Goal: Task Accomplishment & Management: Manage account settings

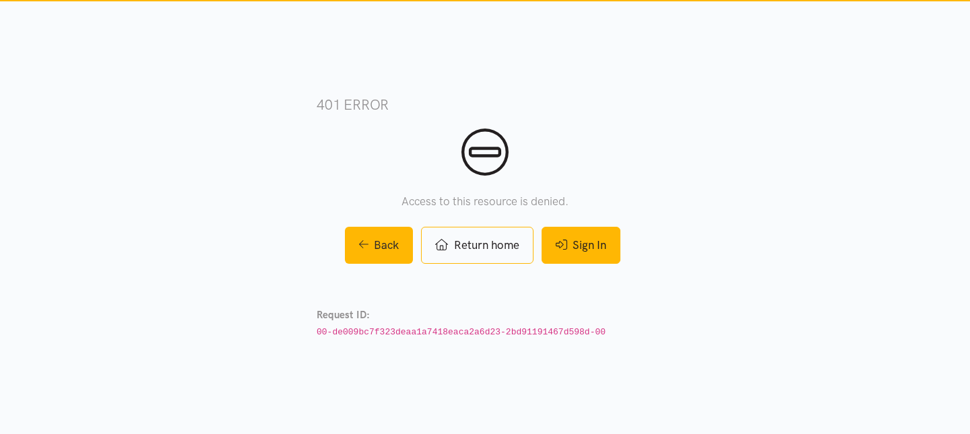
click at [599, 249] on link "Sign In" at bounding box center [581, 245] width 79 height 37
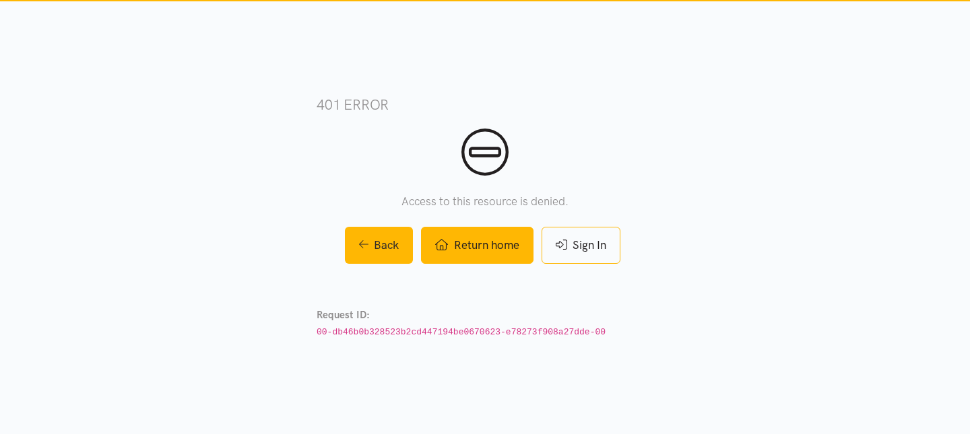
click at [483, 261] on link "Return home" at bounding box center [477, 245] width 112 height 37
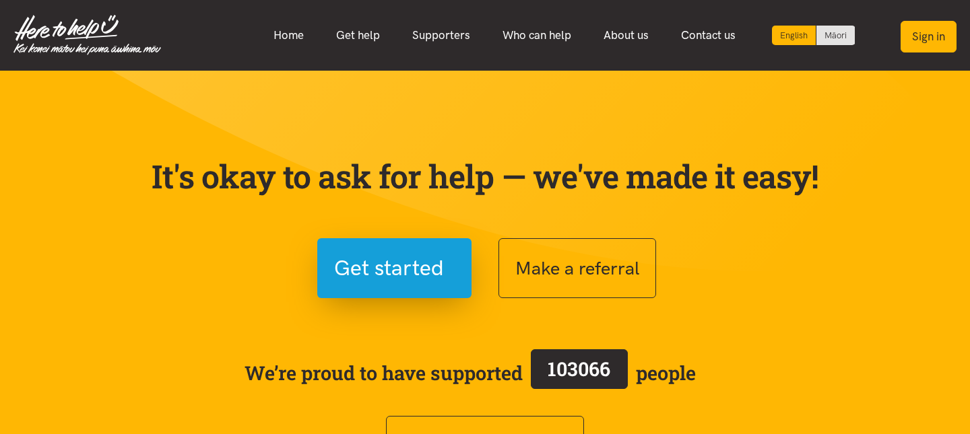
click at [924, 42] on button "Sign in" at bounding box center [929, 37] width 56 height 32
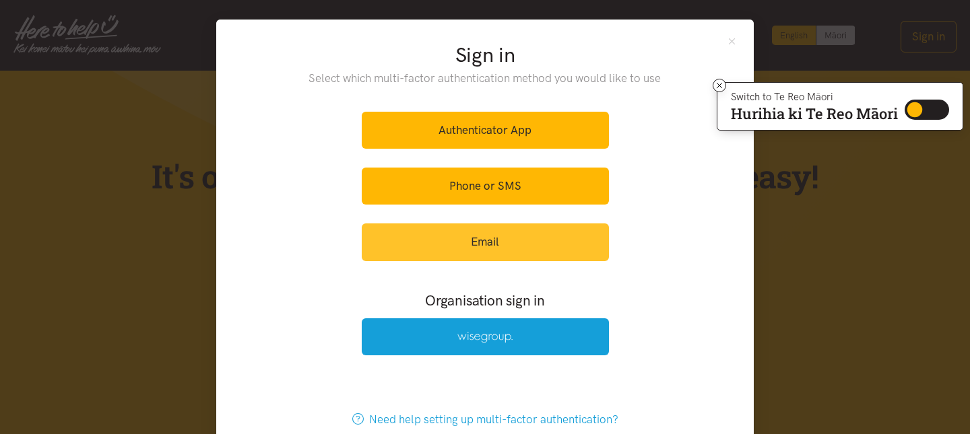
click at [488, 252] on link "Email" at bounding box center [485, 242] width 247 height 37
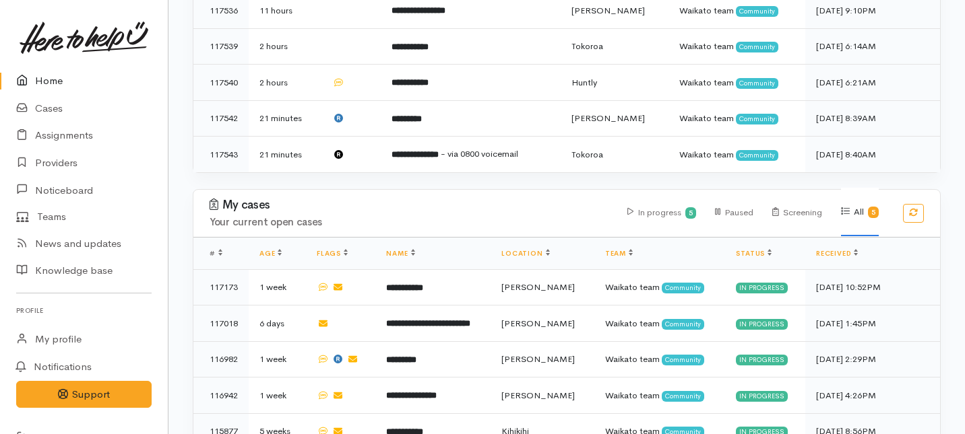
scroll to position [717, 0]
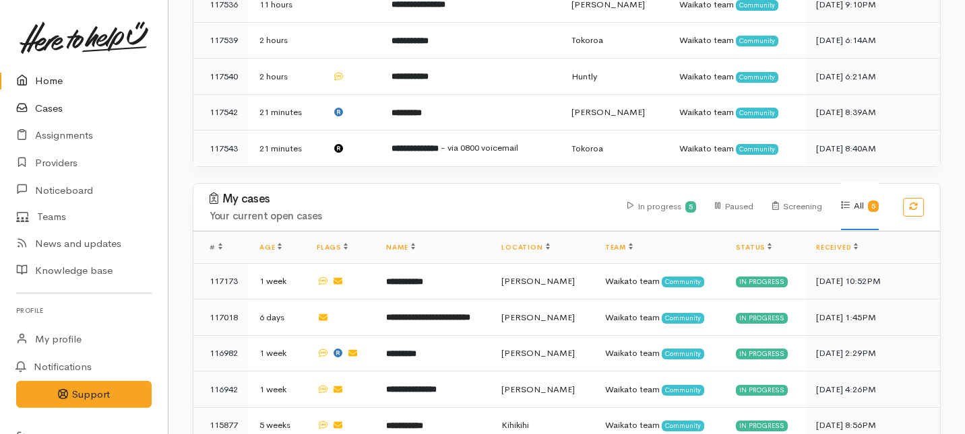
click at [52, 110] on link "Cases" at bounding box center [84, 109] width 168 height 28
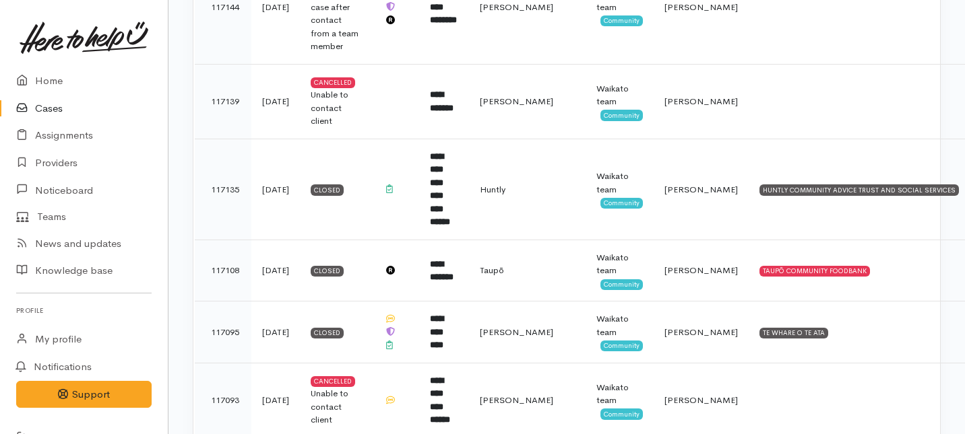
scroll to position [1395, 0]
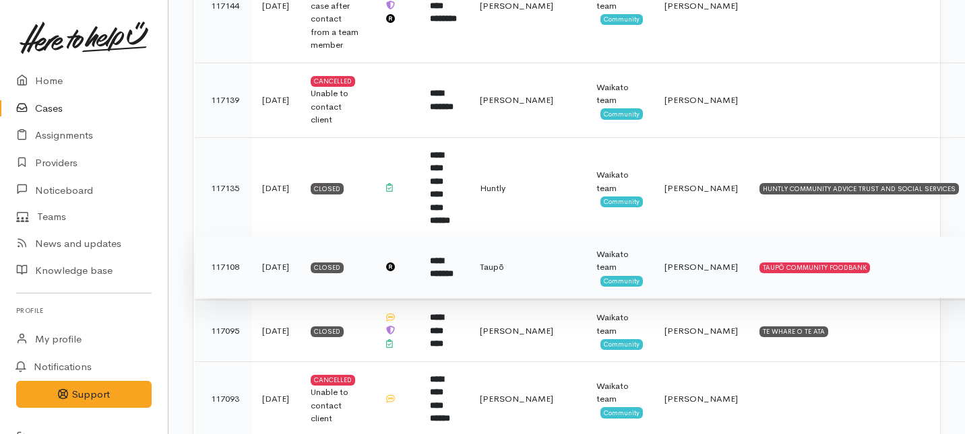
click at [469, 240] on td "**********" at bounding box center [444, 267] width 50 height 62
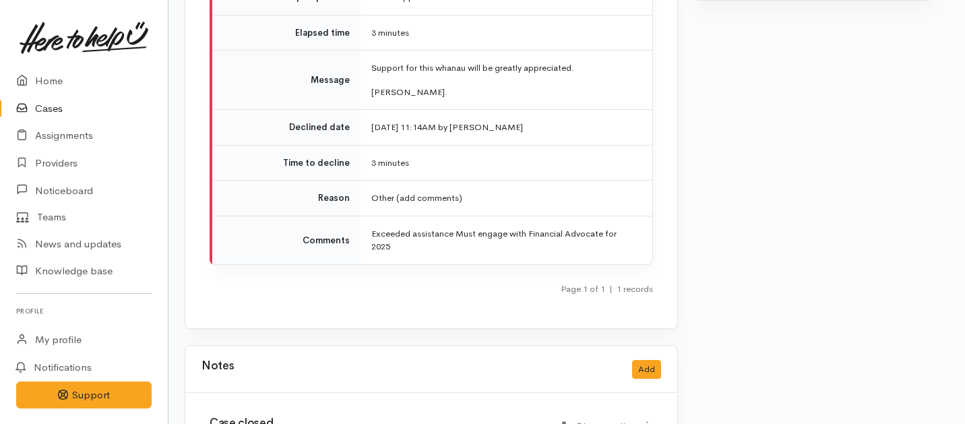
scroll to position [1725, 8]
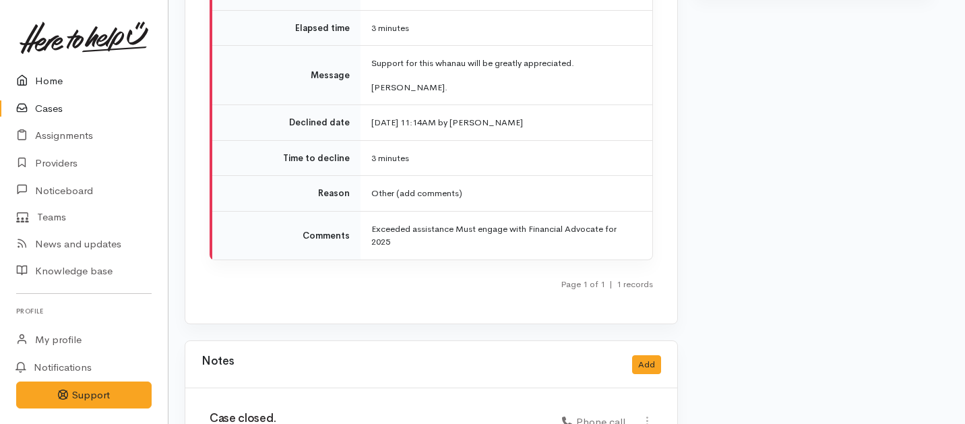
click at [42, 82] on link "Home" at bounding box center [84, 81] width 168 height 28
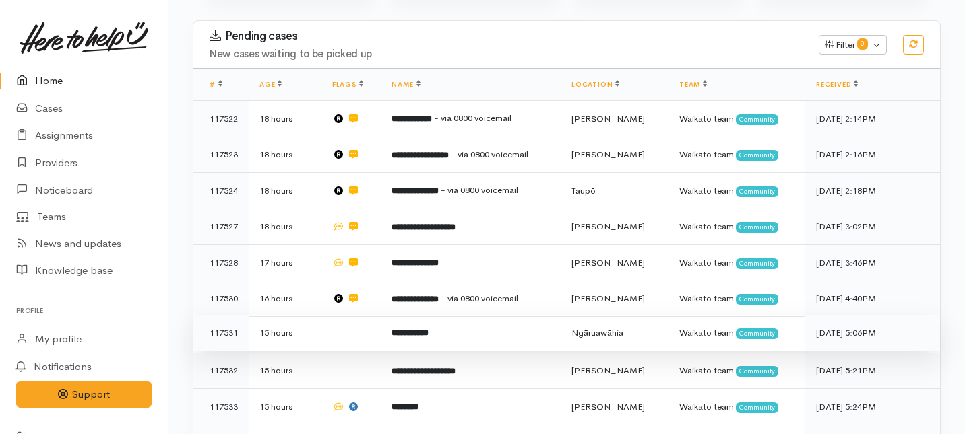
scroll to position [201, 0]
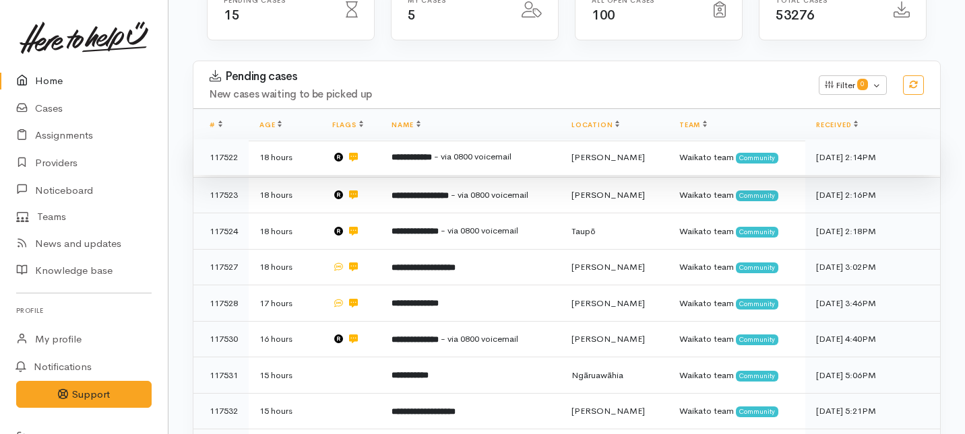
click at [389, 139] on td "**********" at bounding box center [471, 157] width 180 height 36
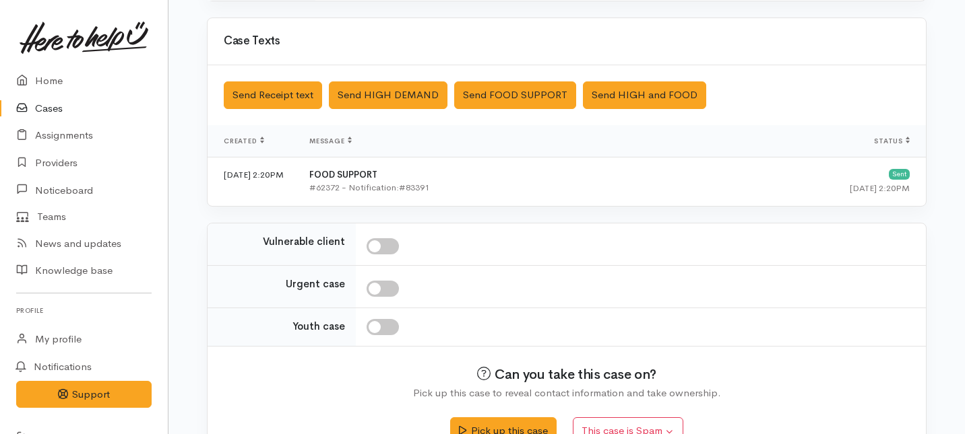
scroll to position [482, 0]
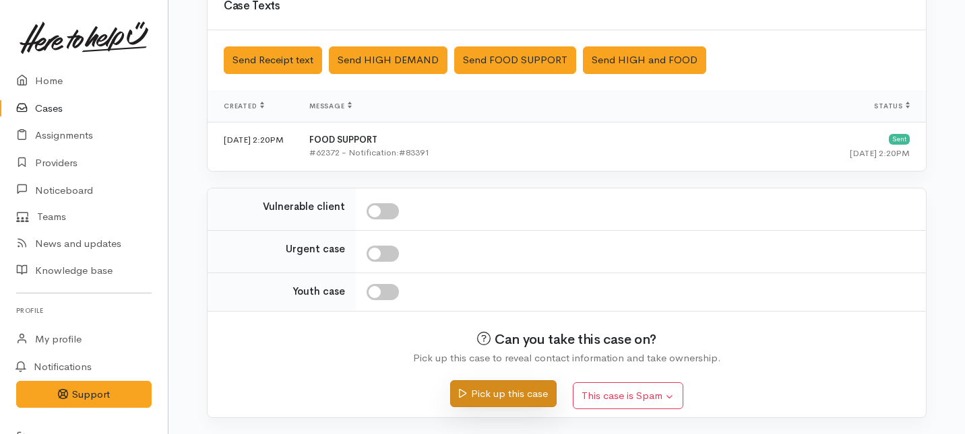
click at [483, 393] on button "Pick up this case" at bounding box center [503, 395] width 106 height 28
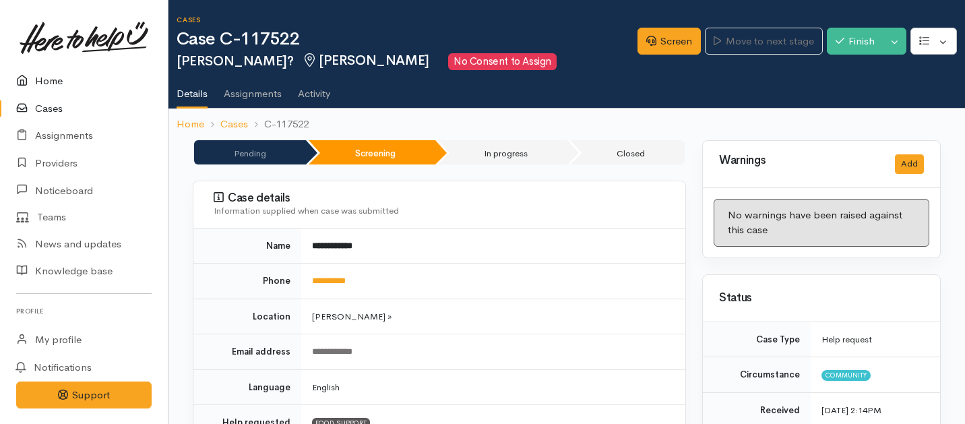
click at [46, 82] on link "Home" at bounding box center [84, 81] width 168 height 28
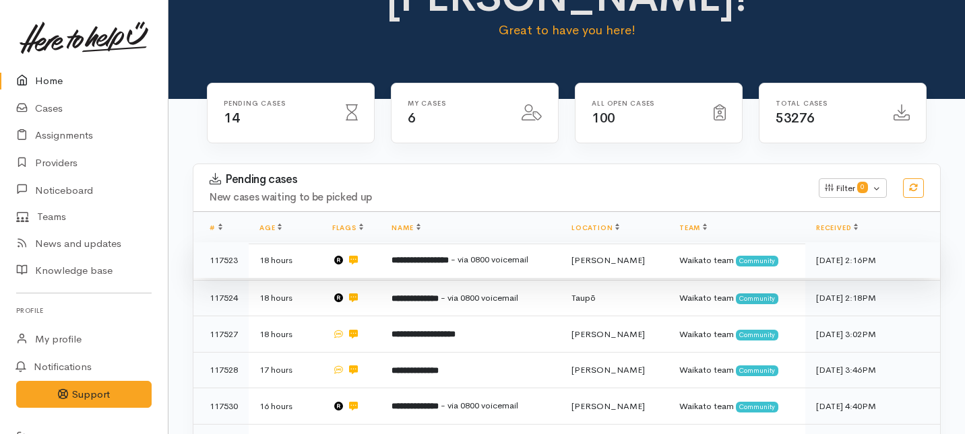
scroll to position [101, 0]
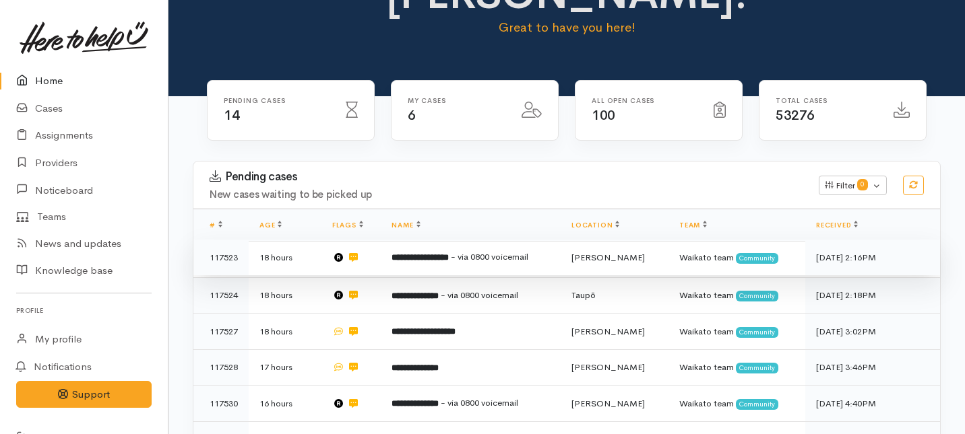
click at [426, 240] on td "**********" at bounding box center [471, 258] width 180 height 36
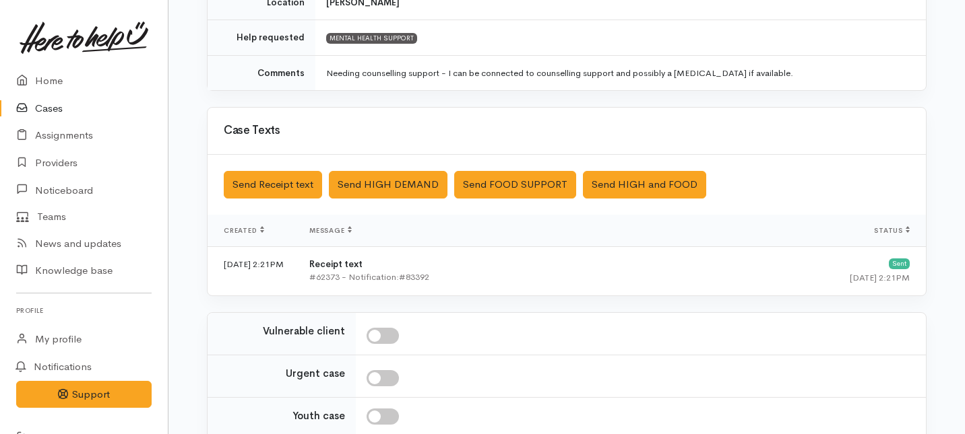
scroll to position [482, 0]
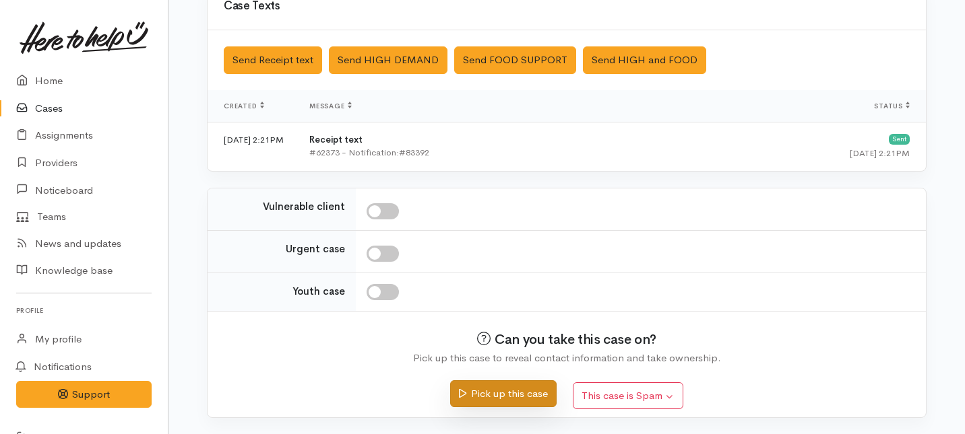
click at [462, 389] on icon "submit" at bounding box center [462, 394] width 7 height 10
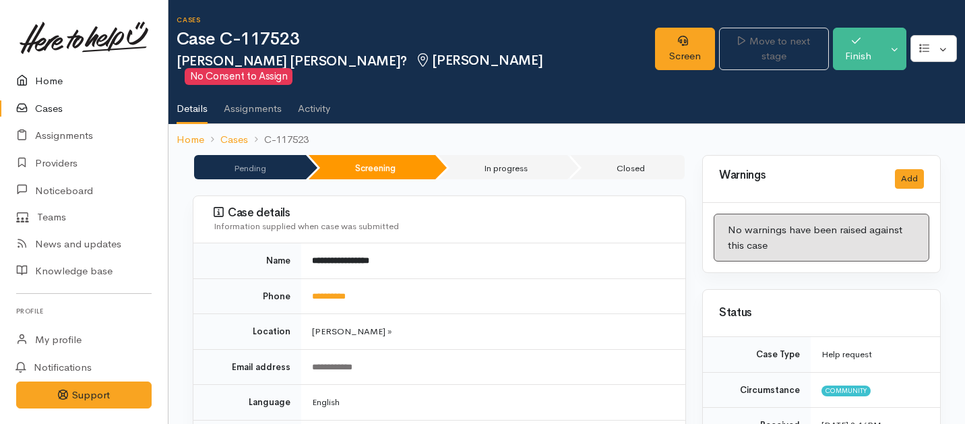
click at [54, 84] on link "Home" at bounding box center [84, 81] width 168 height 28
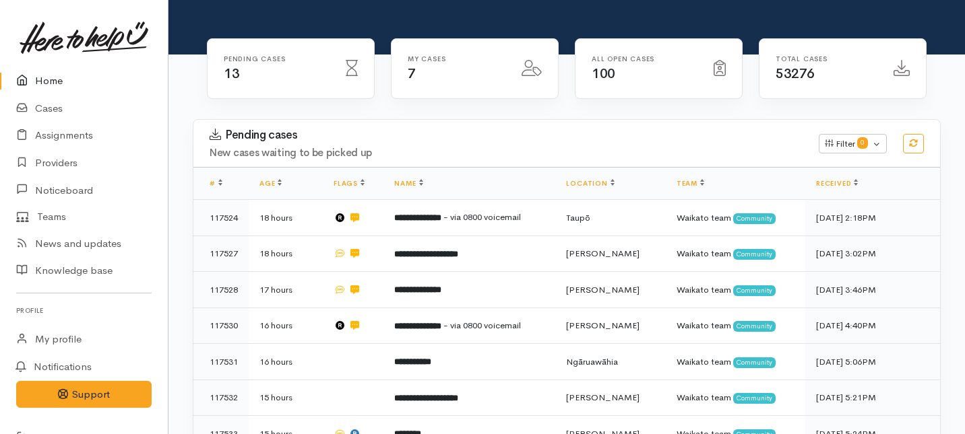
scroll to position [144, 0]
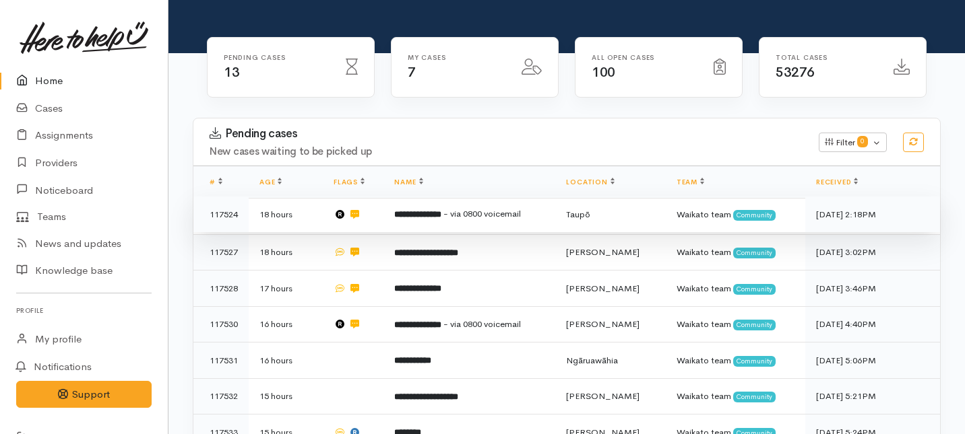
click at [412, 197] on td "**********" at bounding box center [469, 215] width 172 height 36
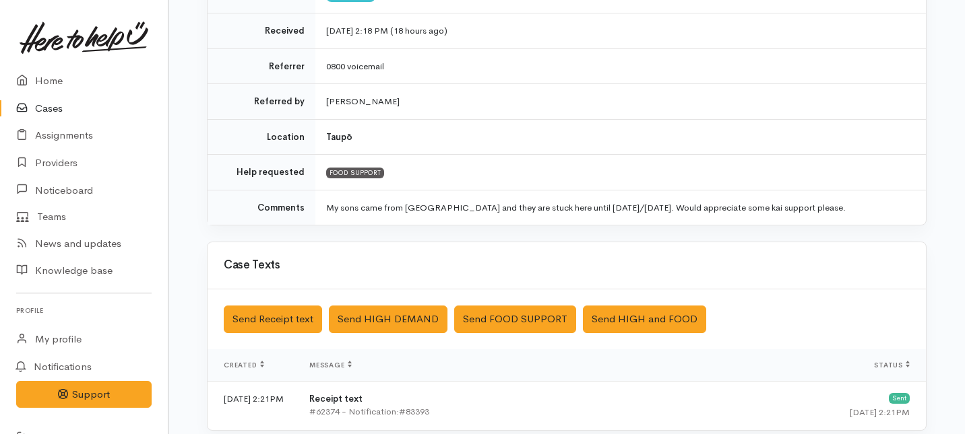
scroll to position [224, 0]
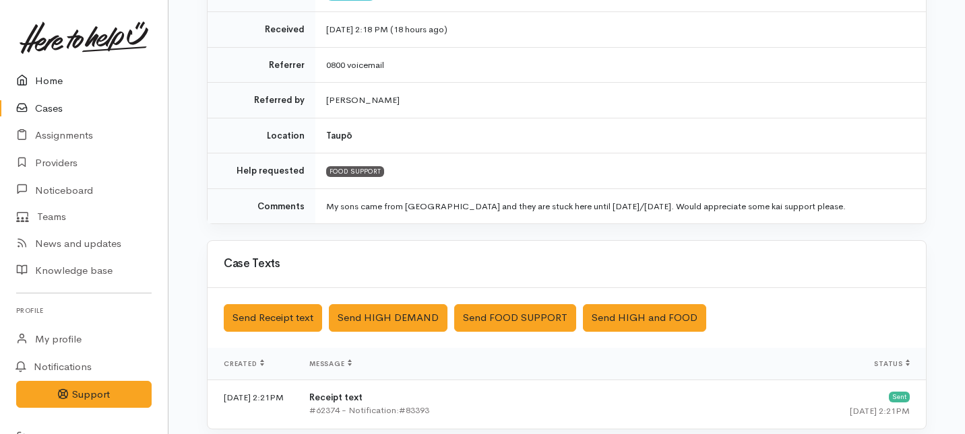
click at [41, 75] on link "Home" at bounding box center [84, 81] width 168 height 28
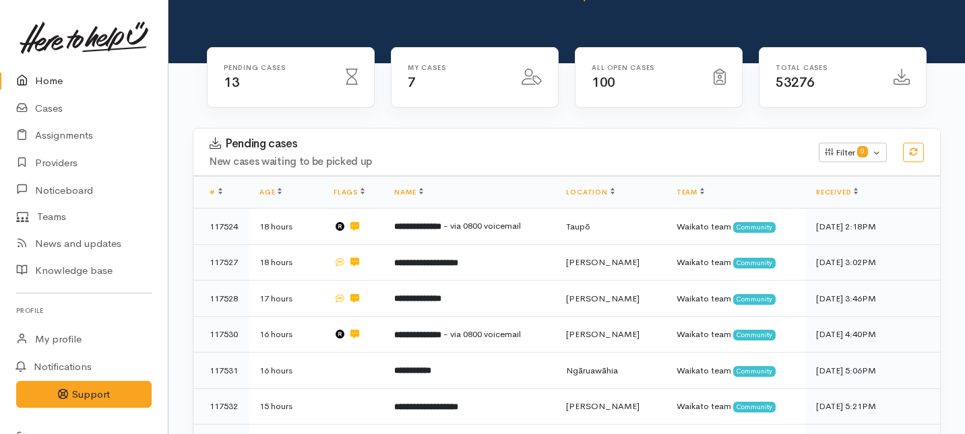
scroll to position [150, 0]
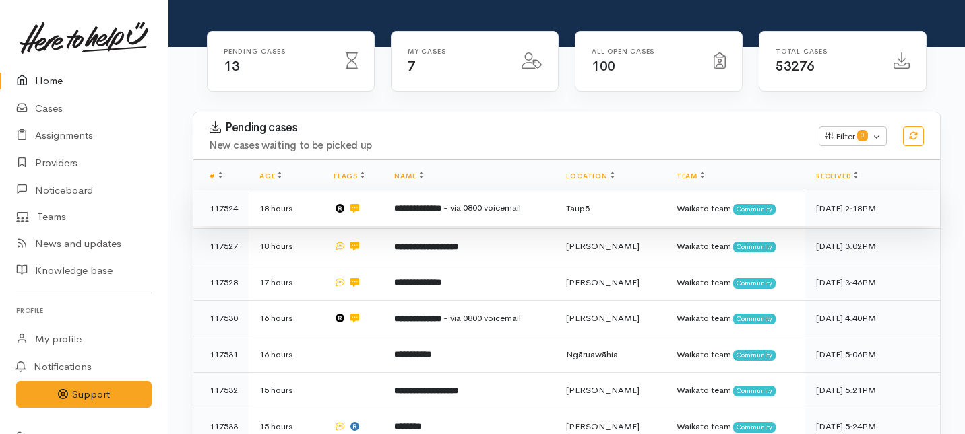
click at [393, 191] on td "**********" at bounding box center [469, 209] width 172 height 36
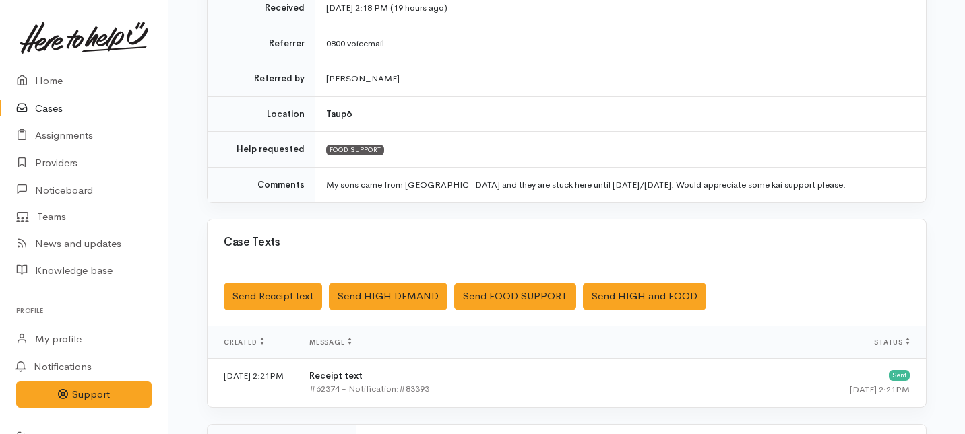
scroll to position [247, 0]
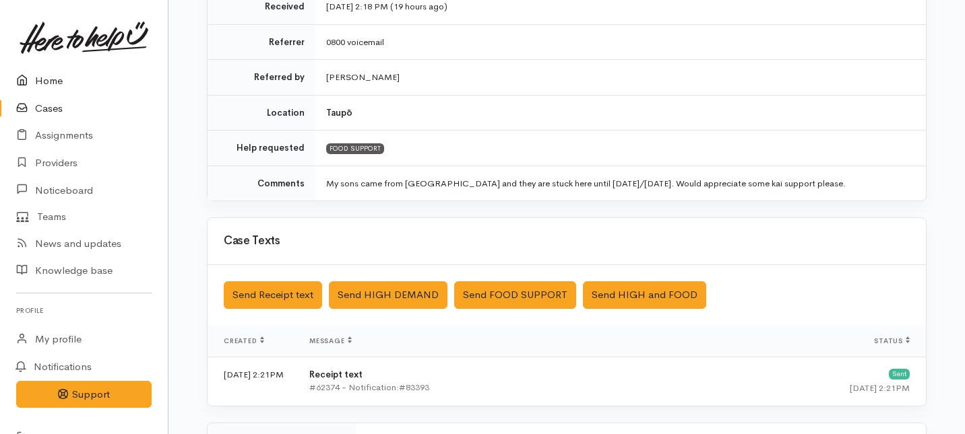
click at [54, 83] on link "Home" at bounding box center [84, 81] width 168 height 28
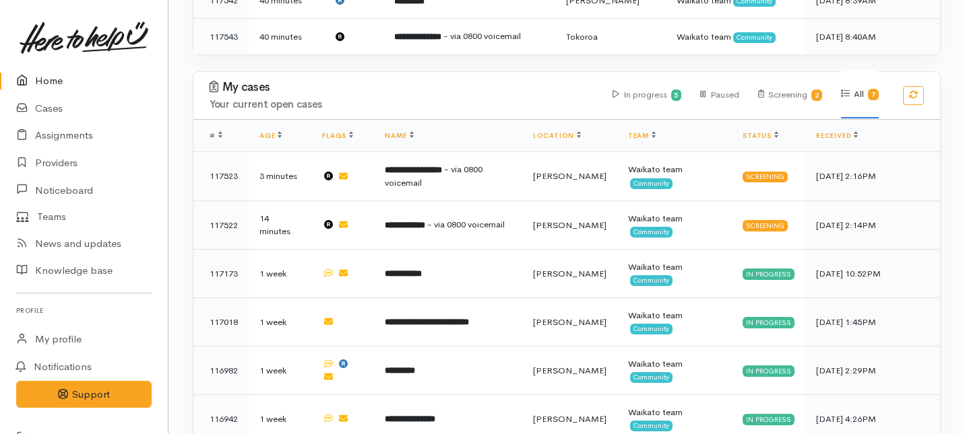
scroll to position [808, 0]
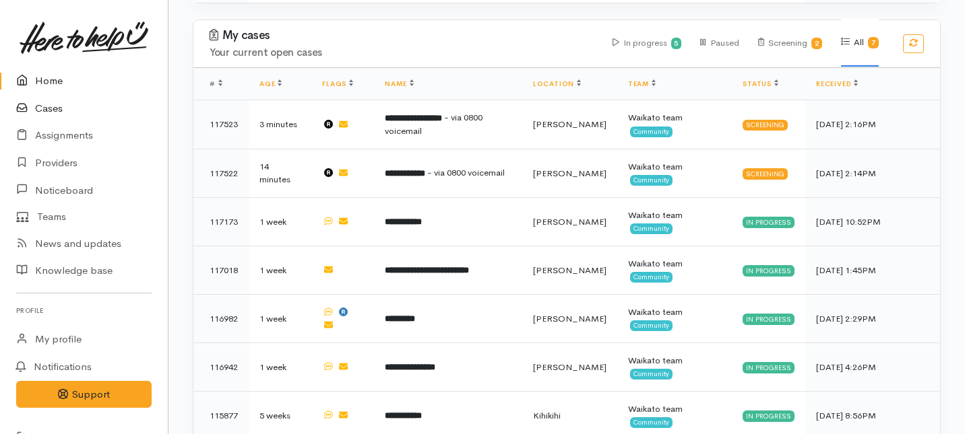
click at [42, 104] on link "Cases" at bounding box center [84, 109] width 168 height 28
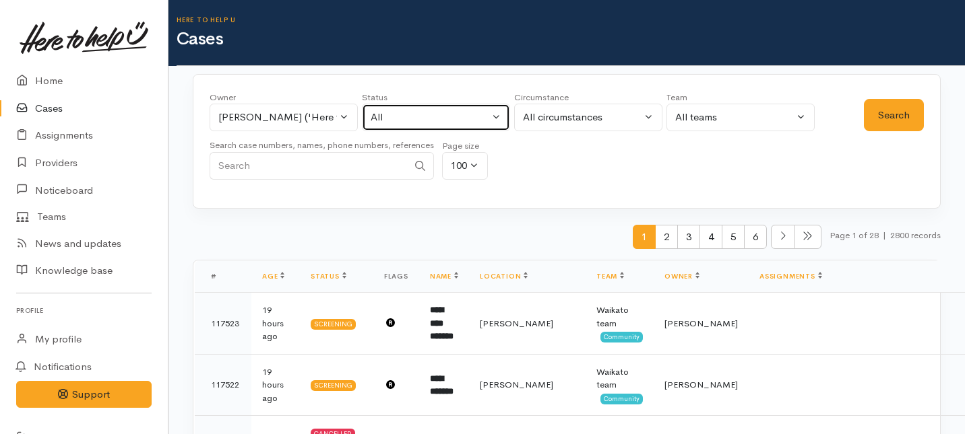
click at [498, 115] on button "All" at bounding box center [436, 118] width 148 height 28
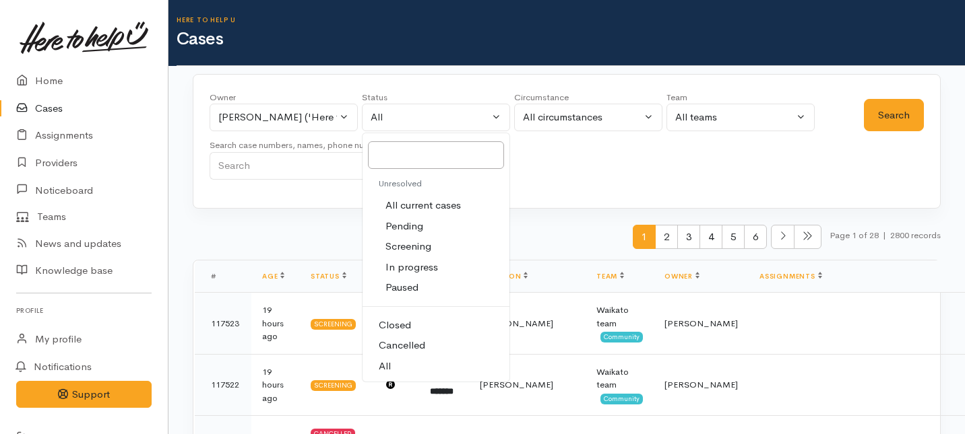
click at [408, 264] on span "In progress" at bounding box center [411, 267] width 53 height 15
select select "Open"
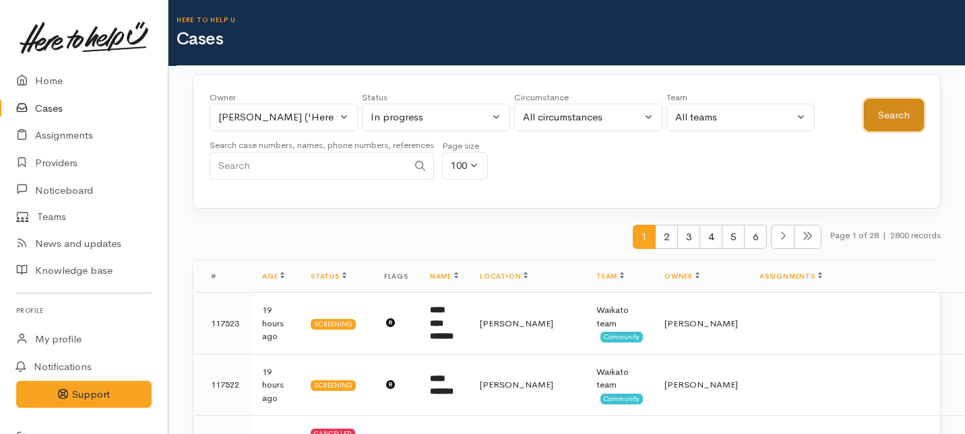
click at [898, 111] on button "Search" at bounding box center [894, 115] width 60 height 33
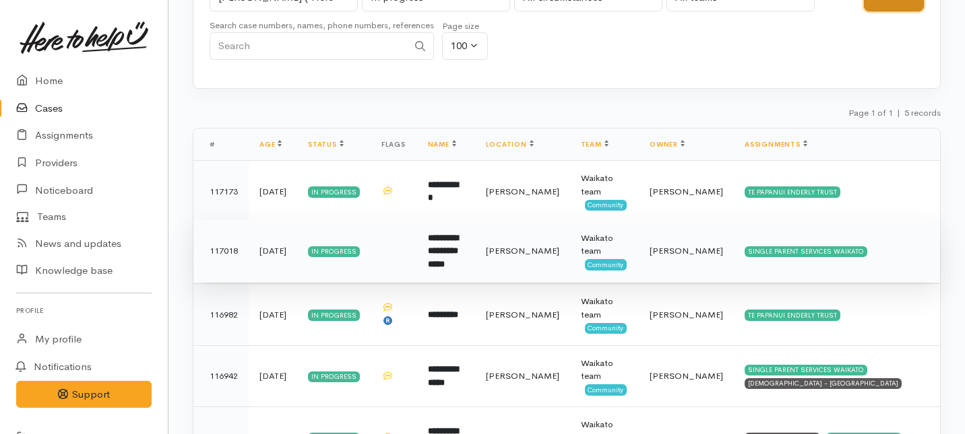
scroll to position [194, 0]
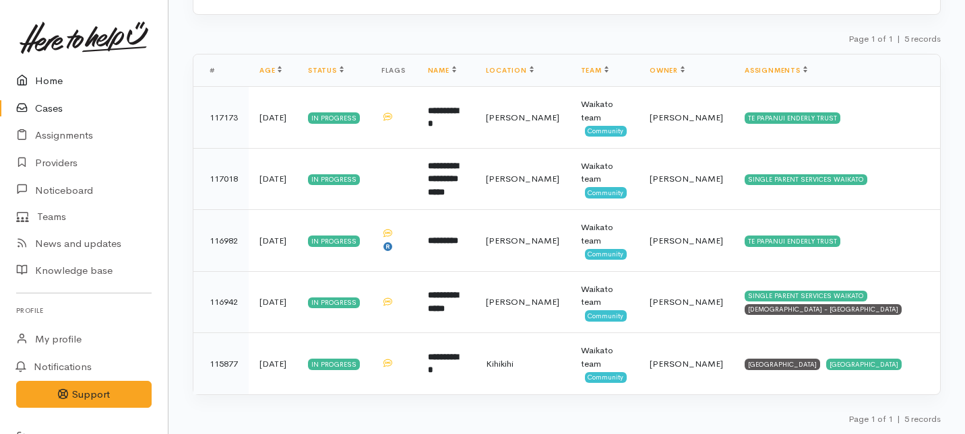
click at [44, 77] on link "Home" at bounding box center [84, 81] width 168 height 28
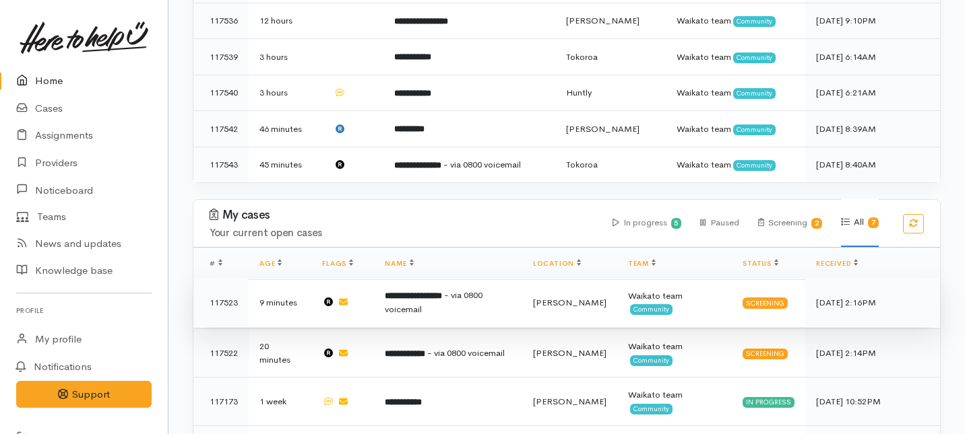
scroll to position [634, 0]
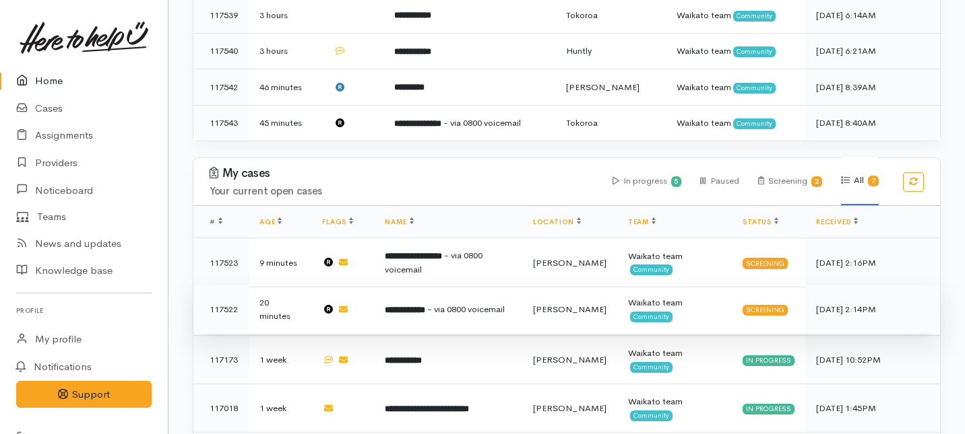
click at [426, 286] on td "**********" at bounding box center [448, 310] width 148 height 49
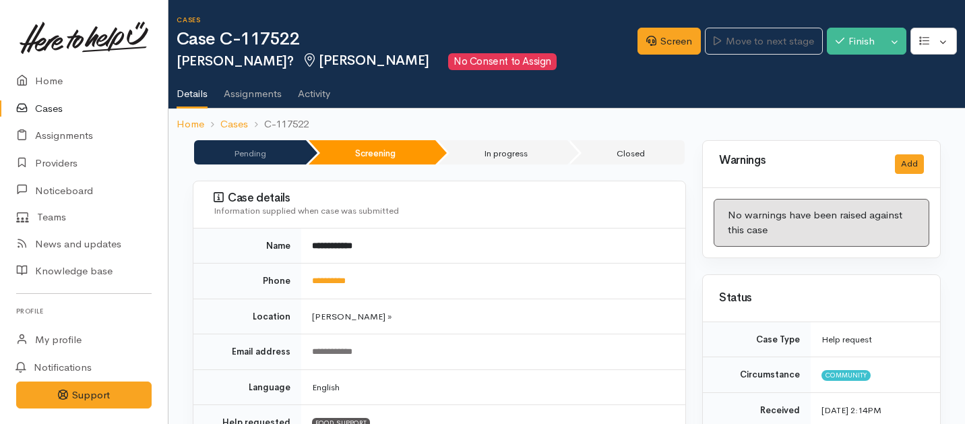
scroll to position [12, 0]
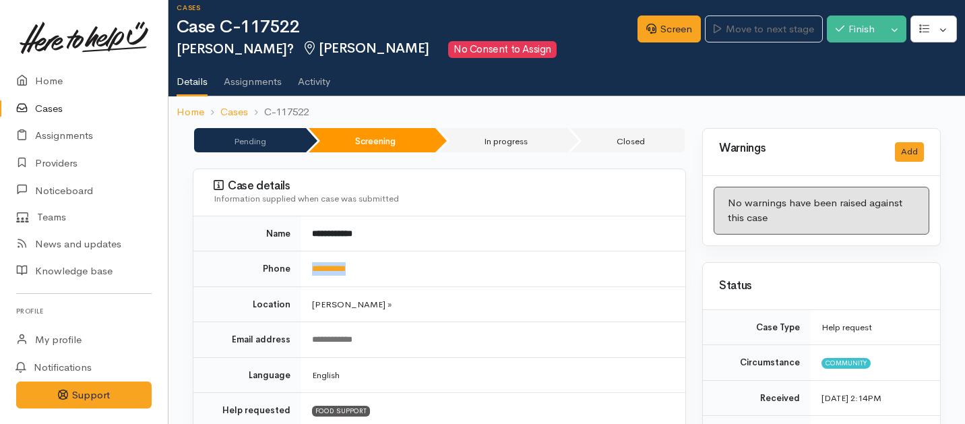
drag, startPoint x: 368, startPoint y: 271, endPoint x: 304, endPoint y: 272, distance: 63.3
click at [304, 272] on td "**********" at bounding box center [493, 269] width 384 height 36
copy link "**********"
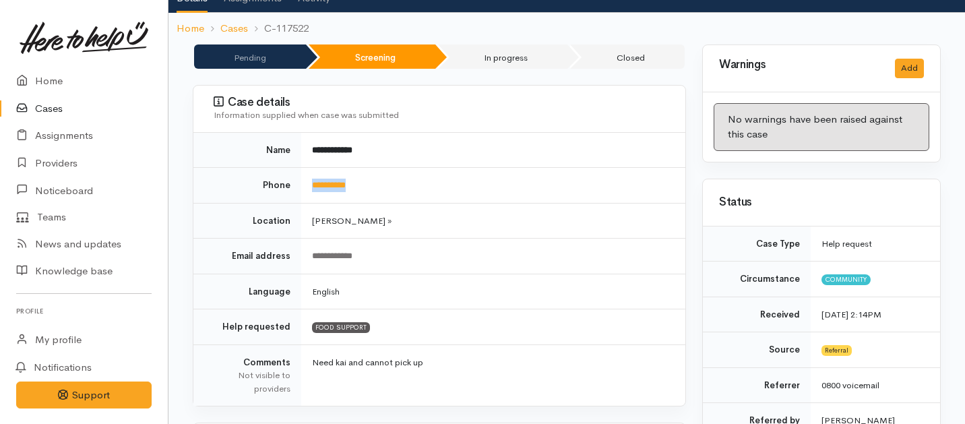
scroll to position [0, 0]
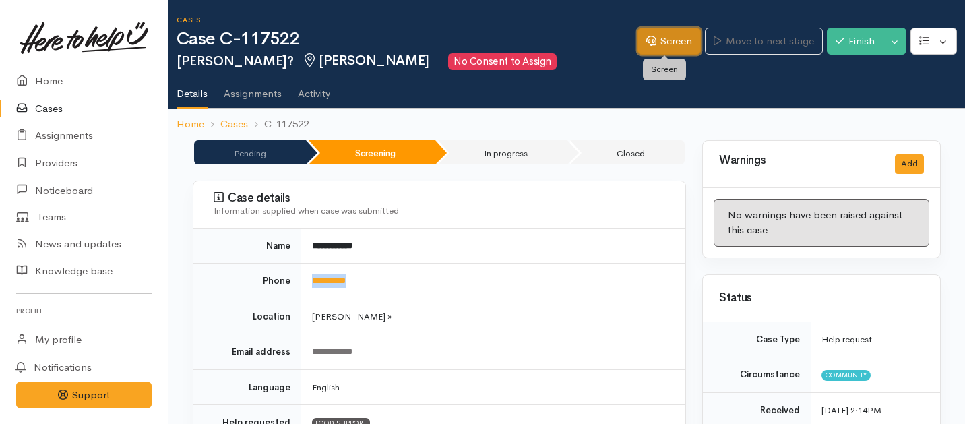
click at [657, 40] on link "Screen" at bounding box center [668, 42] width 63 height 28
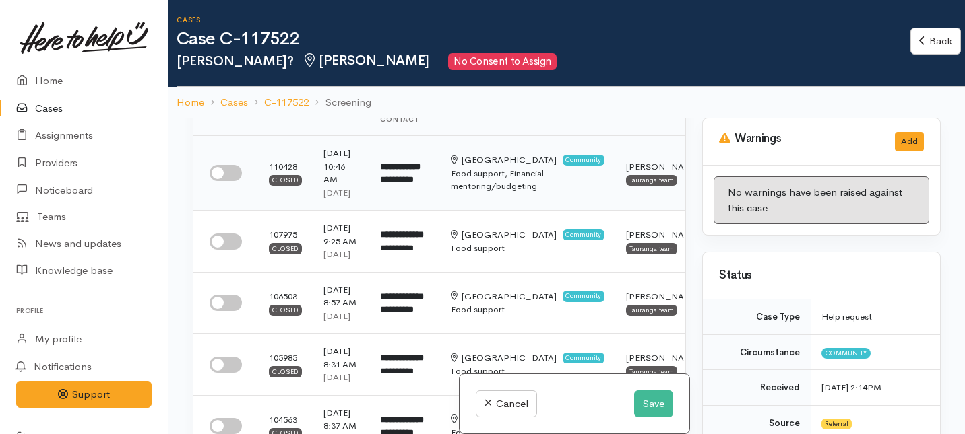
scroll to position [75, 0]
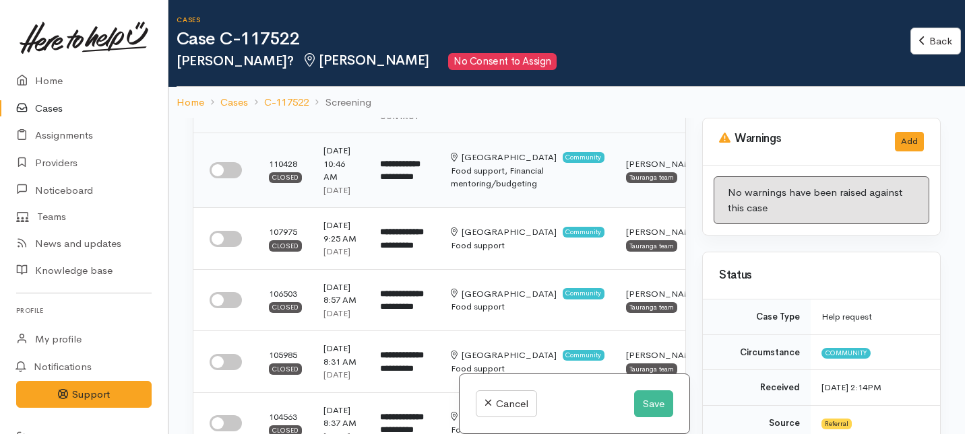
click at [231, 179] on input "checkbox" at bounding box center [226, 170] width 32 height 16
checkbox input "true"
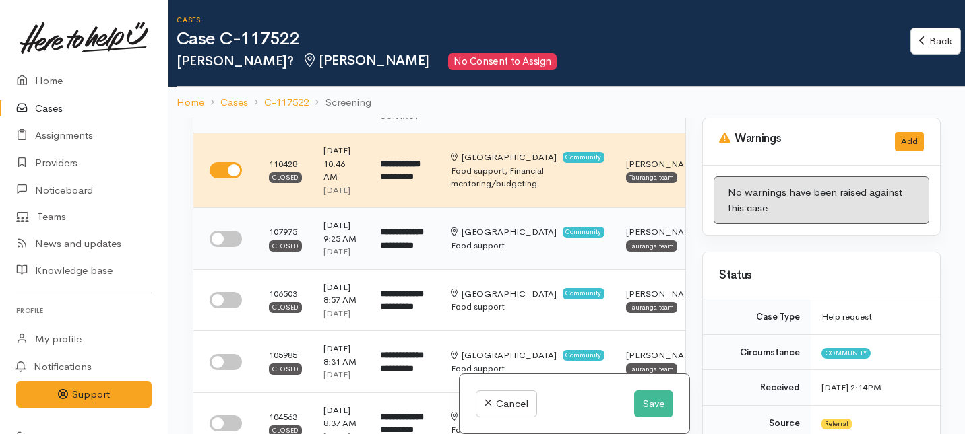
click at [234, 247] on input "checkbox" at bounding box center [226, 239] width 32 height 16
checkbox input "true"
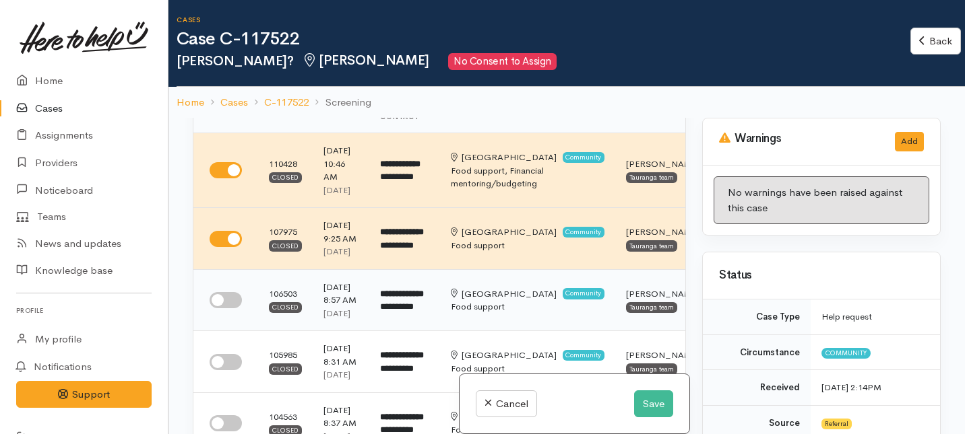
click at [228, 309] on input "checkbox" at bounding box center [226, 300] width 32 height 16
checkbox input "true"
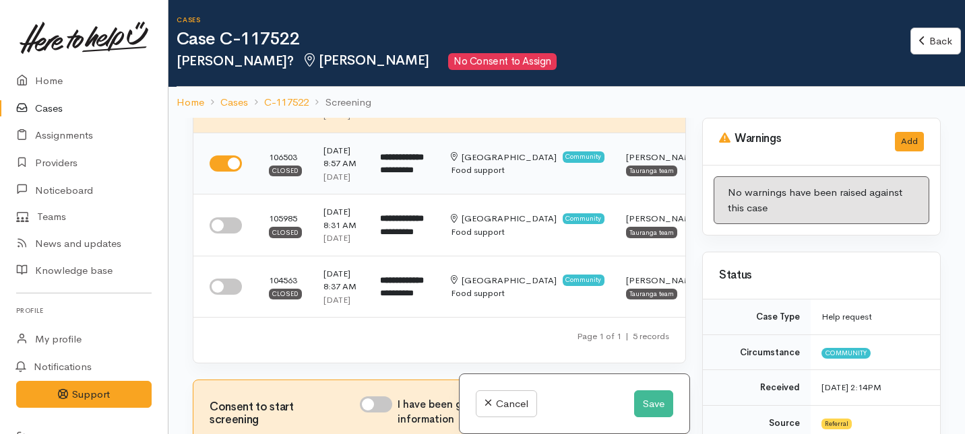
scroll to position [215, 0]
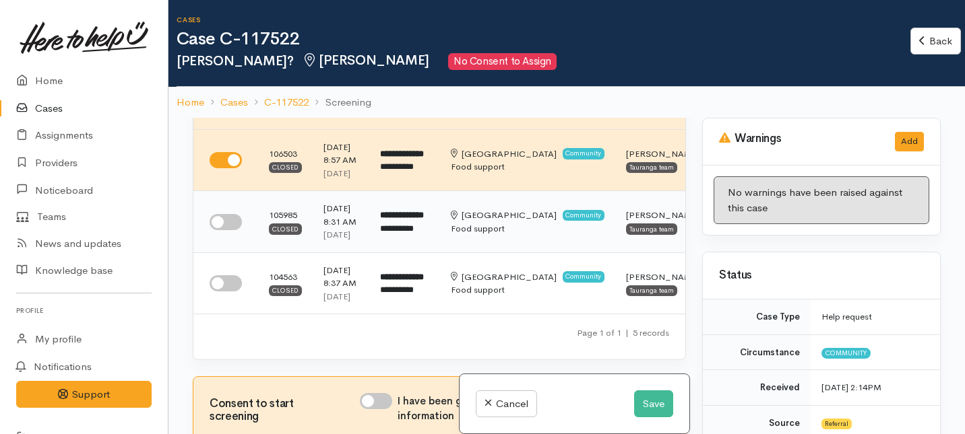
click at [229, 230] on input "checkbox" at bounding box center [226, 222] width 32 height 16
checkbox input "true"
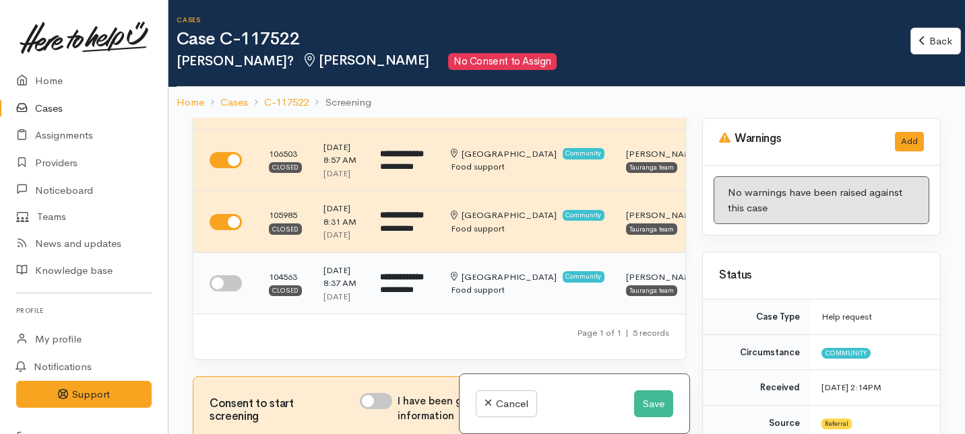
click at [229, 292] on input "checkbox" at bounding box center [226, 284] width 32 height 16
checkbox input "true"
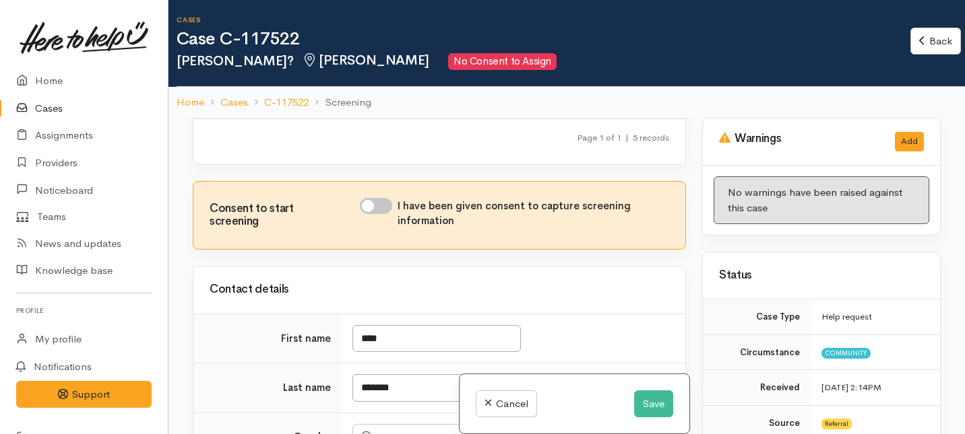
scroll to position [0, 0]
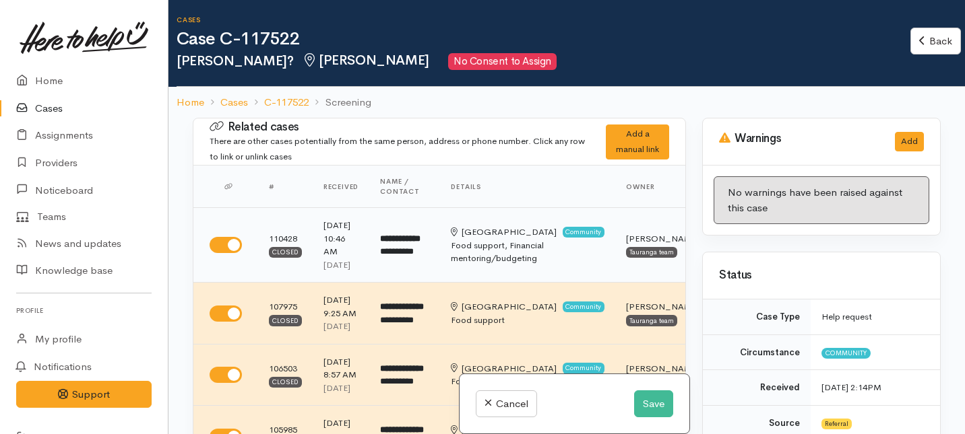
click at [236, 253] on input "checkbox" at bounding box center [226, 245] width 32 height 16
click at [231, 253] on input "checkbox" at bounding box center [226, 245] width 32 height 16
checkbox input "true"
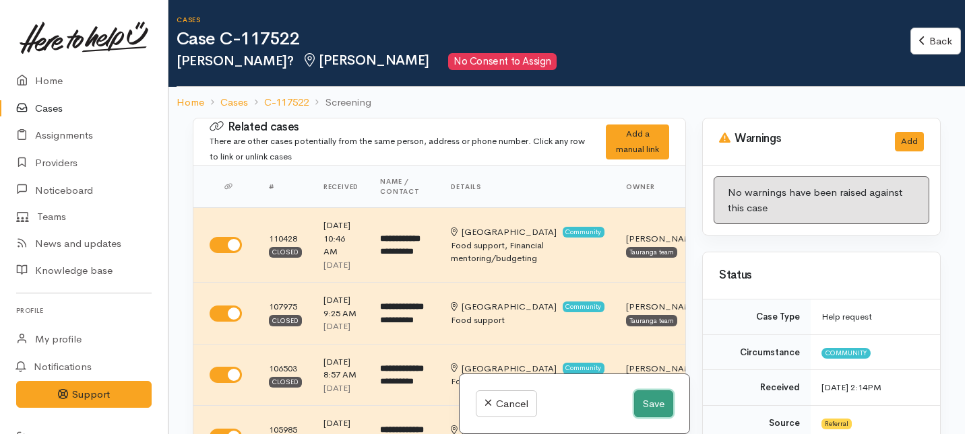
click at [651, 406] on button "Save" at bounding box center [653, 405] width 39 height 28
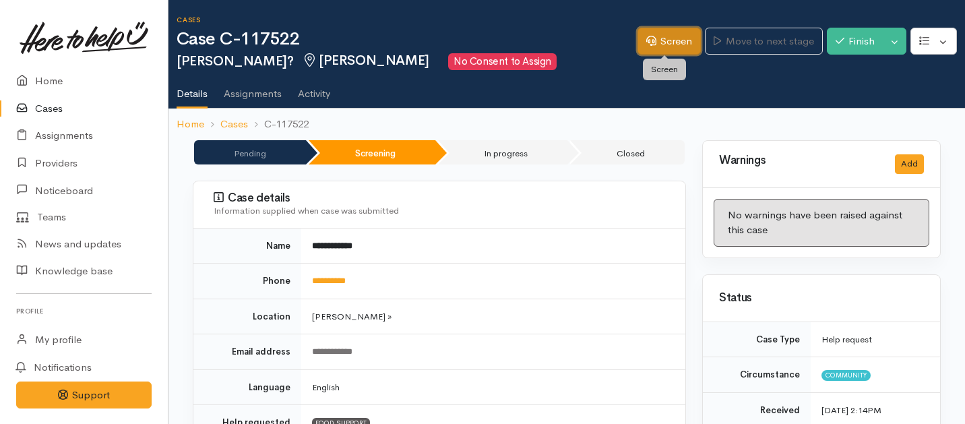
click at [650, 34] on link "Screen" at bounding box center [668, 42] width 63 height 28
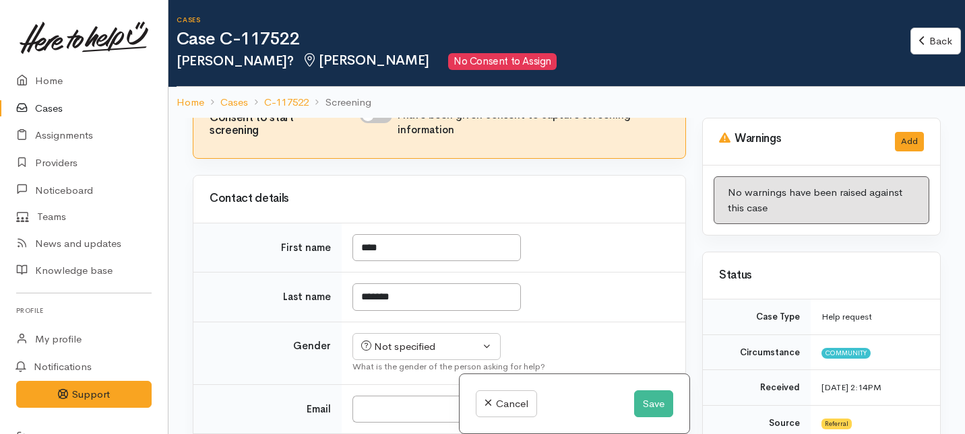
scroll to position [496, 0]
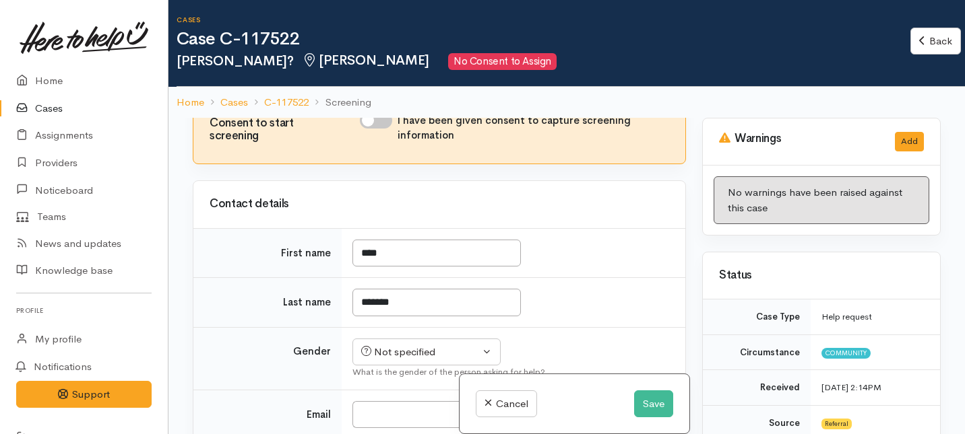
click at [380, 129] on input "I have been given consent to capture screening information" at bounding box center [376, 120] width 32 height 16
checkbox input "true"
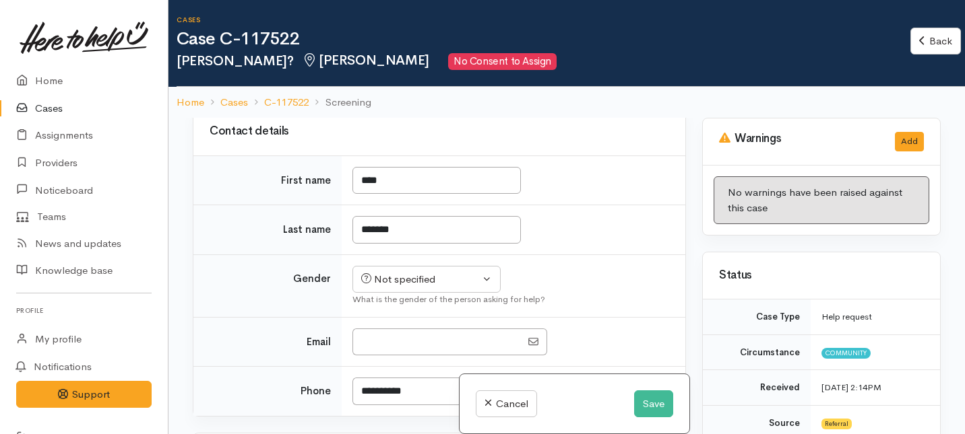
scroll to position [568, 0]
click at [380, 245] on input "*******" at bounding box center [436, 231] width 168 height 28
click at [387, 245] on input "*******" at bounding box center [436, 231] width 168 height 28
click at [404, 245] on input "********" at bounding box center [436, 231] width 168 height 28
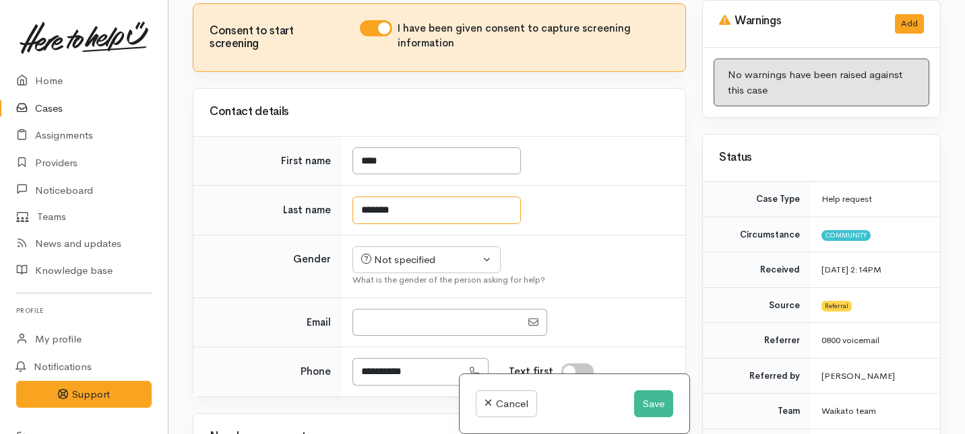
scroll to position [469, 0]
type input "*******"
click at [387, 274] on div "Related cases There are other cases potentially from the same person, address o…" at bounding box center [439, 217] width 509 height 434
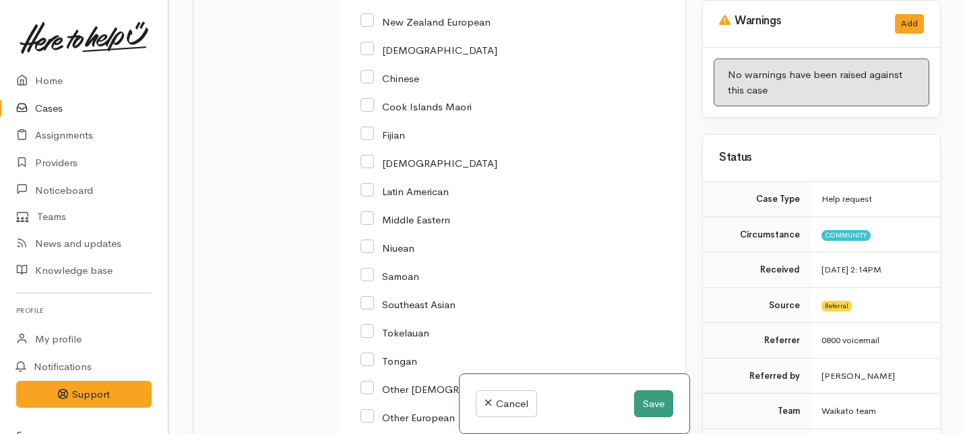
scroll to position [2264, 0]
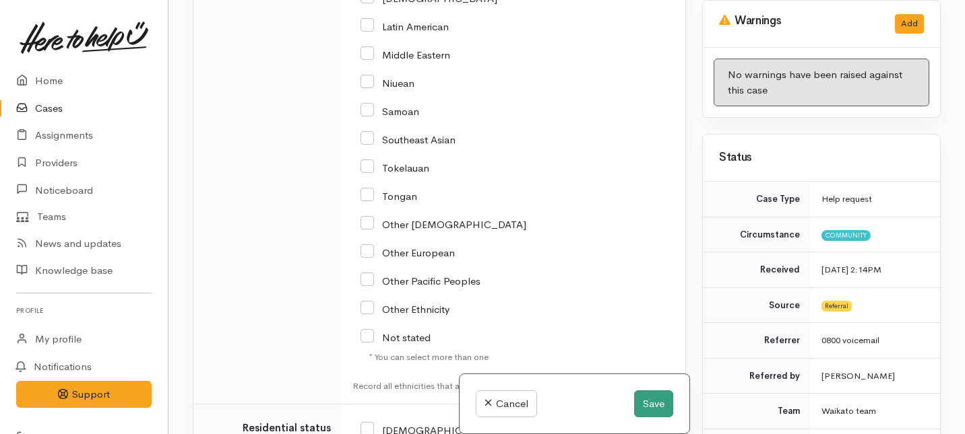
type input "*****"
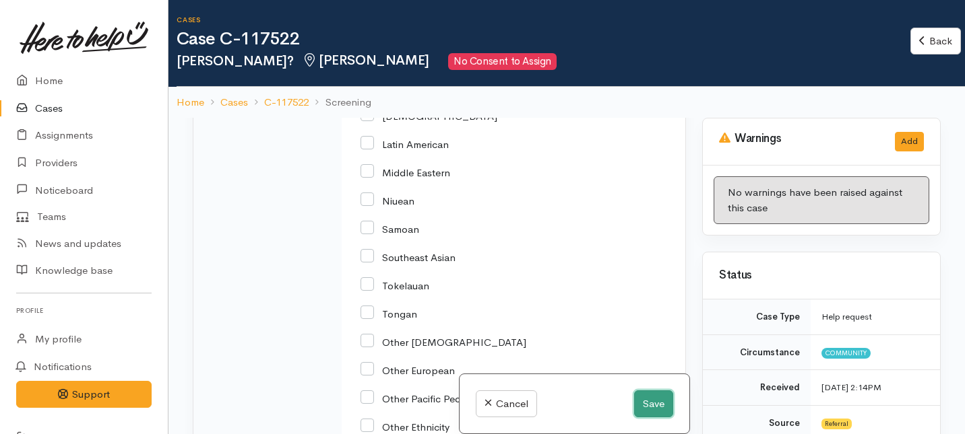
click at [647, 412] on button "Save" at bounding box center [653, 405] width 39 height 28
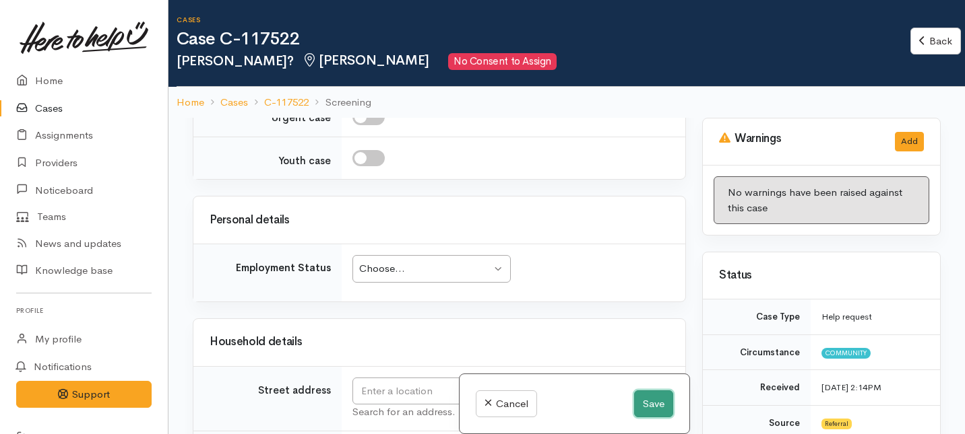
scroll to position [2352, 0]
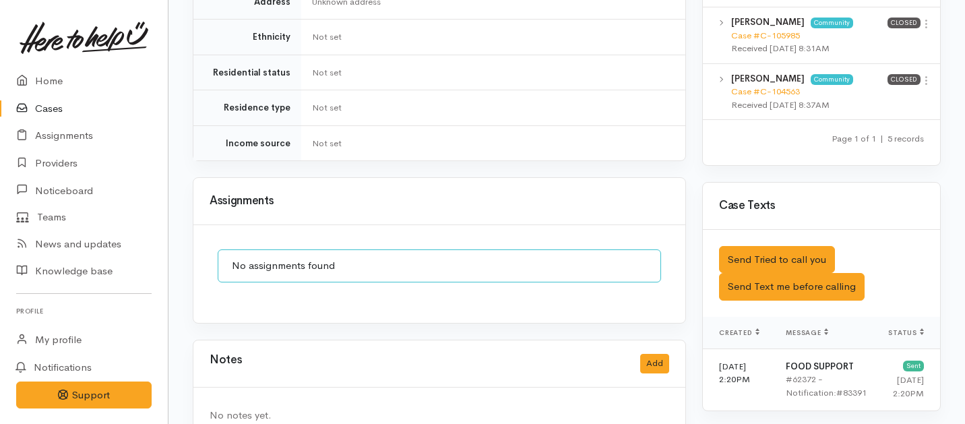
scroll to position [1025, 0]
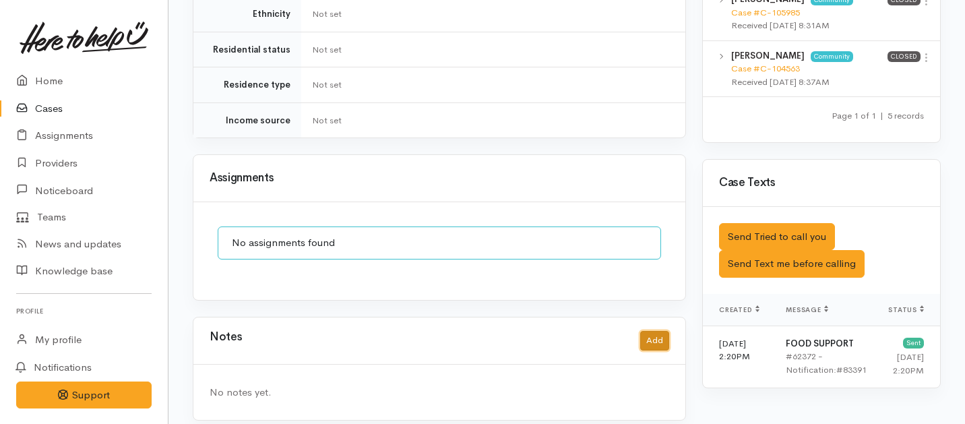
click at [663, 331] on button "Add" at bounding box center [654, 341] width 29 height 20
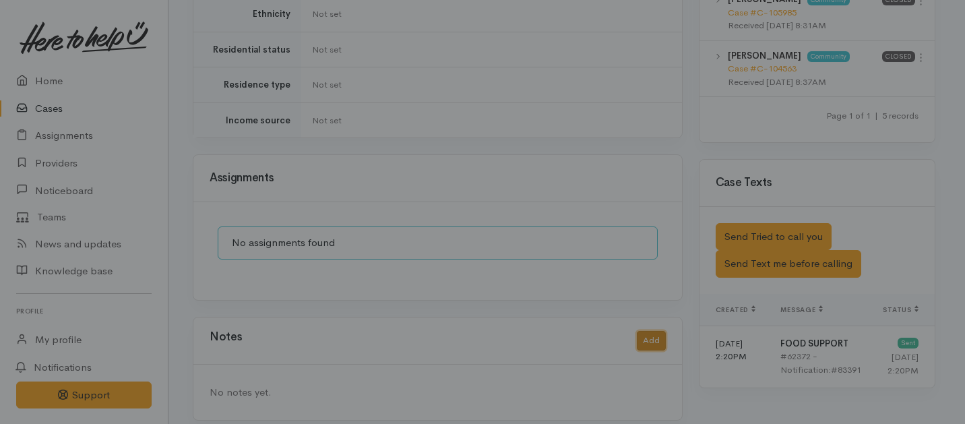
scroll to position [1014, 0]
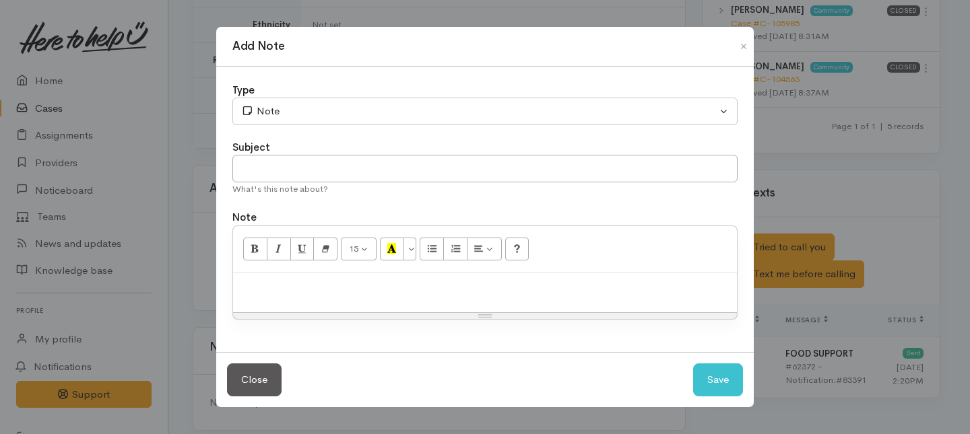
click at [514, 97] on div "Type" at bounding box center [484, 90] width 505 height 15
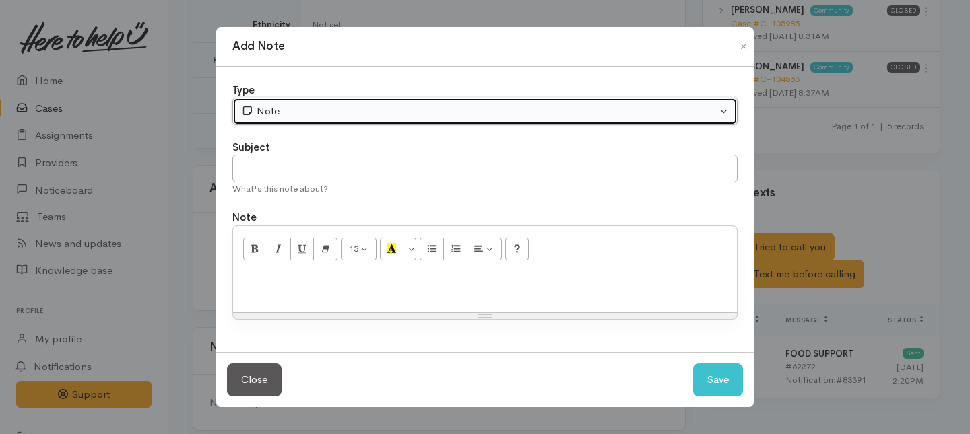
click at [407, 104] on div "Note" at bounding box center [479, 111] width 476 height 15
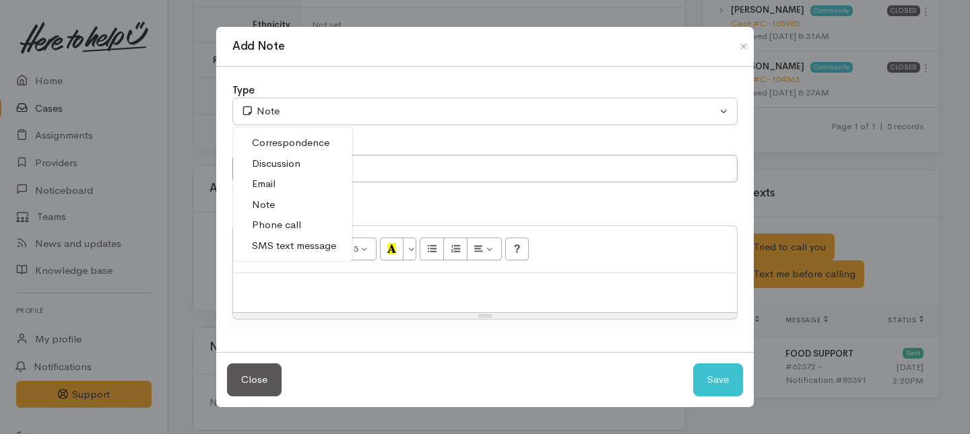
click at [282, 221] on span "Phone call" at bounding box center [276, 225] width 49 height 15
select select "3"
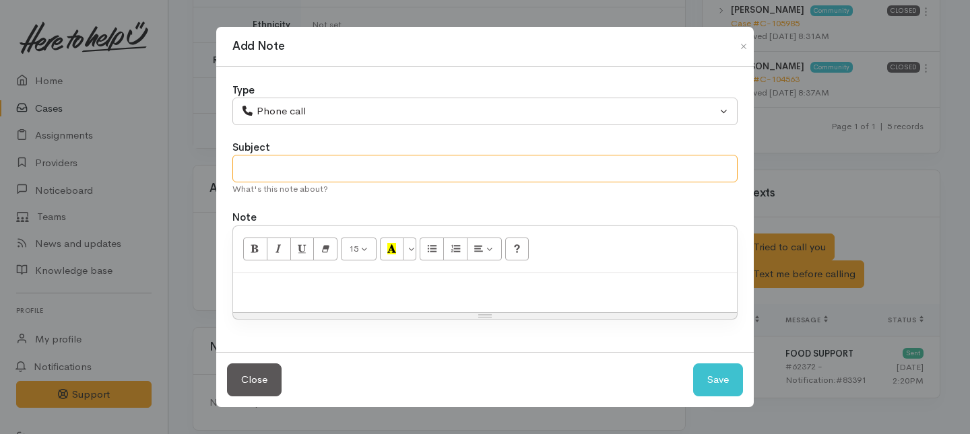
click at [291, 168] on input "text" at bounding box center [484, 169] width 505 height 28
type input "Case paused"
click at [283, 304] on div at bounding box center [485, 293] width 504 height 40
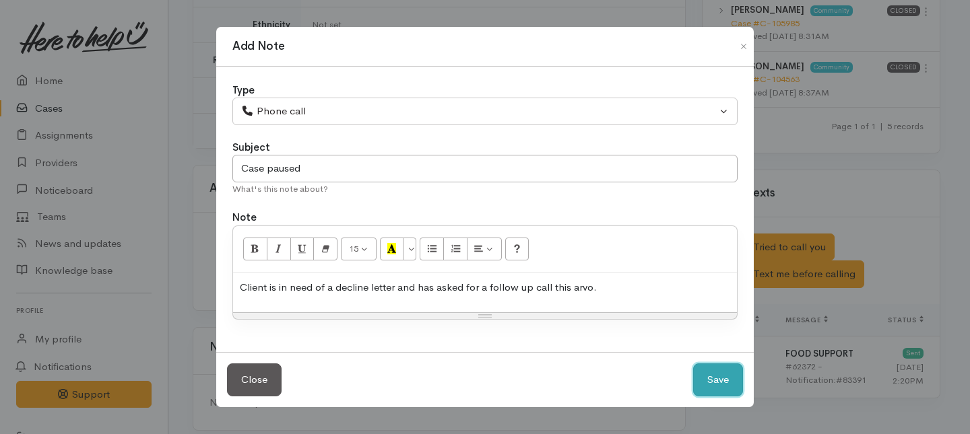
click at [715, 383] on button "Save" at bounding box center [718, 380] width 50 height 33
select select "1"
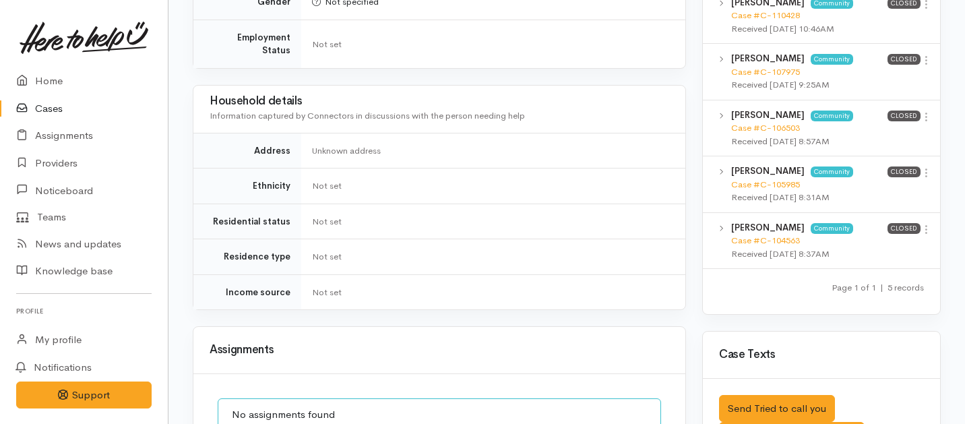
scroll to position [1093, 0]
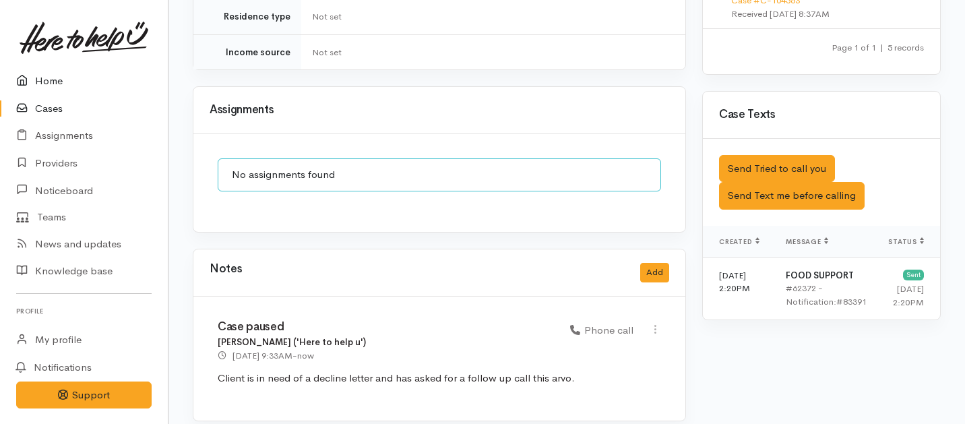
click at [42, 75] on link "Home" at bounding box center [84, 81] width 168 height 28
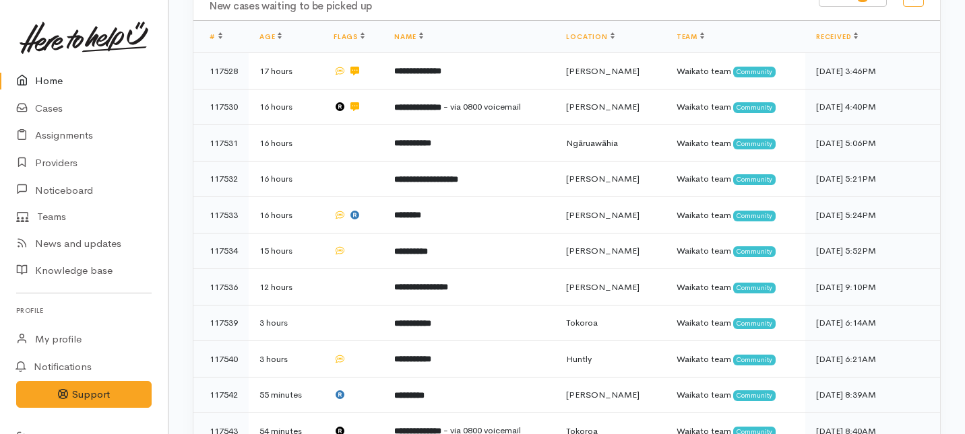
scroll to position [293, 0]
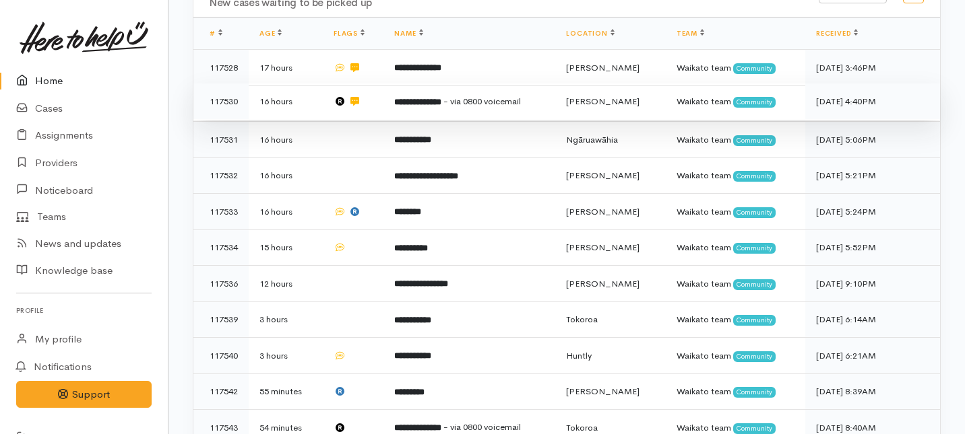
click at [488, 96] on span "- via 0800 voicemail" at bounding box center [481, 101] width 77 height 11
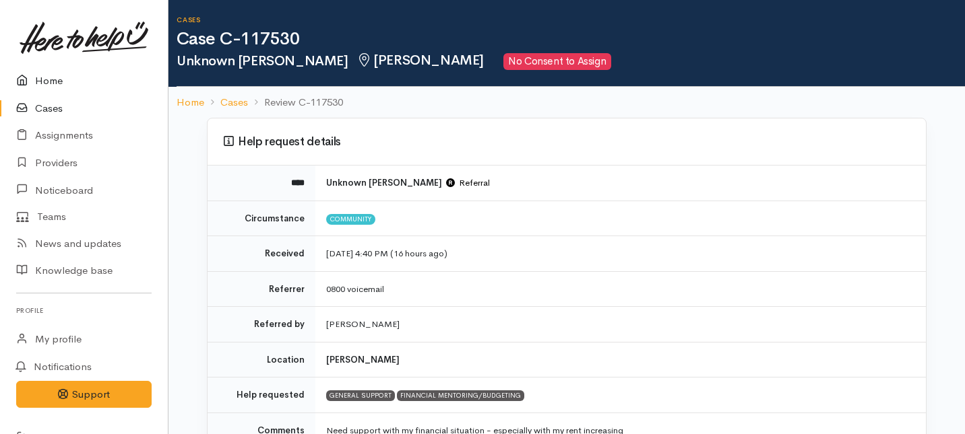
click at [48, 84] on link "Home" at bounding box center [84, 81] width 168 height 28
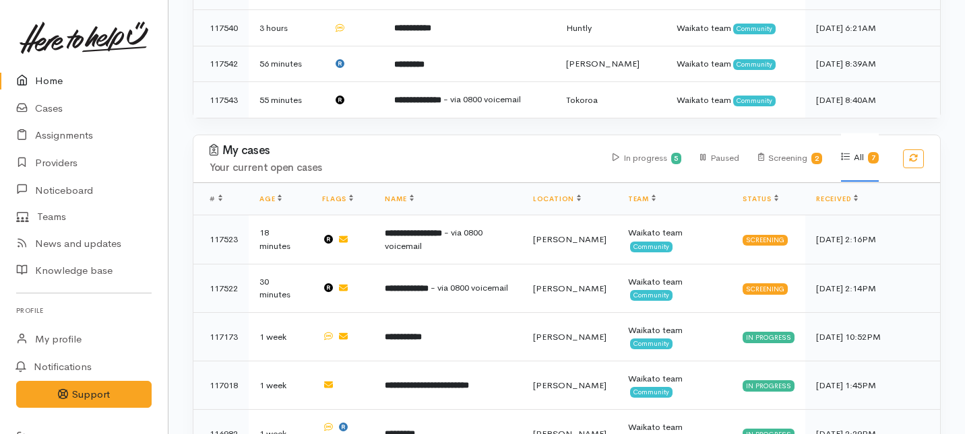
scroll to position [619, 0]
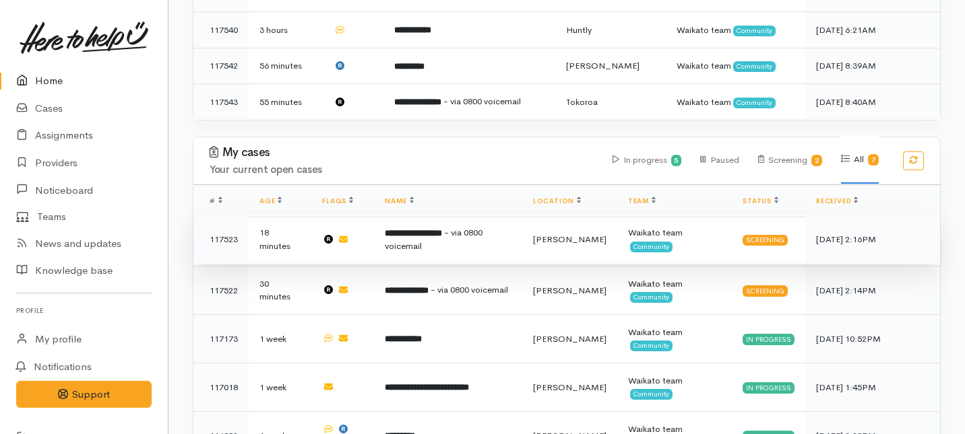
click at [396, 227] on span "- via 0800 voicemail" at bounding box center [434, 240] width 98 height 26
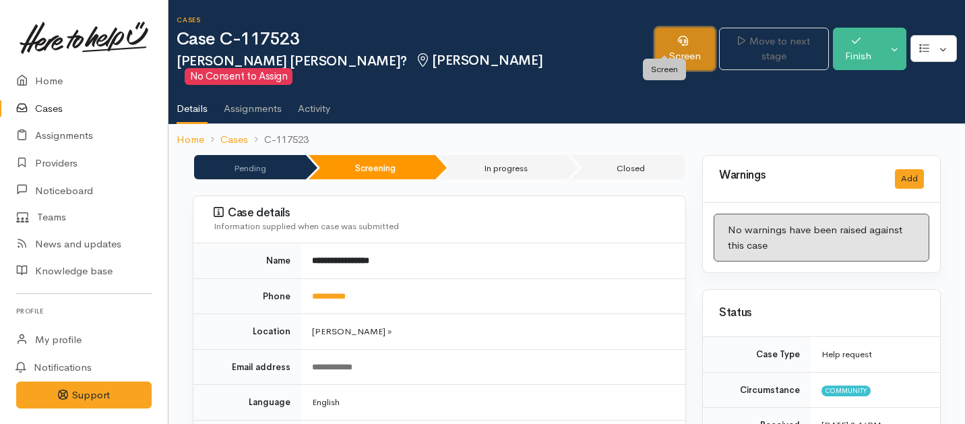
click at [655, 44] on link "Screen" at bounding box center [685, 49] width 60 height 42
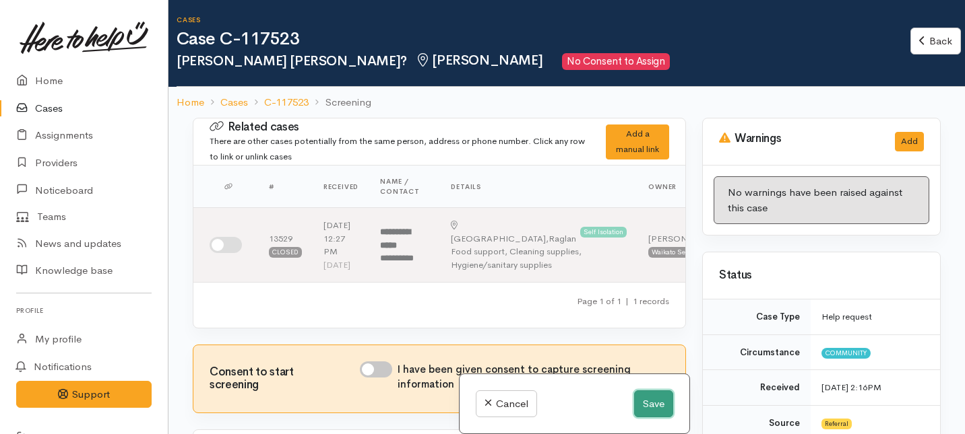
click at [649, 409] on button "Save" at bounding box center [653, 405] width 39 height 28
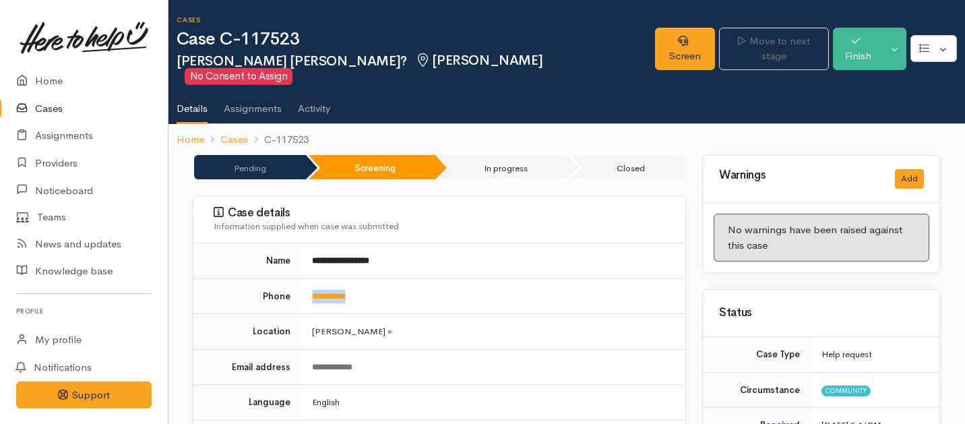
drag, startPoint x: 369, startPoint y: 280, endPoint x: 304, endPoint y: 279, distance: 64.7
click at [304, 279] on td "**********" at bounding box center [493, 296] width 384 height 36
copy link "**********"
click at [371, 282] on td "**********" at bounding box center [493, 296] width 384 height 36
drag, startPoint x: 371, startPoint y: 282, endPoint x: 299, endPoint y: 282, distance: 72.1
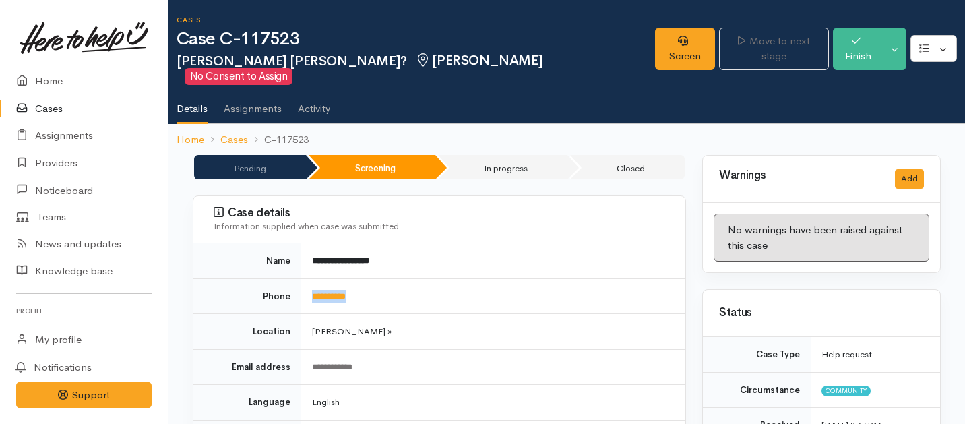
click at [299, 282] on tr "**********" at bounding box center [439, 296] width 492 height 36
copy tr "**********"
click at [658, 48] on link "Screen" at bounding box center [685, 49] width 60 height 42
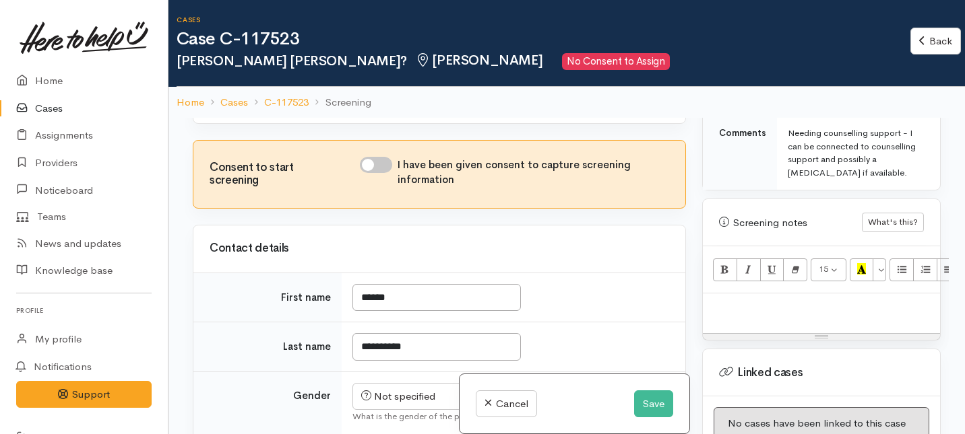
scroll to position [825, 0]
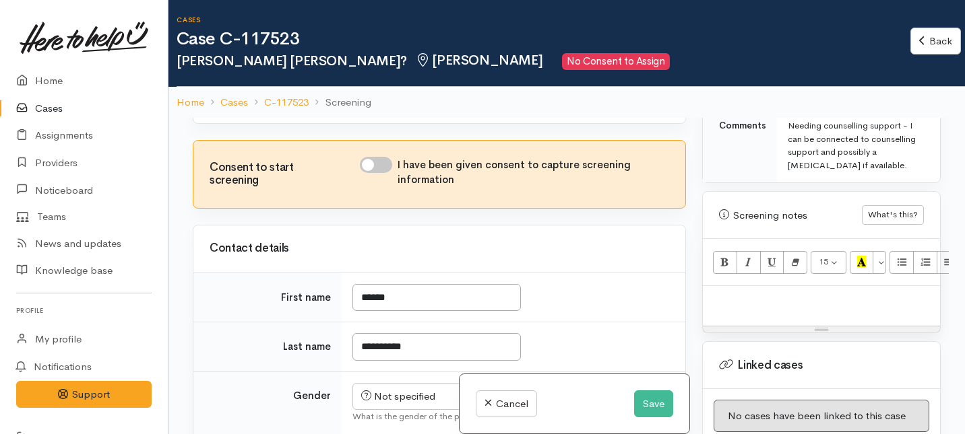
click at [732, 293] on p at bounding box center [821, 300] width 224 height 15
paste div
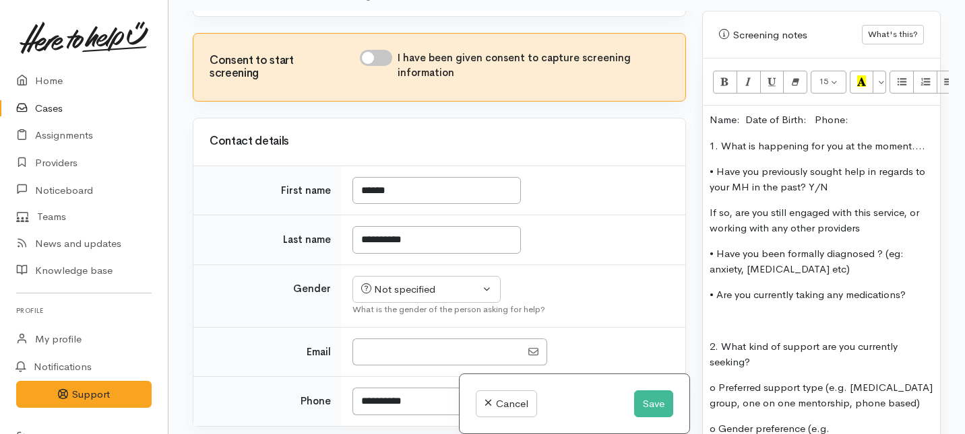
scroll to position [894, 0]
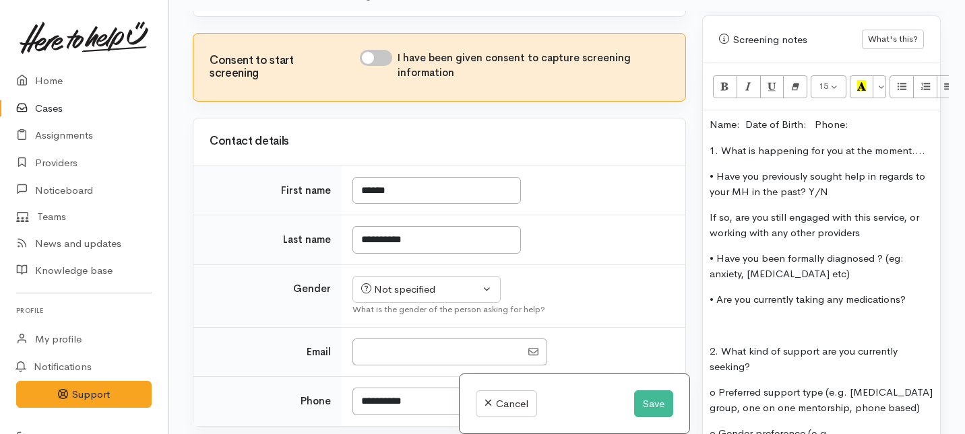
click at [746, 117] on p "Name:  Date of Birth:  Phone:" at bounding box center [821, 124] width 224 height 15
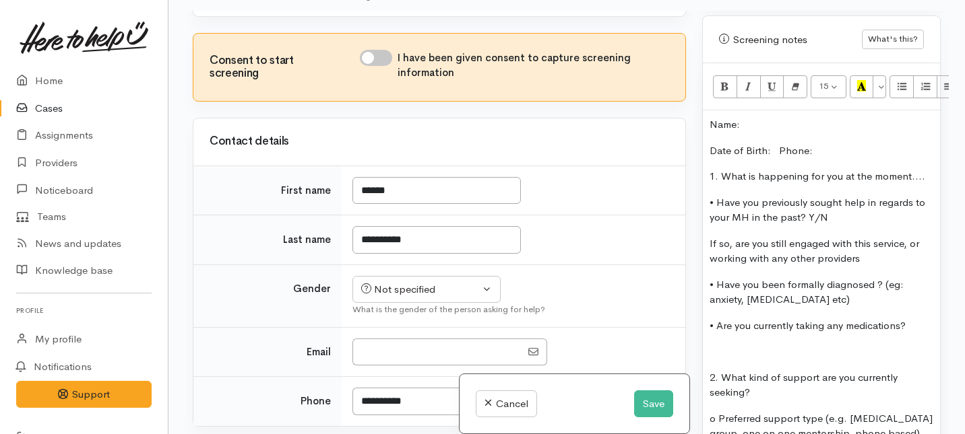
click at [779, 143] on p "Date of Birth:  Phone:" at bounding box center [821, 150] width 224 height 15
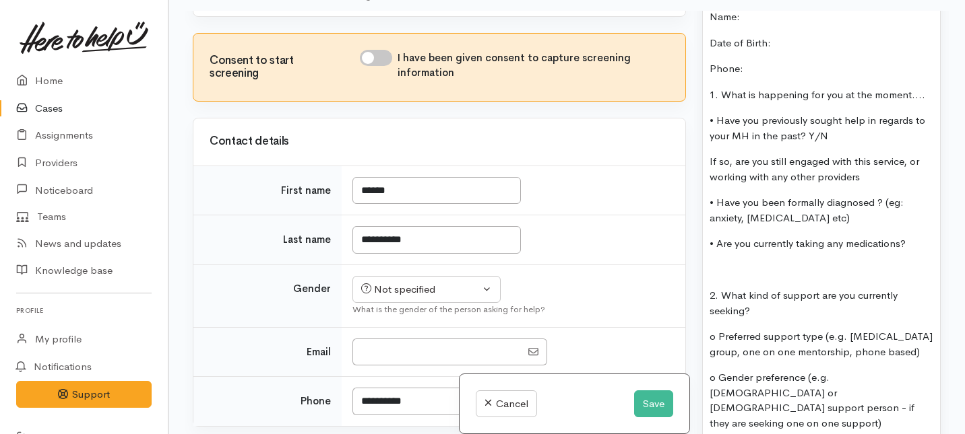
scroll to position [1001, 0]
click at [924, 88] on p "1. What is happening for you at the moment...." at bounding box center [821, 95] width 224 height 15
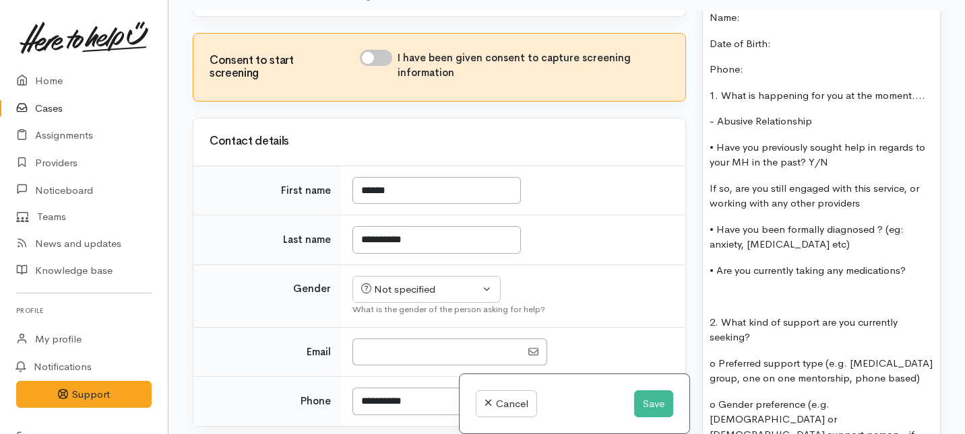
click at [719, 114] on p "- Abusive Relationship" at bounding box center [821, 121] width 224 height 15
click at [831, 146] on p "• Have you previously sought help in regards to your MH in the past? Y/N" at bounding box center [821, 155] width 224 height 30
click at [865, 191] on p "If so, are you still engaged with this service, or working with any other provi…" at bounding box center [821, 196] width 224 height 30
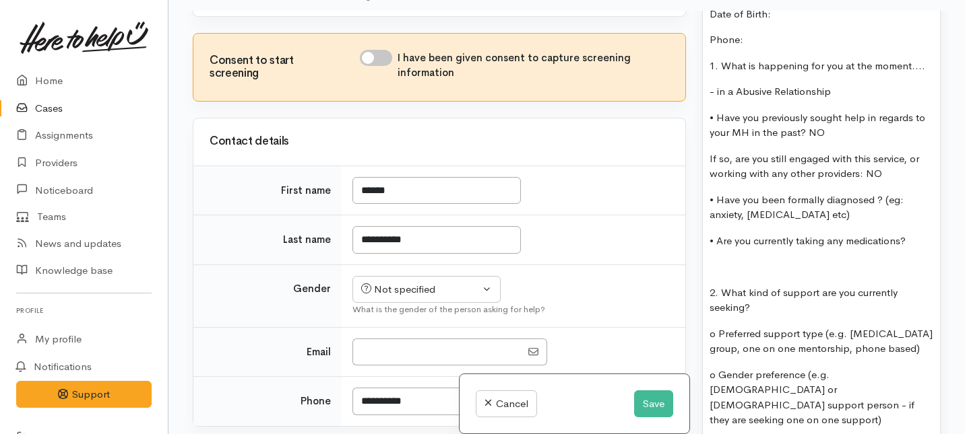
scroll to position [1032, 0]
click at [824, 203] on p "• Have you been formally diagnosed ? (eg: anxiety, [MEDICAL_DATA] etc)" at bounding box center [821, 206] width 224 height 30
click at [823, 200] on p "• Have you been formally diagnosed ? (eg: anxiety, depression etc) NO" at bounding box center [821, 206] width 224 height 30
click at [912, 232] on p "• Are you currently taking any medications?" at bounding box center [821, 239] width 224 height 15
click at [909, 232] on p "• Are you currently taking any medications? NO" at bounding box center [821, 239] width 224 height 15
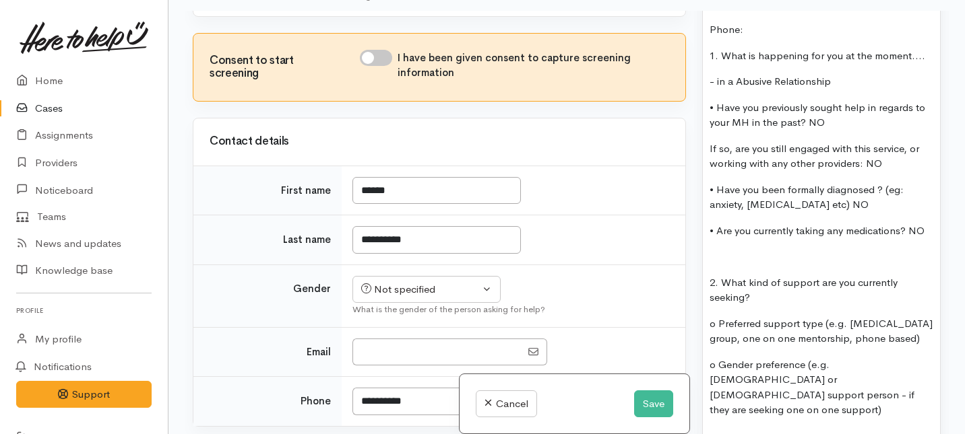
scroll to position [1042, 0]
click at [707, 270] on div "Name:   Date of Birth:   Phone: 1. What is happening for you at the moment.... …" at bounding box center [821, 211] width 237 height 498
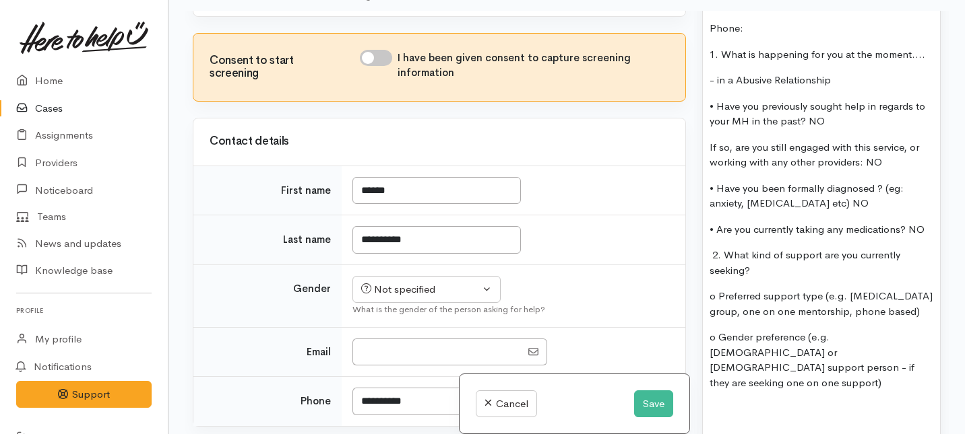
click at [766, 254] on p "2. What kind of support are you currently seeking?" at bounding box center [821, 263] width 224 height 30
click at [381, 66] on input "I have been given consent to capture screening information" at bounding box center [376, 58] width 32 height 16
checkbox input "true"
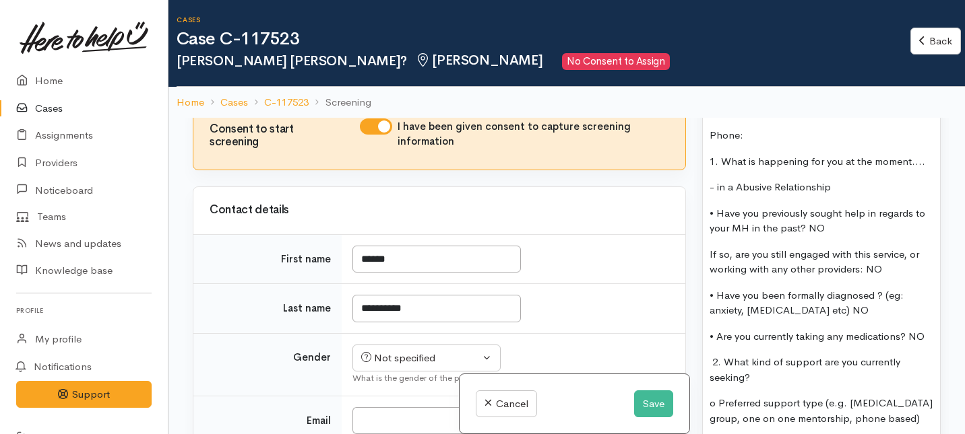
scroll to position [511, 0]
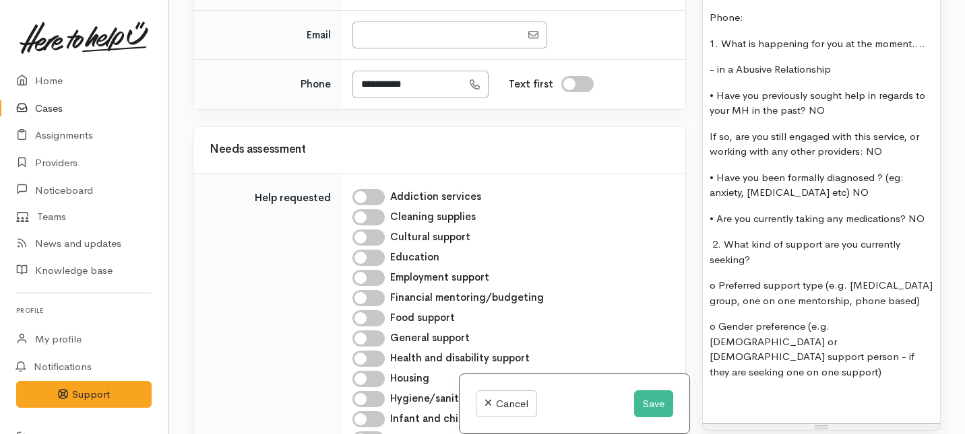
click at [764, 249] on p "2. What kind of support are you currently seeking?" at bounding box center [821, 252] width 224 height 30
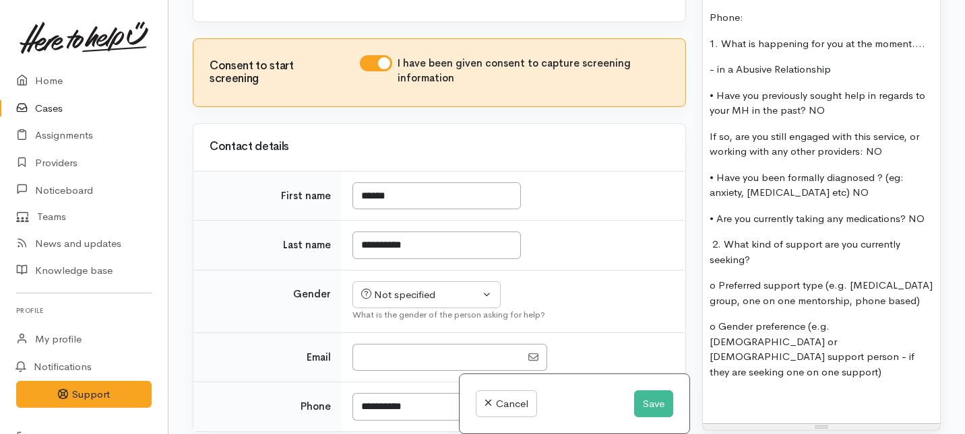
scroll to position [314, 0]
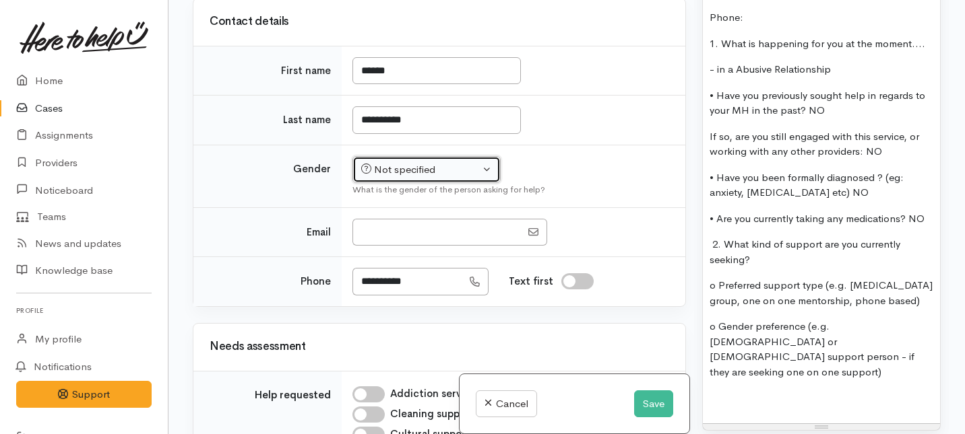
click at [449, 178] on div "Not specified" at bounding box center [420, 169] width 119 height 15
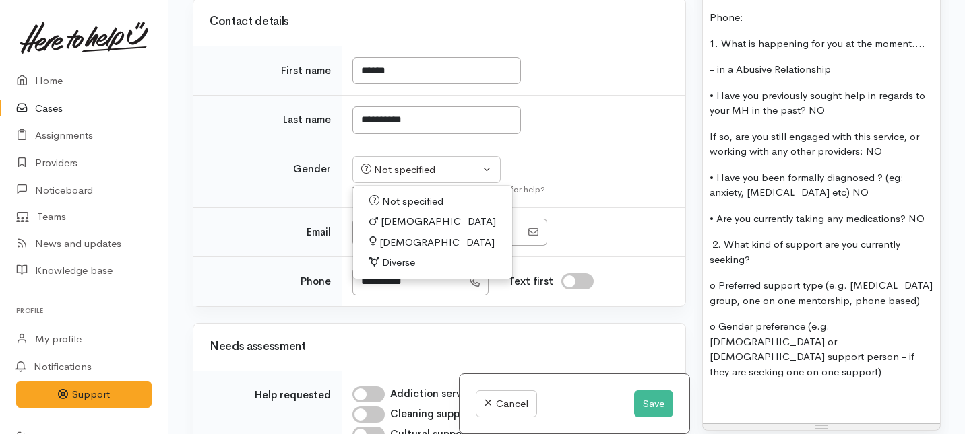
click at [400, 251] on span "Female" at bounding box center [436, 242] width 115 height 15
select select "Female"
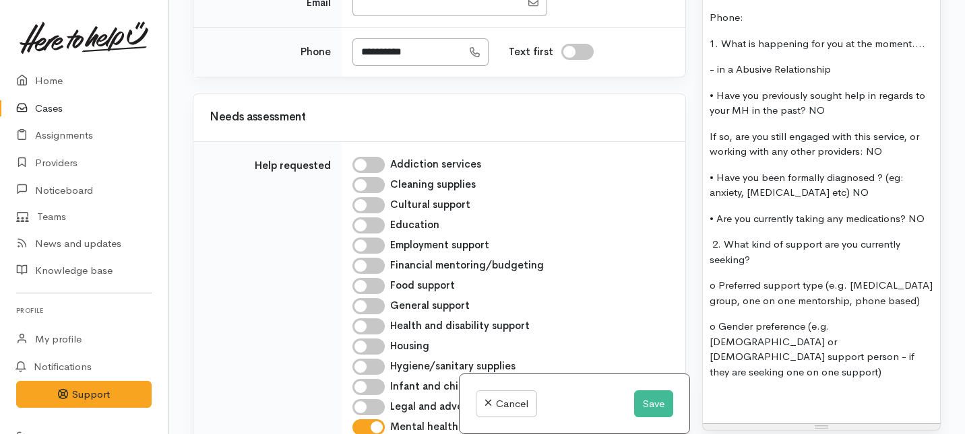
scroll to position [545, 0]
click at [761, 247] on p "2. What kind of support are you currently seeking?" at bounding box center [821, 252] width 224 height 30
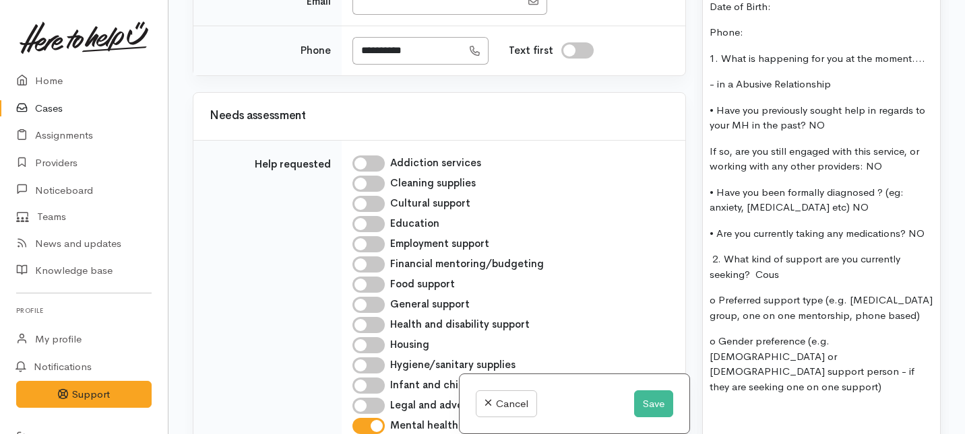
scroll to position [1048, 0]
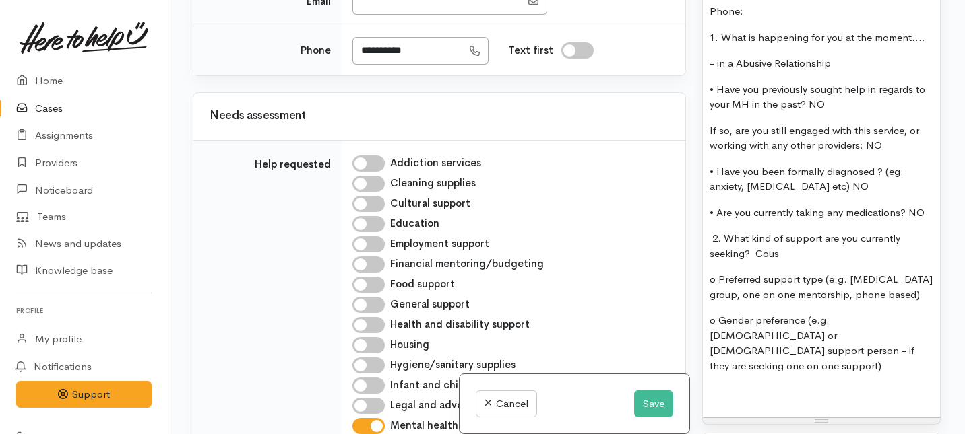
click at [785, 385] on p at bounding box center [821, 392] width 224 height 15
click at [716, 272] on p "o Preferred support type (e.g. peer support group, one on one mentorship, phone…" at bounding box center [821, 287] width 224 height 30
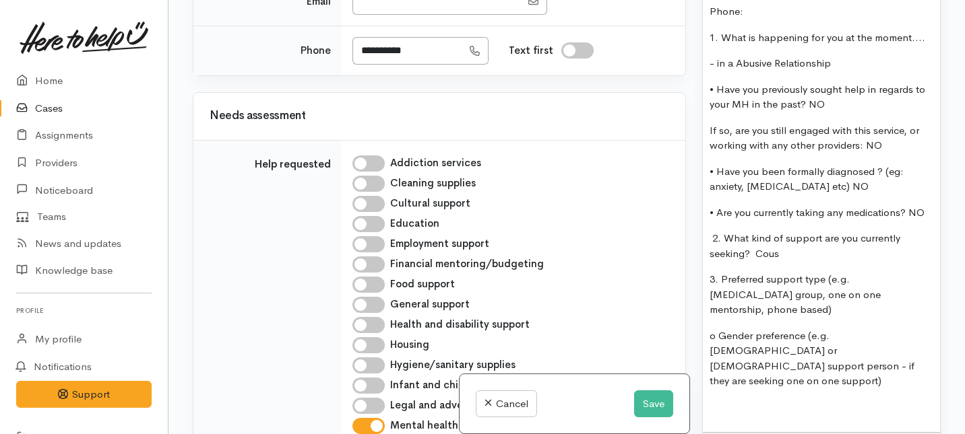
click at [719, 329] on p "o Gender preference (e.g. male or female support person - if they are seeking o…" at bounding box center [821, 359] width 224 height 61
click at [762, 344] on p "4. Gender preference (e.g. [DEMOGRAPHIC_DATA] or [DEMOGRAPHIC_DATA] support per…" at bounding box center [821, 359] width 224 height 61
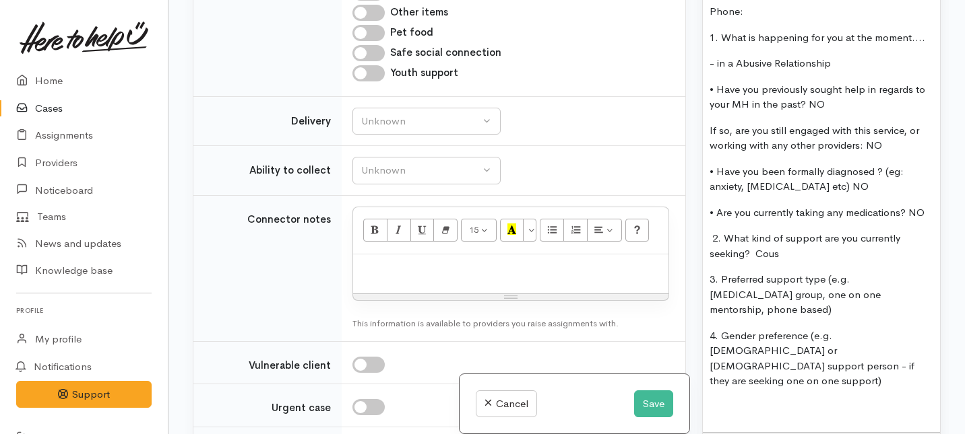
scroll to position [1000, 0]
click at [487, 135] on button "Unknown" at bounding box center [426, 121] width 148 height 28
click at [377, 255] on span "No" at bounding box center [376, 246] width 14 height 15
select select "1"
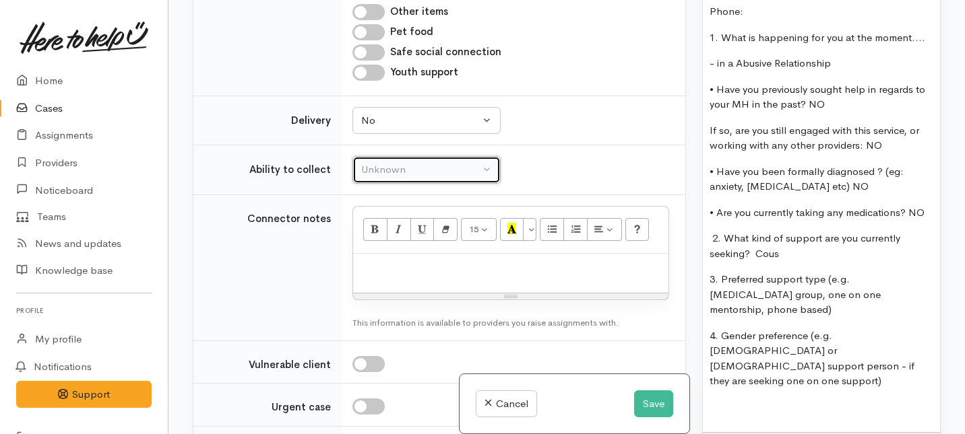
click at [392, 178] on div "Unknown" at bounding box center [420, 169] width 119 height 15
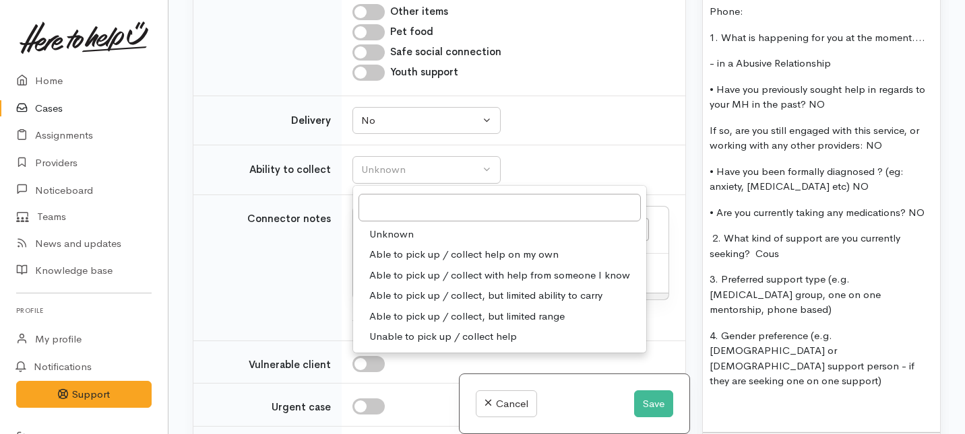
click at [387, 263] on span "Able to pick up / collect help on my own" at bounding box center [463, 254] width 189 height 15
select select "2"
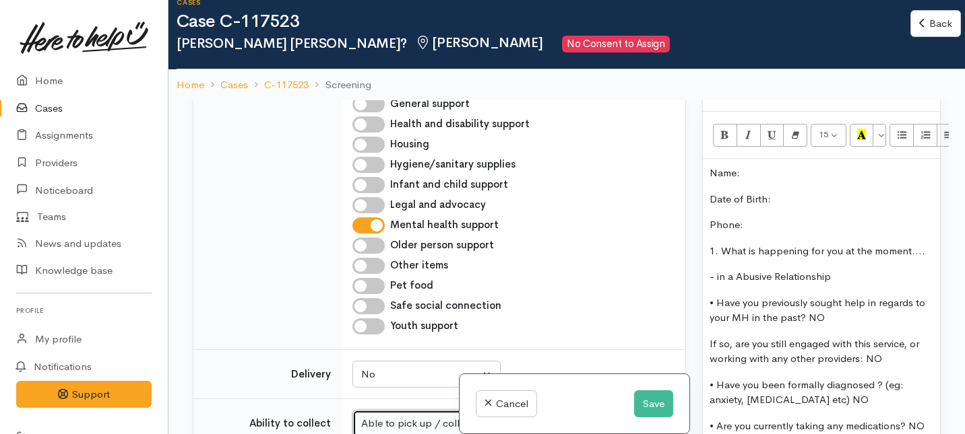
scroll to position [856, 0]
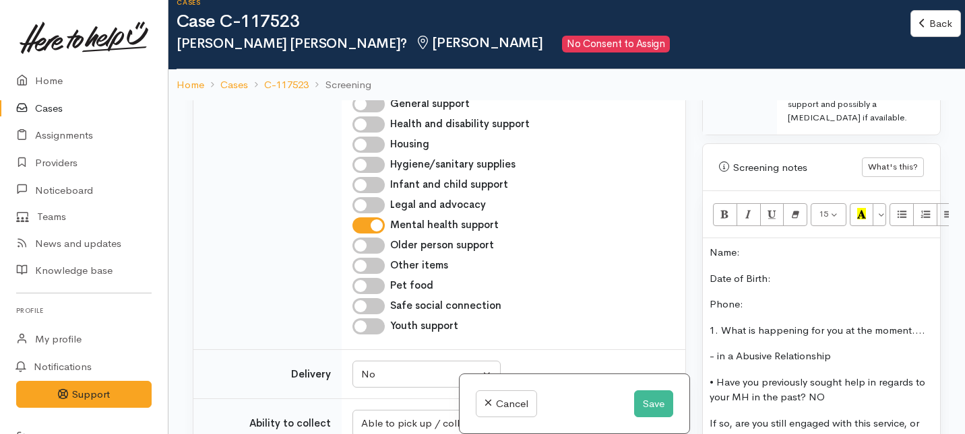
click at [747, 245] on p "Name:" at bounding box center [821, 252] width 224 height 15
click at [773, 271] on p "Date of Birth:" at bounding box center [821, 278] width 224 height 15
click at [778, 245] on p "Name: Rowena Pere." at bounding box center [821, 252] width 224 height 15
click at [807, 245] on p "Name: Rowena Rupa Pere." at bounding box center [821, 252] width 224 height 15
click at [808, 245] on p "Name: Rowena RupaPere." at bounding box center [821, 252] width 224 height 15
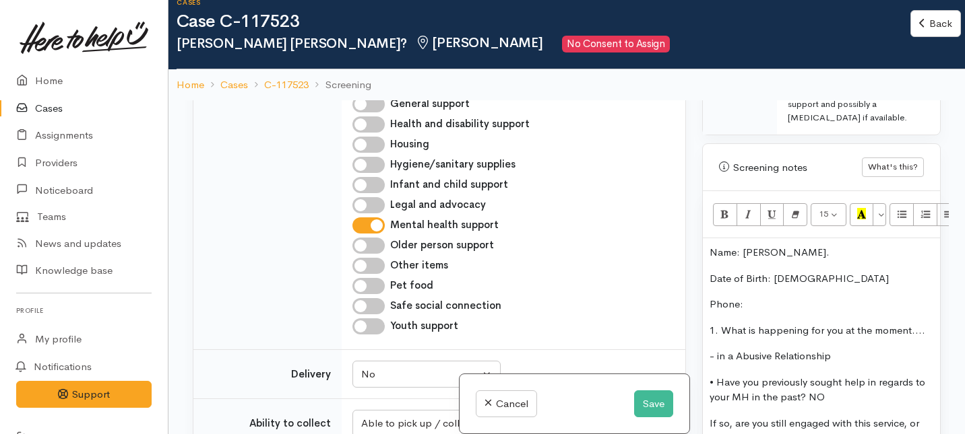
click at [845, 245] on p "Name: [PERSON_NAME]." at bounding box center [821, 252] width 224 height 15
click at [820, 271] on p "Date of Birth: [DEMOGRAPHIC_DATA]" at bounding box center [821, 278] width 224 height 15
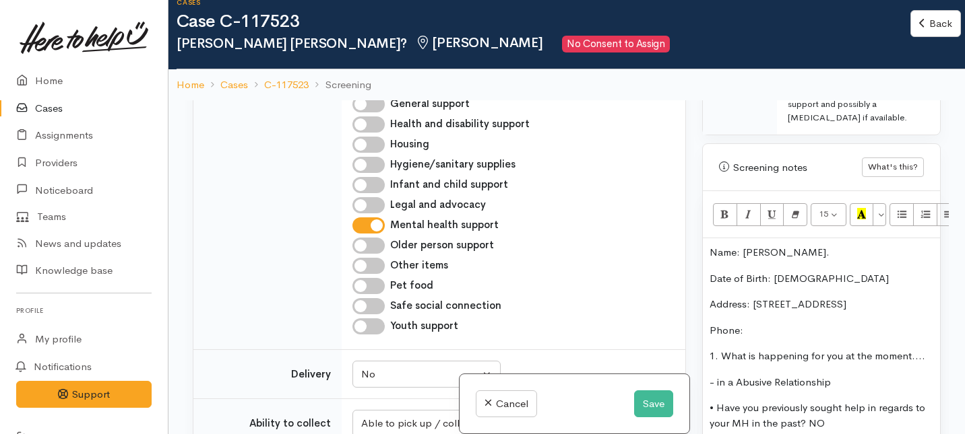
click at [790, 297] on p "Address: 685 Oha rd" at bounding box center [821, 304] width 224 height 15
click at [825, 297] on p "Address: 685 Ohautira rd" at bounding box center [821, 304] width 224 height 15
click at [776, 323] on p "Phone:" at bounding box center [821, 330] width 224 height 15
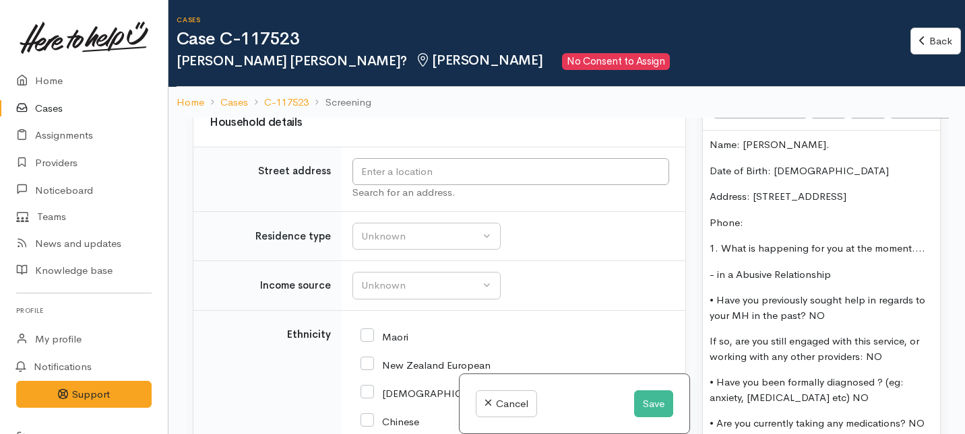
scroll to position [1607, 0]
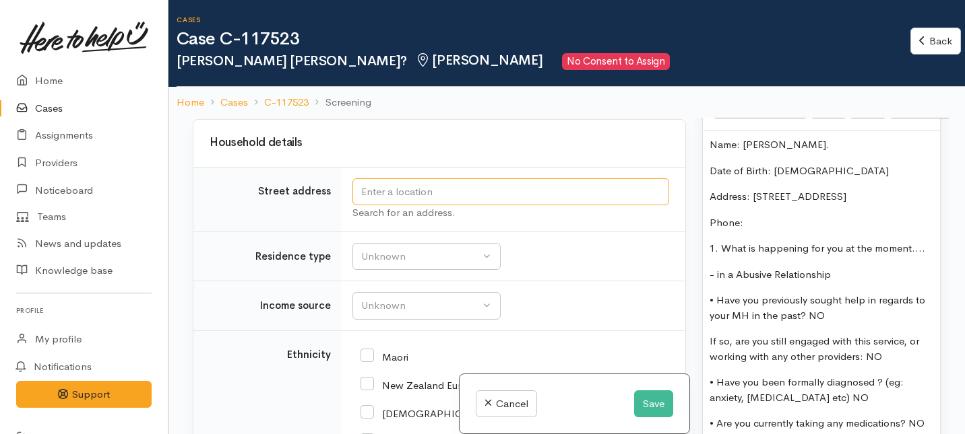
click at [377, 206] on input "text" at bounding box center [510, 193] width 317 height 28
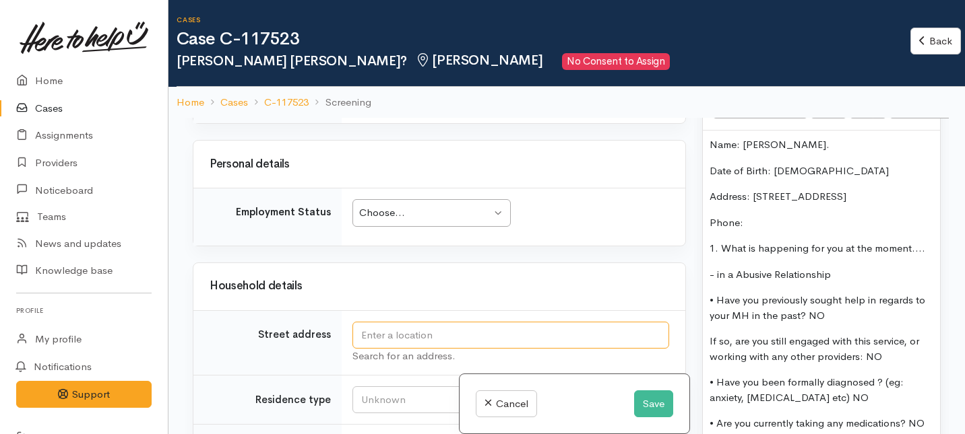
scroll to position [1545, 0]
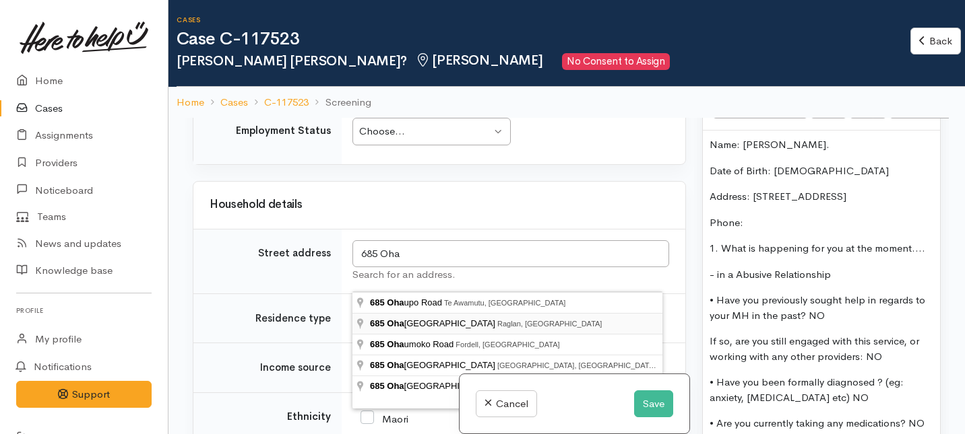
type input "685 Ohautira Road, Raglan, New Zealand"
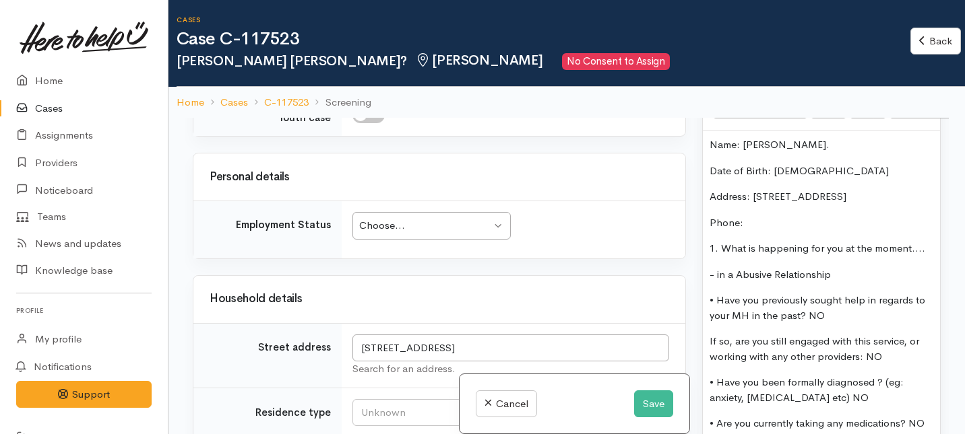
scroll to position [1445, 0]
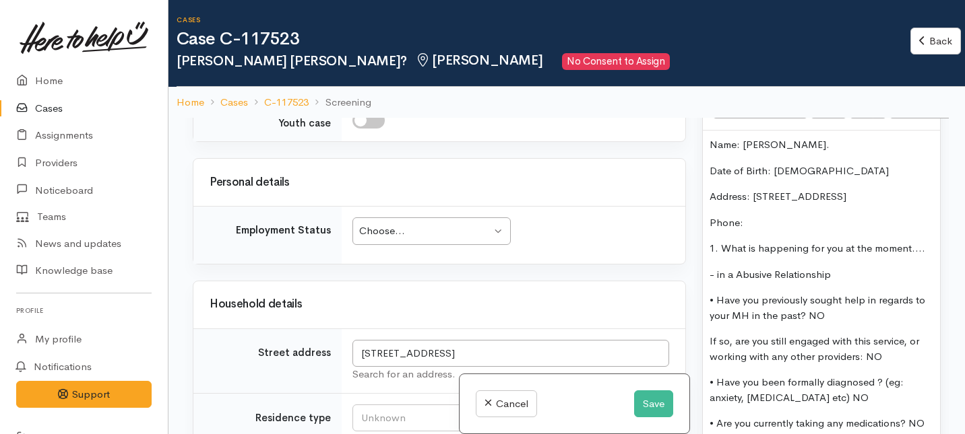
click at [426, 239] on div "Choose..." at bounding box center [425, 231] width 132 height 15
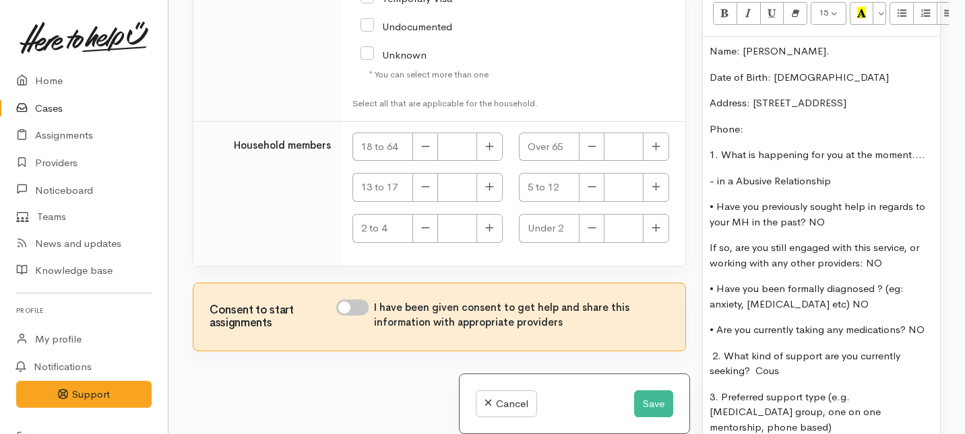
scroll to position [953, 0]
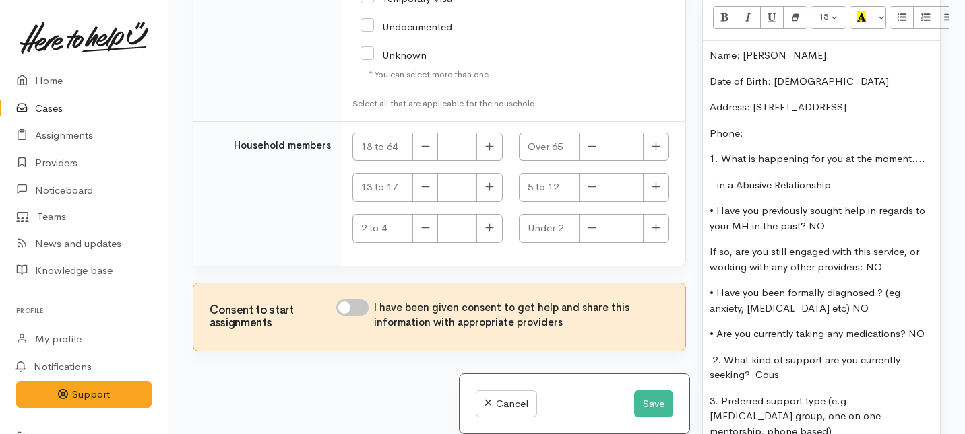
click at [823, 100] on p "Address: 685 Ohautira rd1 Raglan" at bounding box center [821, 107] width 224 height 15
click at [748, 126] on p "Phone:" at bounding box center [821, 133] width 224 height 15
click at [744, 126] on p "Phone:" at bounding box center [821, 133] width 224 height 15
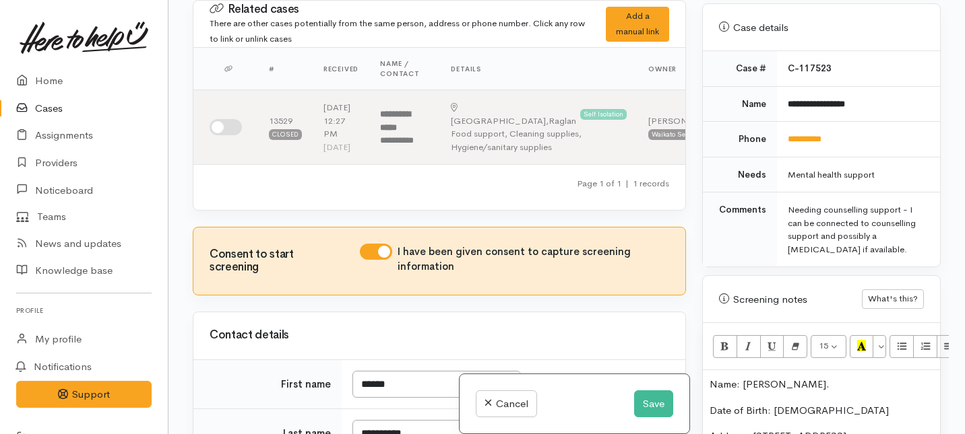
scroll to position [518, 0]
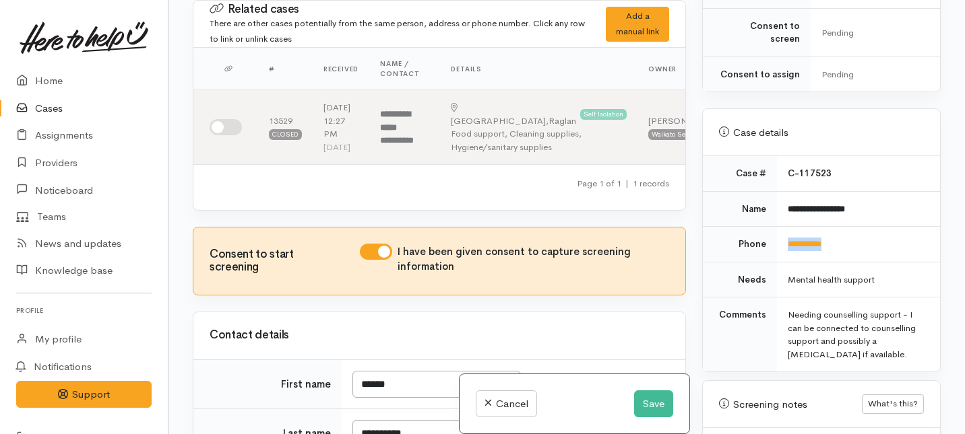
drag, startPoint x: 841, startPoint y: 232, endPoint x: 783, endPoint y: 232, distance: 57.3
click at [783, 232] on td "**********" at bounding box center [858, 245] width 163 height 36
copy link "**********"
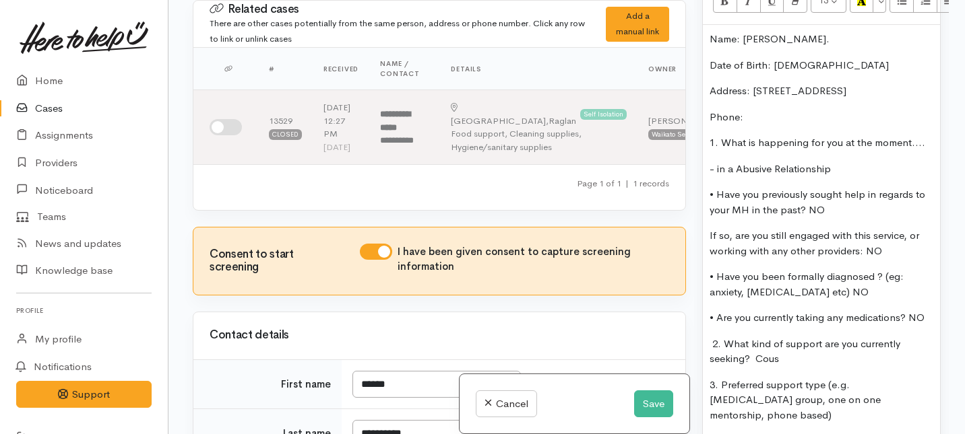
scroll to position [972, 0]
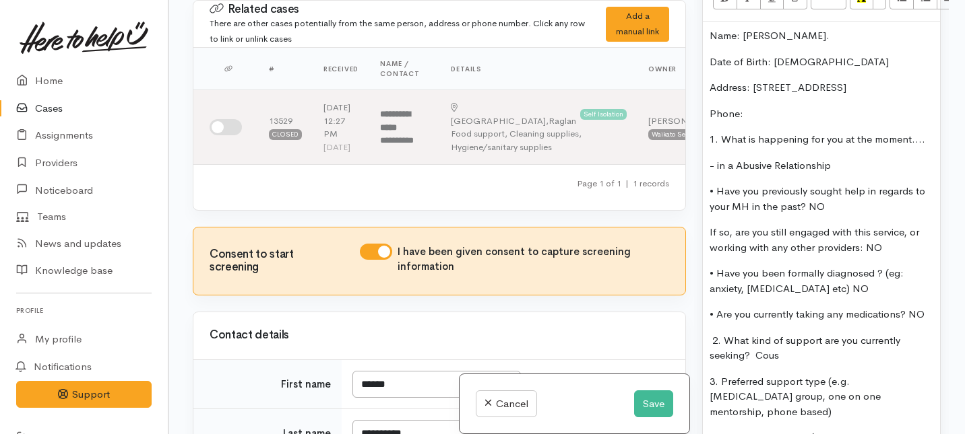
click at [750, 106] on p "Phone:" at bounding box center [821, 113] width 224 height 15
click at [815, 106] on p "Phone: 0224629917" at bounding box center [821, 113] width 224 height 15
click at [804, 225] on p "If so, are you still engaged with this service, or working with any other provi…" at bounding box center [821, 240] width 224 height 30
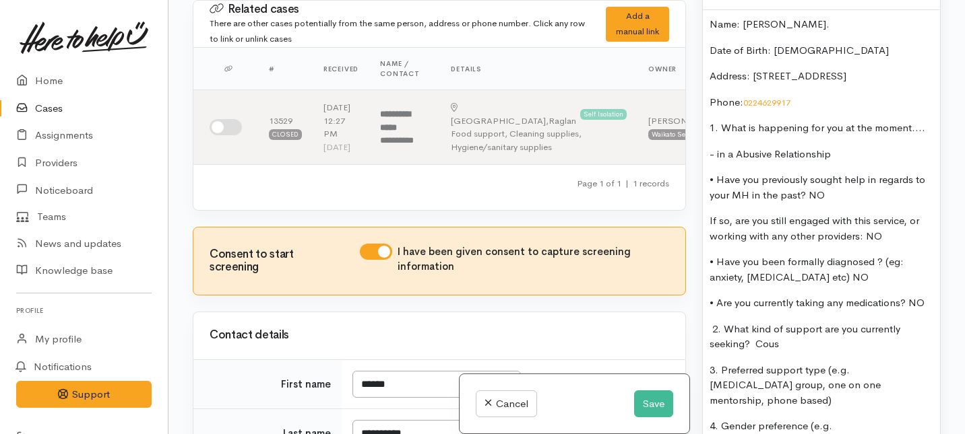
scroll to position [985, 0]
click at [842, 146] on p "- in a Abusive Relationship" at bounding box center [821, 153] width 224 height 15
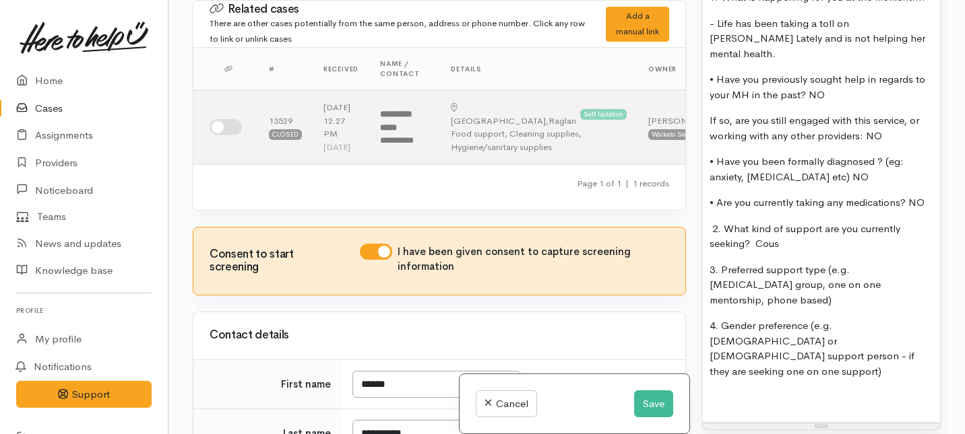
scroll to position [1128, 0]
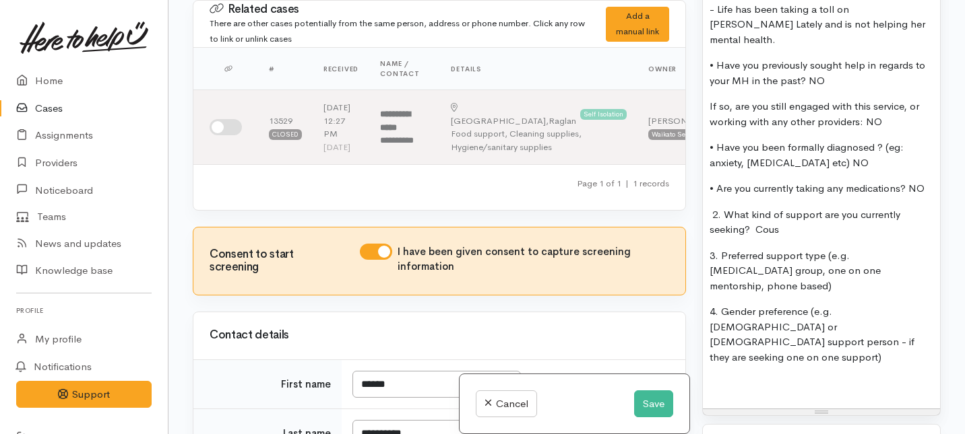
click at [781, 207] on p "2. What kind of support are you currently seeking? Cous" at bounding box center [821, 222] width 224 height 30
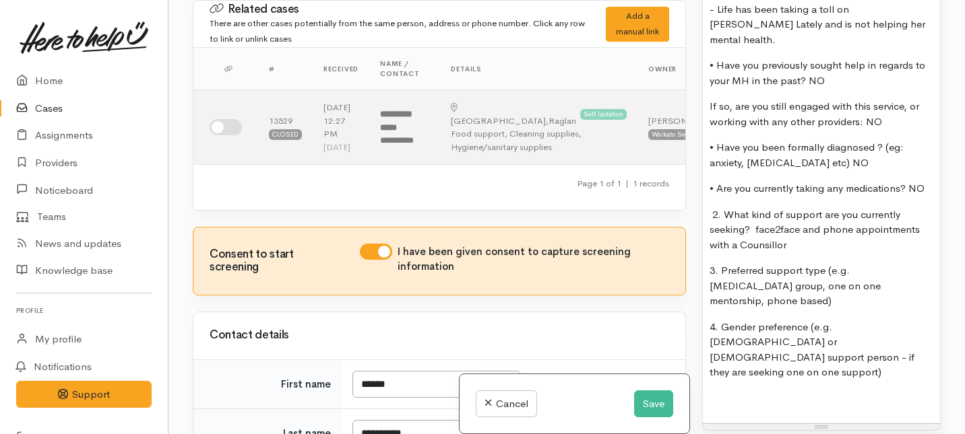
click at [771, 215] on span "2. What kind of support are you currently seeking? face2face and phone appointm…" at bounding box center [814, 229] width 210 height 43
click at [808, 218] on p "2. What kind of support are you currently seeking? face2face and phone appointm…" at bounding box center [821, 230] width 224 height 46
click at [918, 263] on p "3. Preferred support type (e.g. peer support group, one on one mentorship, phon…" at bounding box center [821, 286] width 224 height 46
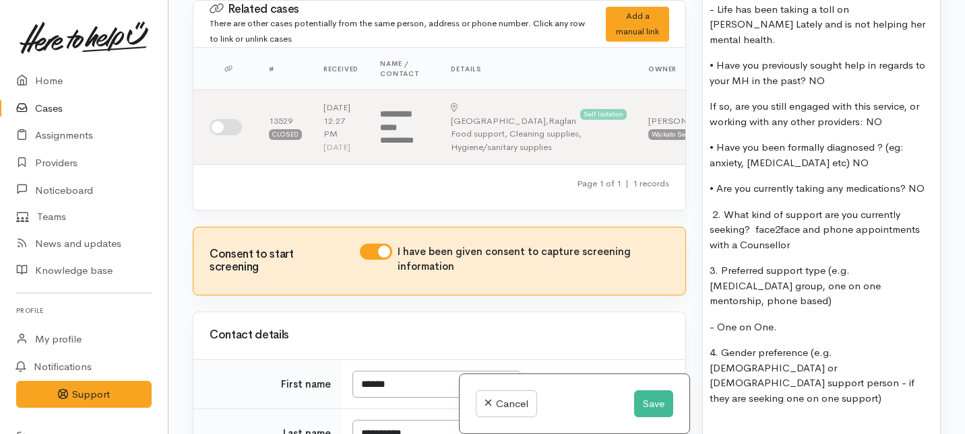
click at [766, 346] on p "4. Gender preference (e.g. male or female support person - if they are seeking …" at bounding box center [821, 376] width 224 height 61
click at [784, 417] on p "- No preferred Gender however someone with life experience's e.g" at bounding box center [821, 432] width 224 height 30
click at [786, 417] on p "- No preferred Gender however someone with life experience's e.g" at bounding box center [821, 432] width 224 height 30
click at [824, 417] on p "- No preferred Gender however someone with life experience's (e.g" at bounding box center [821, 432] width 224 height 30
click at [891, 417] on p "- No preferred Gender however someone with life experience's (e.g domestic viol…" at bounding box center [821, 432] width 224 height 30
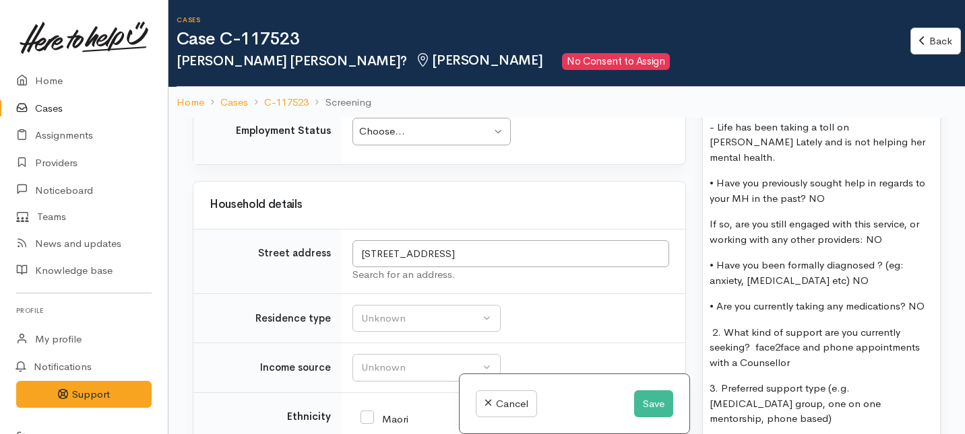
scroll to position [1628, 0]
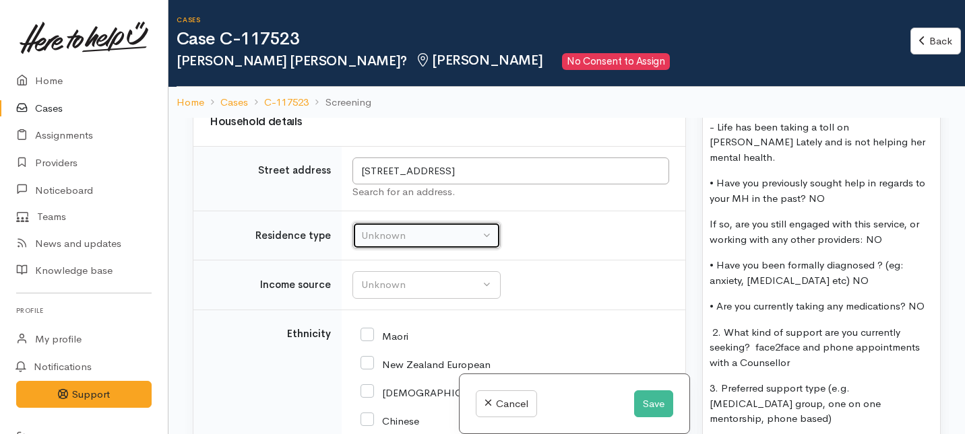
click at [410, 244] on div "Unknown" at bounding box center [420, 235] width 119 height 15
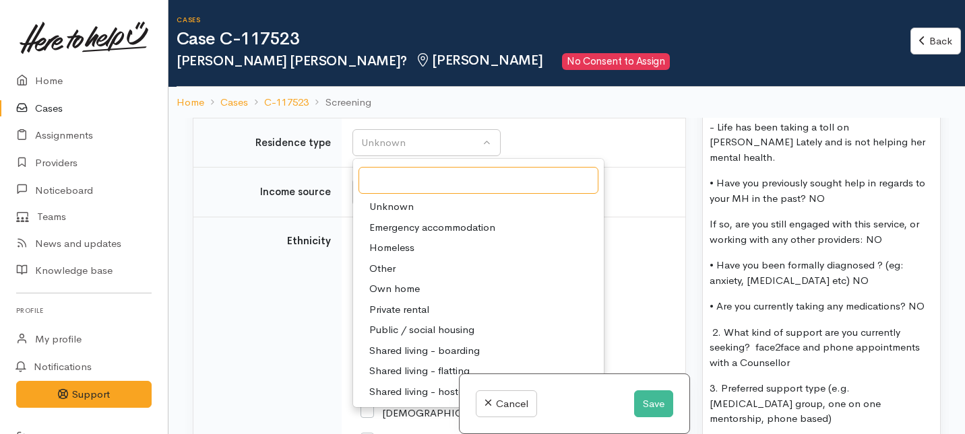
scroll to position [1732, 0]
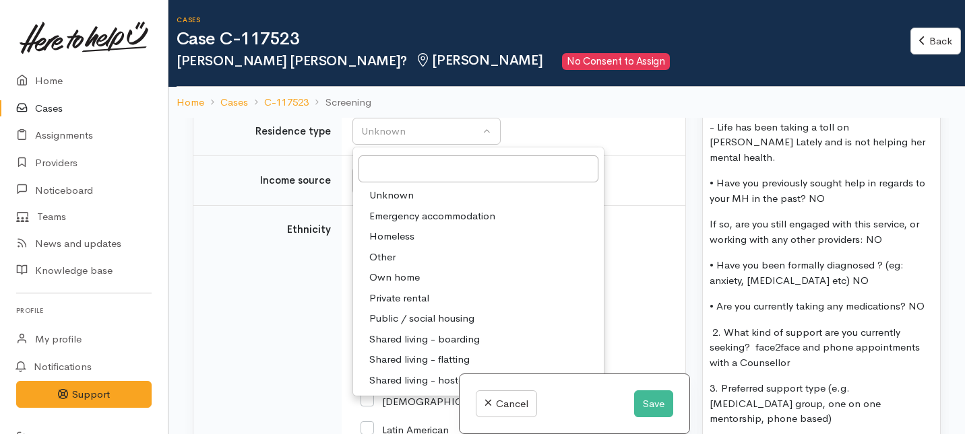
click at [385, 286] on span "Own home" at bounding box center [394, 277] width 51 height 15
select select "1"
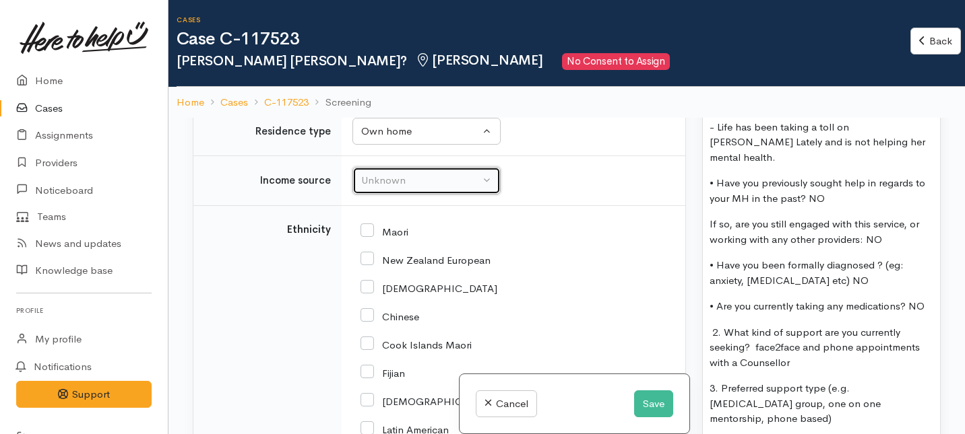
click at [401, 189] on div "Unknown" at bounding box center [420, 180] width 119 height 15
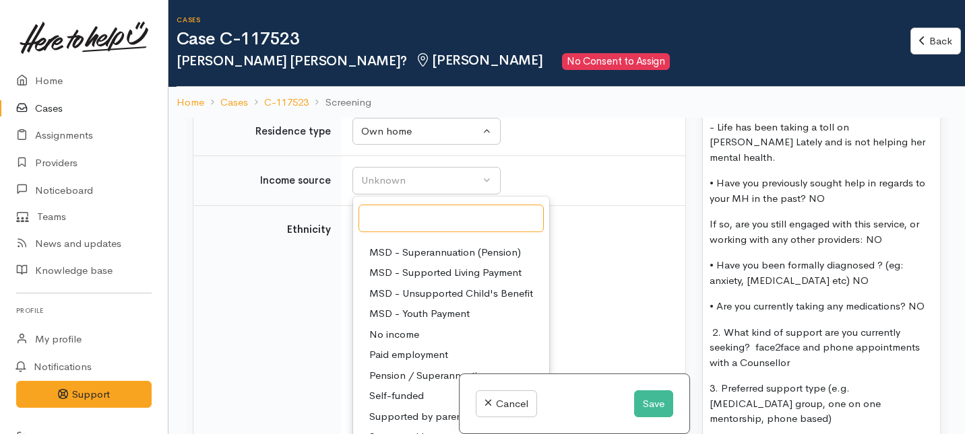
scroll to position [202, 0]
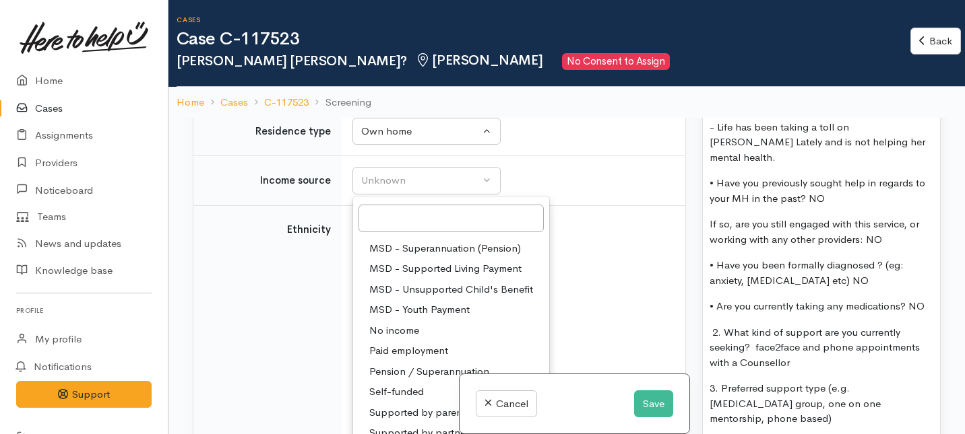
click at [384, 359] on span "Paid employment" at bounding box center [408, 351] width 79 height 15
select select "1"
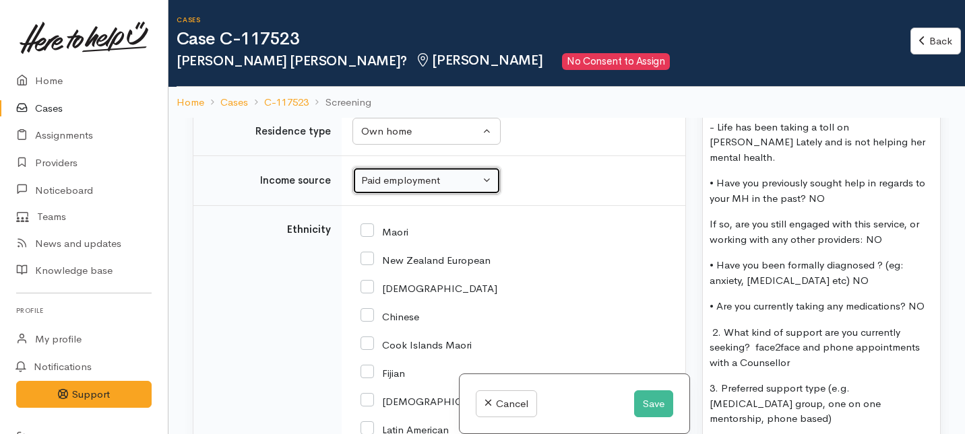
click at [432, 189] on div "Paid employment" at bounding box center [420, 180] width 119 height 15
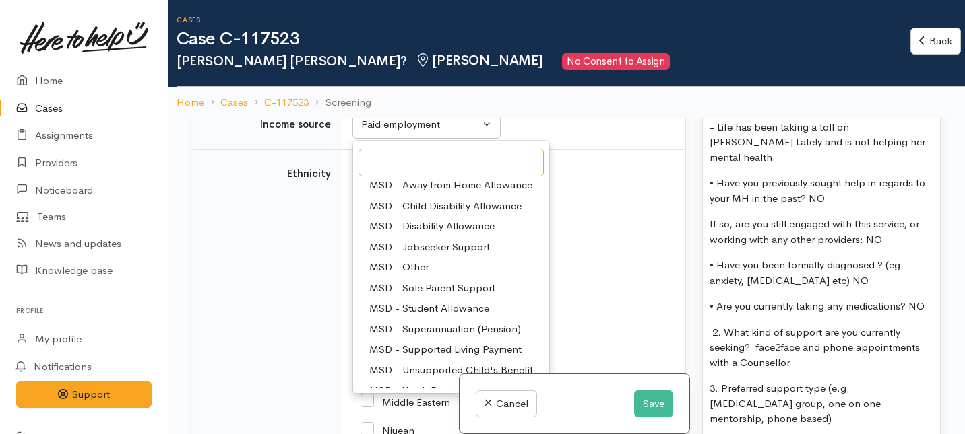
scroll to position [59, 0]
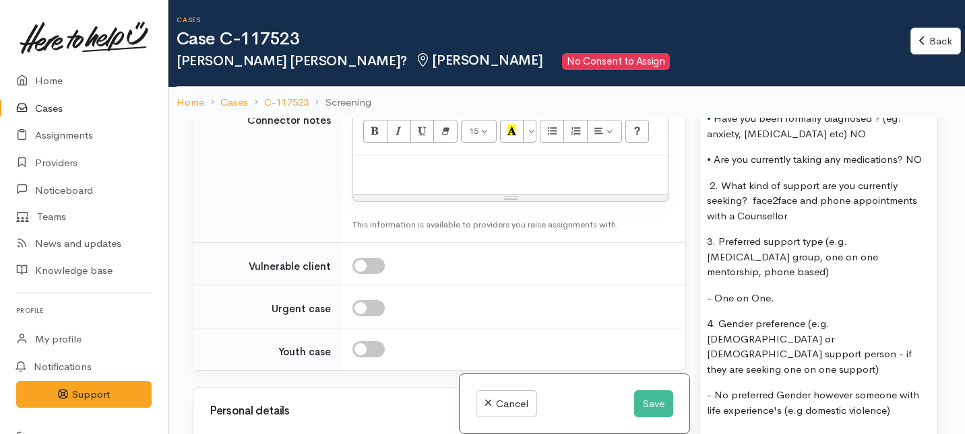
scroll to position [1303, 3]
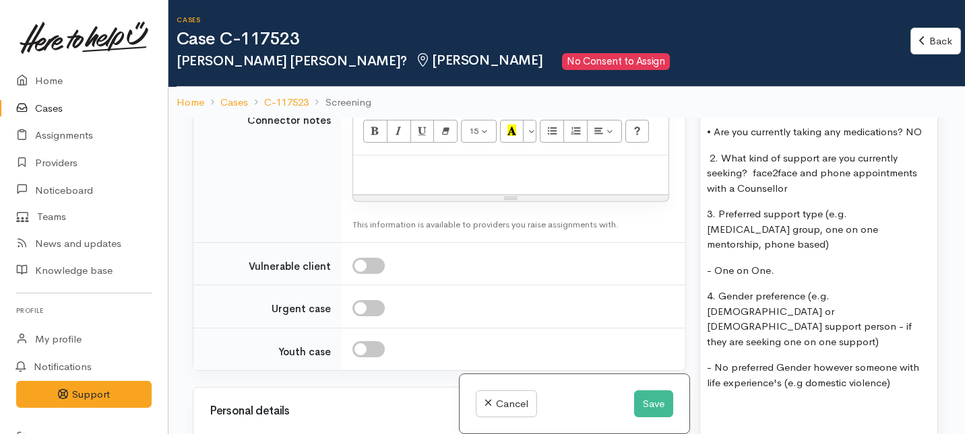
click at [911, 360] on p "- No preferred Gender however someone with life experience's (e.g domestic viol…" at bounding box center [819, 375] width 224 height 30
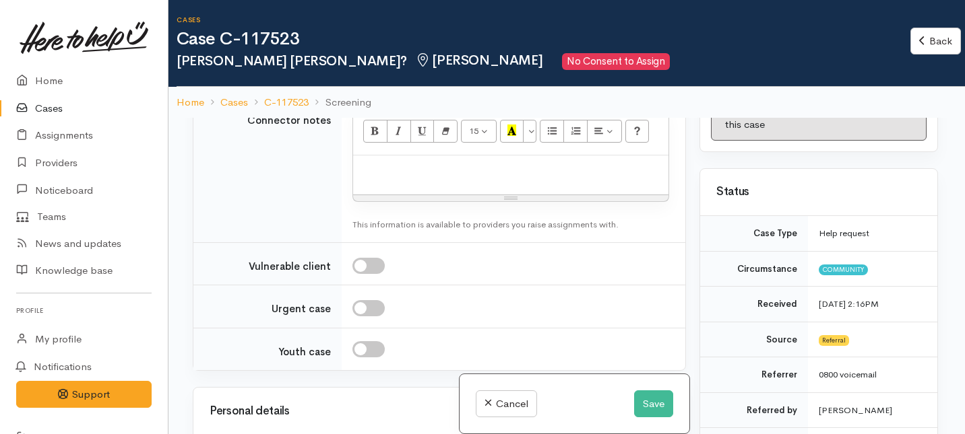
scroll to position [0, 3]
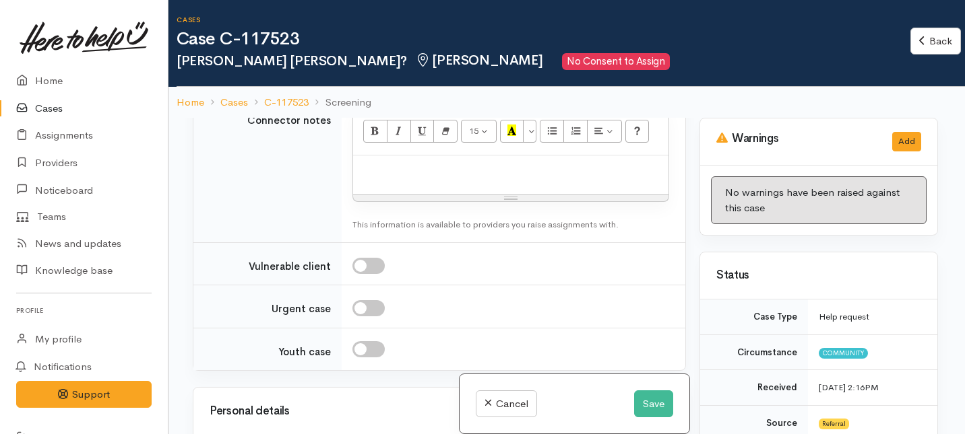
drag, startPoint x: 911, startPoint y: 326, endPoint x: 872, endPoint y: -25, distance: 353.2
click at [872, 0] on html "Support Feedback I've got something to say Back" at bounding box center [482, 217] width 965 height 434
copy div "Name: Rowena Rupapere. Date of Birth: 15/4/72   Address: 685 Ohautira RD1 Ragla…"
click at [371, 178] on p at bounding box center [511, 169] width 302 height 15
paste div
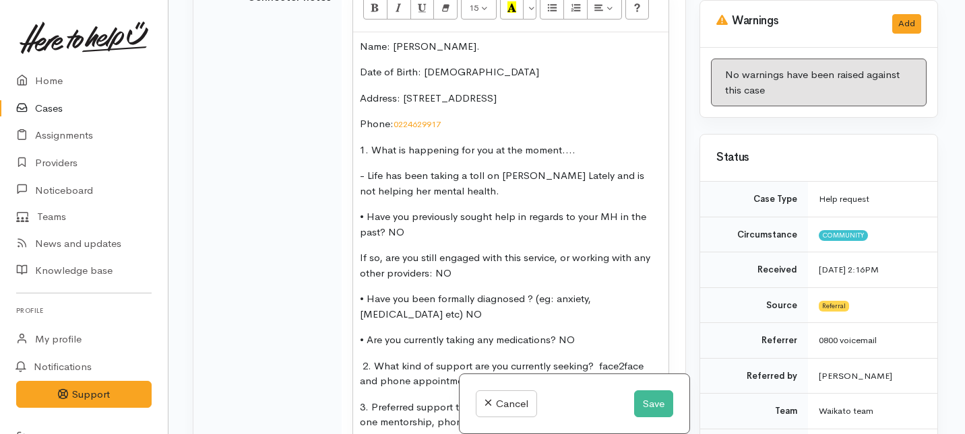
scroll to position [1215, 0]
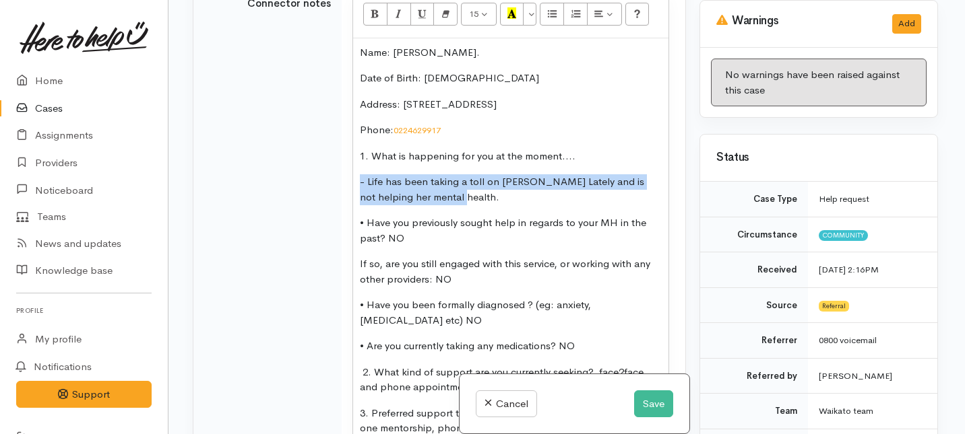
drag, startPoint x: 449, startPoint y: 227, endPoint x: 350, endPoint y: 199, distance: 103.0
click at [350, 199] on td "15 8 9 10 11 12 14 18 24 36 Background Color Transparent Select #ffff00 Text Co…" at bounding box center [514, 309] width 344 height 661
click at [374, 19] on icon "Bold (⌘+B)" at bounding box center [375, 12] width 9 height 11
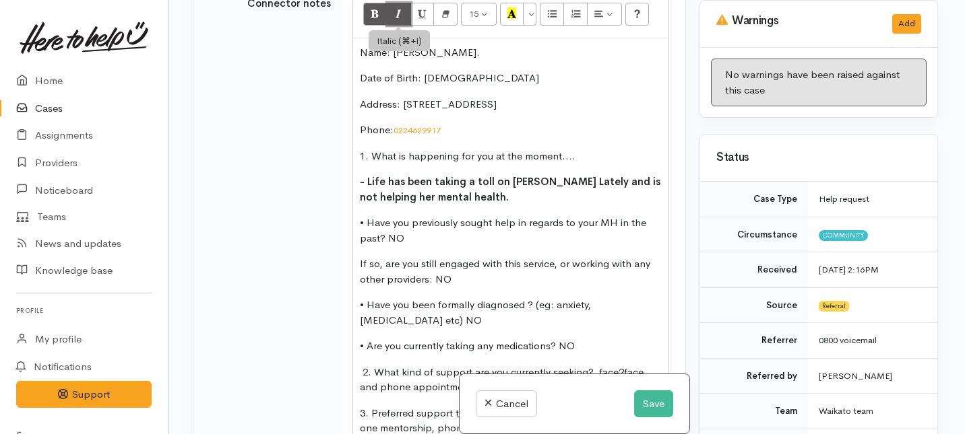
click at [399, 19] on icon "Italic (⌘+I)" at bounding box center [398, 12] width 9 height 11
click at [518, 205] on p "- Life has been taking a toll on [PERSON_NAME] Lately and is not helping her me…" at bounding box center [511, 189] width 302 height 30
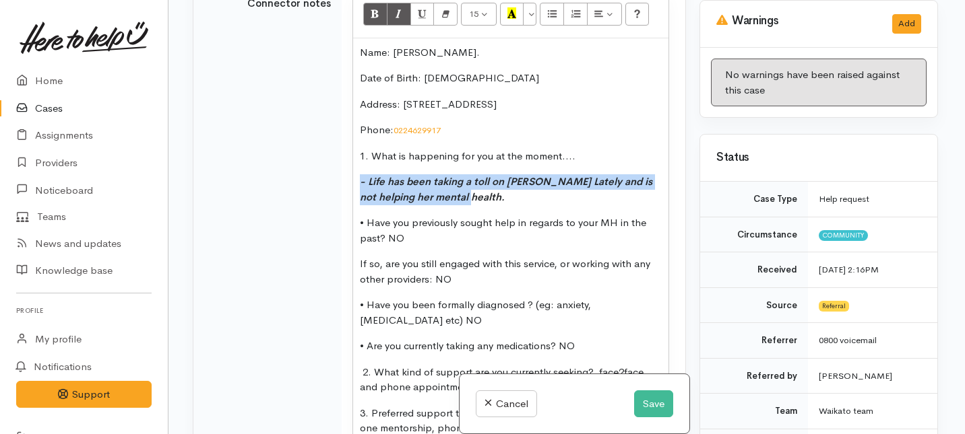
drag, startPoint x: 490, startPoint y: 220, endPoint x: 347, endPoint y: 195, distance: 144.9
click at [347, 195] on td "15 8 9 10 11 12 14 18 24 36 Background Color Transparent Select #ffff00 Text Co…" at bounding box center [514, 309] width 344 height 661
click at [518, 26] on button "Recent Color" at bounding box center [512, 14] width 24 height 23
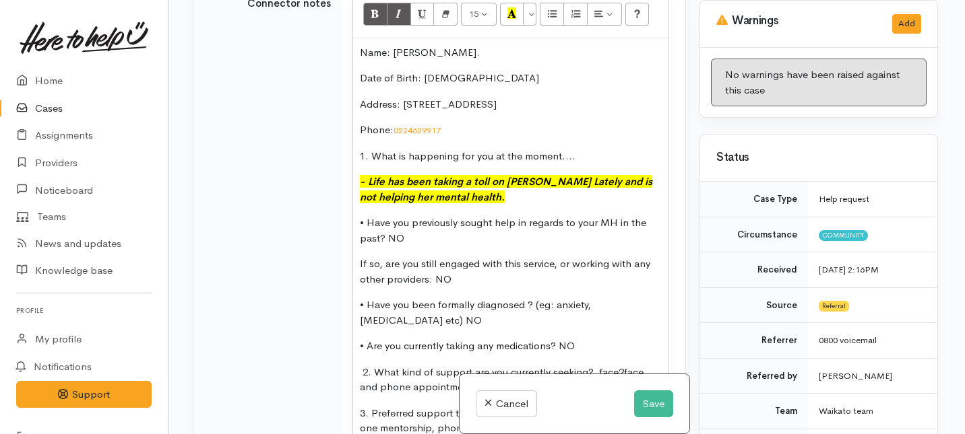
click at [525, 205] on p "- Life has been taking a toll on Rowena Lately and is not helping her mental he…" at bounding box center [511, 189] width 302 height 30
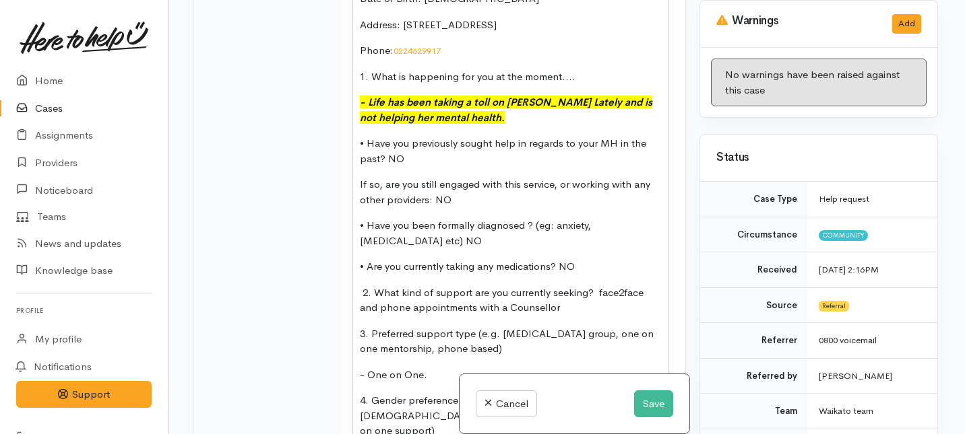
scroll to position [1297, 0]
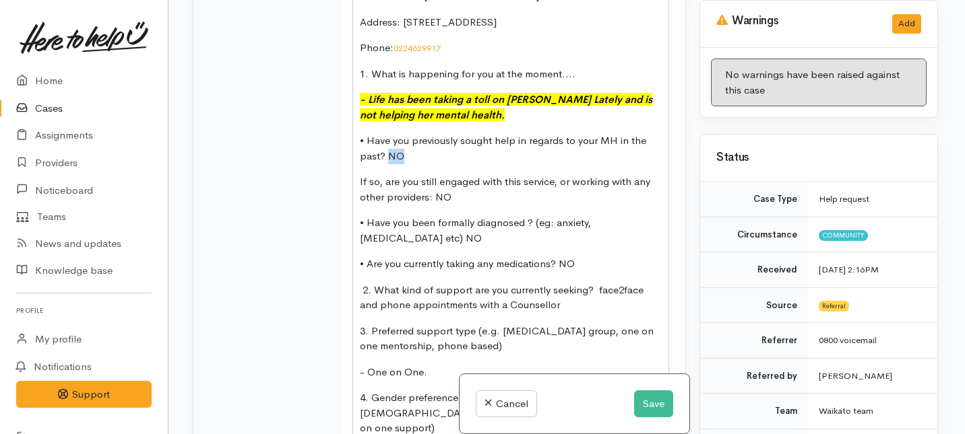
drag, startPoint x: 402, startPoint y: 182, endPoint x: 387, endPoint y: 179, distance: 15.7
click at [387, 164] on p "• Have you previously sought help in regards to your MH in the past? NO" at bounding box center [511, 148] width 302 height 30
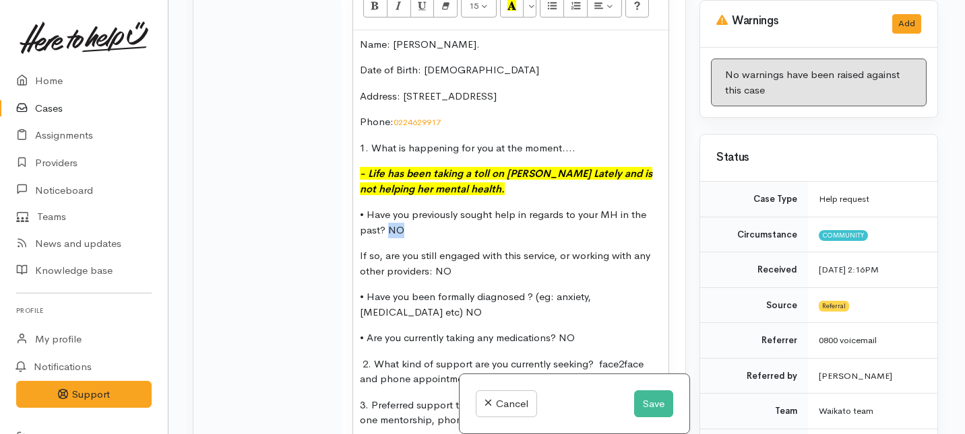
scroll to position [1223, 0]
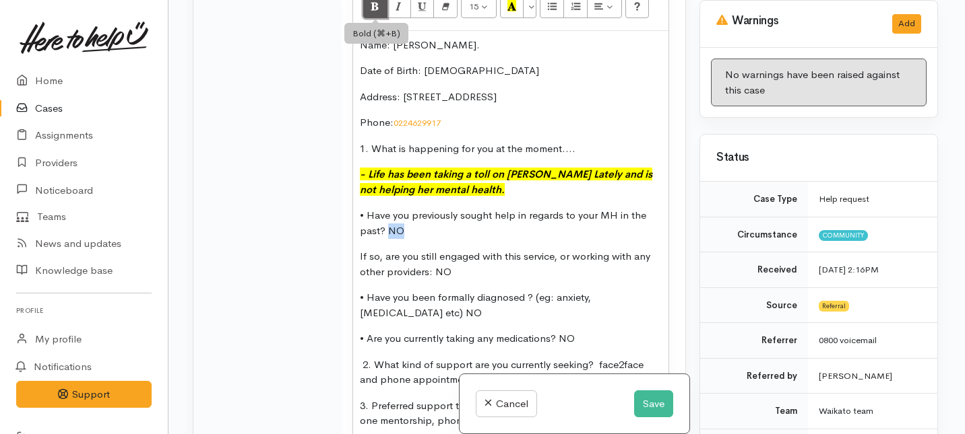
click at [375, 11] on icon "Bold (⌘+B)" at bounding box center [375, 5] width 9 height 11
click at [395, 11] on icon "Italic (⌘+I)" at bounding box center [398, 5] width 9 height 11
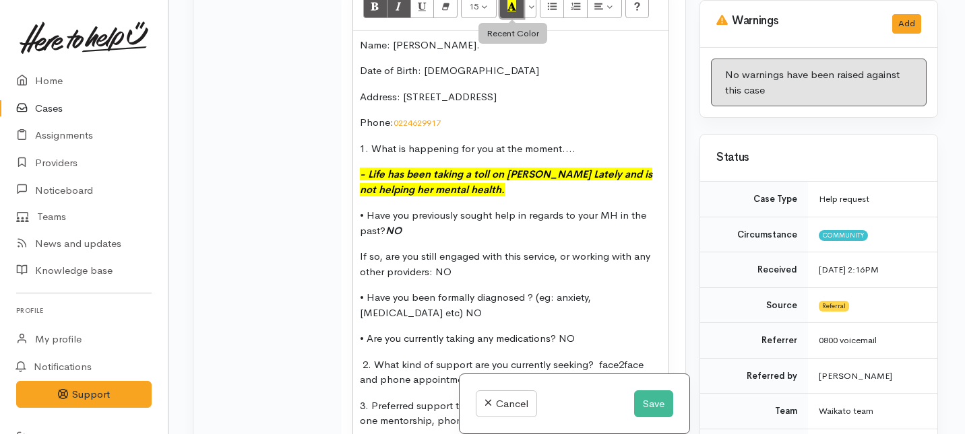
click at [505, 18] on button "Recent Color" at bounding box center [512, 6] width 24 height 23
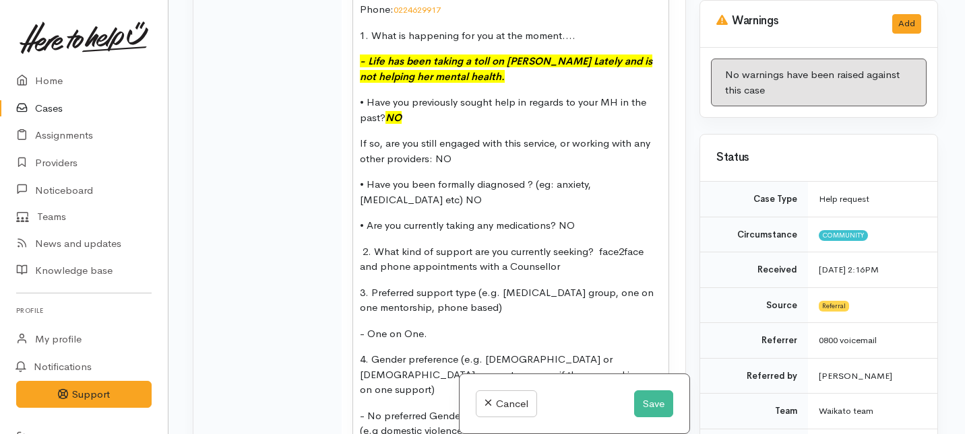
click at [463, 166] on p "If so, are you still engaged with this service, or working with any other provi…" at bounding box center [511, 151] width 302 height 30
drag, startPoint x: 463, startPoint y: 187, endPoint x: 434, endPoint y: 183, distance: 29.2
click at [434, 166] on p "If so, are you still engaged with this service, or working with any other provi…" at bounding box center [511, 151] width 302 height 30
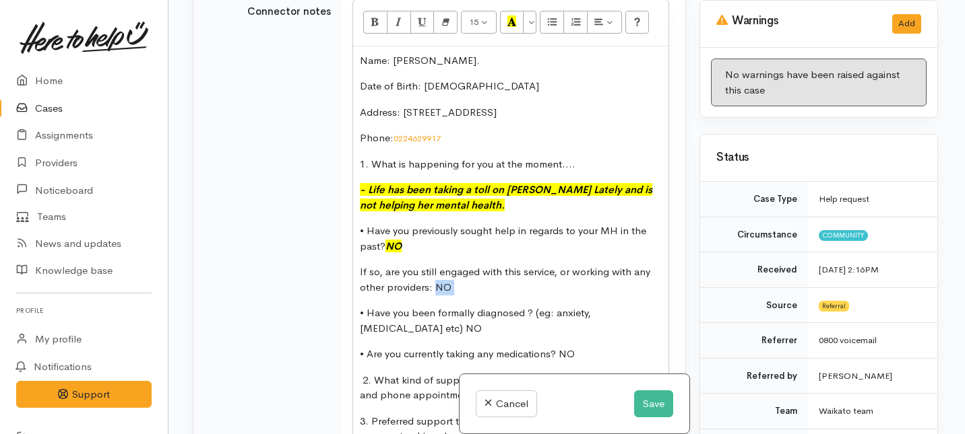
scroll to position [1172, 0]
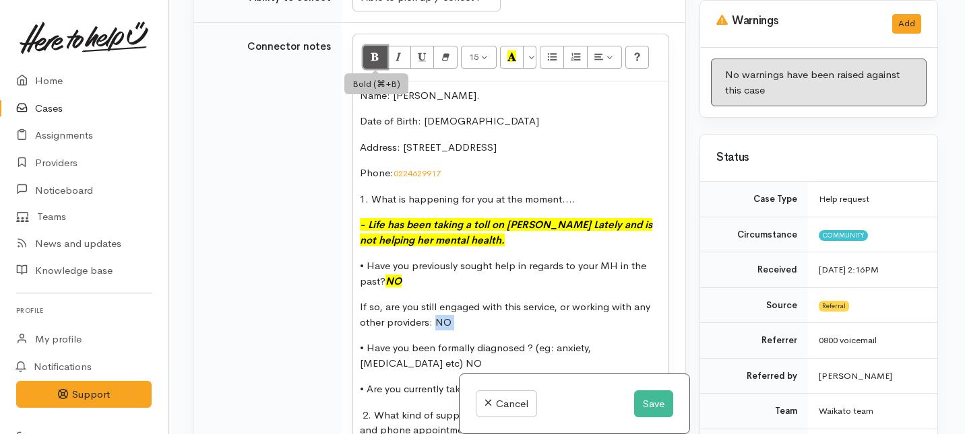
click at [373, 62] on icon "Bold (⌘+B)" at bounding box center [375, 56] width 9 height 11
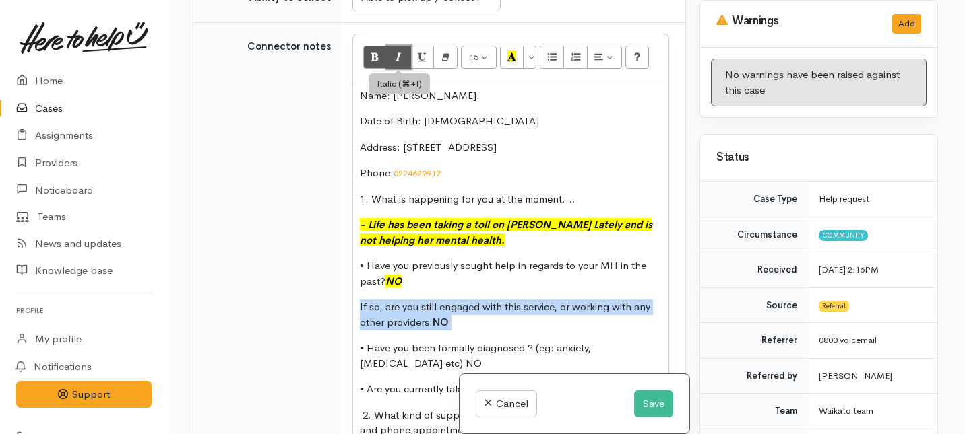
click at [394, 62] on icon "Italic (⌘+I)" at bounding box center [398, 56] width 9 height 11
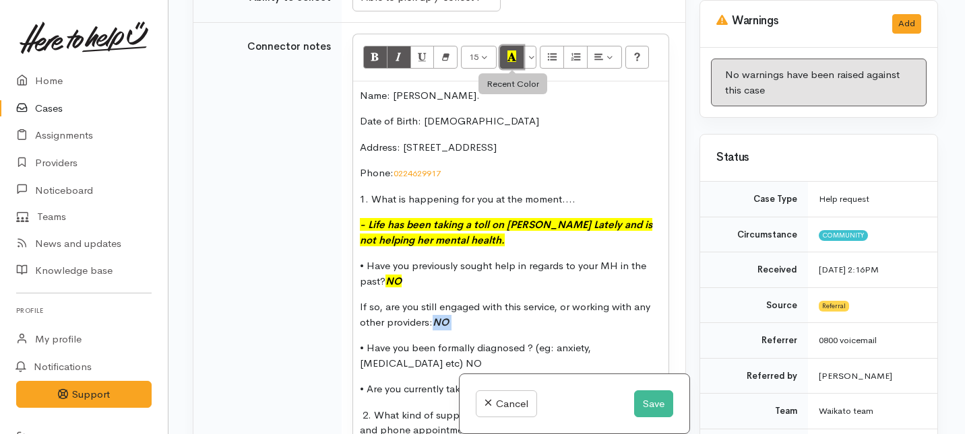
click at [513, 62] on icon "Recent Color" at bounding box center [511, 56] width 9 height 11
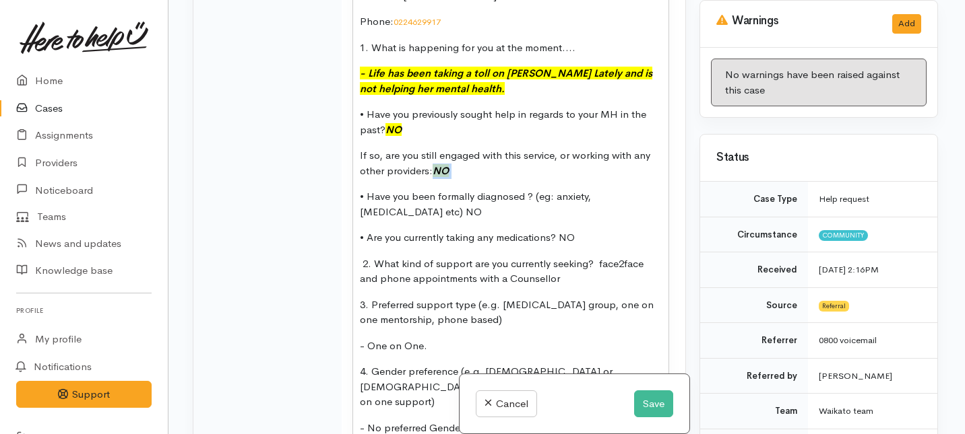
scroll to position [1333, 0]
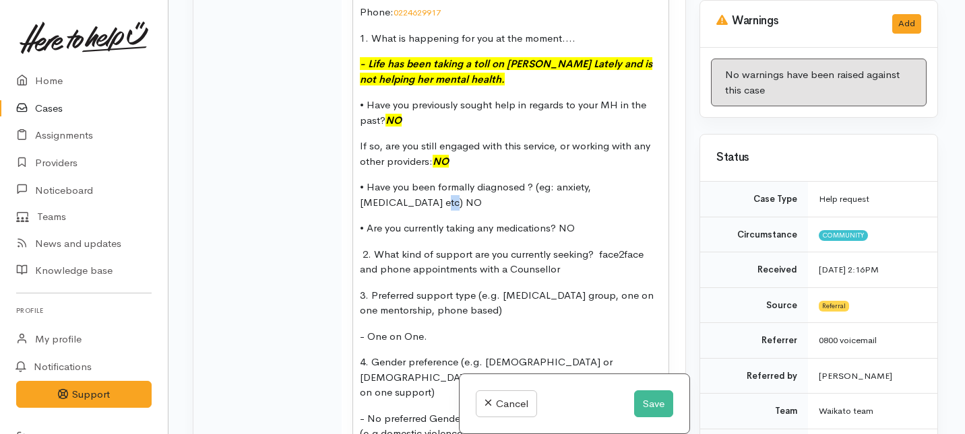
drag, startPoint x: 412, startPoint y: 230, endPoint x: 380, endPoint y: 230, distance: 31.7
click at [380, 210] on p "• Have you been formally diagnosed ? (eg: anxiety, depression etc) NO" at bounding box center [511, 195] width 302 height 30
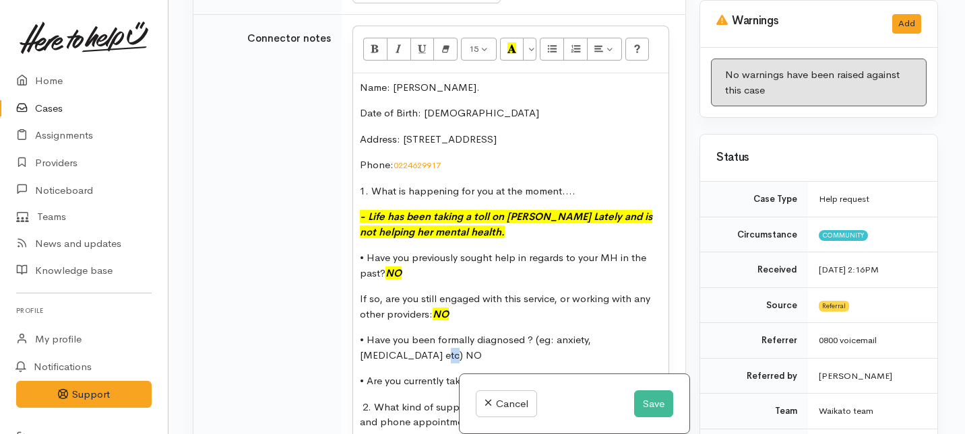
scroll to position [1159, 0]
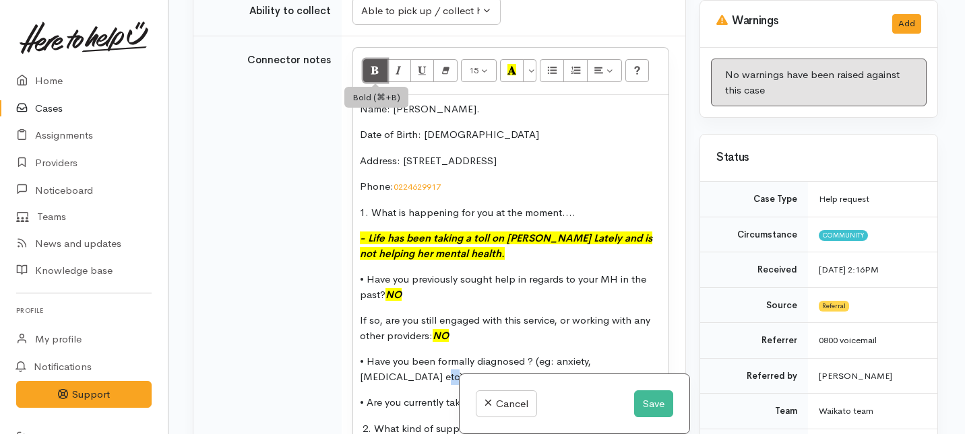
click at [376, 75] on icon "Bold (⌘+B)" at bounding box center [375, 69] width 9 height 11
click at [397, 75] on icon "Italic (⌘+I)" at bounding box center [398, 69] width 9 height 11
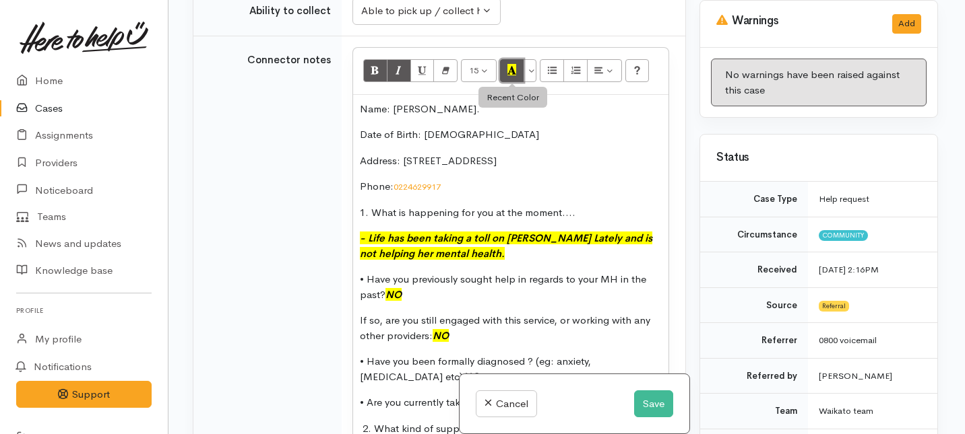
click at [513, 75] on icon "Recent Color" at bounding box center [511, 69] width 9 height 11
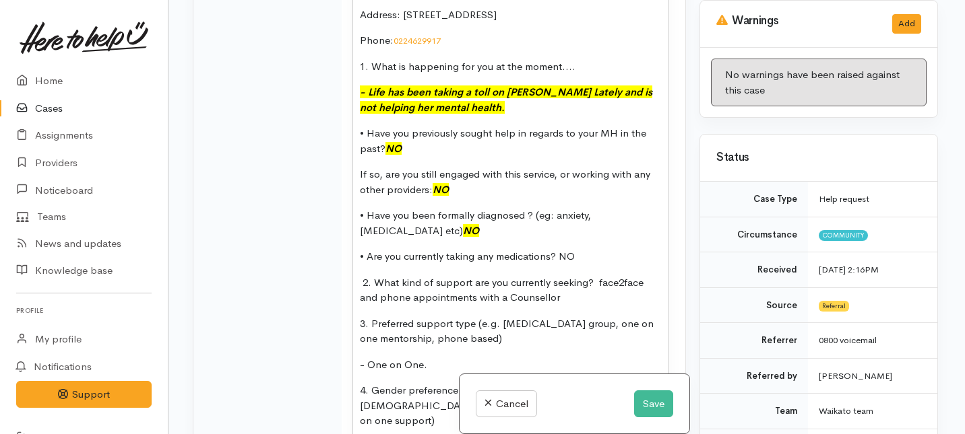
scroll to position [1373, 0]
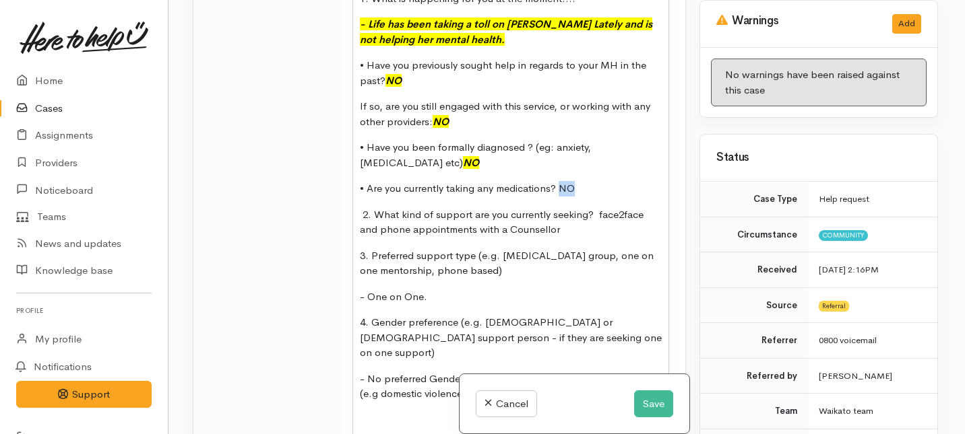
drag, startPoint x: 583, startPoint y: 211, endPoint x: 558, endPoint y: 210, distance: 24.9
click at [558, 197] on p "• Are you currently taking any medications? NO" at bounding box center [511, 188] width 302 height 15
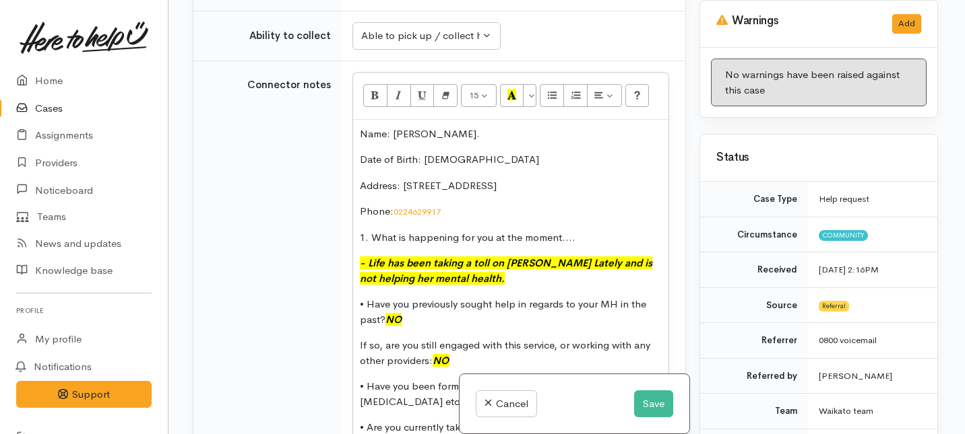
scroll to position [1132, 0]
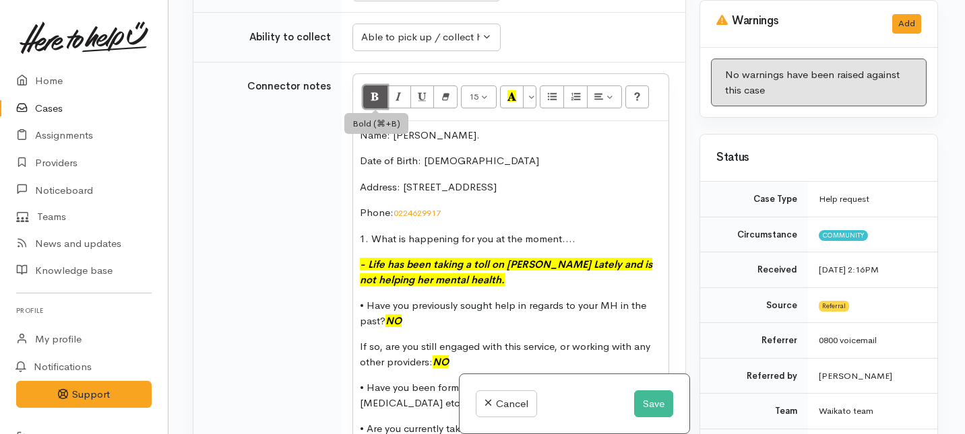
click at [372, 102] on icon "Bold (⌘+B)" at bounding box center [375, 95] width 9 height 11
click at [399, 102] on icon "Italic (⌘+I)" at bounding box center [398, 95] width 9 height 11
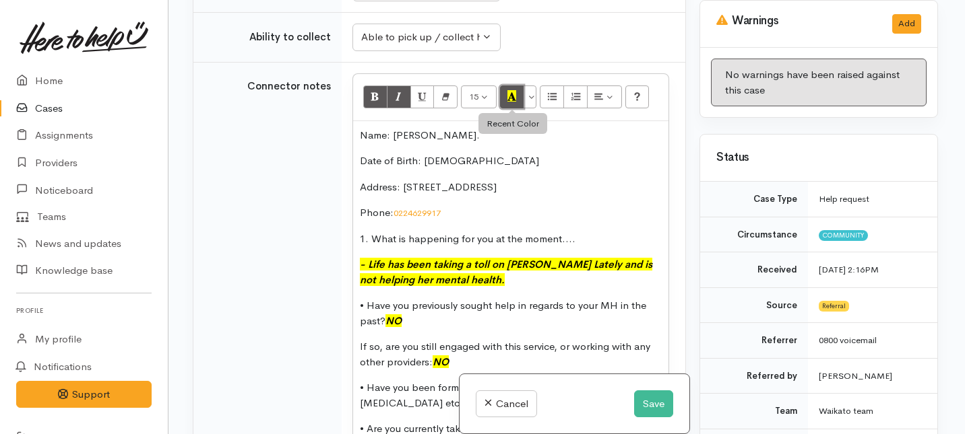
click at [513, 102] on icon "Recent Color" at bounding box center [511, 95] width 9 height 11
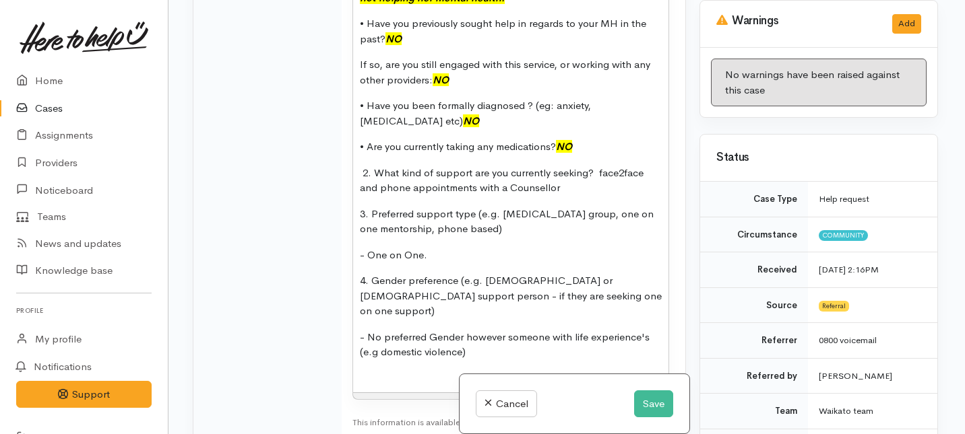
scroll to position [1416, 0]
drag, startPoint x: 569, startPoint y: 211, endPoint x: 594, endPoint y: 191, distance: 32.6
click at [594, 191] on p "2. What kind of support are you currently seeking? face2face and phone appointm…" at bounding box center [511, 179] width 302 height 30
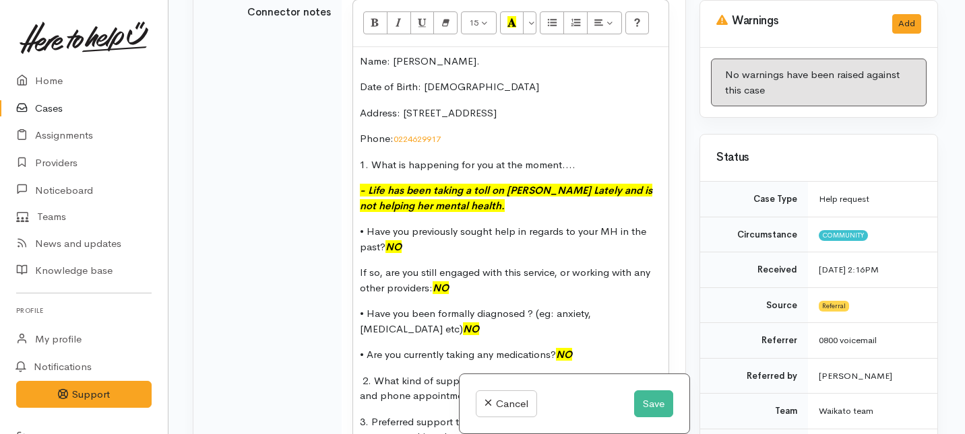
scroll to position [1204, 0]
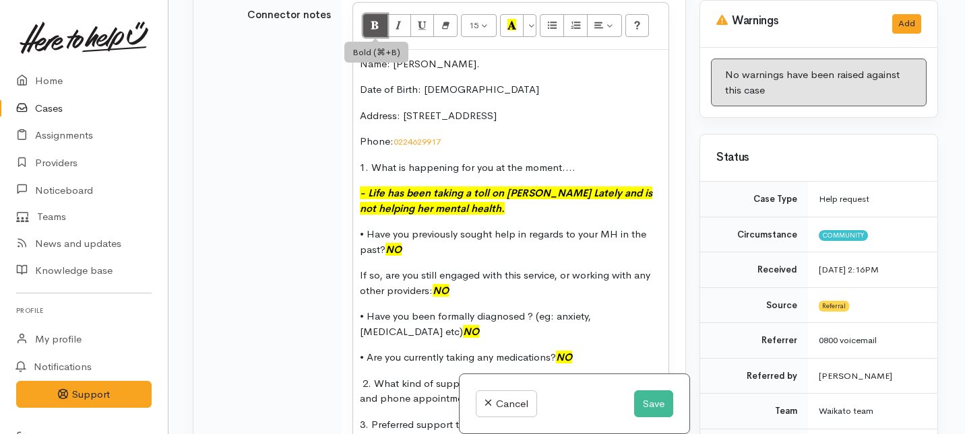
drag, startPoint x: 375, startPoint y: 46, endPoint x: 390, endPoint y: 42, distance: 16.2
click at [375, 30] on icon "Bold (⌘+B)" at bounding box center [375, 24] width 9 height 11
click at [409, 37] on button "Italic (⌘+I)" at bounding box center [399, 25] width 24 height 23
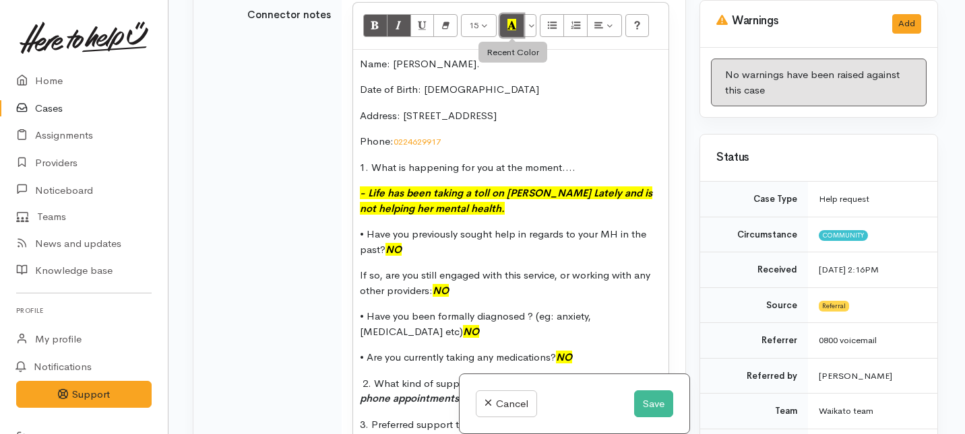
click at [514, 30] on icon "Recent Color" at bounding box center [511, 24] width 9 height 11
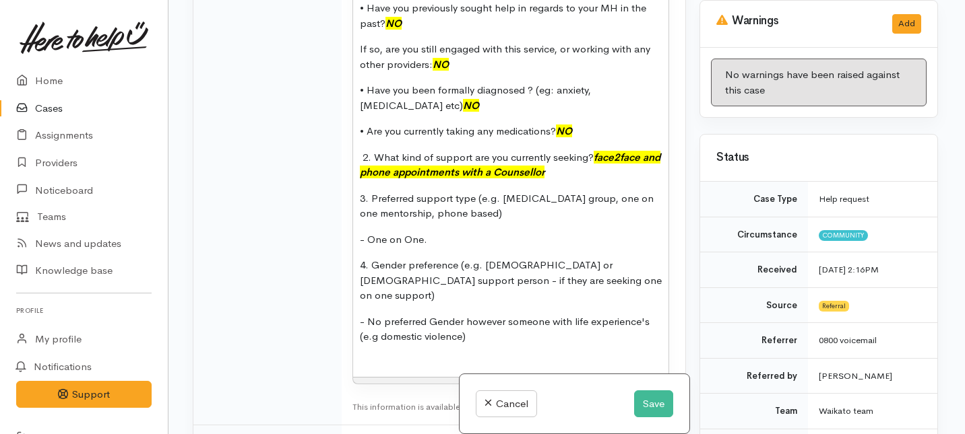
scroll to position [1438, 0]
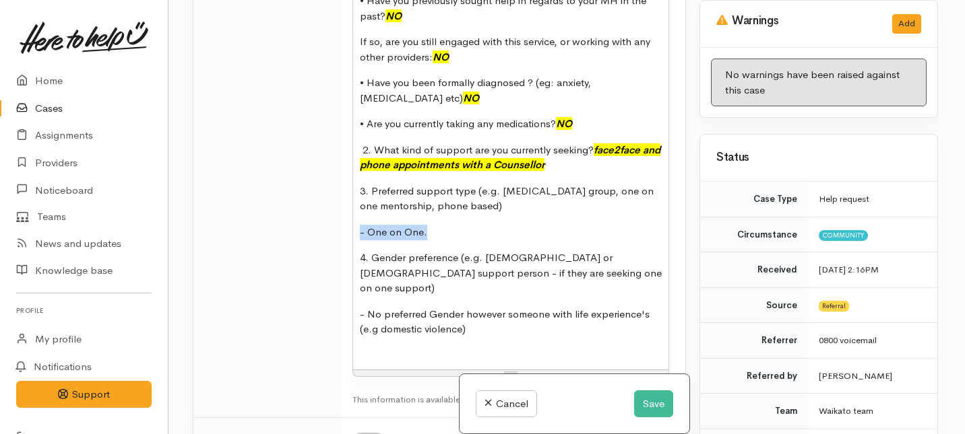
drag, startPoint x: 434, startPoint y: 258, endPoint x: 344, endPoint y: 251, distance: 89.8
click at [344, 251] on td "15 8 9 10 11 12 14 18 24 36 Background Color Transparent Select #ffff00 Text Co…" at bounding box center [514, 87] width 344 height 661
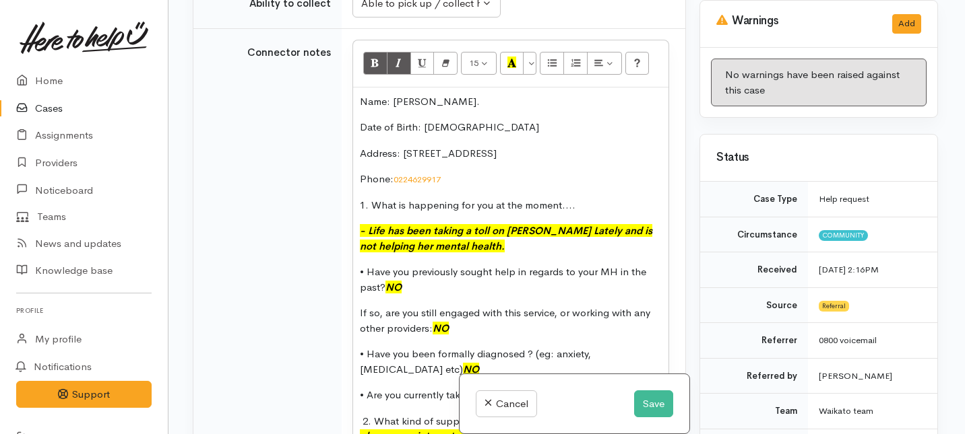
scroll to position [1142, 0]
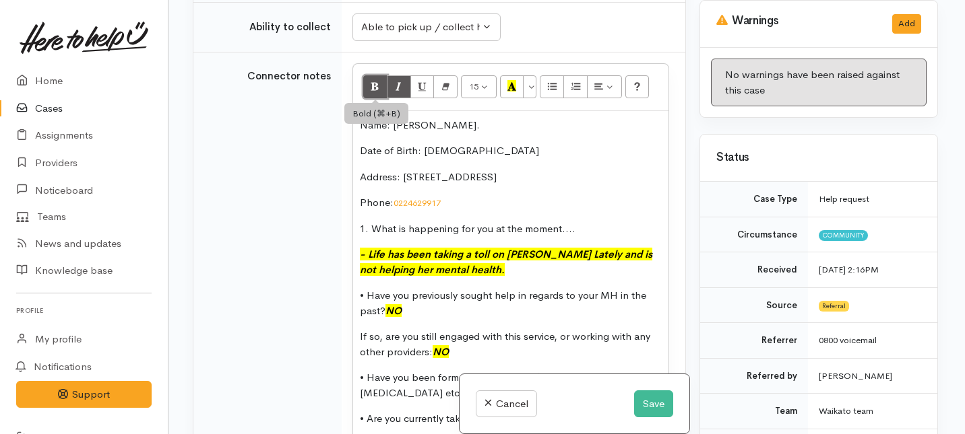
click at [379, 92] on icon "Bold (⌘+B)" at bounding box center [375, 85] width 9 height 11
click at [401, 92] on icon "Italic (⌘+I)" at bounding box center [398, 85] width 9 height 11
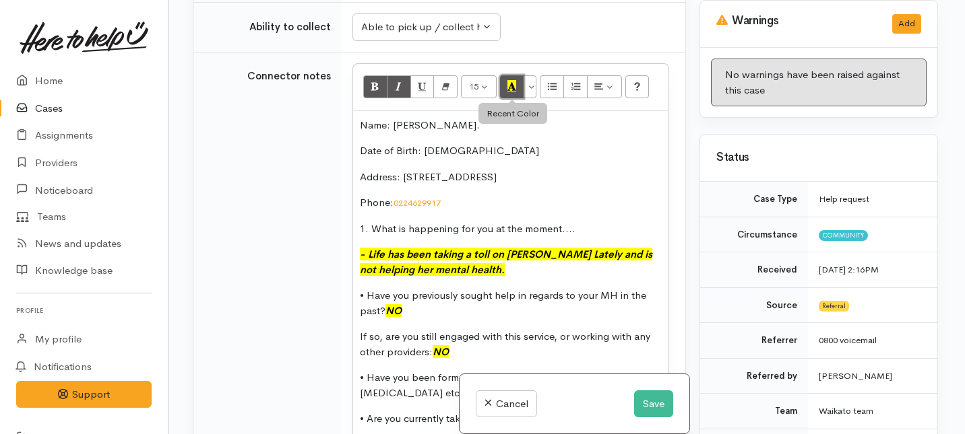
click at [507, 92] on icon "Recent Color" at bounding box center [511, 85] width 9 height 11
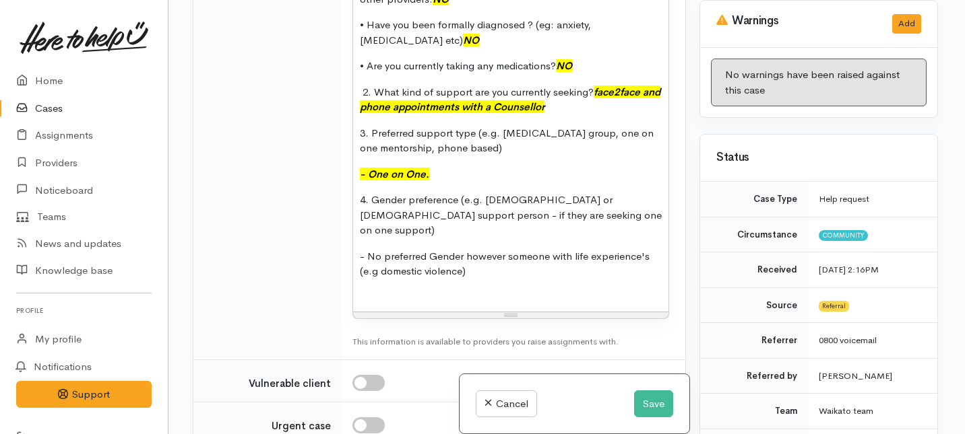
scroll to position [1496, 0]
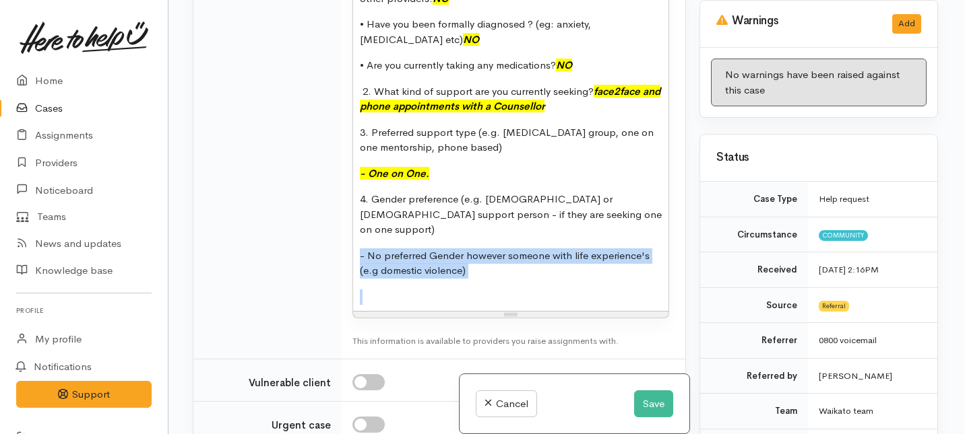
drag, startPoint x: 490, startPoint y: 288, endPoint x: 348, endPoint y: 259, distance: 144.9
click at [348, 259] on td "15 8 9 10 11 12 14 18 24 36 Background Color Transparent Select #ffff00 Text Co…" at bounding box center [514, 28] width 344 height 661
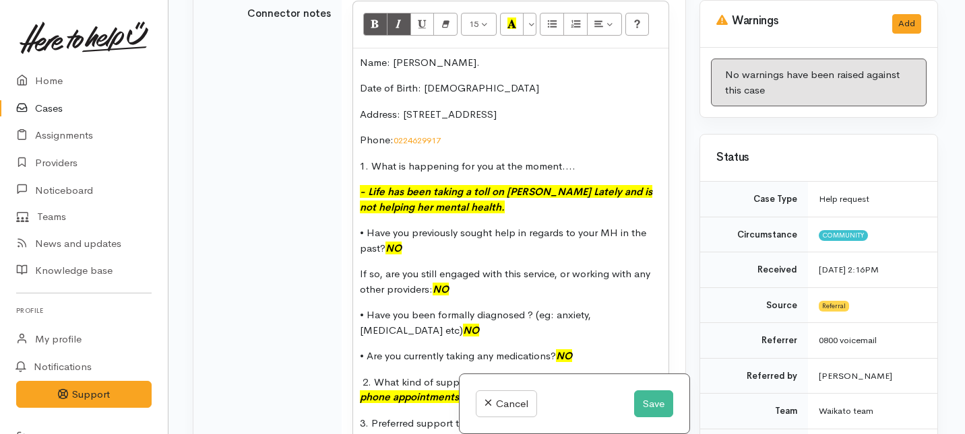
scroll to position [1204, 0]
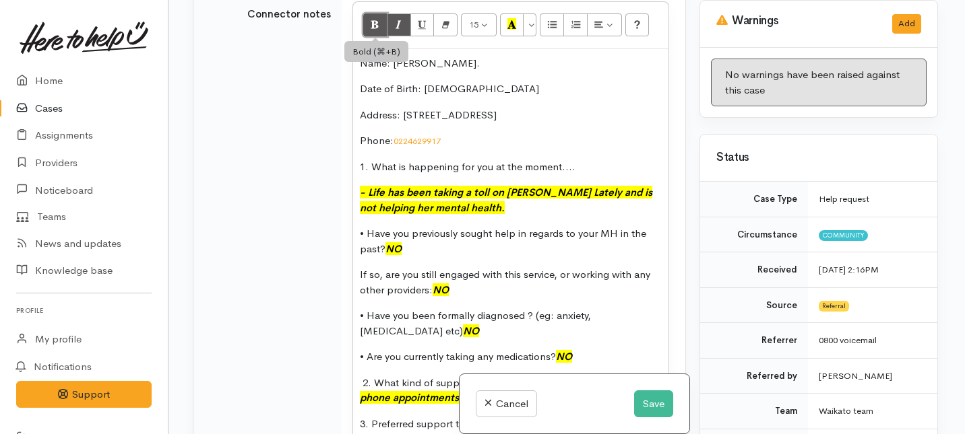
click at [375, 30] on icon "Bold (⌘+B)" at bounding box center [375, 23] width 9 height 11
click at [397, 30] on icon "Italic (⌘+I)" at bounding box center [398, 23] width 9 height 11
click at [517, 36] on button "Recent Color" at bounding box center [512, 24] width 24 height 23
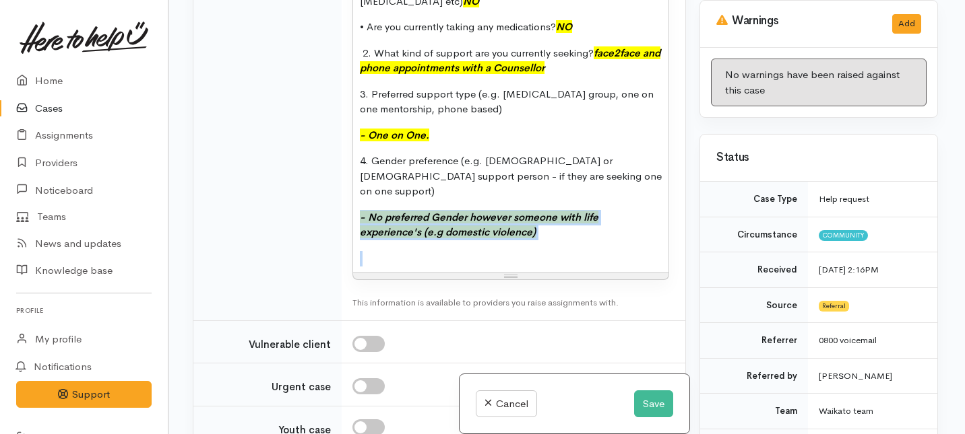
scroll to position [1537, 0]
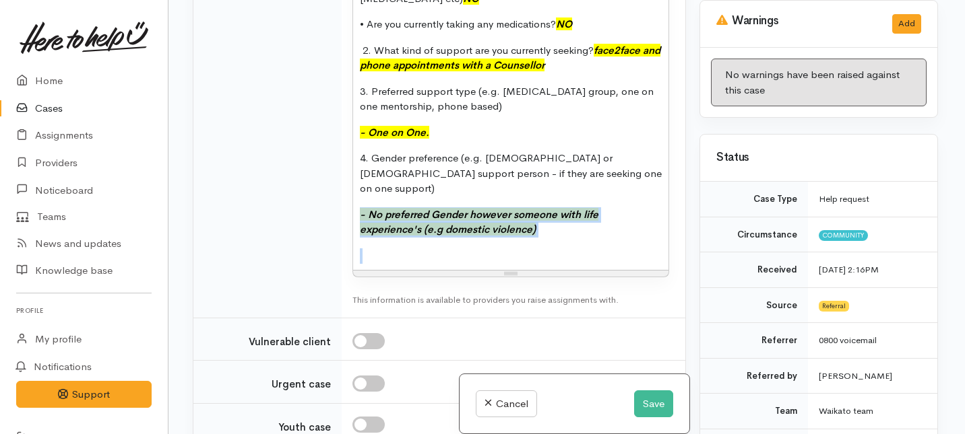
drag, startPoint x: 561, startPoint y: 247, endPoint x: 555, endPoint y: 257, distance: 11.8
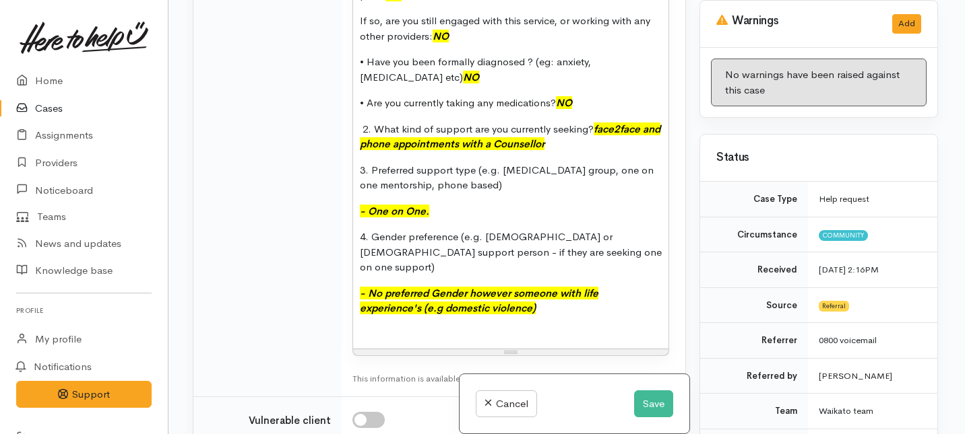
scroll to position [1442, 0]
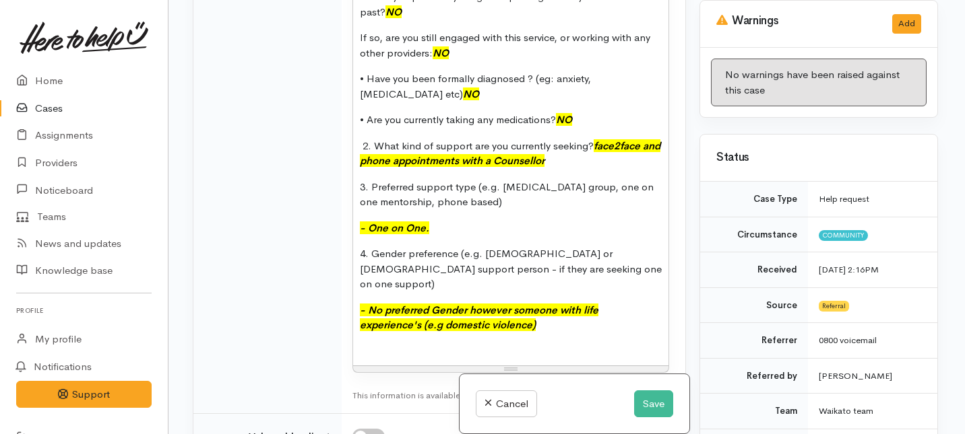
click at [468, 319] on font "- No preferred Gender however someone with life experience's (e.g domestic viol…" at bounding box center [479, 318] width 238 height 28
click at [513, 318] on font "- No preferred Gender, however someone with life experience's (e.g domestic vio…" at bounding box center [480, 318] width 241 height 28
click at [574, 332] on font "- No preferred Gender, however Rowena is wanting someone with life experience's…" at bounding box center [506, 318] width 292 height 28
click at [576, 333] on p "- No preferred Gender, however Rowena is wanting someone with life experience's…" at bounding box center [511, 318] width 302 height 30
click at [465, 332] on font "- No preferred Gender, however Rowena is wanting someone with life experience's…" at bounding box center [506, 318] width 292 height 28
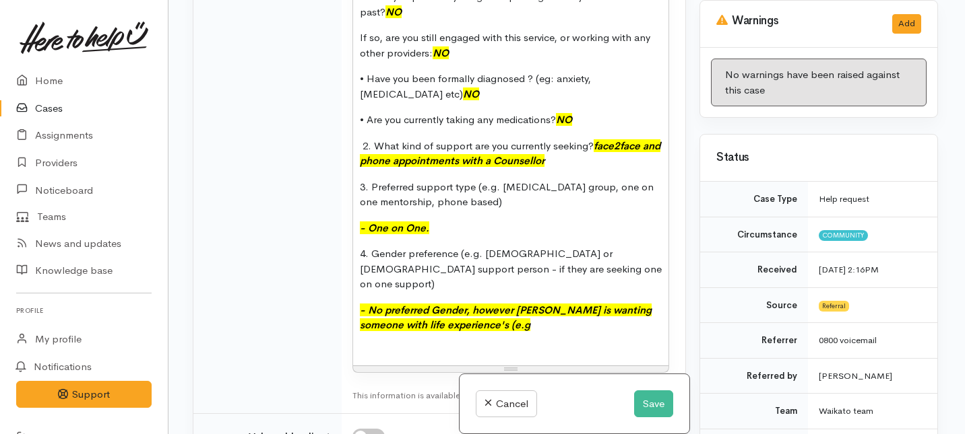
click at [492, 333] on p "- No preferred Gender, however Rowena is wanting someone with life experience's…" at bounding box center [511, 318] width 302 height 30
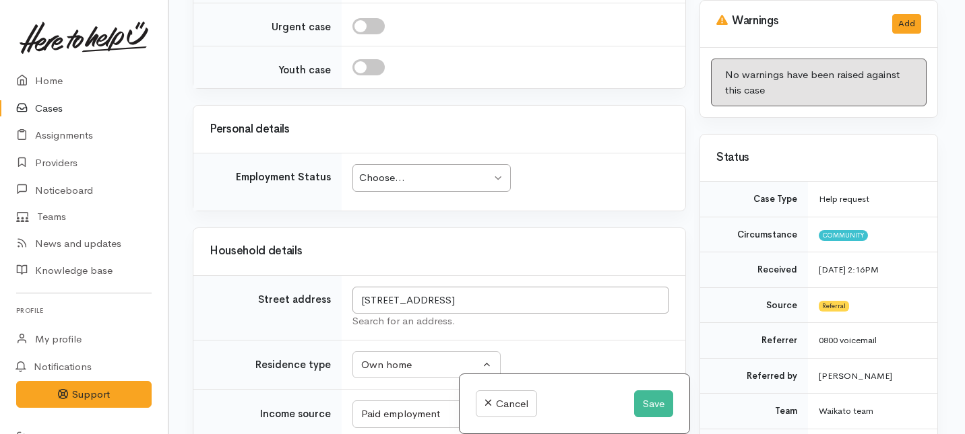
scroll to position [1945, 0]
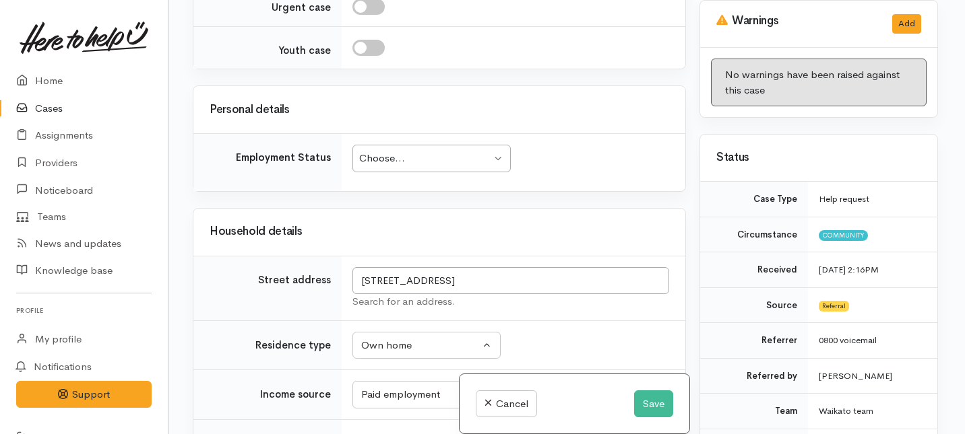
click at [496, 135] on td "Choose... Choose... Choose... Unknown Employed casually Employed full-time Empl…" at bounding box center [514, 162] width 344 height 57
click at [479, 155] on div "Choose..." at bounding box center [425, 158] width 132 height 15
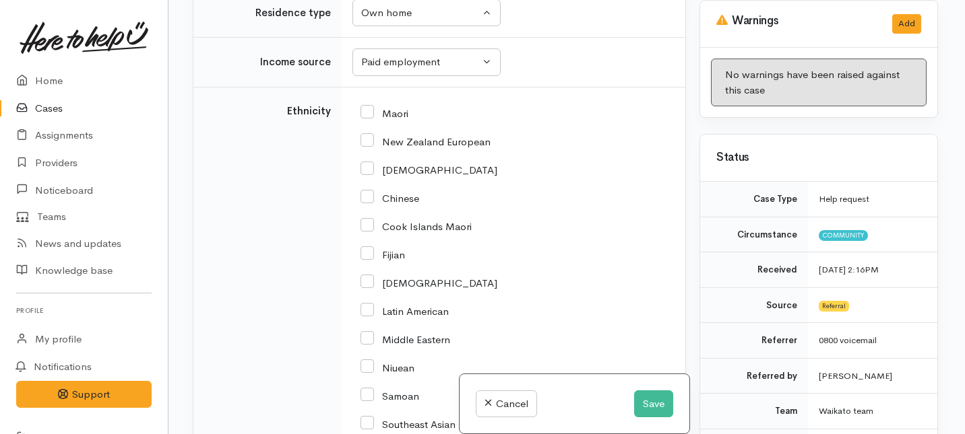
scroll to position [2297, 0]
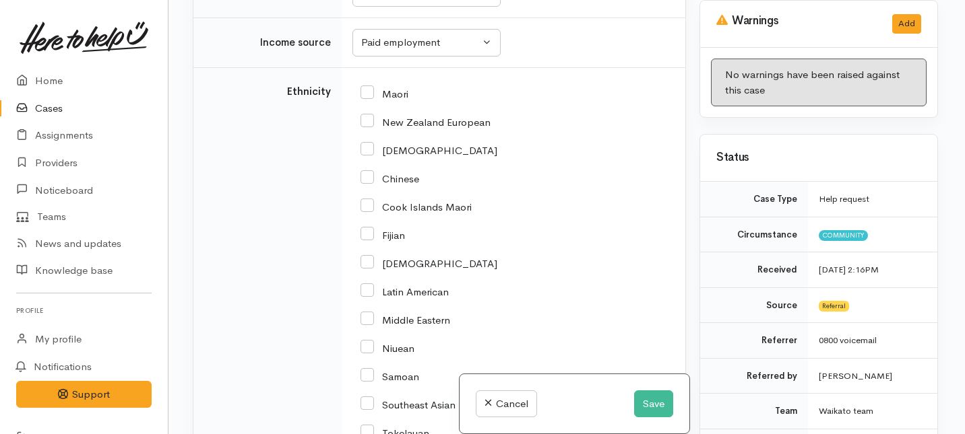
click at [368, 87] on input "Maori" at bounding box center [384, 93] width 48 height 12
checkbox input "true"
click at [367, 118] on input "New Zealand European" at bounding box center [425, 121] width 130 height 12
checkbox input "true"
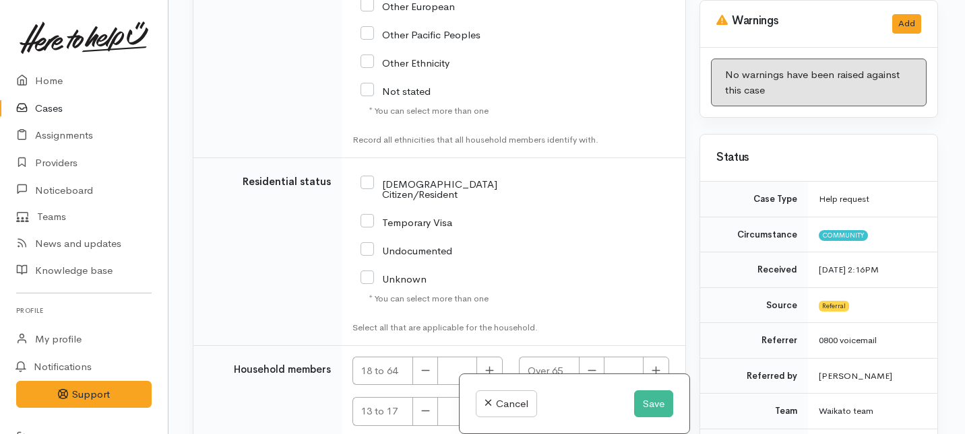
scroll to position [2871, 0]
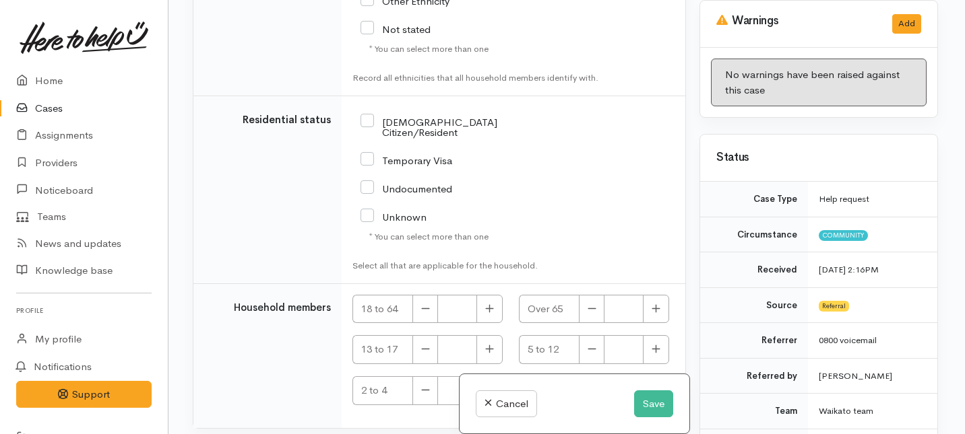
click at [367, 117] on input "NZ Citizen/Resident" at bounding box center [452, 126] width 185 height 22
checkbox input "true"
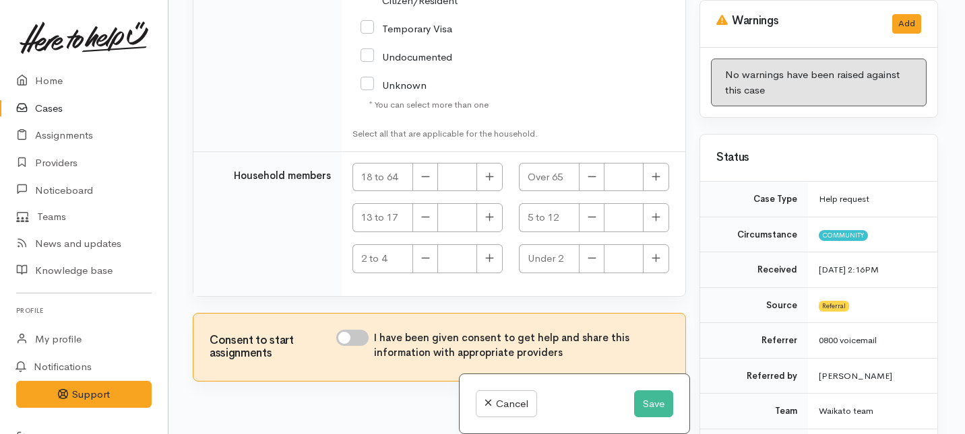
scroll to position [3017, 0]
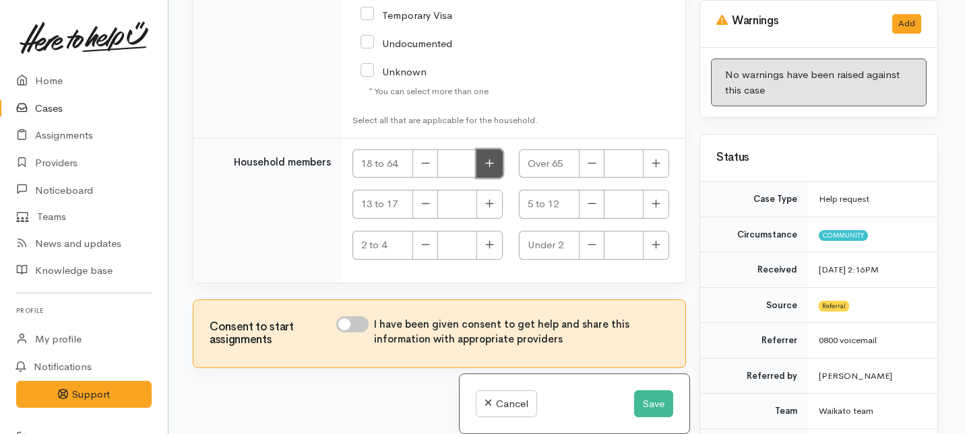
click at [492, 150] on button "button" at bounding box center [489, 164] width 26 height 29
type input "1"
click at [354, 317] on input "I have been given consent to get help and share this information with appropria…" at bounding box center [352, 325] width 32 height 16
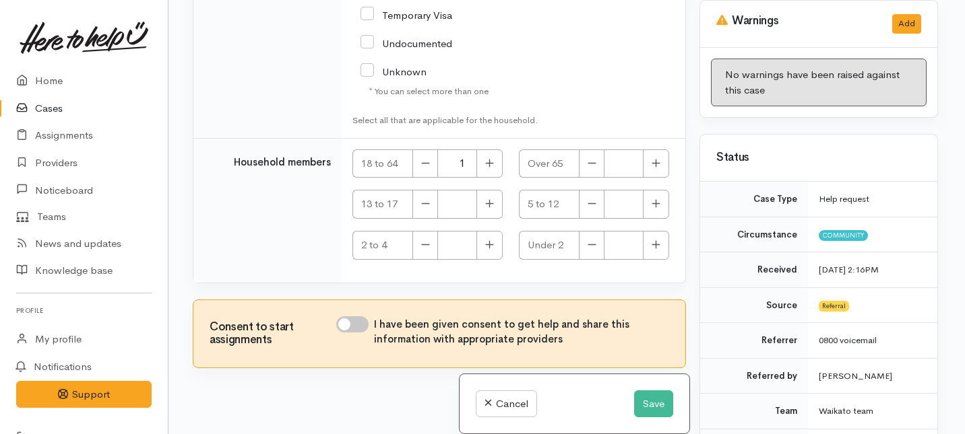
checkbox input "true"
click at [643, 408] on button "Save" at bounding box center [653, 405] width 39 height 28
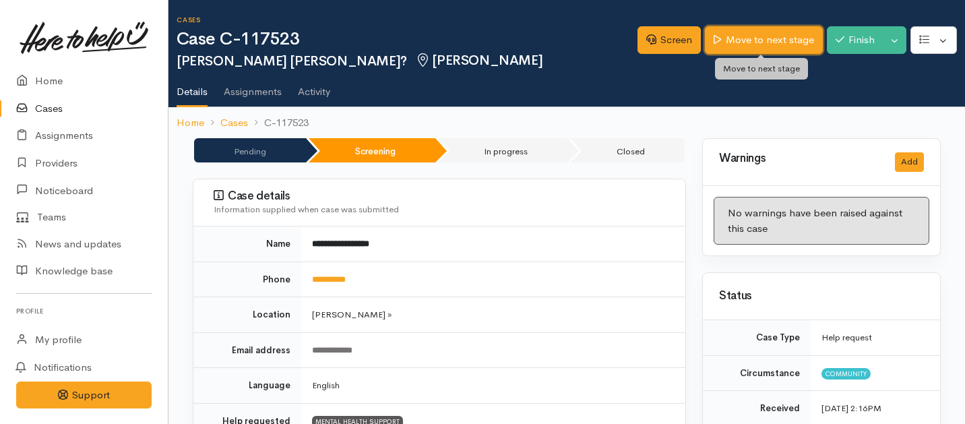
click at [745, 37] on link "Move to next stage" at bounding box center [763, 40] width 117 height 28
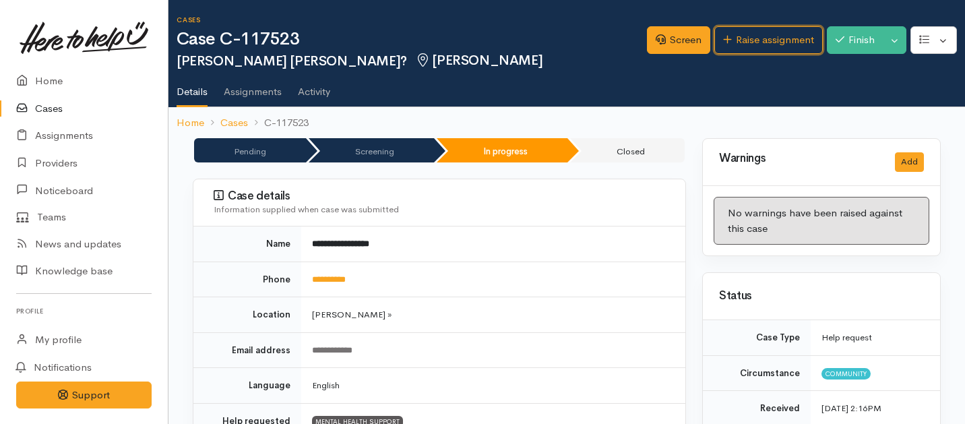
click at [745, 37] on link "Raise assignment" at bounding box center [768, 40] width 108 height 28
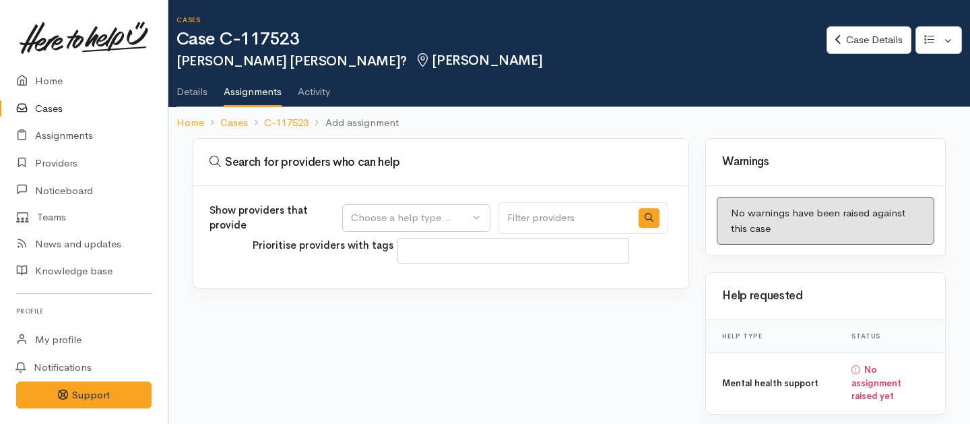
select select
click at [459, 223] on div "Choose a help type..." at bounding box center [410, 217] width 119 height 15
click at [386, 285] on span "Mental health support" at bounding box center [410, 282] width 103 height 15
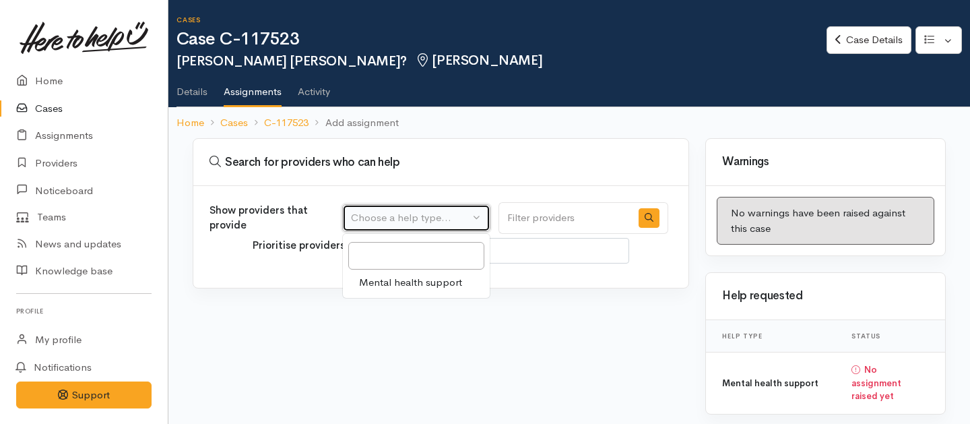
select select "5"
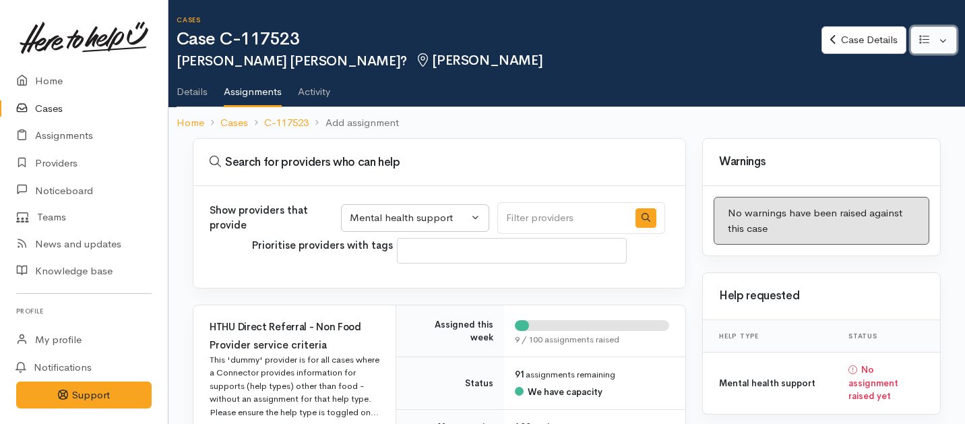
click at [945, 36] on button "button" at bounding box center [933, 40] width 46 height 28
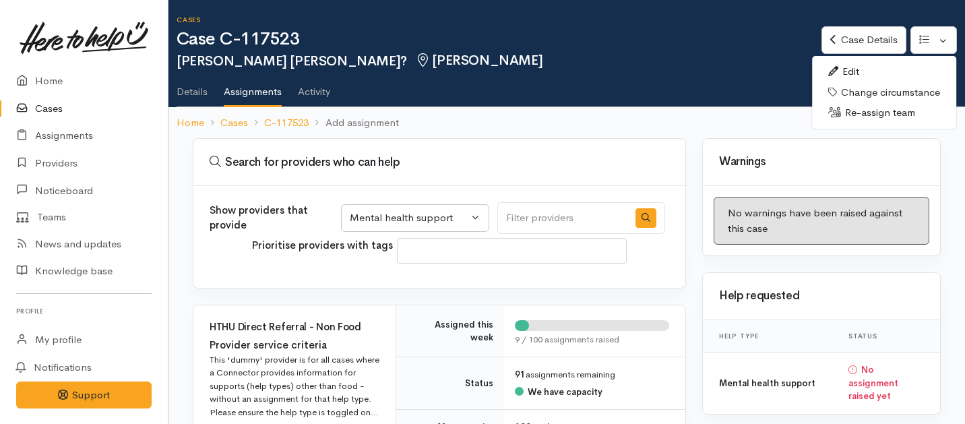
click at [851, 73] on link "Edit" at bounding box center [884, 71] width 144 height 21
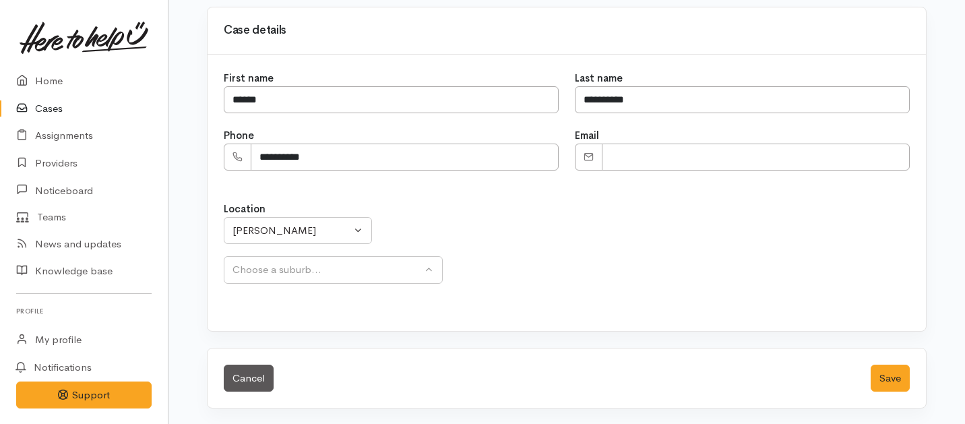
scroll to position [131, 0]
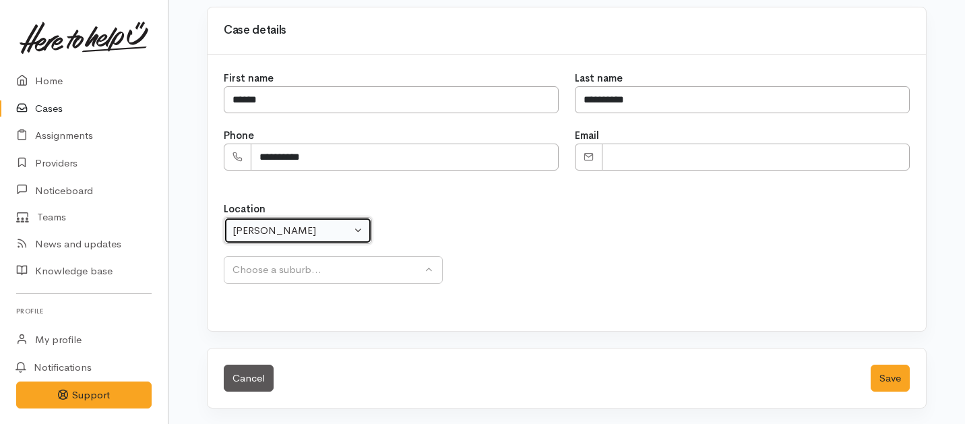
click at [337, 229] on div "Hamilton" at bounding box center [291, 230] width 119 height 15
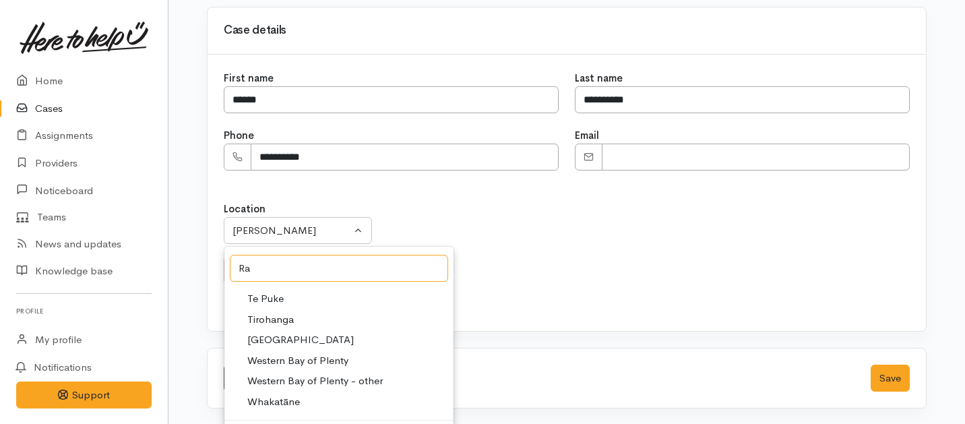
scroll to position [0, 0]
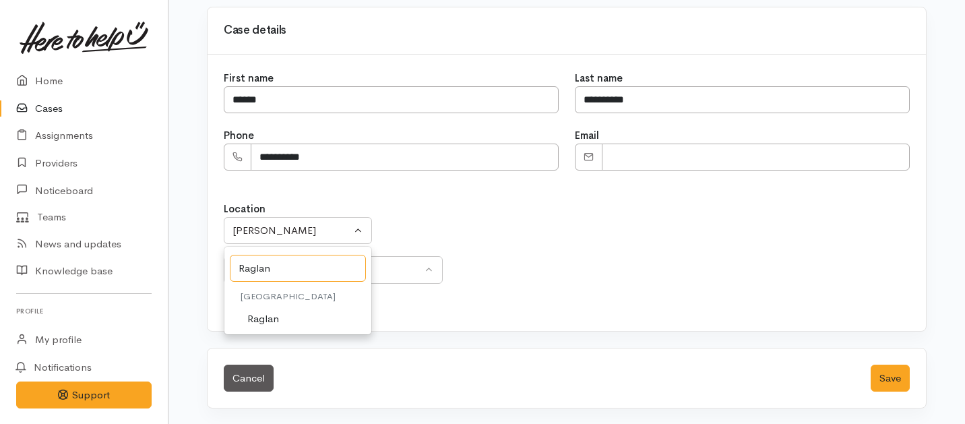
type input "Raglan"
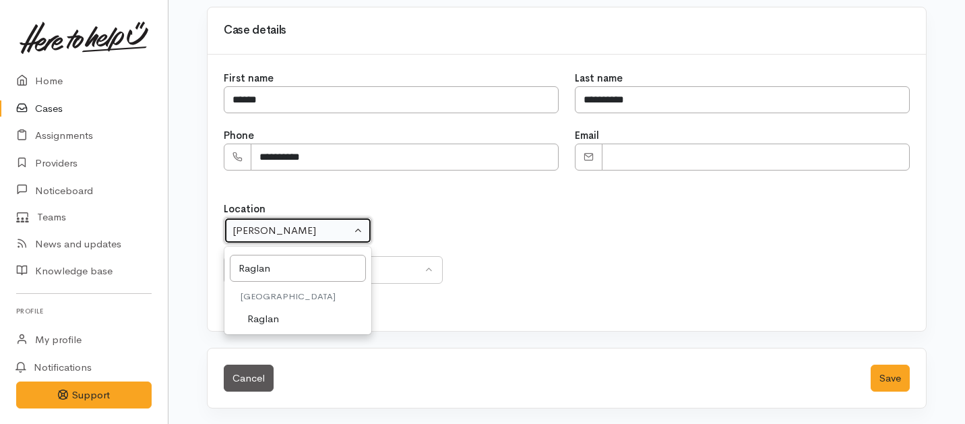
select select "122"
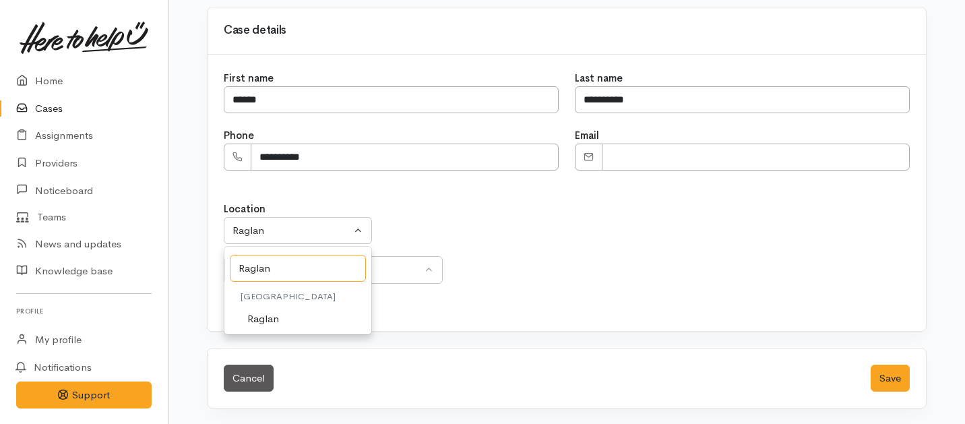
select select "250"
click at [261, 321] on span "Raglan" at bounding box center [263, 318] width 32 height 15
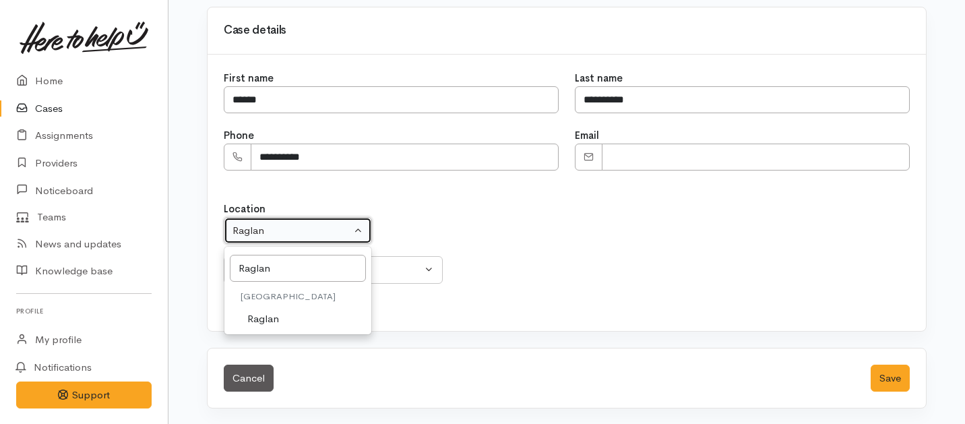
select select "122"
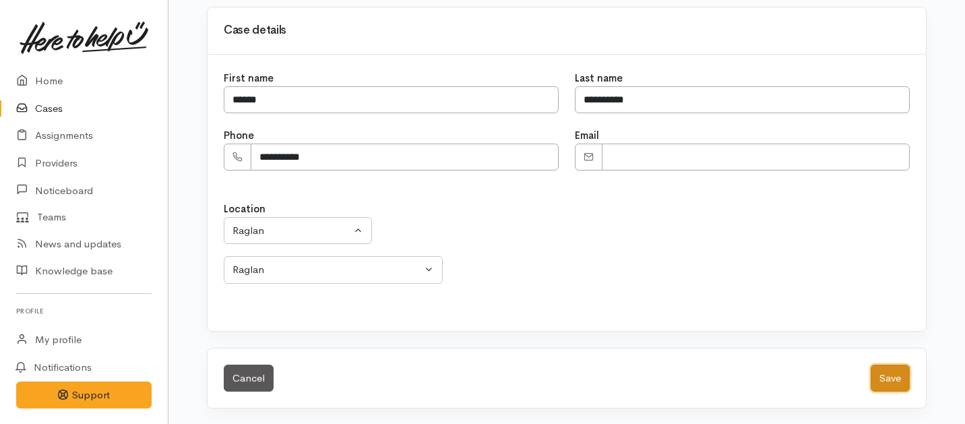
click at [891, 385] on button "Save" at bounding box center [889, 378] width 39 height 28
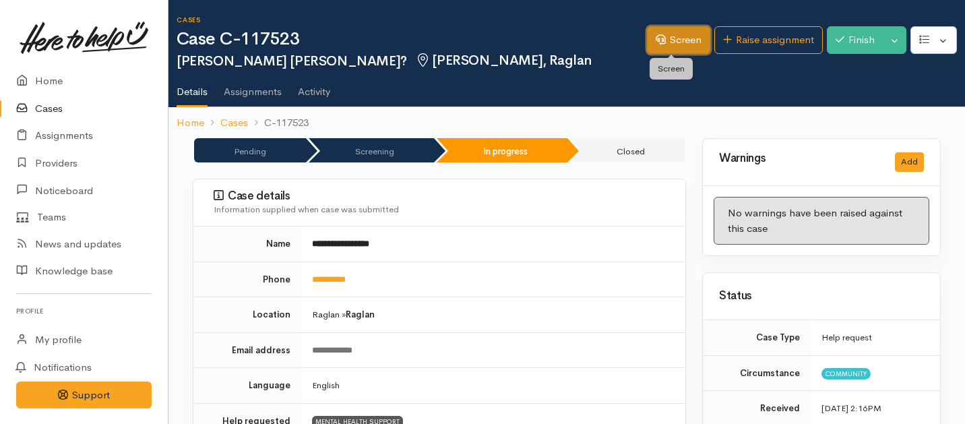
click at [677, 42] on link "Screen" at bounding box center [678, 40] width 63 height 28
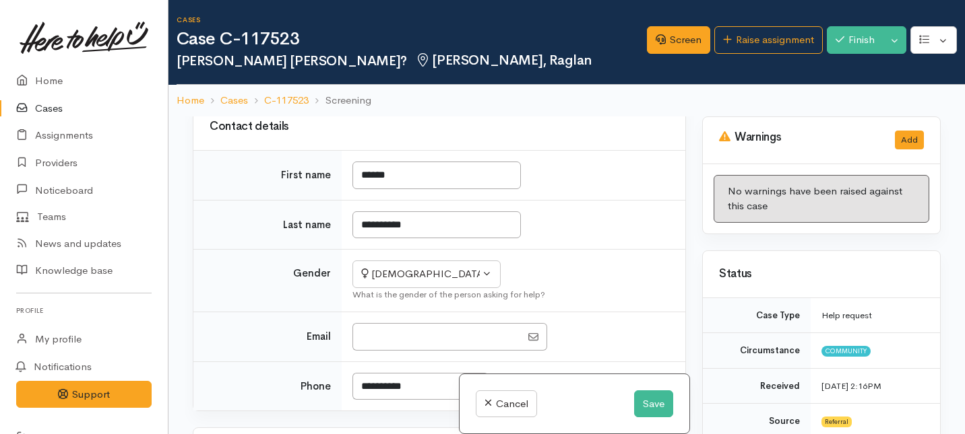
scroll to position [328, 0]
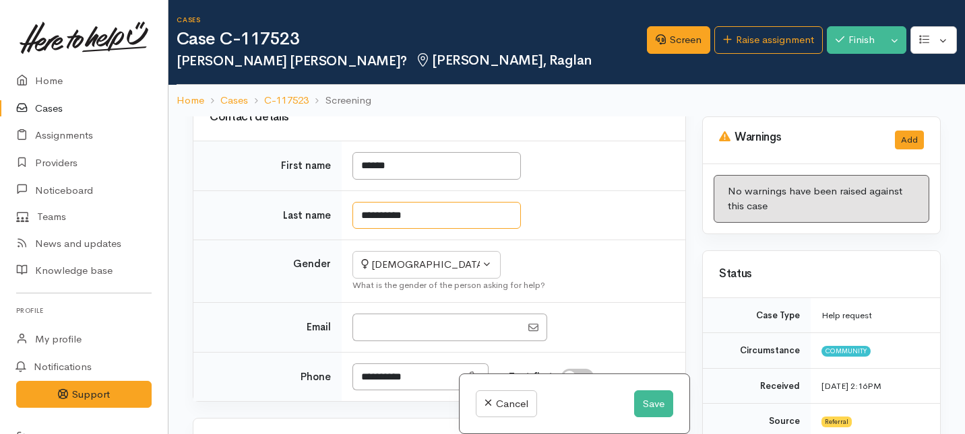
click at [412, 230] on input "**********" at bounding box center [436, 216] width 168 height 28
type input "********"
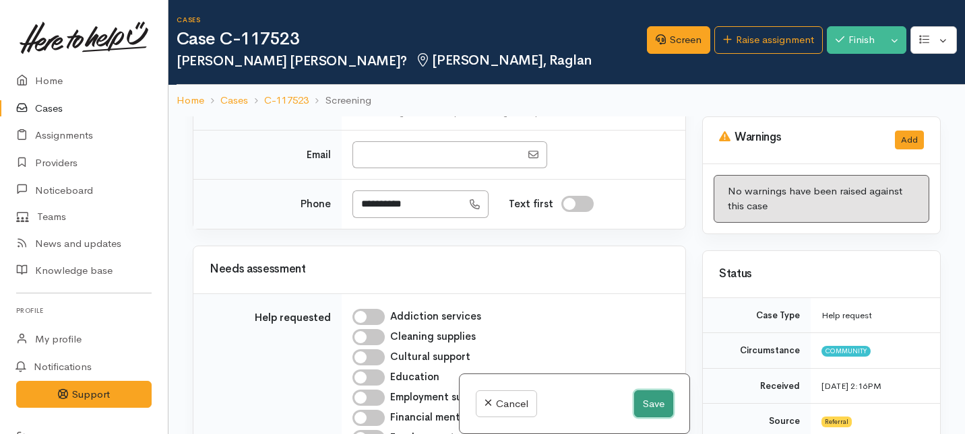
click at [646, 399] on button "Save" at bounding box center [653, 405] width 39 height 28
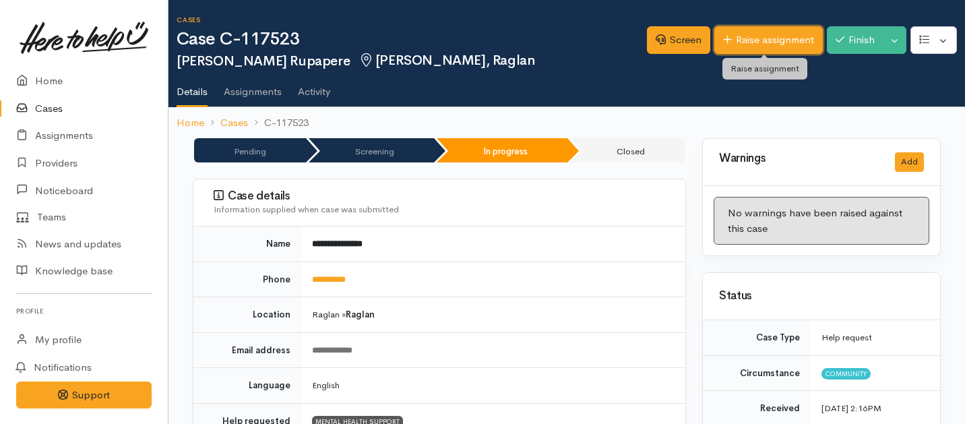
click at [759, 34] on link "Raise assignment" at bounding box center [768, 40] width 108 height 28
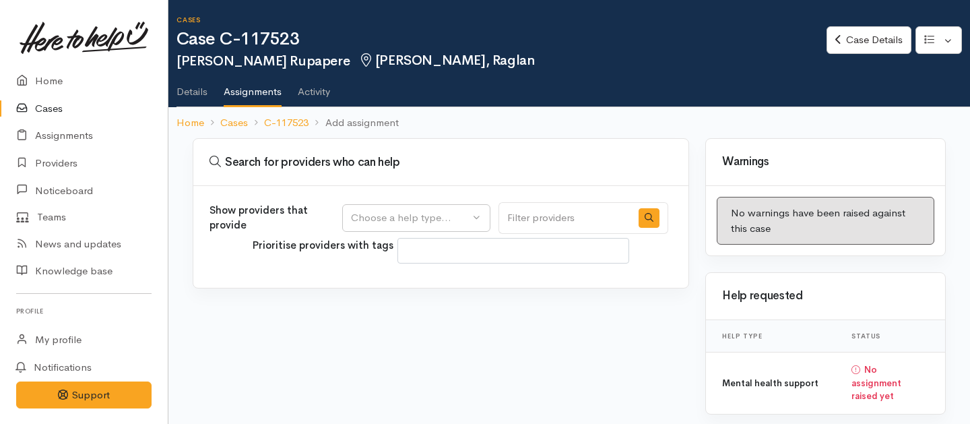
select select
click at [464, 207] on button "Choose a help type..." at bounding box center [416, 218] width 148 height 28
click at [401, 276] on span "Mental health support" at bounding box center [410, 282] width 103 height 15
select select "5"
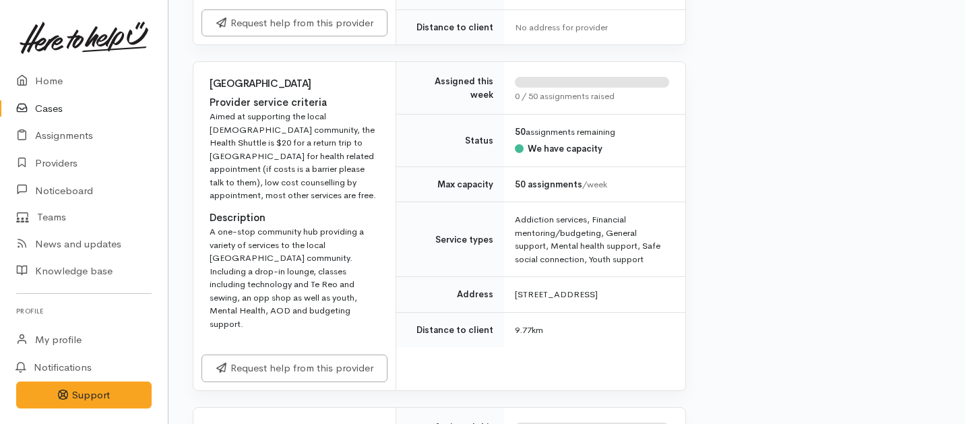
scroll to position [652, 0]
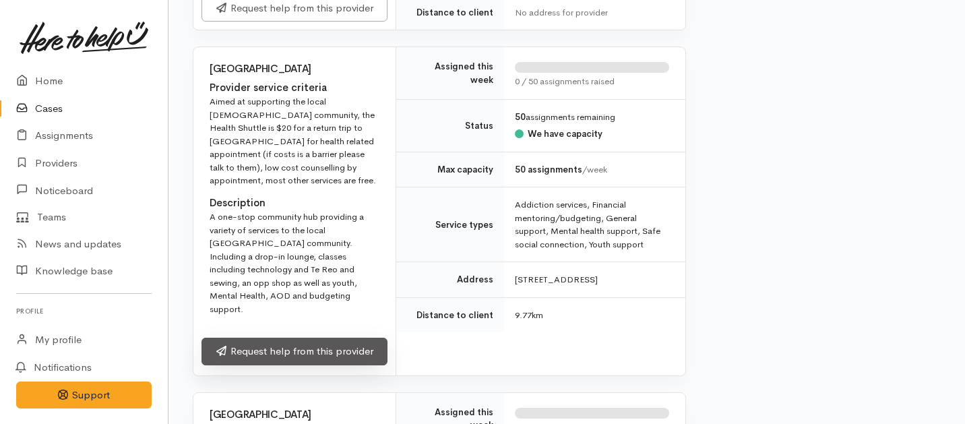
click at [271, 337] on link "Request help from this provider" at bounding box center [294, 351] width 186 height 28
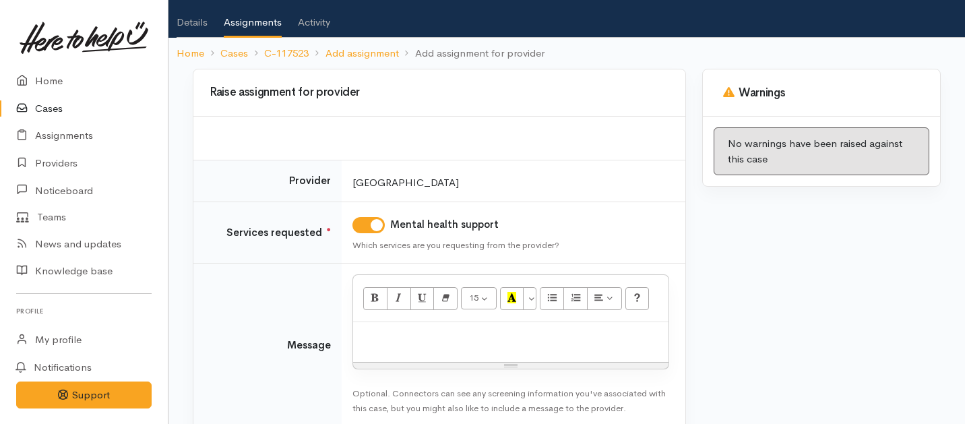
scroll to position [143, 0]
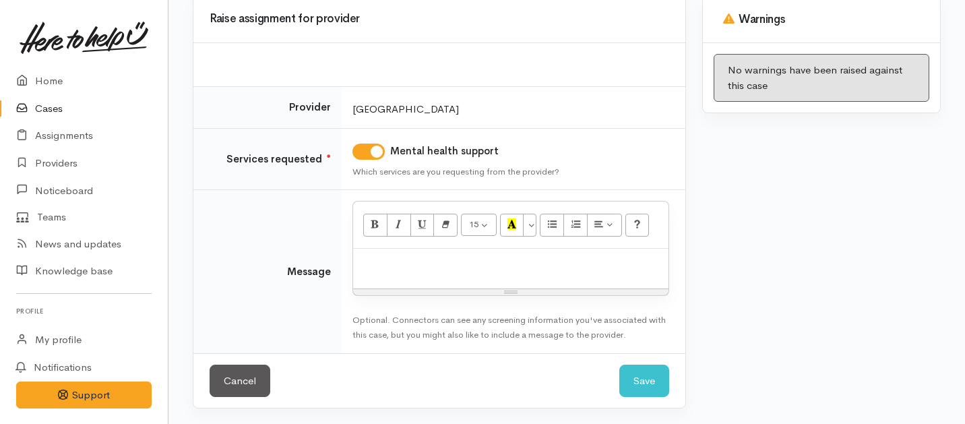
click at [426, 273] on div at bounding box center [510, 269] width 315 height 40
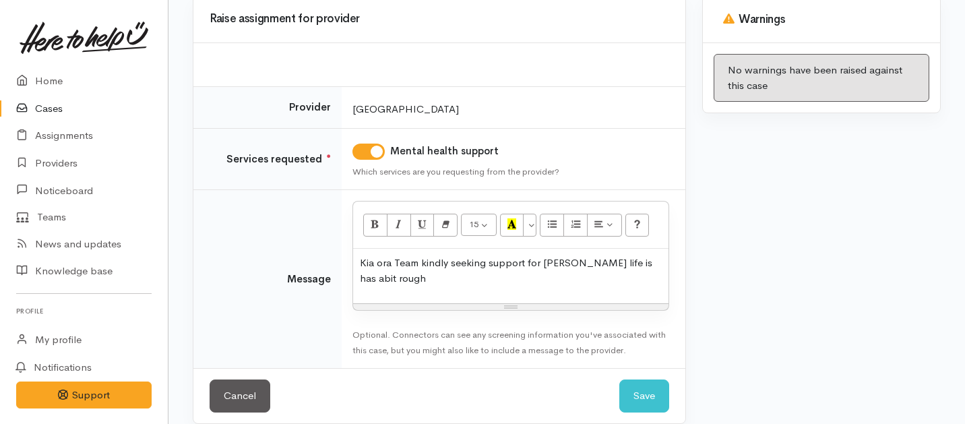
click at [628, 259] on p "Kia ora Team kindly seeking support for [PERSON_NAME] life is has abit rough" at bounding box center [511, 270] width 302 height 30
click at [649, 258] on p "Kia ora Team kindly seeking support for [PERSON_NAME] life is has a bit rough" at bounding box center [511, 270] width 302 height 30
click at [401, 277] on p "Kia ora Team kindly seeking support for Rowena life is has a bit rough" at bounding box center [511, 270] width 302 height 30
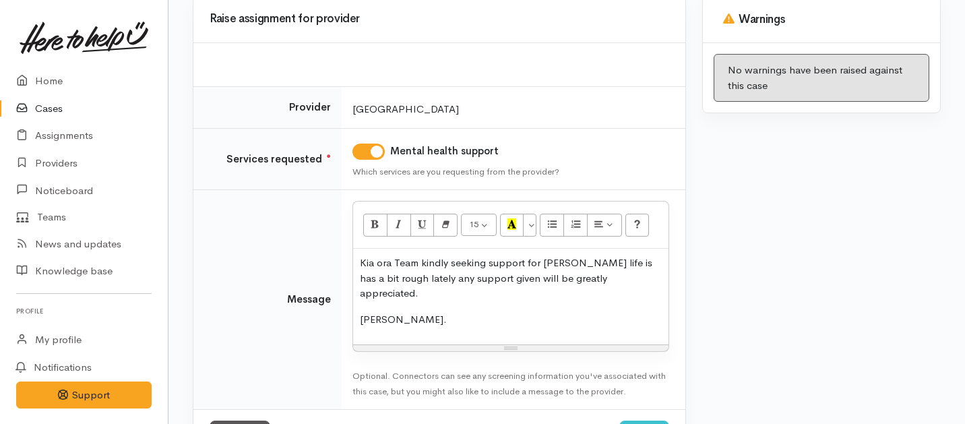
scroll to position [184, 0]
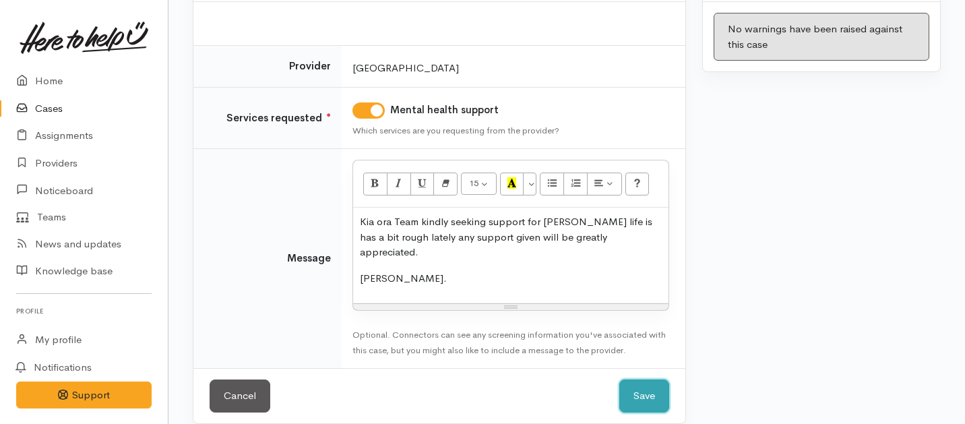
click at [639, 383] on button "Save" at bounding box center [644, 395] width 50 height 33
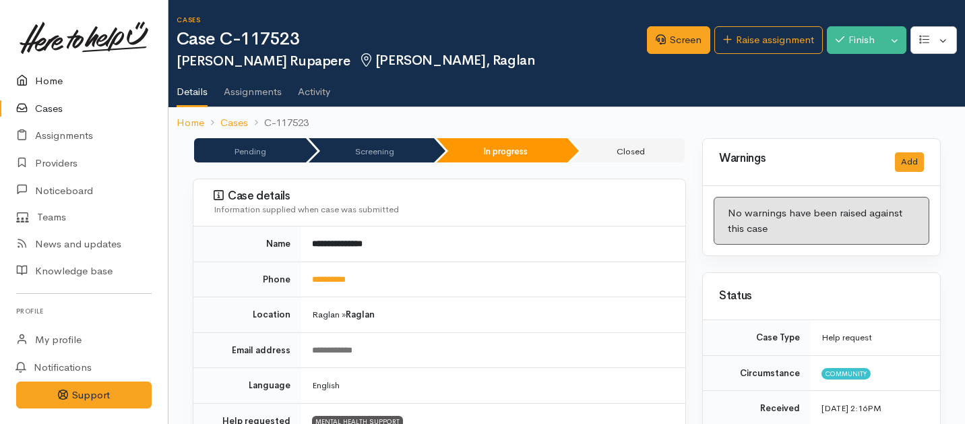
click at [56, 81] on link "Home" at bounding box center [84, 81] width 168 height 28
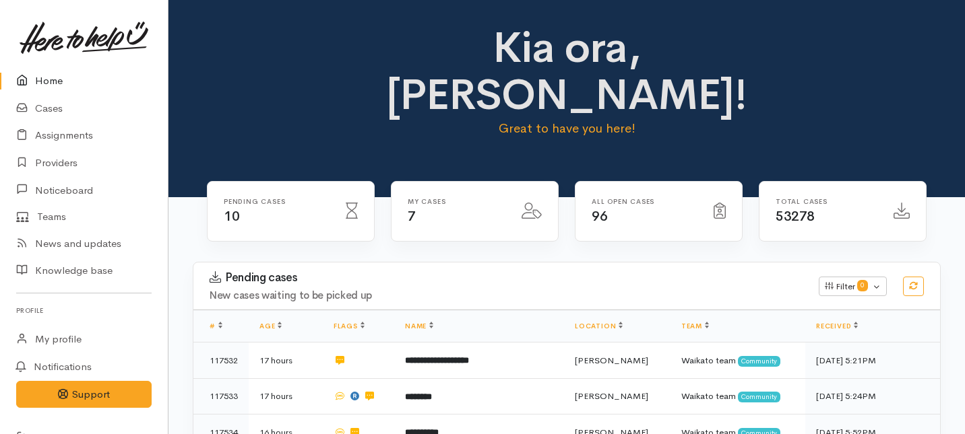
scroll to position [127, 0]
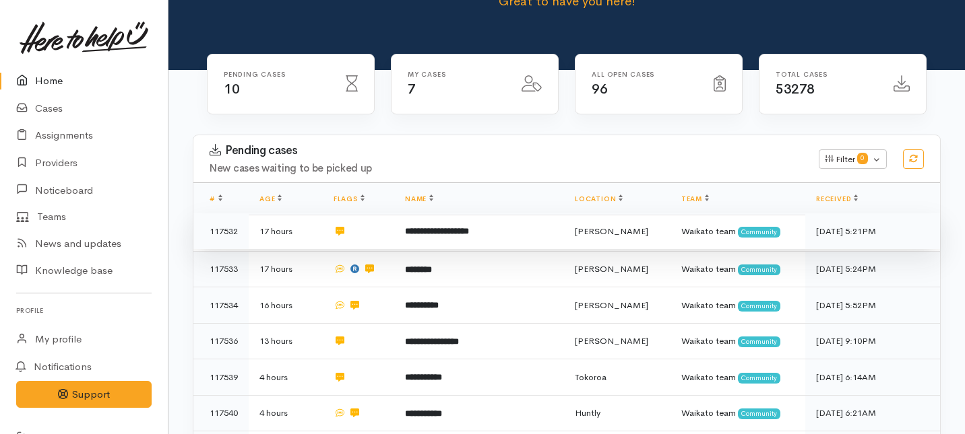
click at [457, 214] on td "**********" at bounding box center [479, 232] width 170 height 36
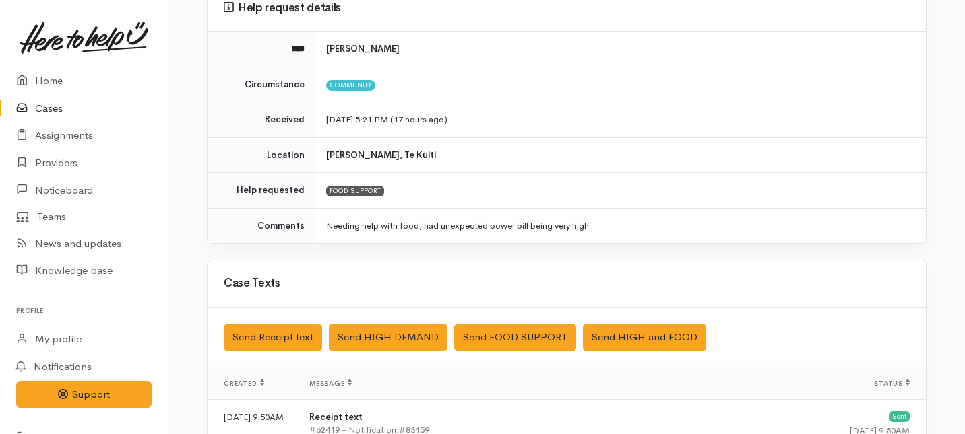
scroll to position [139, 0]
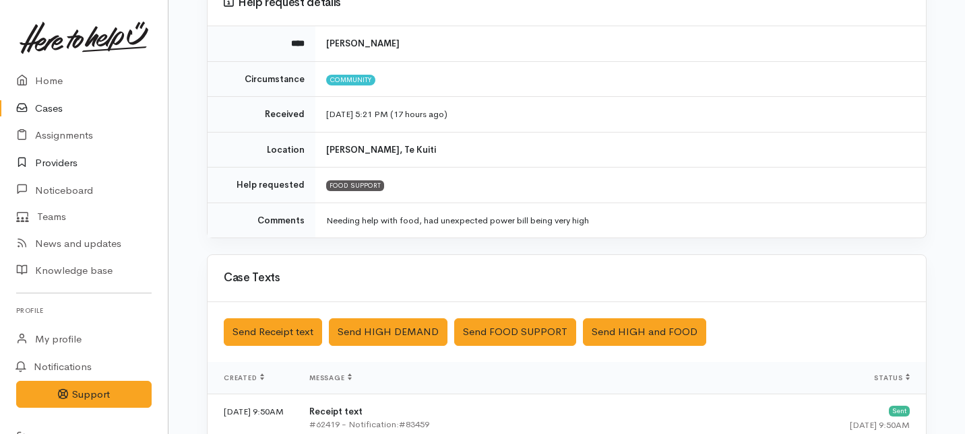
click at [61, 168] on link "Providers" at bounding box center [84, 164] width 168 height 28
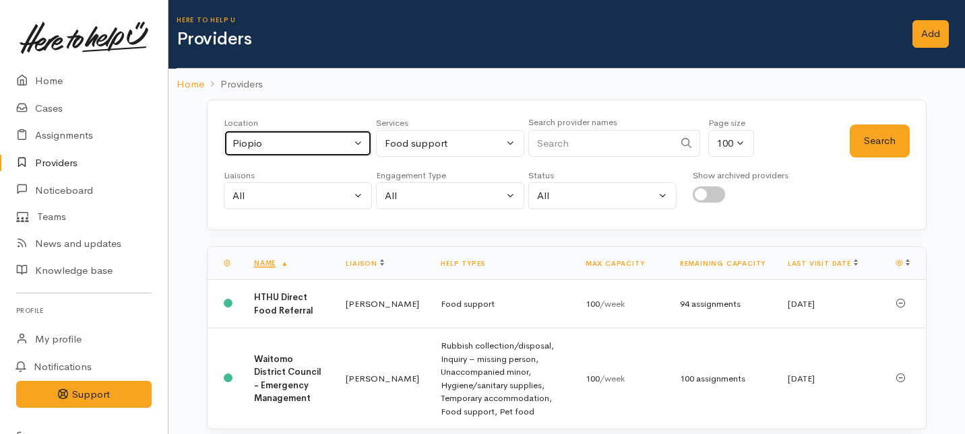
click at [293, 149] on div "Piopio" at bounding box center [291, 143] width 119 height 15
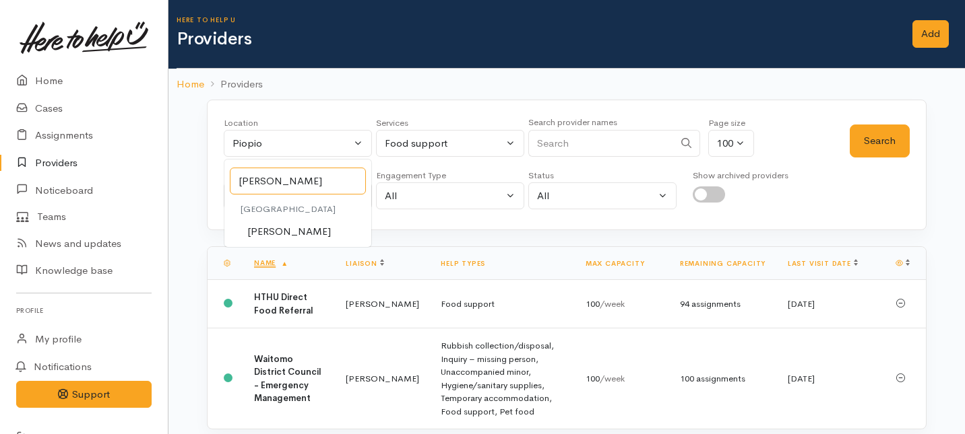
type input "te kuit"
click at [263, 235] on span "Te Kuiti" at bounding box center [289, 231] width 84 height 15
select select "85"
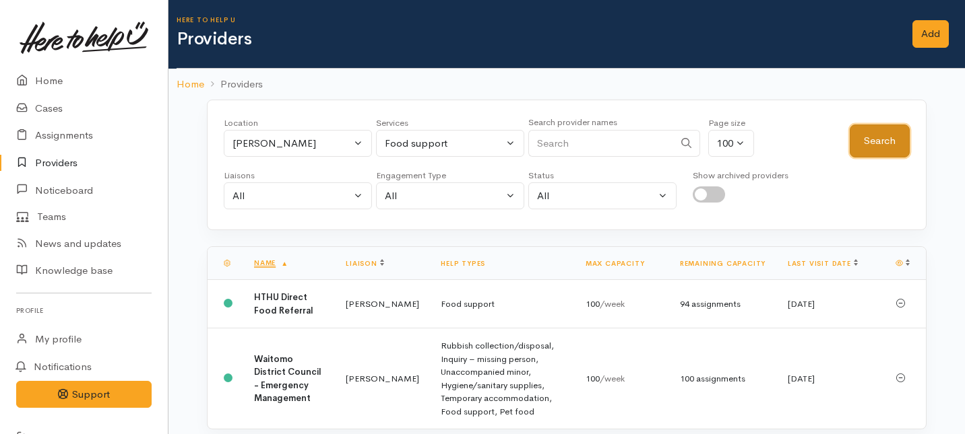
click at [868, 148] on button "Search" at bounding box center [879, 141] width 60 height 33
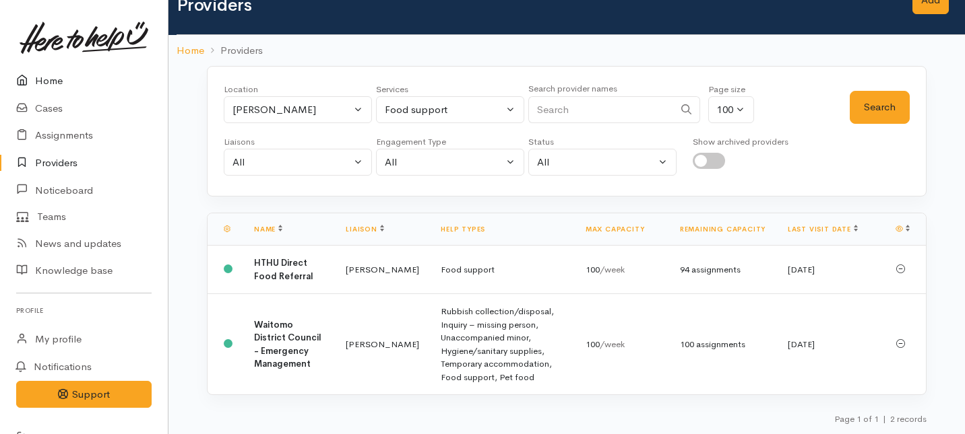
click at [51, 84] on link "Home" at bounding box center [84, 81] width 168 height 28
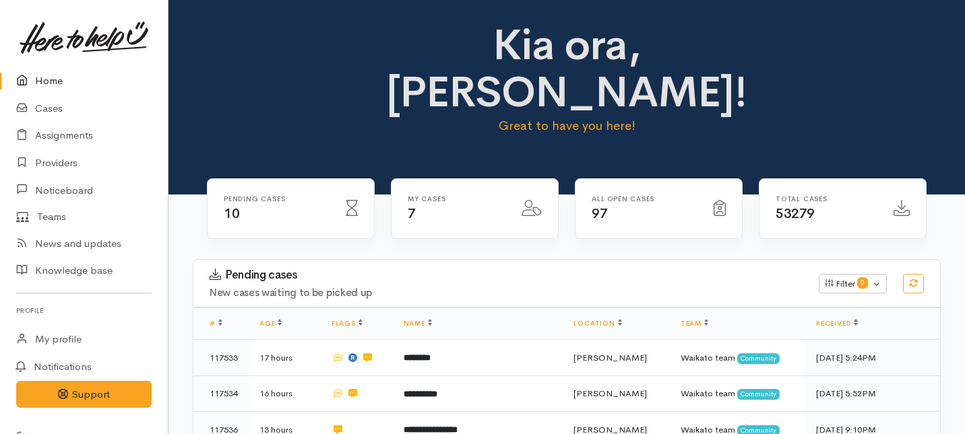
scroll to position [4, 0]
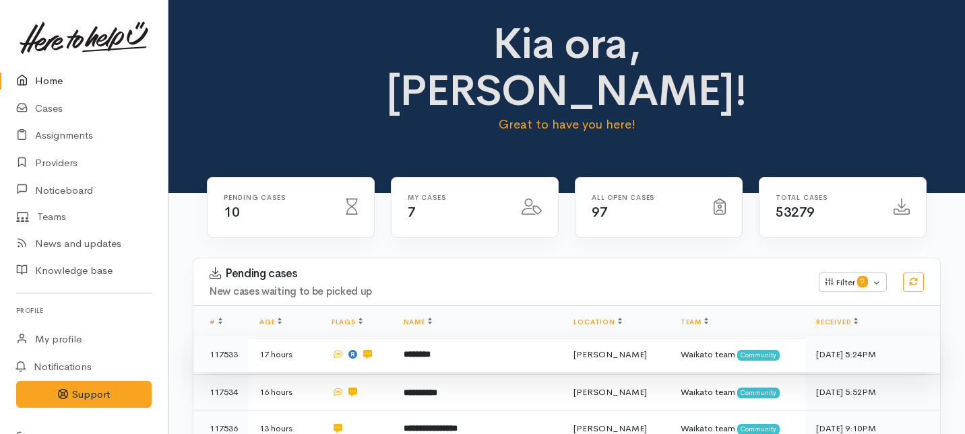
click at [492, 337] on td "********" at bounding box center [478, 355] width 170 height 36
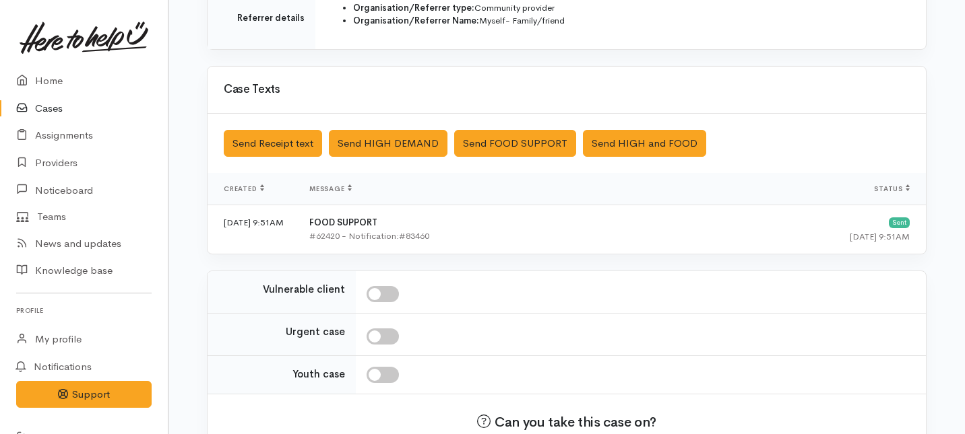
scroll to position [488, 0]
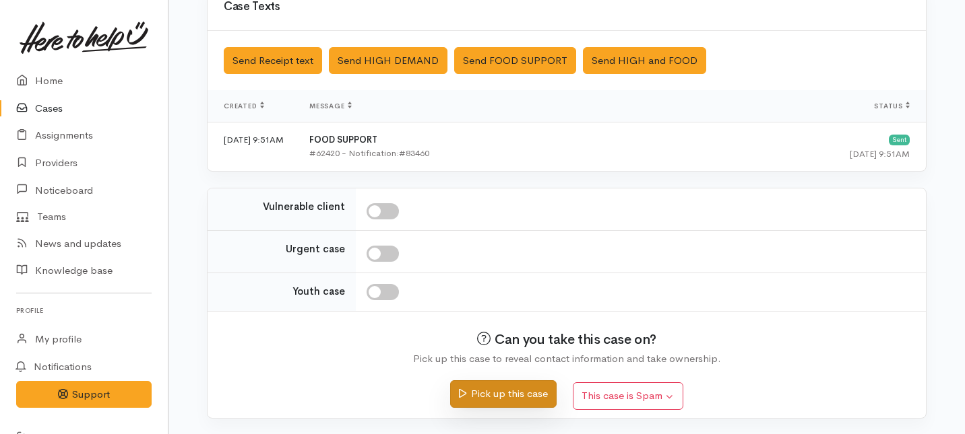
click at [512, 392] on button "Pick up this case" at bounding box center [503, 395] width 106 height 28
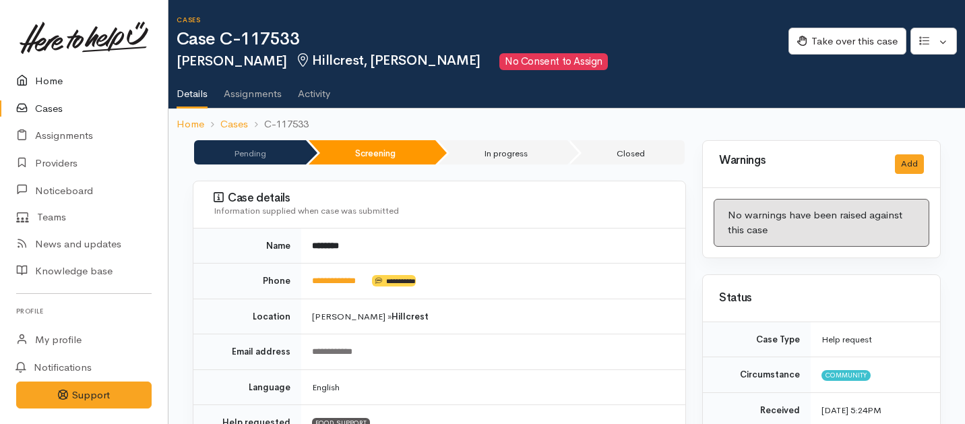
click at [46, 78] on link "Home" at bounding box center [84, 81] width 168 height 28
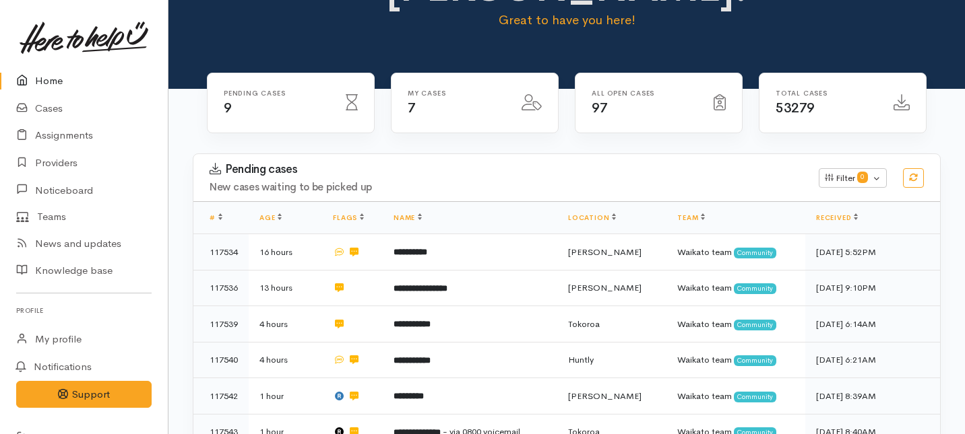
scroll to position [134, 0]
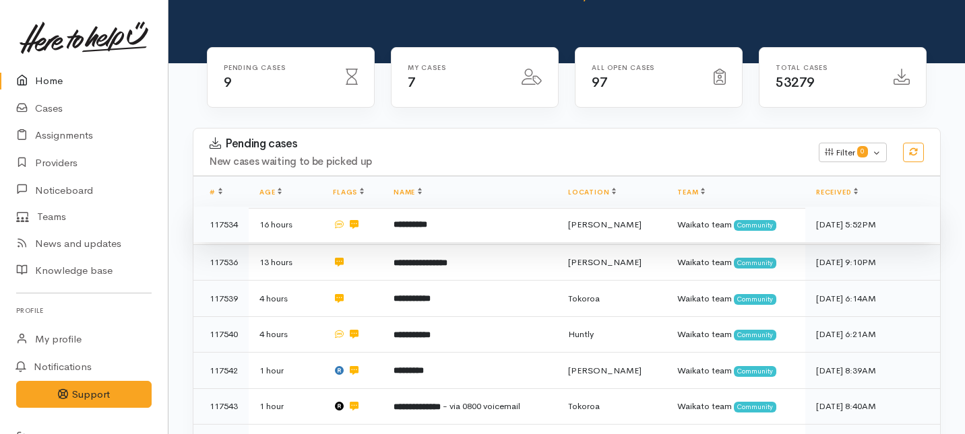
click at [403, 220] on b "**********" at bounding box center [410, 224] width 34 height 9
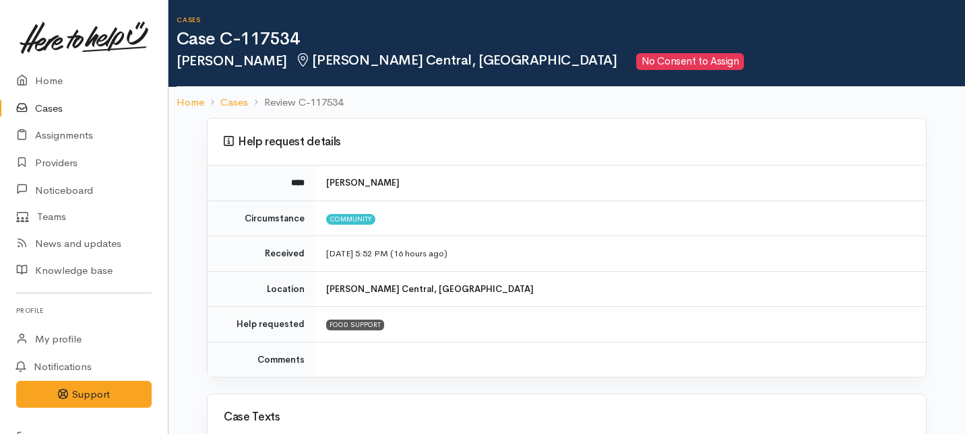
scroll to position [412, 0]
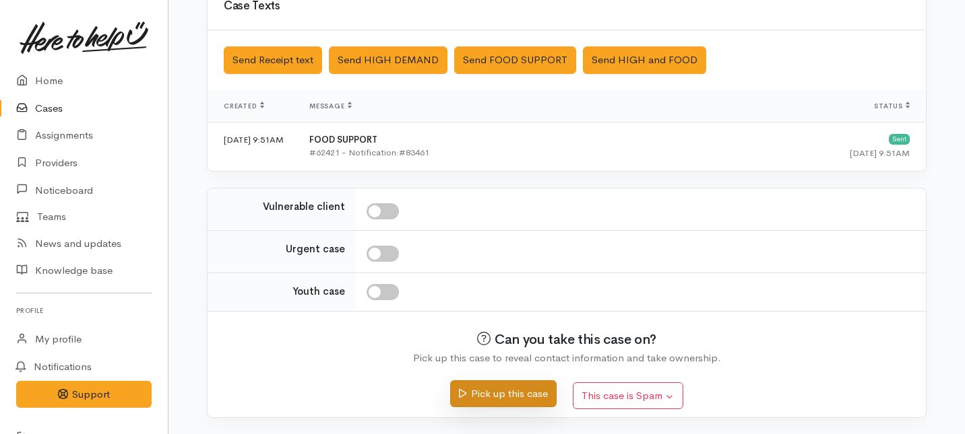
click at [489, 397] on button "Pick up this case" at bounding box center [503, 395] width 106 height 28
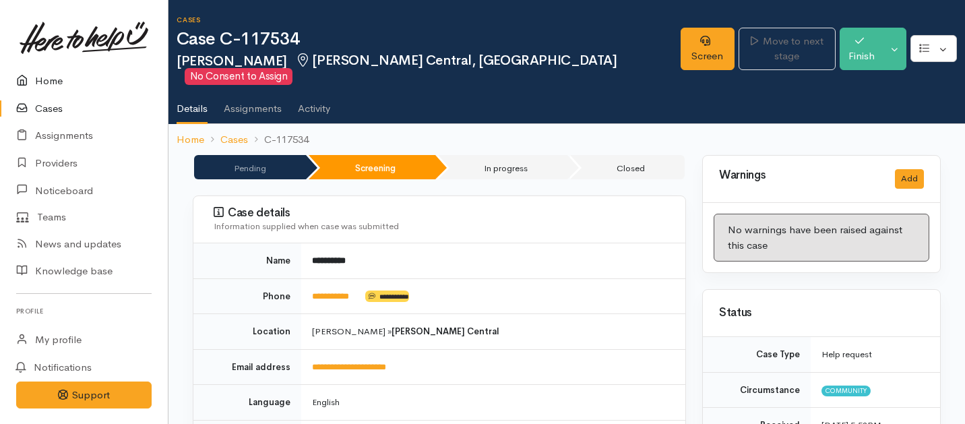
click at [52, 87] on link "Home" at bounding box center [84, 81] width 168 height 28
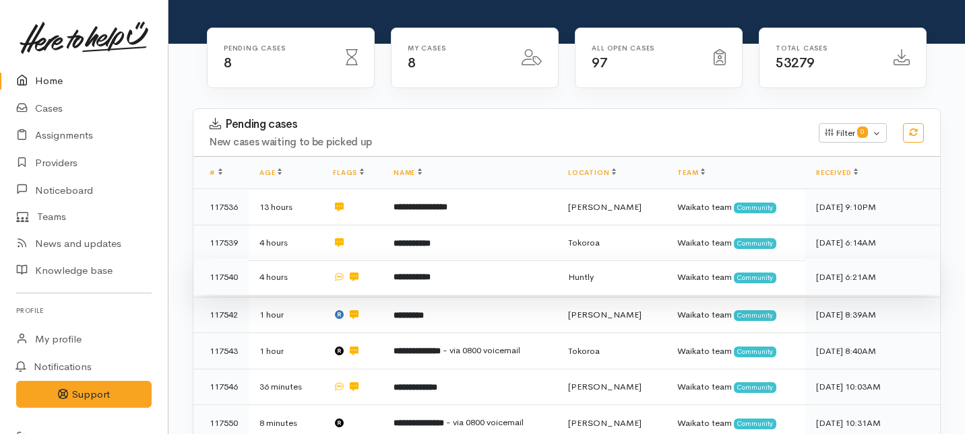
scroll to position [160, 0]
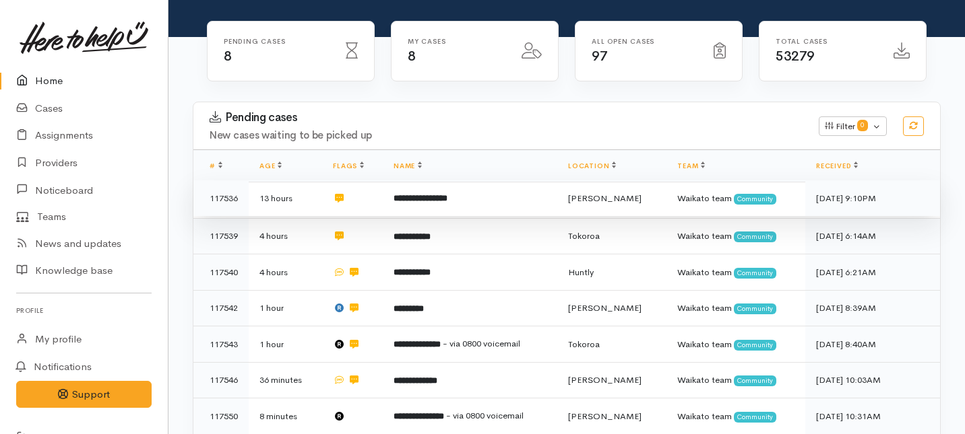
click at [475, 181] on td "**********" at bounding box center [470, 199] width 174 height 36
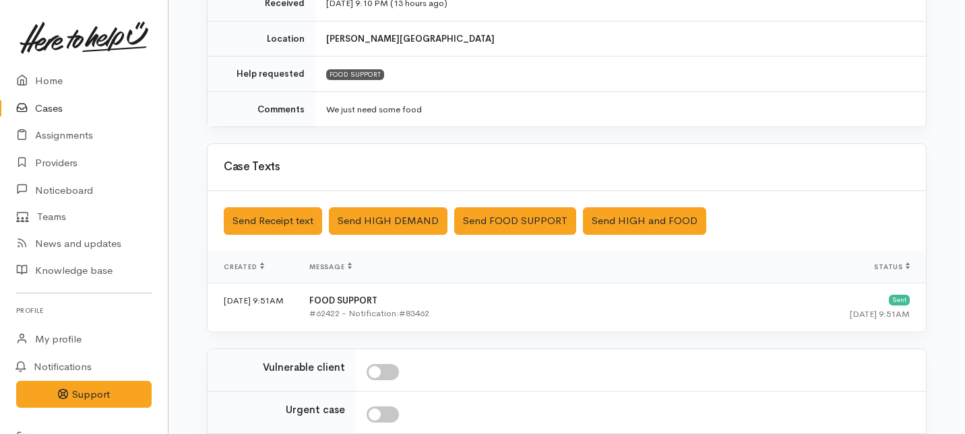
scroll to position [412, 0]
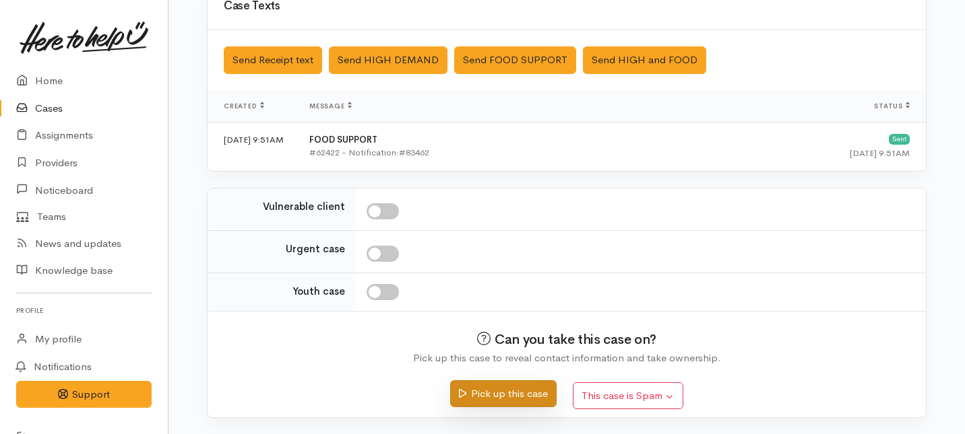
click at [476, 395] on button "Pick up this case" at bounding box center [503, 395] width 106 height 28
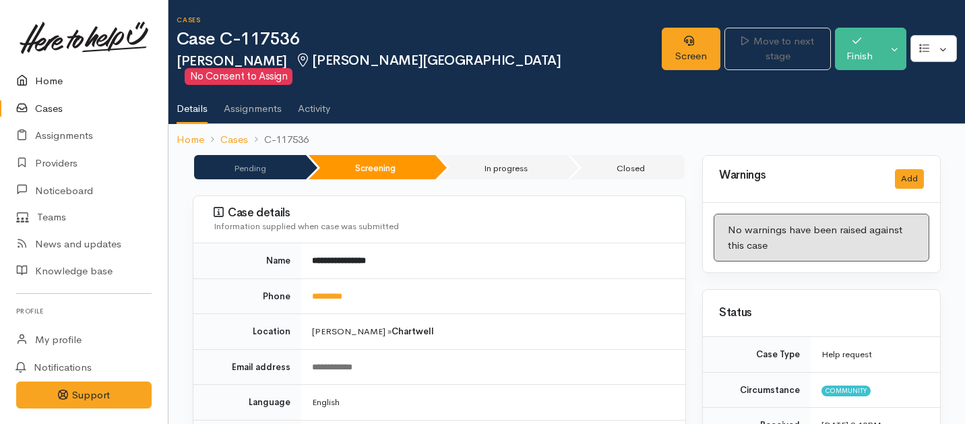
click at [50, 76] on link "Home" at bounding box center [84, 81] width 168 height 28
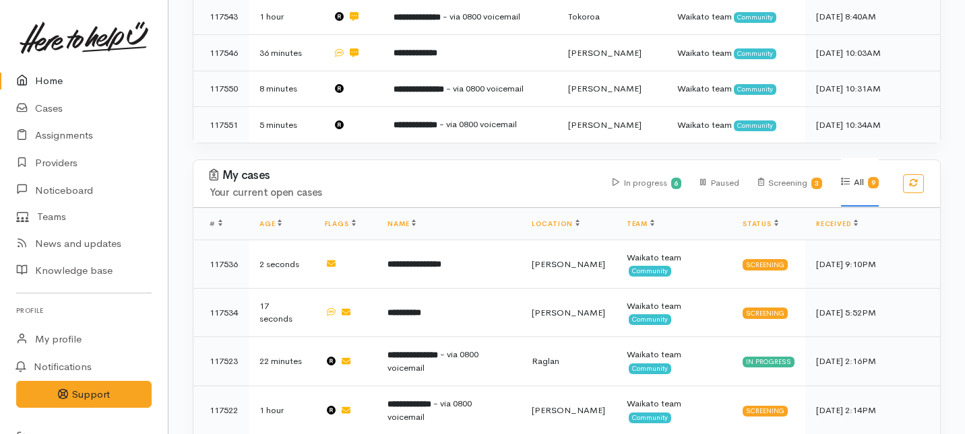
scroll to position [422, 0]
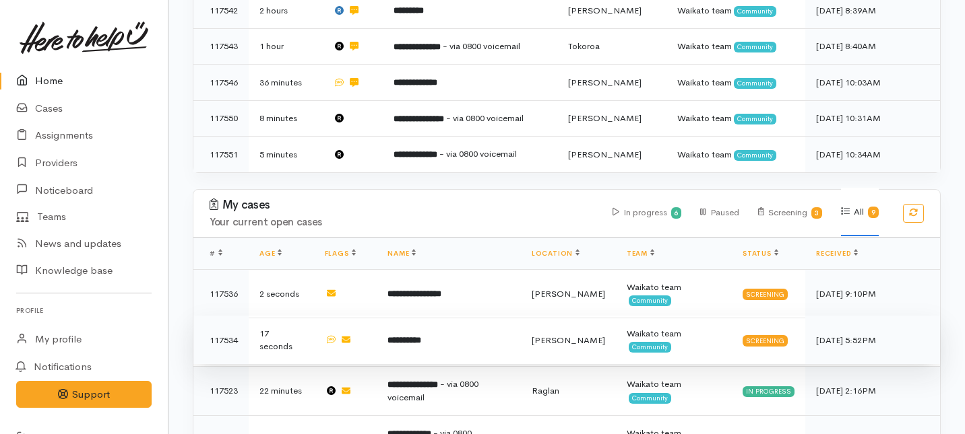
click at [420, 336] on b "**********" at bounding box center [404, 340] width 34 height 9
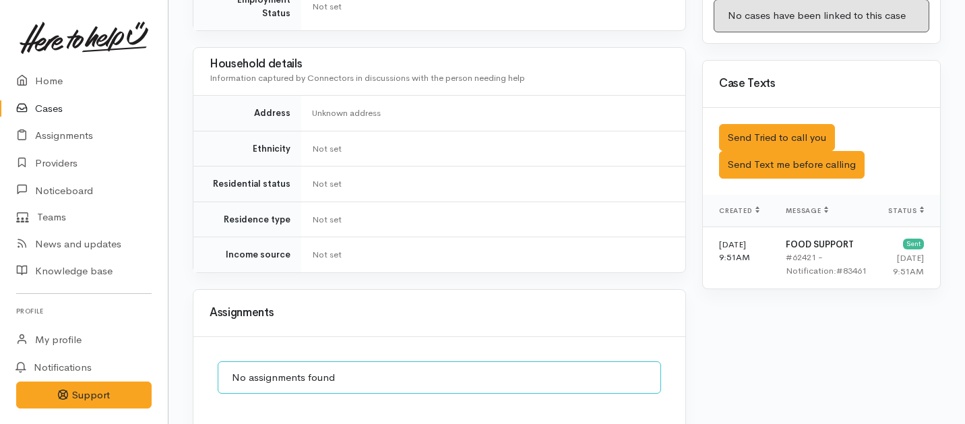
scroll to position [771, 0]
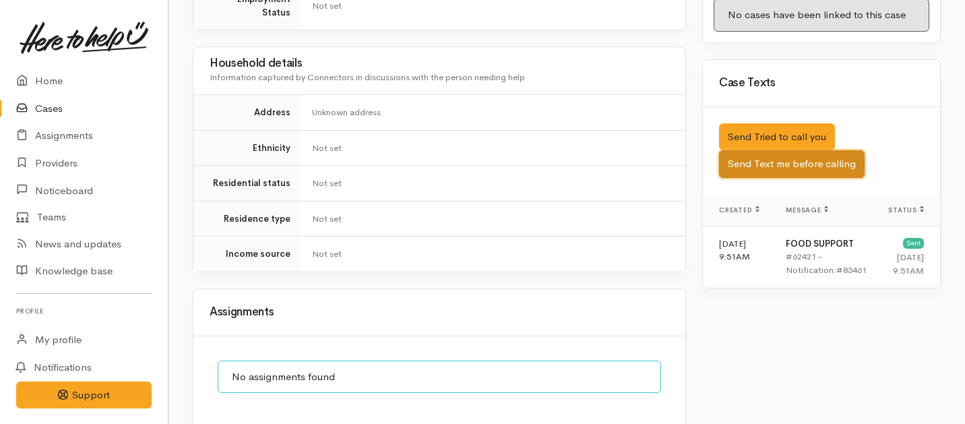
click at [752, 150] on button "Send Text me before calling" at bounding box center [792, 164] width 146 height 28
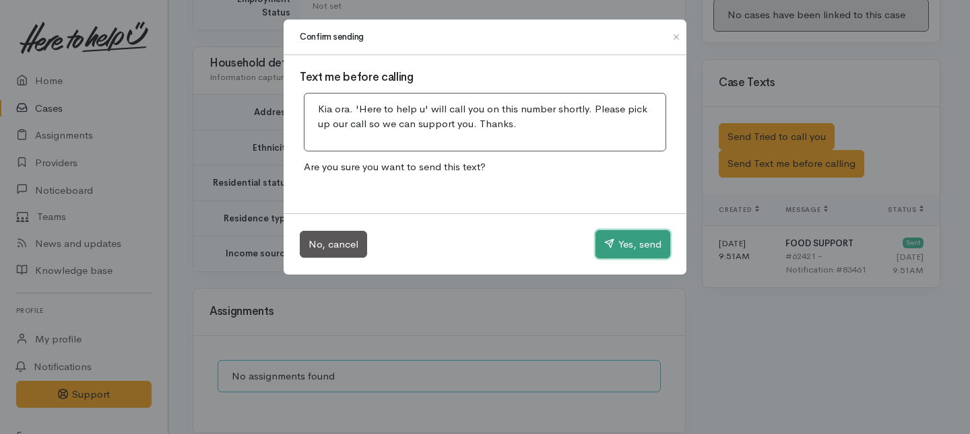
click at [620, 251] on button "Yes, send" at bounding box center [632, 244] width 75 height 28
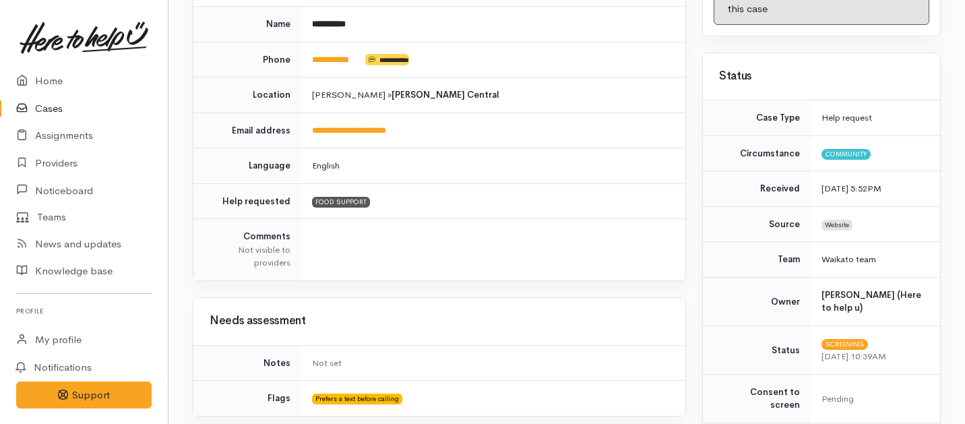
scroll to position [0, 0]
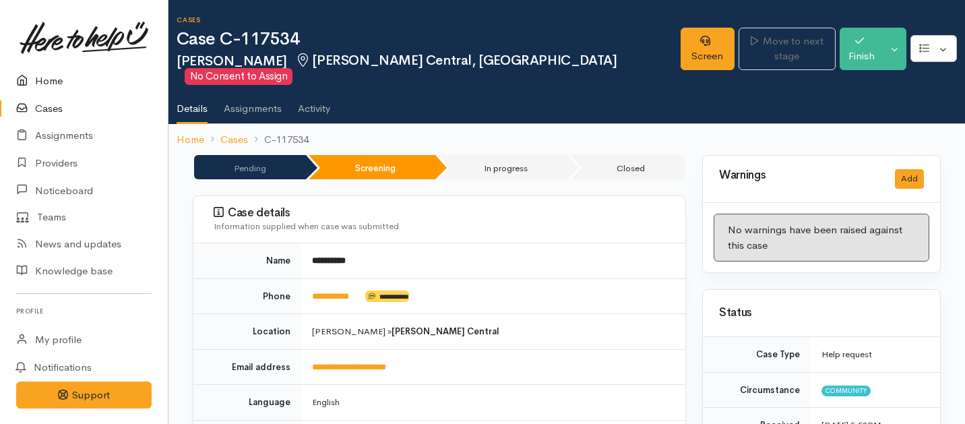
click at [41, 86] on link "Home" at bounding box center [84, 81] width 168 height 28
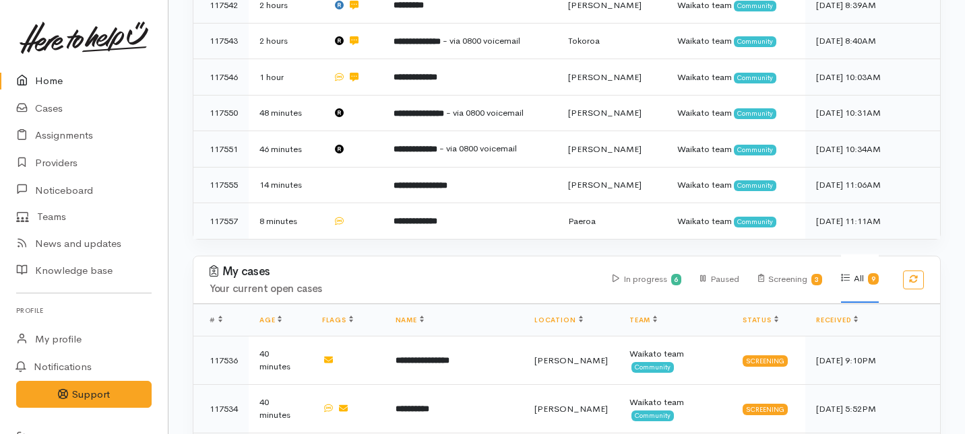
scroll to position [427, 0]
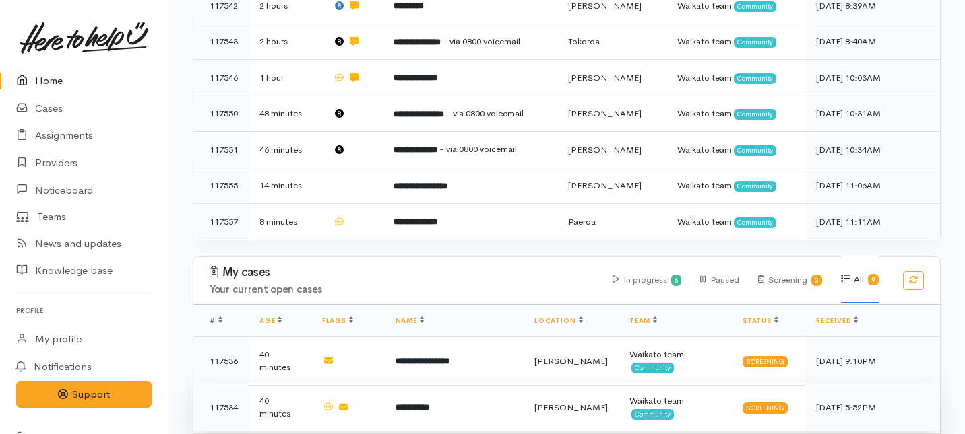
click at [418, 404] on b "**********" at bounding box center [412, 408] width 34 height 9
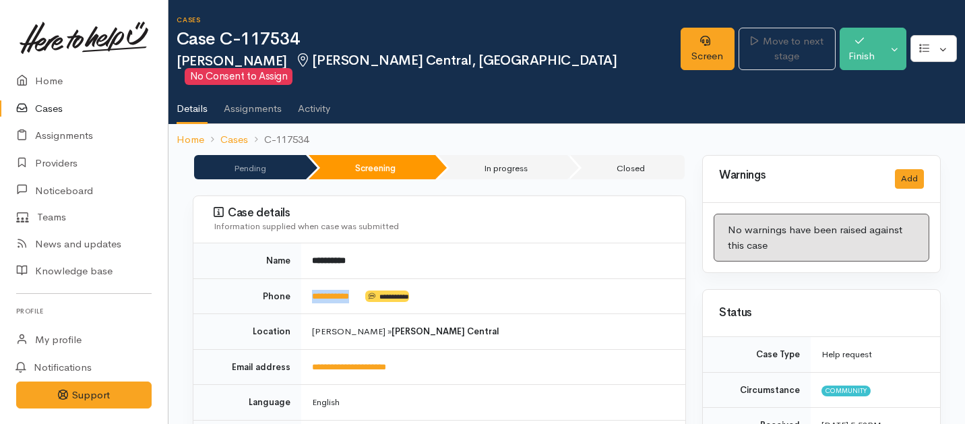
drag, startPoint x: 365, startPoint y: 285, endPoint x: 292, endPoint y: 278, distance: 73.1
click at [292, 278] on tr "**********" at bounding box center [439, 296] width 492 height 36
copy tr "**********"
click at [680, 42] on link "Screen" at bounding box center [707, 49] width 54 height 42
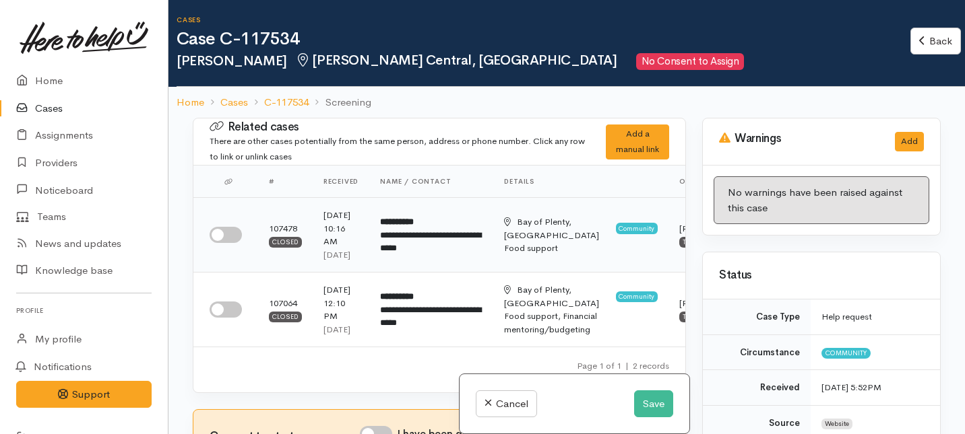
click at [227, 237] on input "checkbox" at bounding box center [226, 235] width 32 height 16
checkbox input "true"
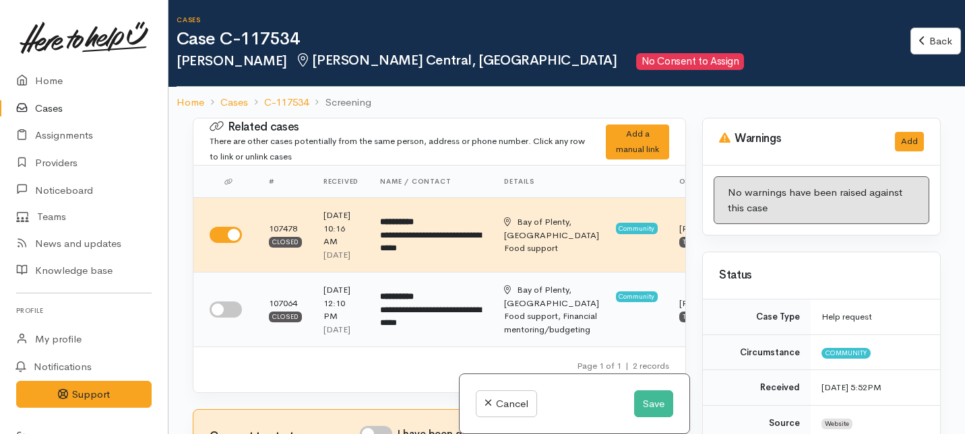
click at [236, 318] on input "checkbox" at bounding box center [226, 310] width 32 height 16
checkbox input "true"
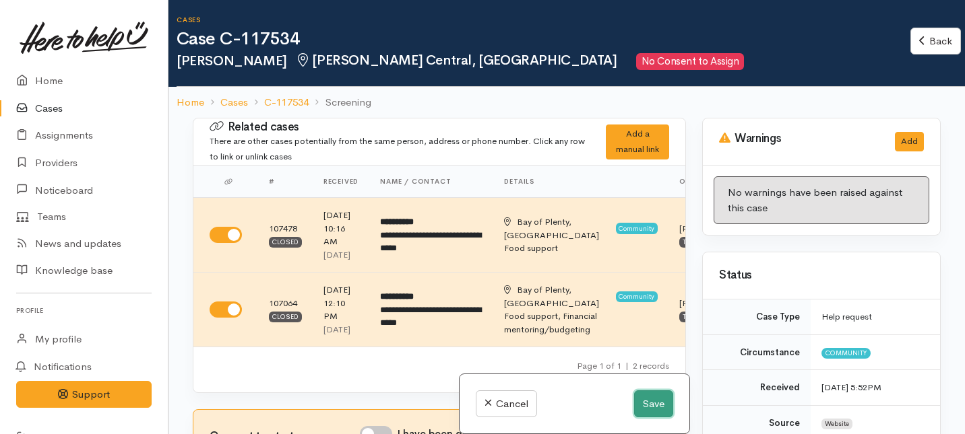
click at [655, 400] on button "Save" at bounding box center [653, 405] width 39 height 28
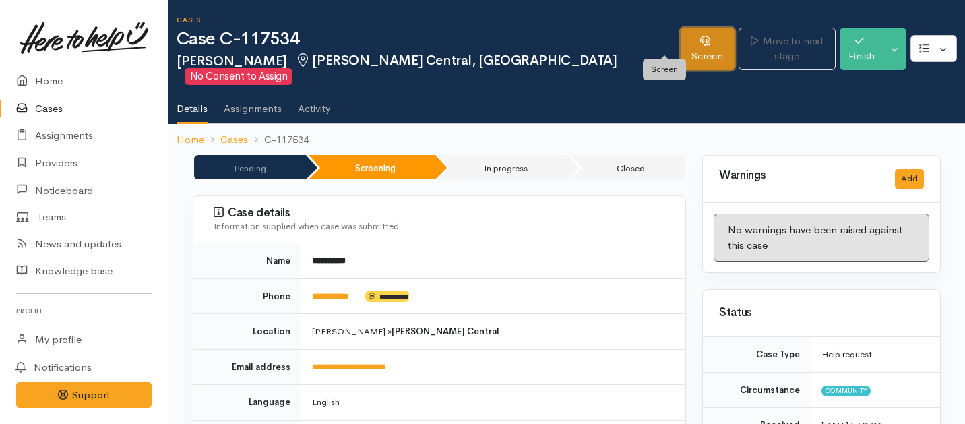
click at [680, 48] on link "Screen" at bounding box center [707, 49] width 54 height 42
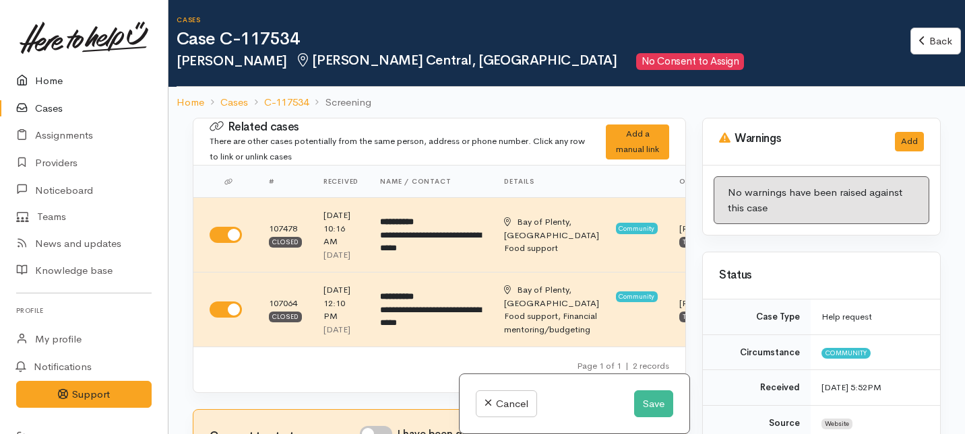
click at [52, 84] on link "Home" at bounding box center [84, 81] width 168 height 28
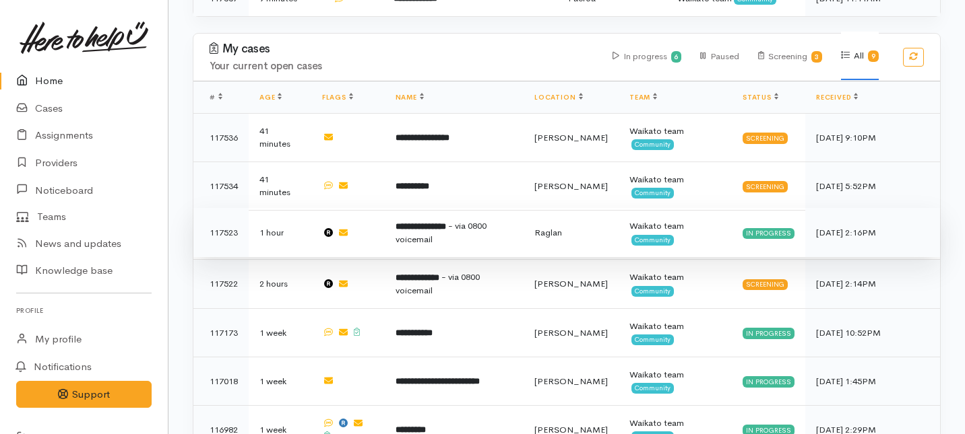
scroll to position [658, 0]
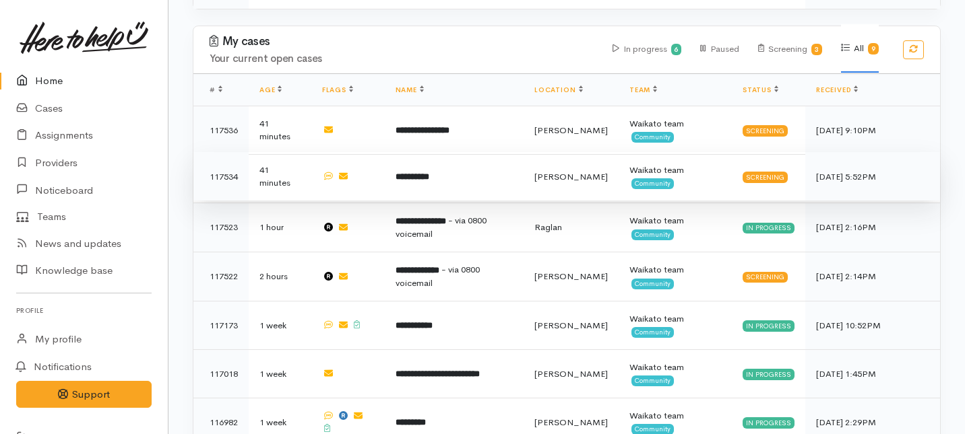
click at [432, 152] on td "**********" at bounding box center [454, 176] width 139 height 49
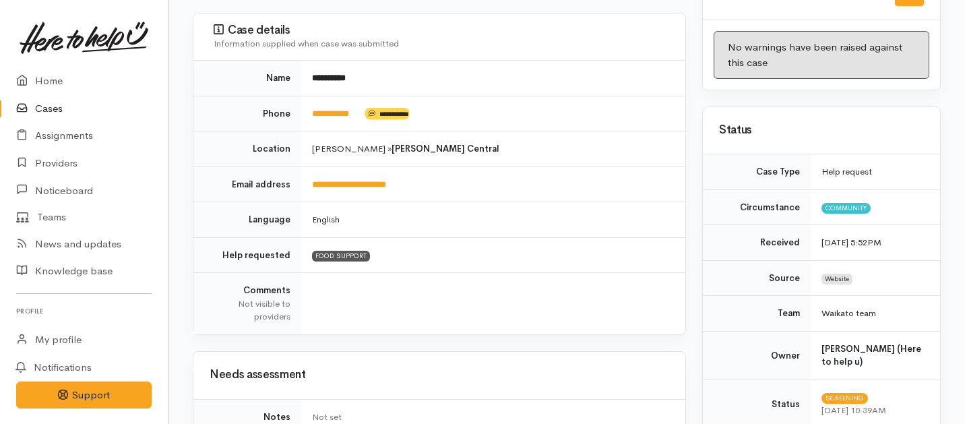
scroll to position [160, 0]
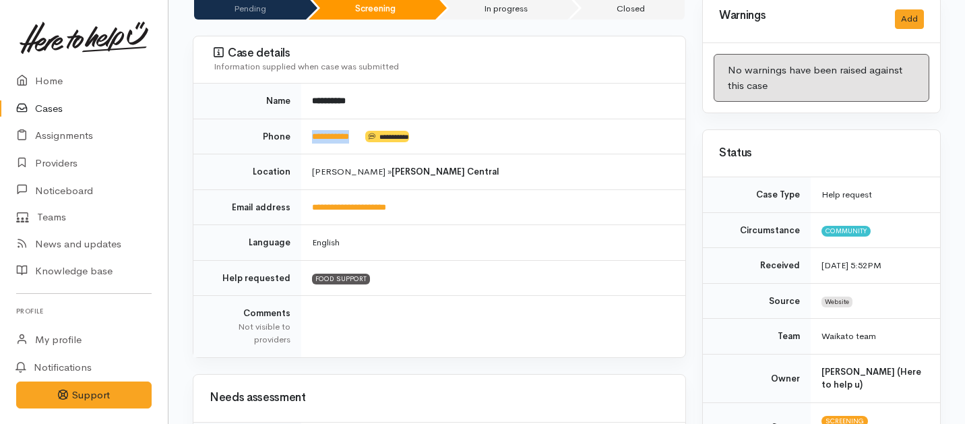
drag, startPoint x: 369, startPoint y: 124, endPoint x: 304, endPoint y: 121, distance: 65.4
click at [304, 121] on td "**********" at bounding box center [493, 137] width 384 height 36
copy td "**********"
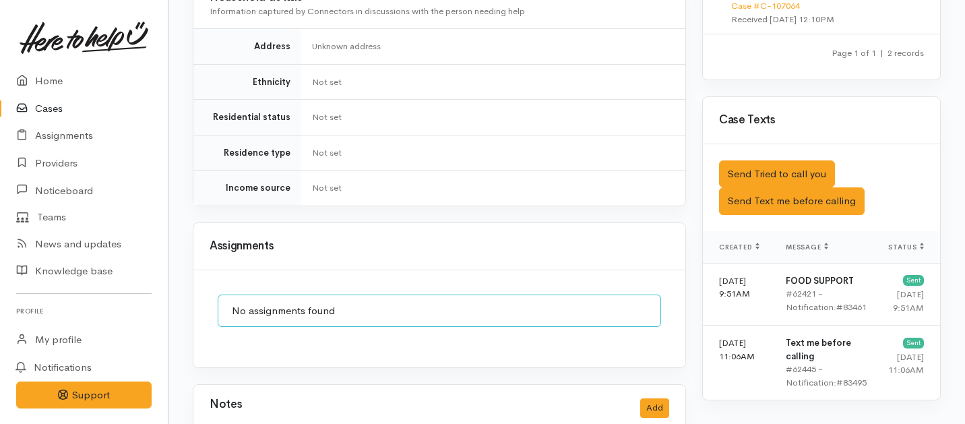
scroll to position [889, 0]
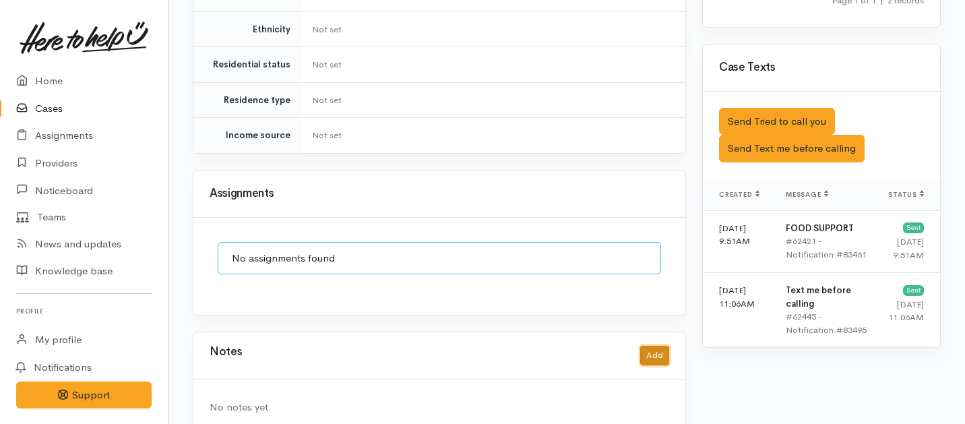
click at [643, 346] on button "Add" at bounding box center [654, 356] width 29 height 20
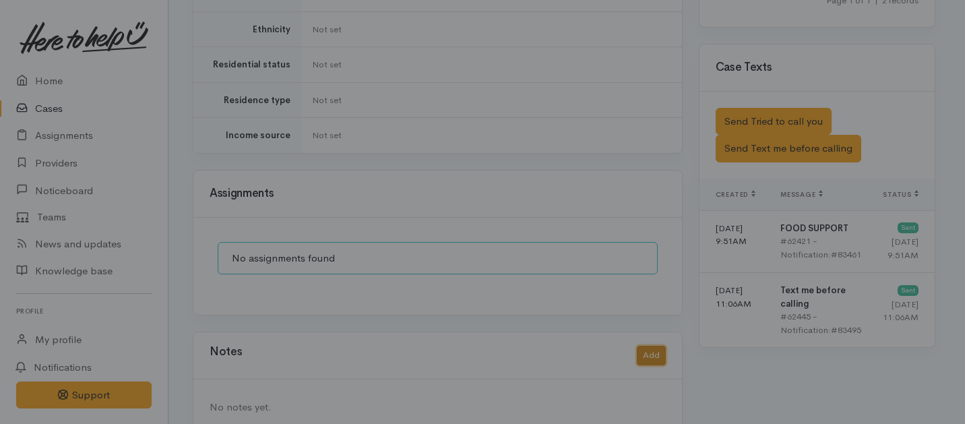
scroll to position [878, 0]
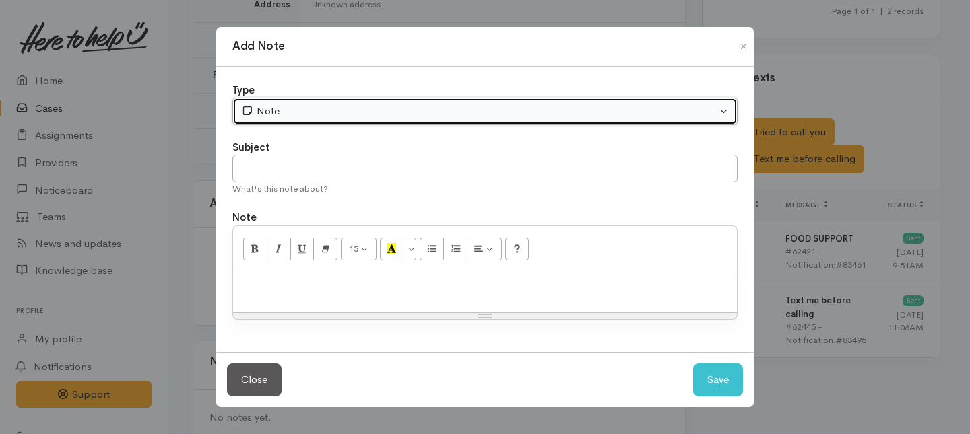
click at [422, 115] on div "Note" at bounding box center [479, 111] width 476 height 15
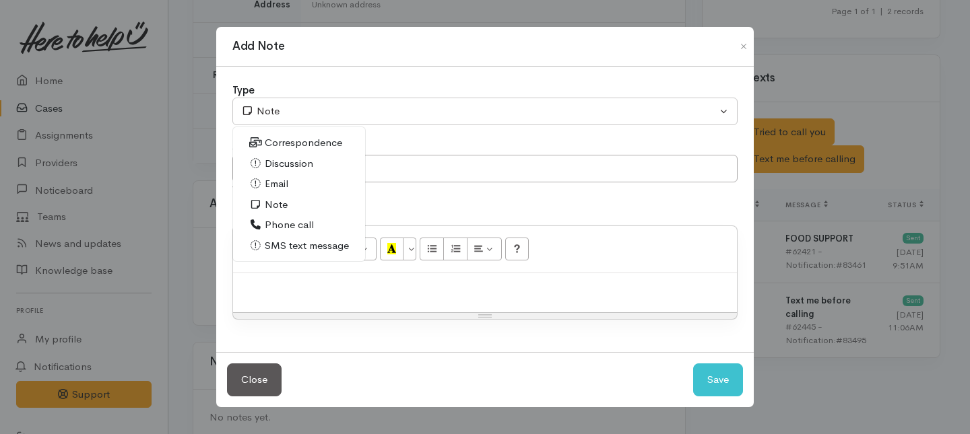
click at [280, 222] on span "Phone call" at bounding box center [289, 225] width 49 height 15
select select "3"
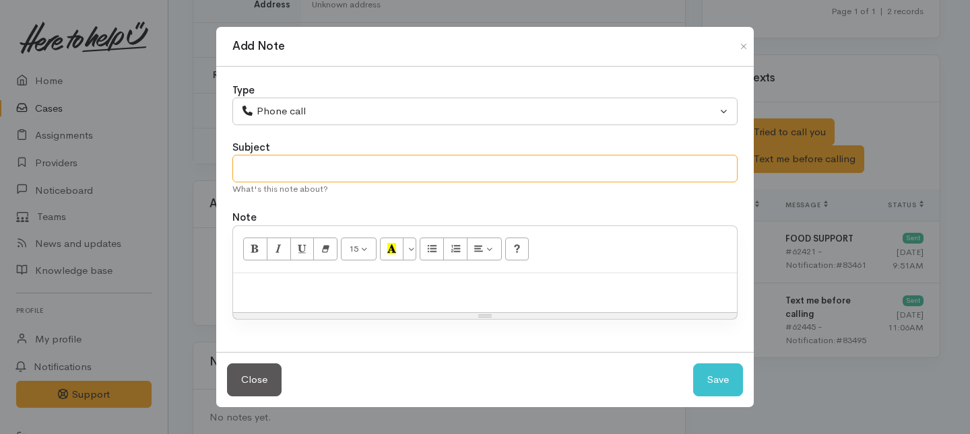
click at [279, 162] on input "text" at bounding box center [484, 169] width 505 height 28
type input "Case paused"
click at [327, 302] on div at bounding box center [485, 293] width 504 height 40
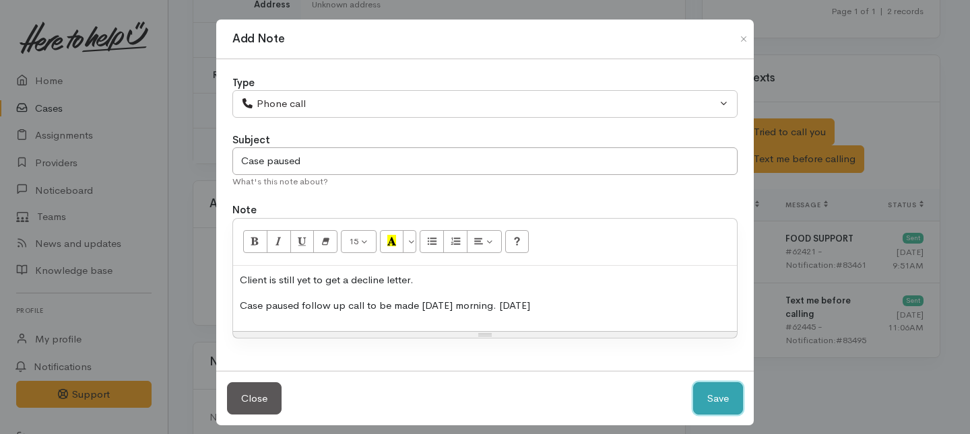
click at [711, 397] on button "Save" at bounding box center [718, 399] width 50 height 33
select select "1"
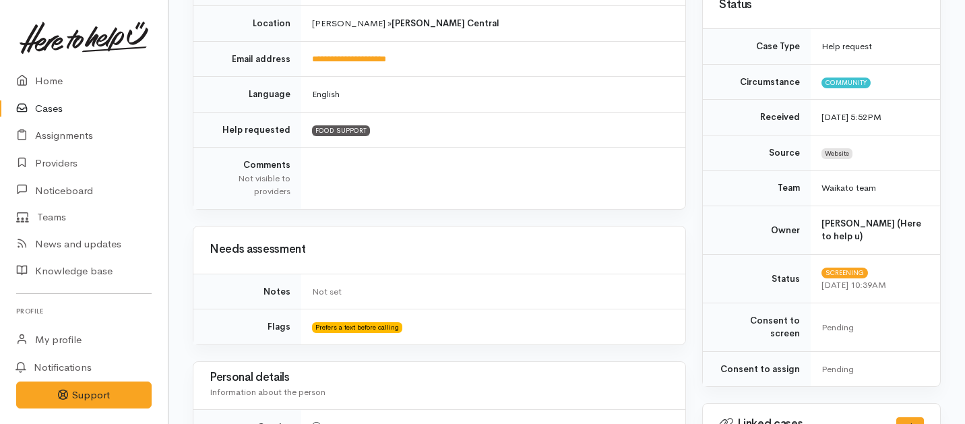
scroll to position [0, 0]
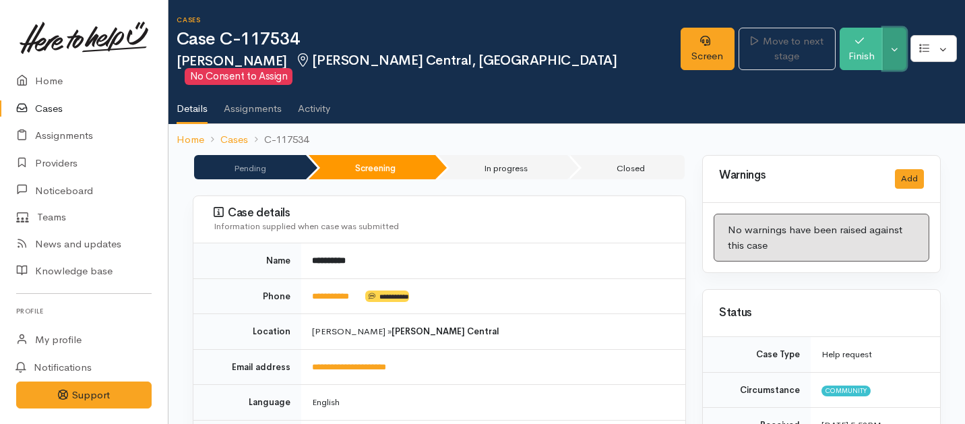
click at [895, 34] on button "Toggle Dropdown" at bounding box center [894, 49] width 24 height 42
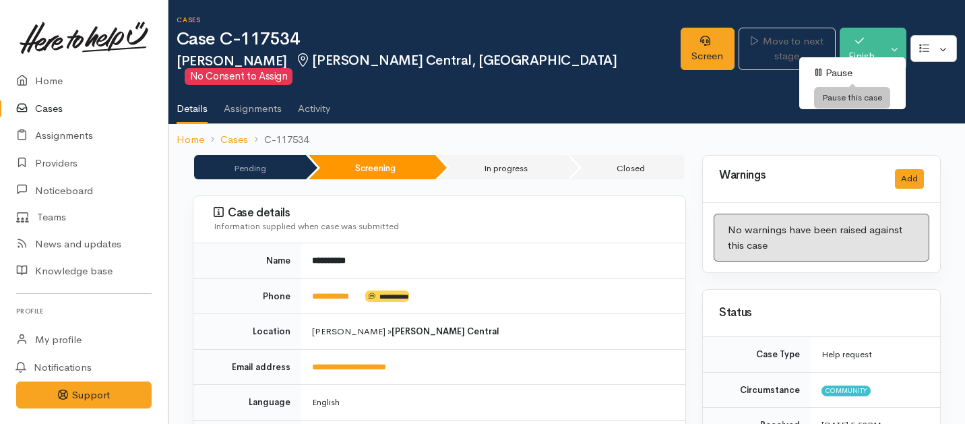
click at [840, 74] on link "Pause" at bounding box center [852, 73] width 106 height 21
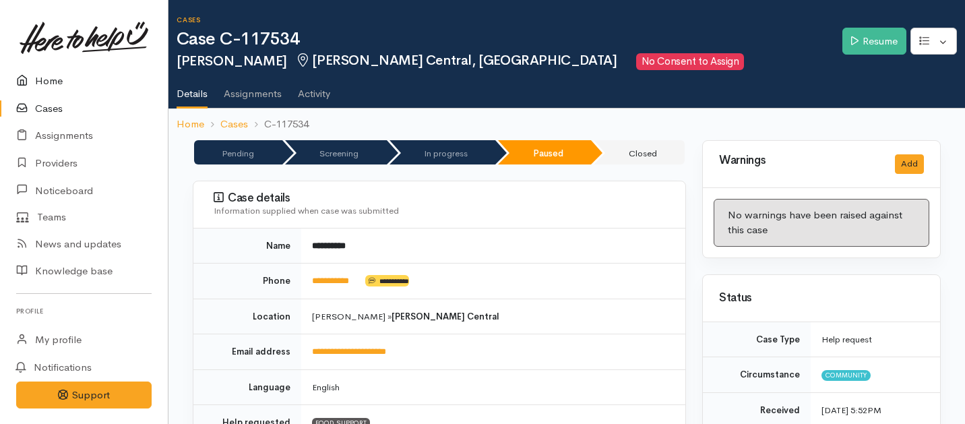
click at [61, 80] on link "Home" at bounding box center [84, 81] width 168 height 28
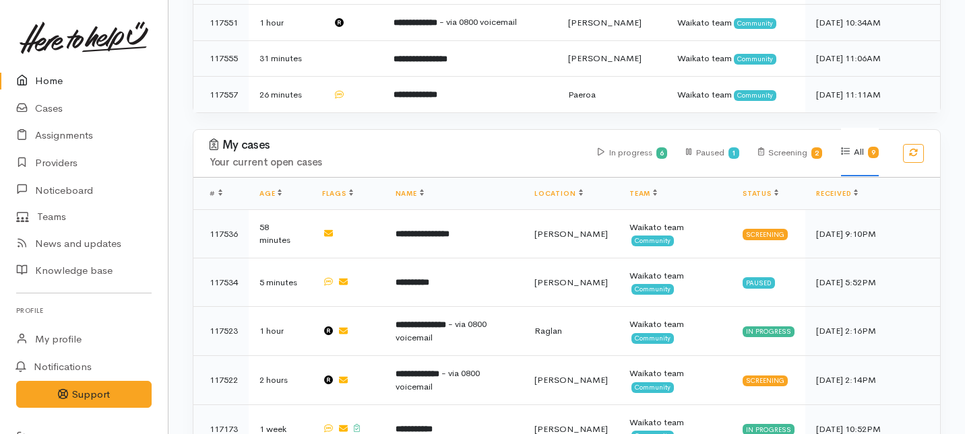
scroll to position [547, 0]
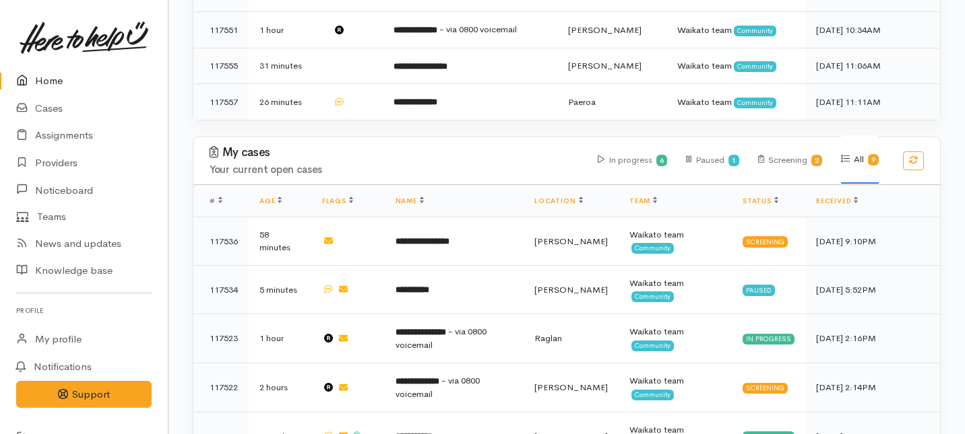
click at [416, 164] on h4 "Your current open cases" at bounding box center [396, 169] width 372 height 11
click at [416, 137] on div "My cases Your current open cases In progress 6 Paused 1 Screening 2 All 9" at bounding box center [566, 160] width 763 height 47
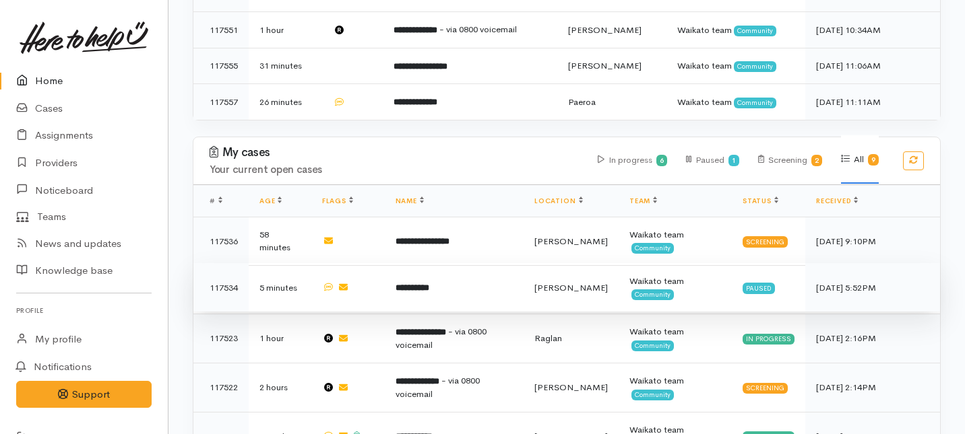
click at [436, 263] on td "**********" at bounding box center [454, 287] width 139 height 49
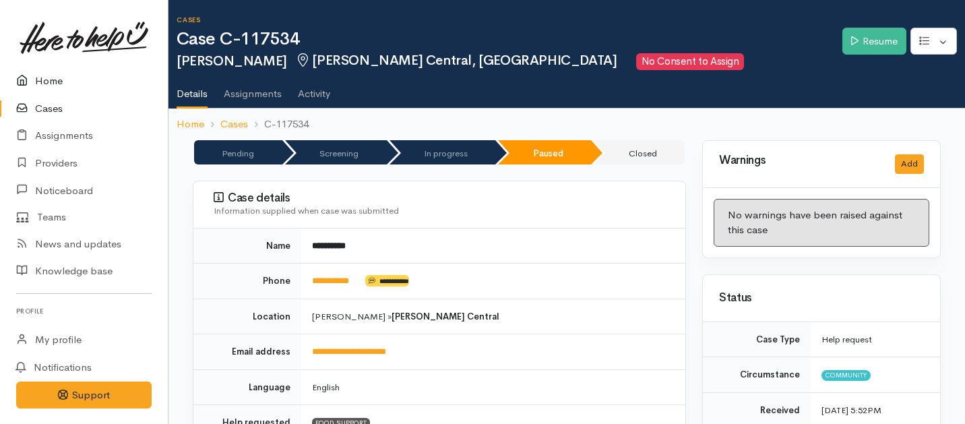
click at [46, 84] on link "Home" at bounding box center [84, 81] width 168 height 28
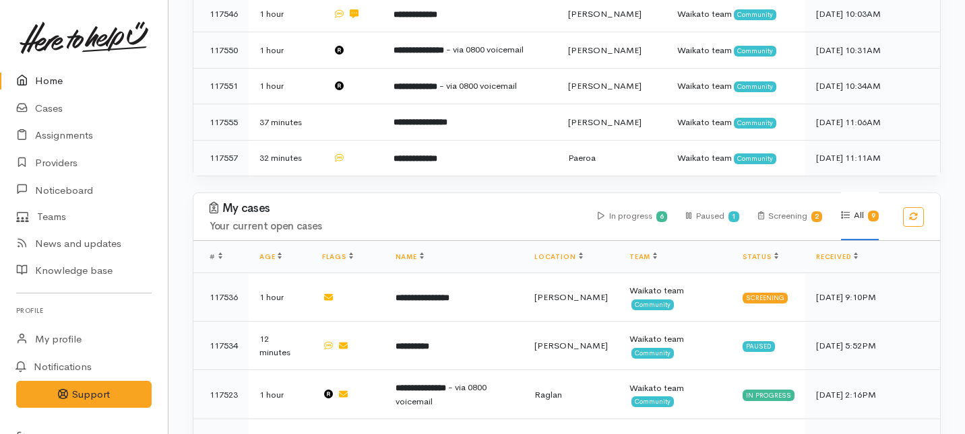
scroll to position [455, 0]
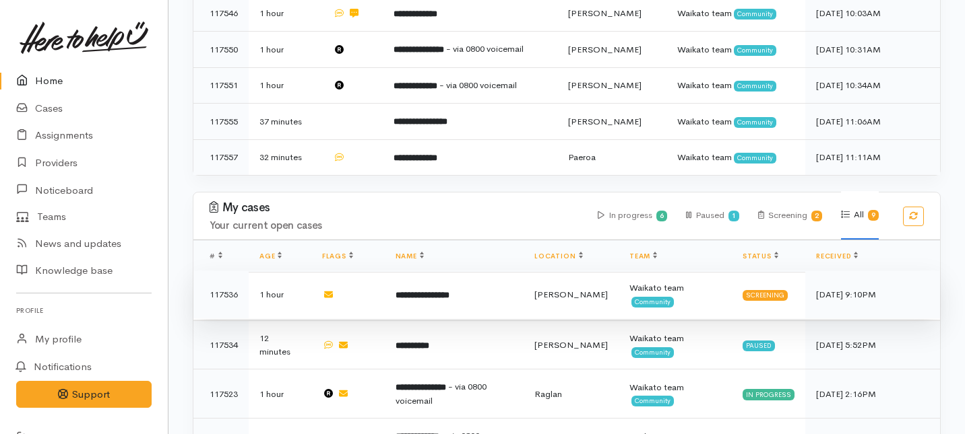
click at [437, 271] on td "**********" at bounding box center [454, 295] width 139 height 49
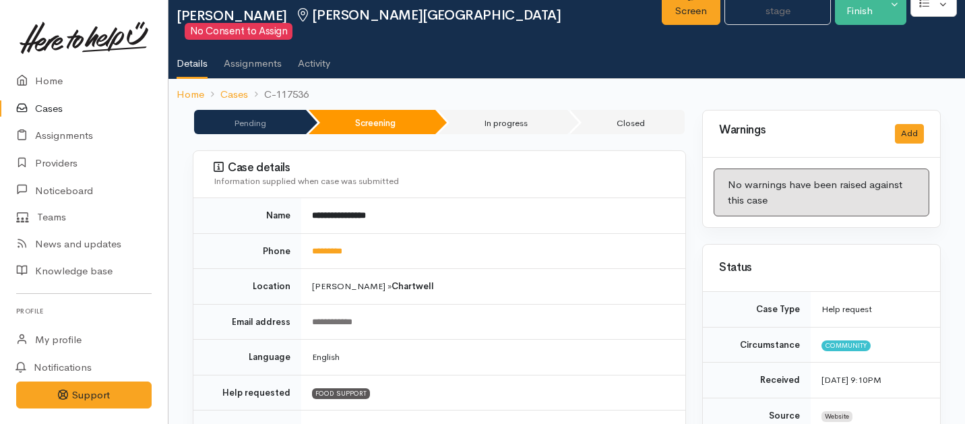
scroll to position [53, 0]
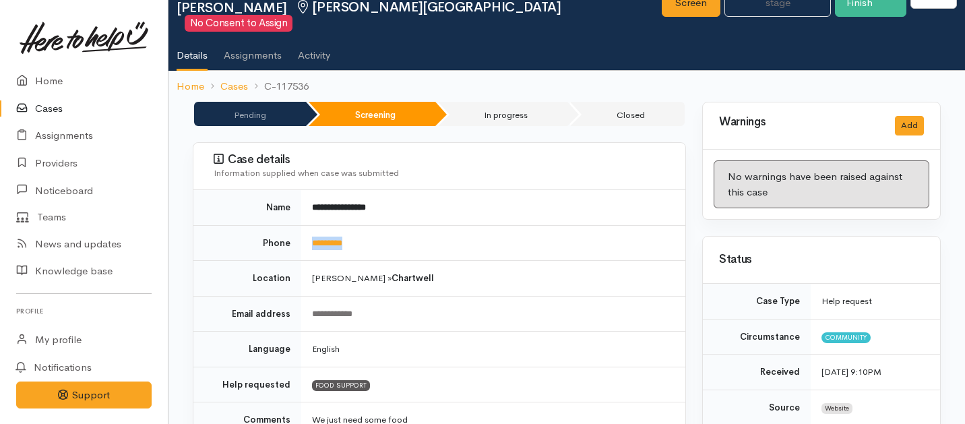
drag, startPoint x: 368, startPoint y: 224, endPoint x: 302, endPoint y: 226, distance: 66.7
click at [302, 226] on td "*********" at bounding box center [493, 243] width 384 height 36
copy link "*********"
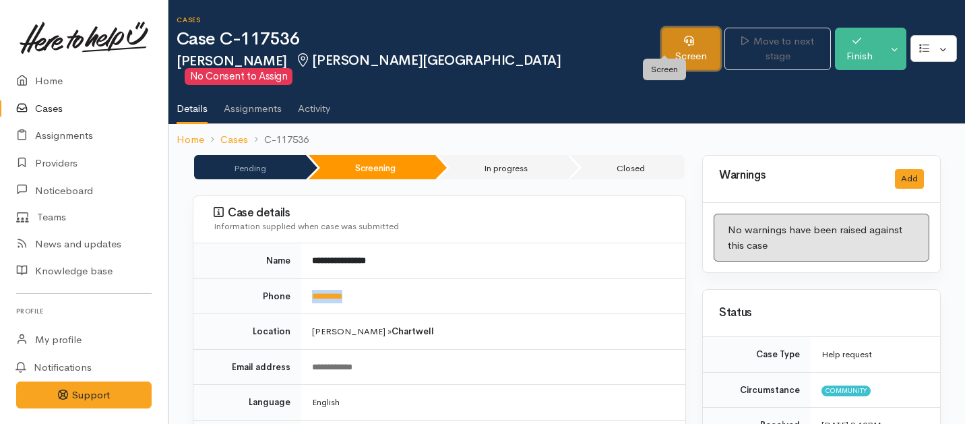
click at [662, 45] on link "Screen" at bounding box center [691, 49] width 59 height 42
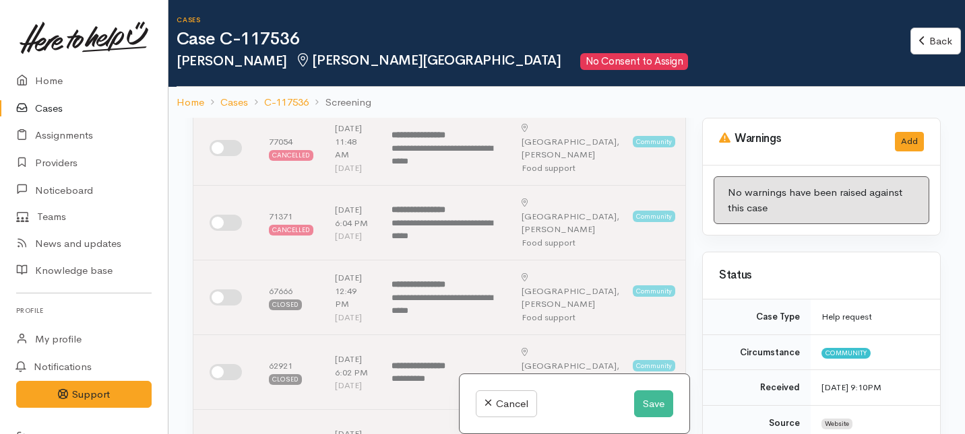
scroll to position [164, 0]
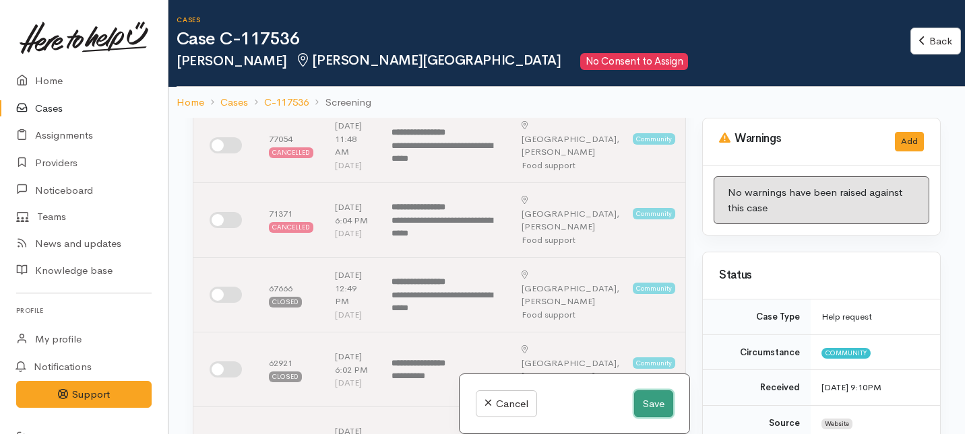
click at [661, 404] on button "Save" at bounding box center [653, 405] width 39 height 28
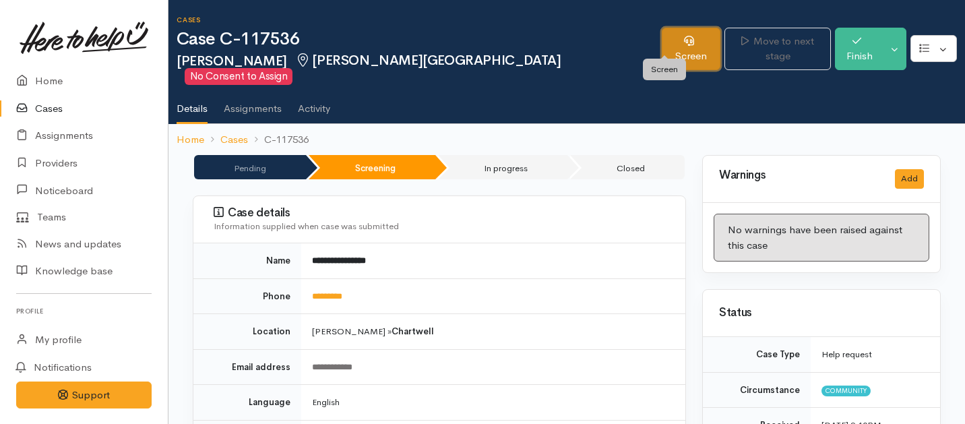
click at [662, 44] on link "Screen" at bounding box center [691, 49] width 59 height 42
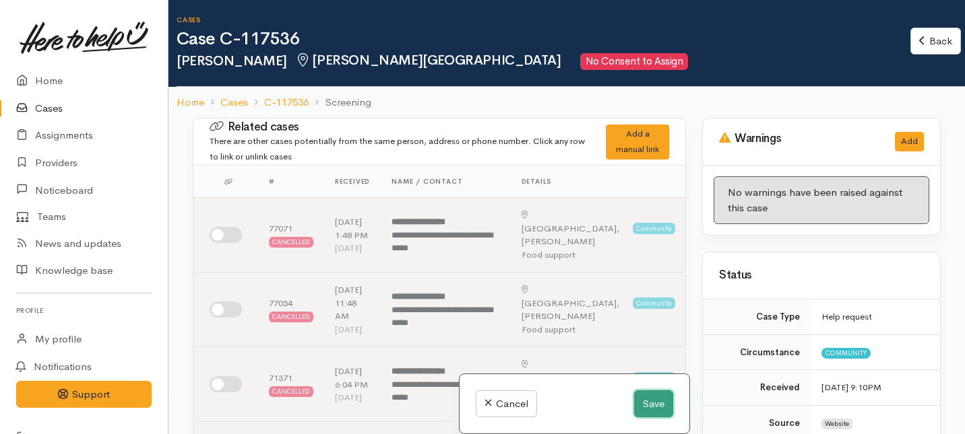
click at [645, 405] on button "Save" at bounding box center [653, 405] width 39 height 28
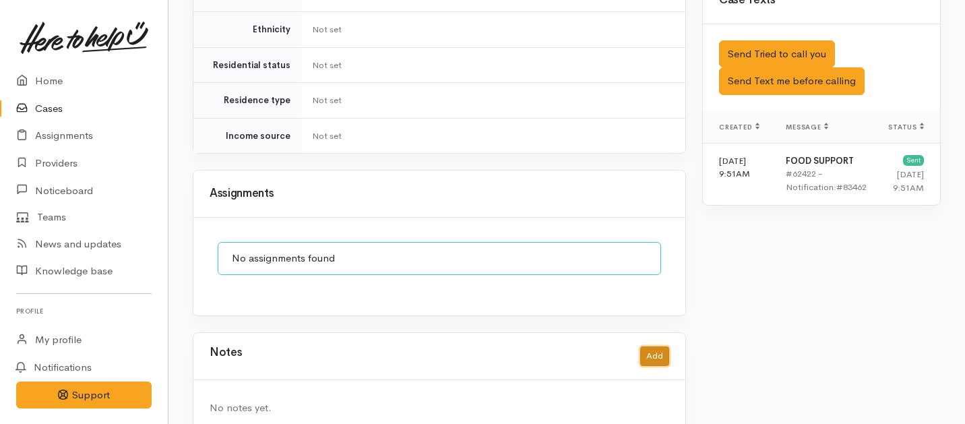
click at [650, 346] on button "Add" at bounding box center [654, 356] width 29 height 20
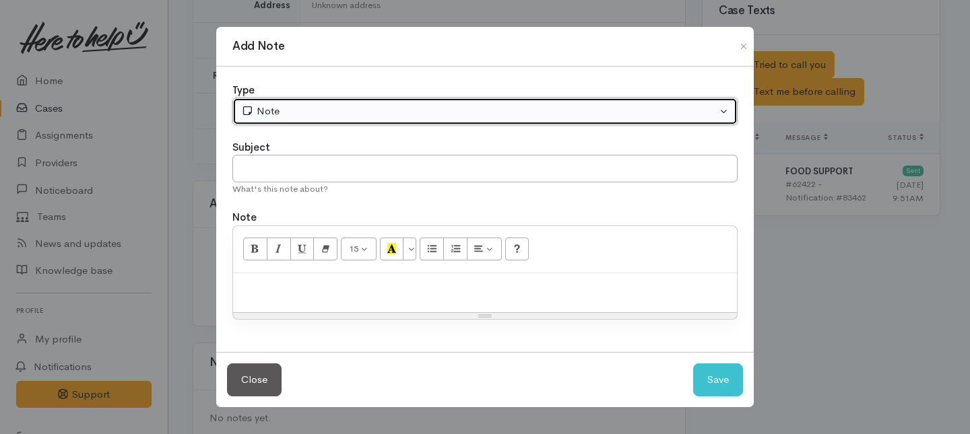
click at [423, 116] on div "Note" at bounding box center [479, 111] width 476 height 15
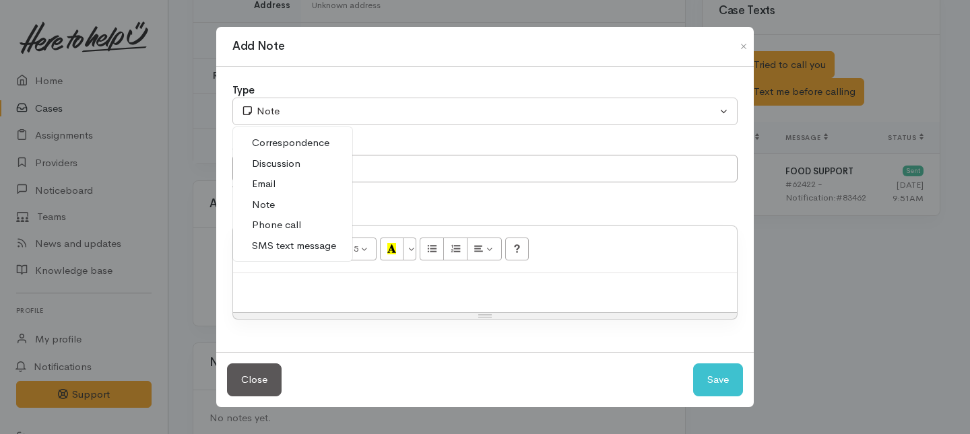
click at [294, 227] on span "Phone call" at bounding box center [276, 225] width 49 height 15
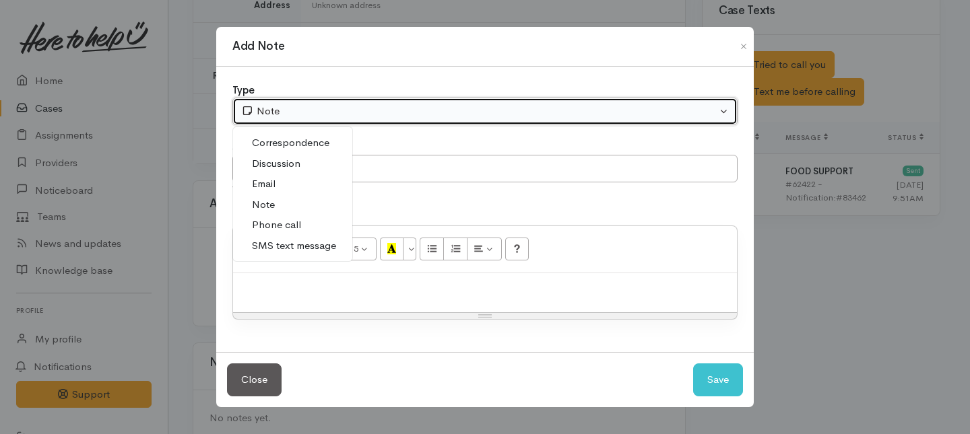
select select "3"
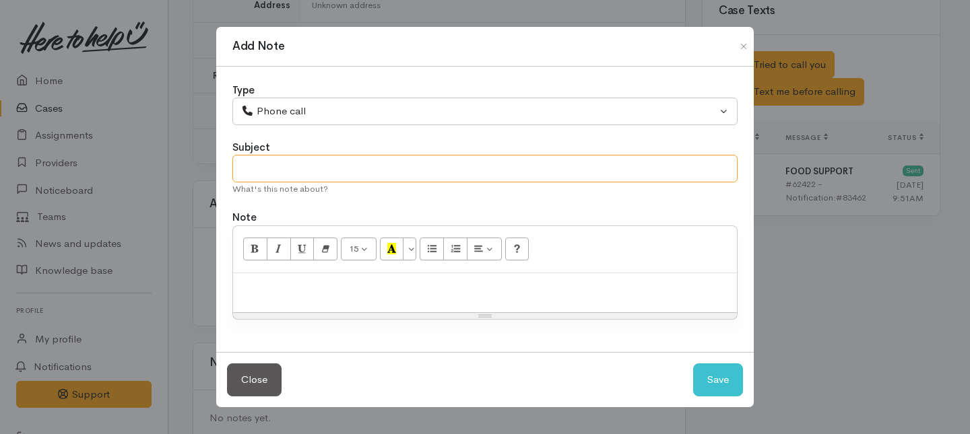
click at [297, 163] on input "text" at bounding box center [484, 169] width 505 height 28
type input "Case paused"
click at [290, 298] on div at bounding box center [485, 293] width 504 height 40
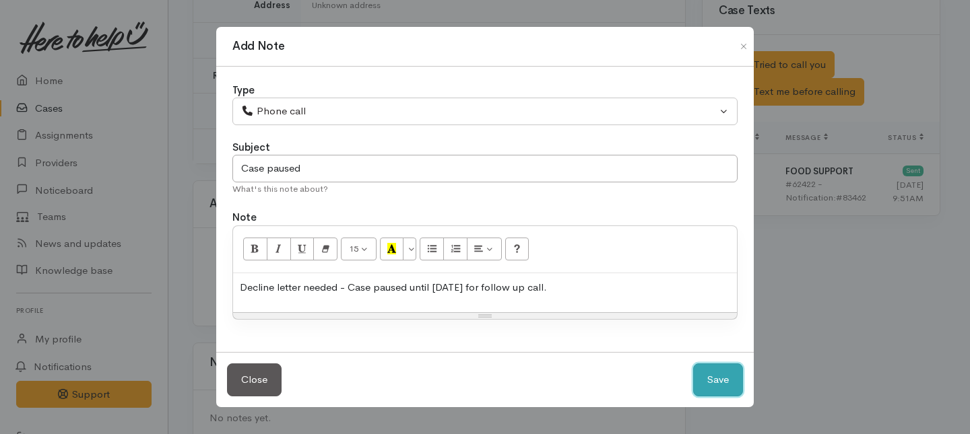
click at [706, 383] on button "Save" at bounding box center [718, 380] width 50 height 33
select select "1"
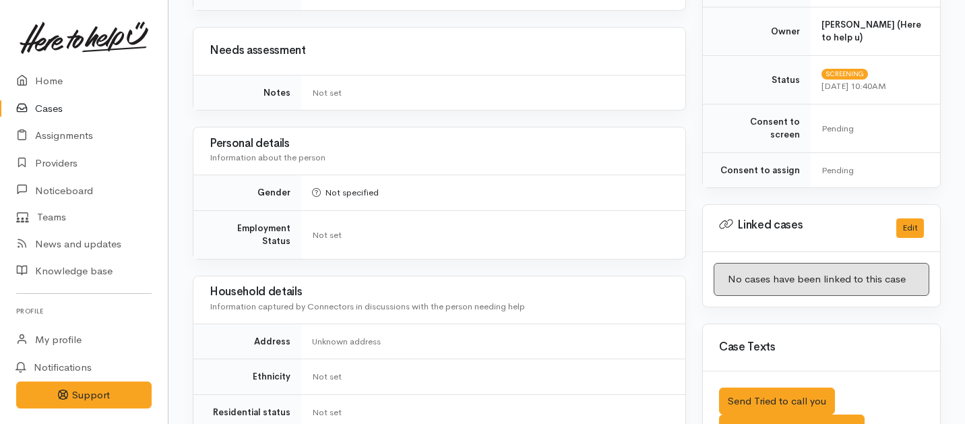
scroll to position [0, 0]
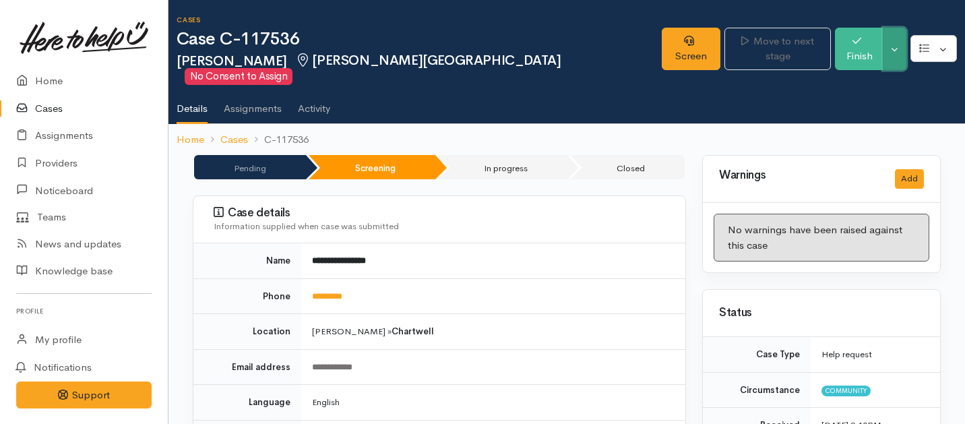
click at [899, 45] on button "Toggle Dropdown" at bounding box center [894, 49] width 24 height 42
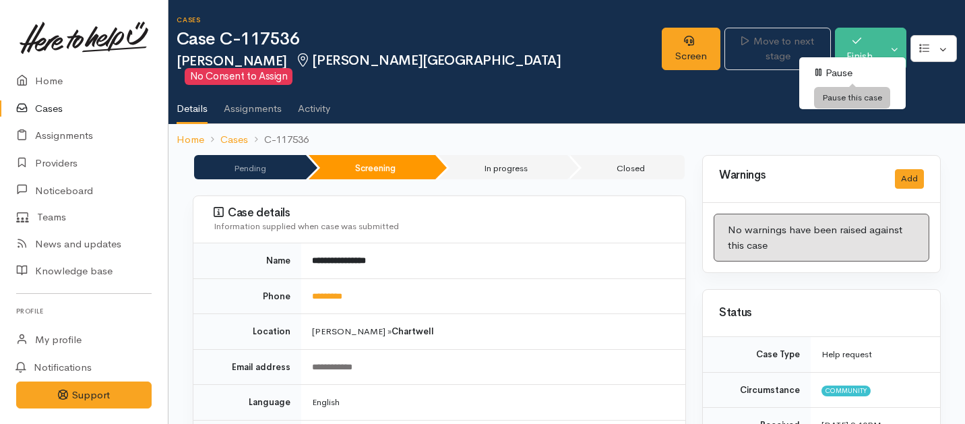
click at [837, 71] on link "Pause" at bounding box center [852, 73] width 106 height 21
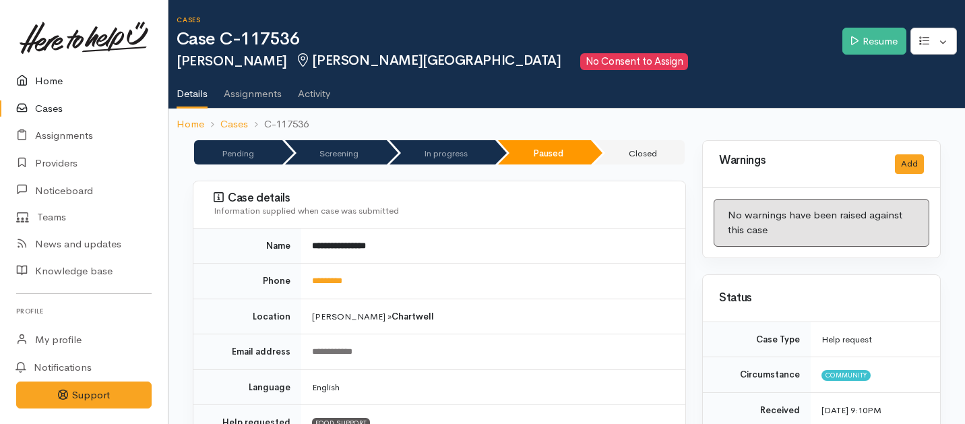
click at [51, 82] on link "Home" at bounding box center [84, 81] width 168 height 28
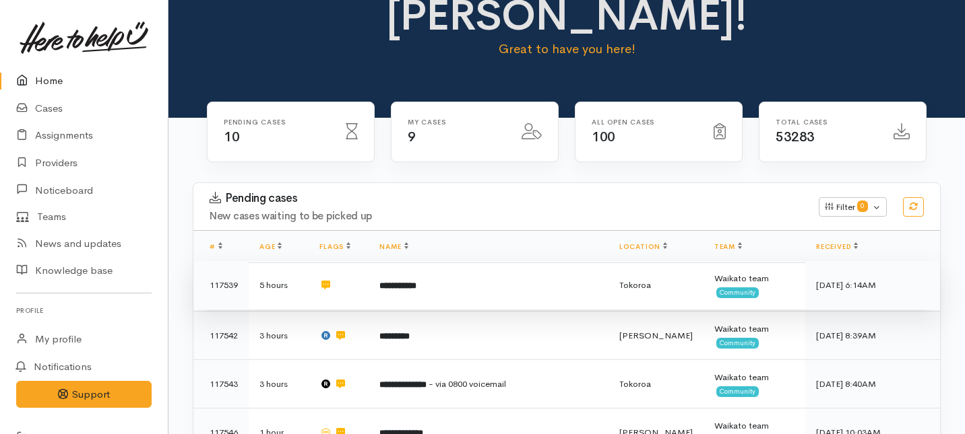
scroll to position [100, 0]
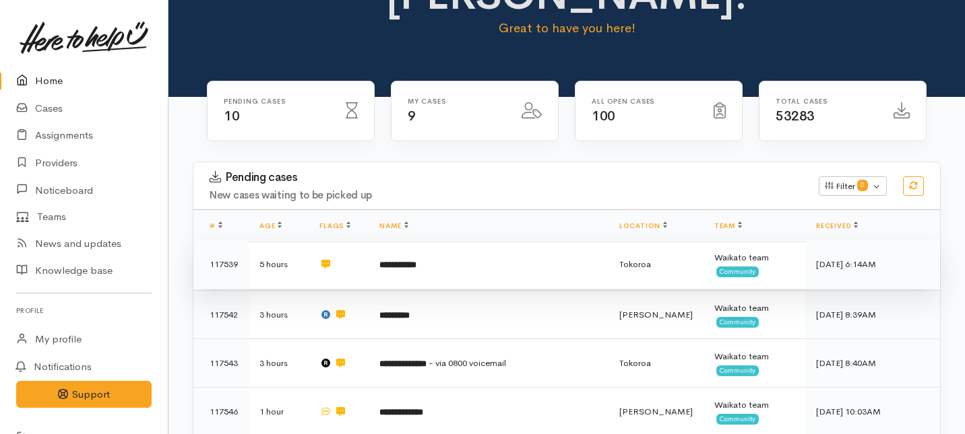
click at [429, 240] on td "**********" at bounding box center [488, 264] width 240 height 49
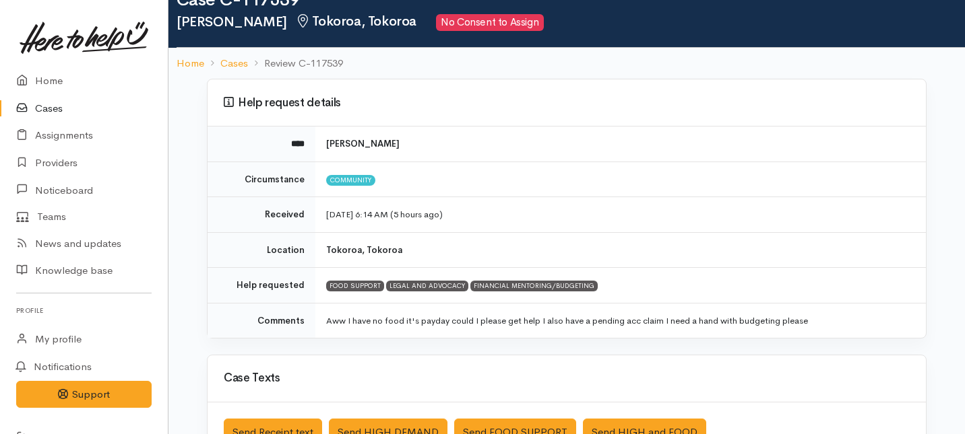
scroll to position [48, 0]
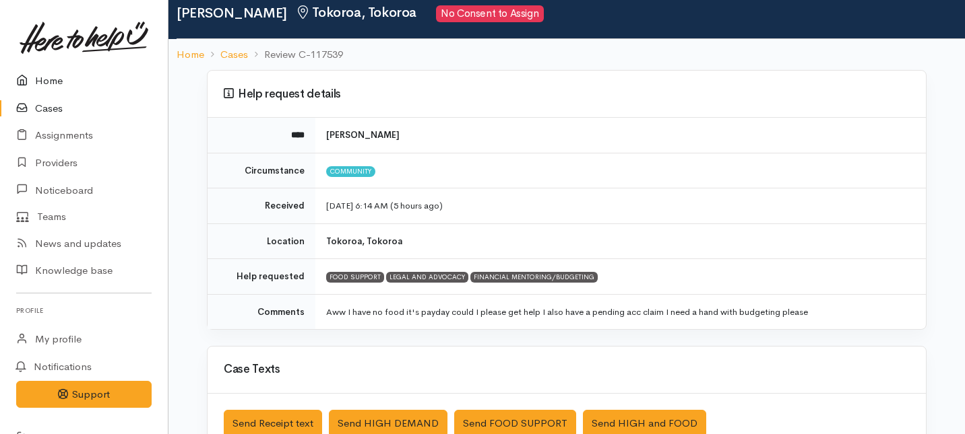
click at [44, 86] on link "Home" at bounding box center [84, 81] width 168 height 28
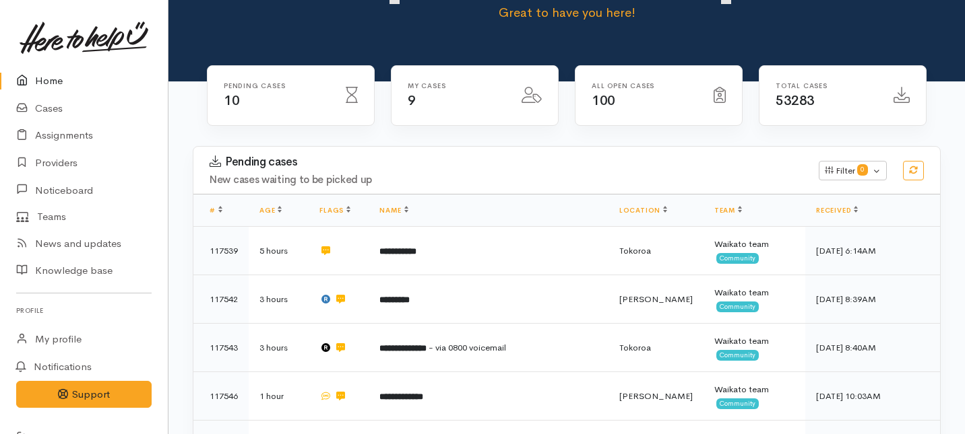
scroll to position [143, 0]
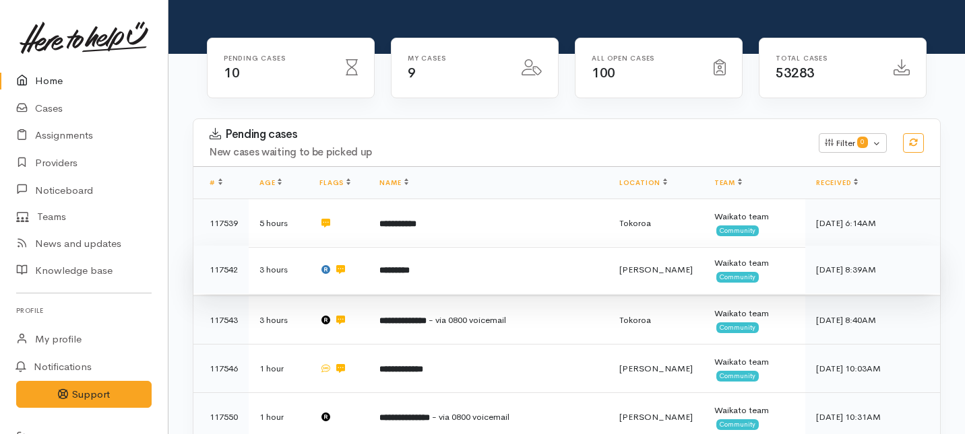
click at [394, 266] on b "*********" at bounding box center [394, 270] width 30 height 9
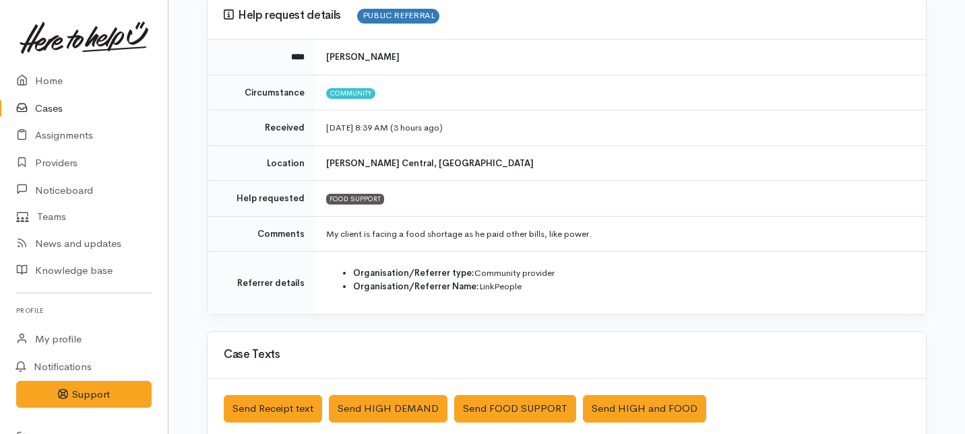
scroll to position [128, 0]
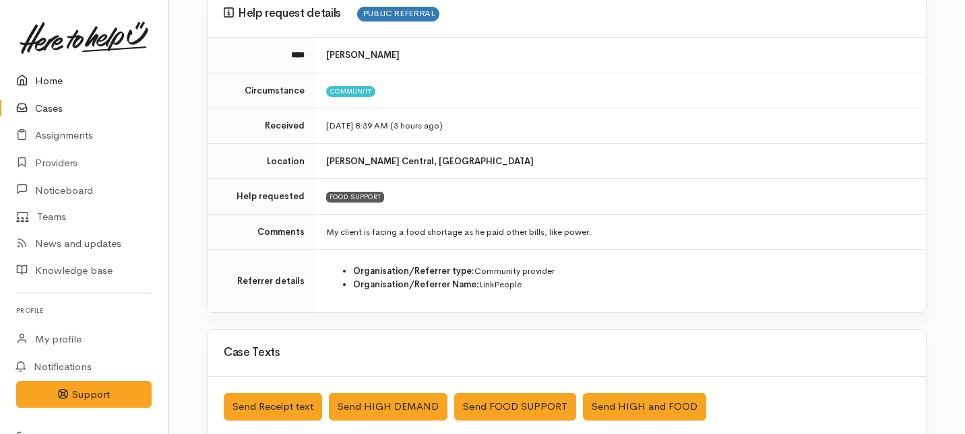
click at [47, 80] on link "Home" at bounding box center [84, 81] width 168 height 28
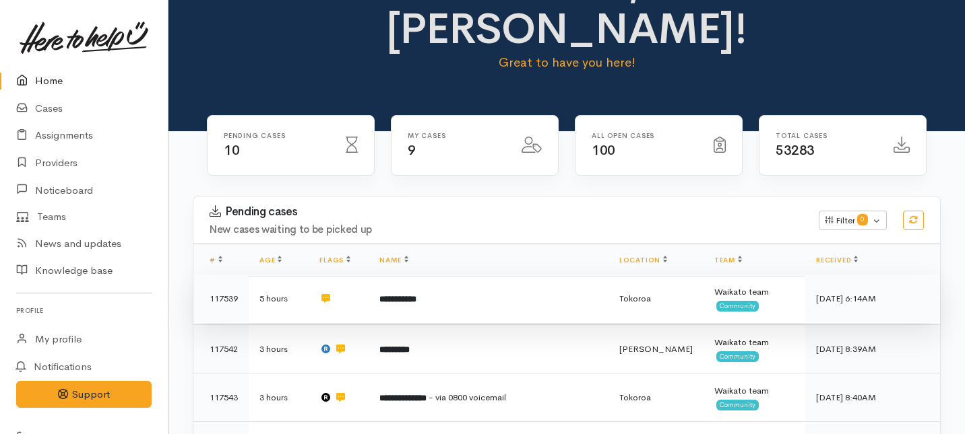
scroll to position [133, 0]
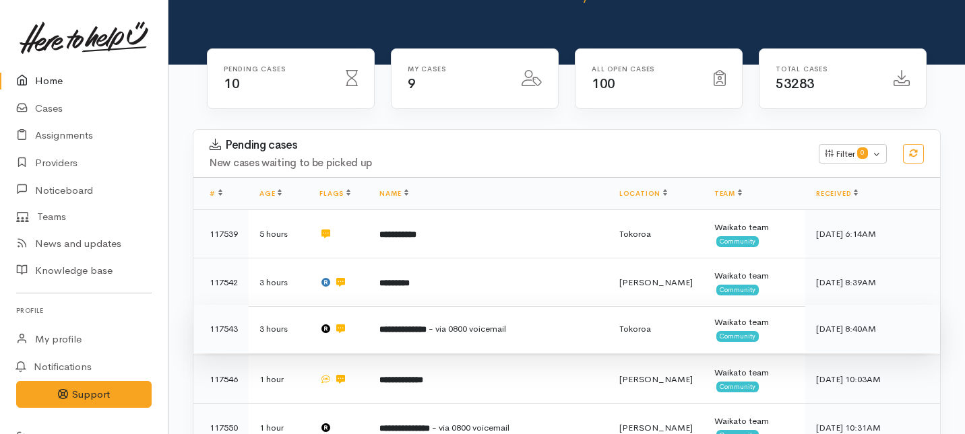
click at [427, 305] on td "**********" at bounding box center [488, 329] width 240 height 49
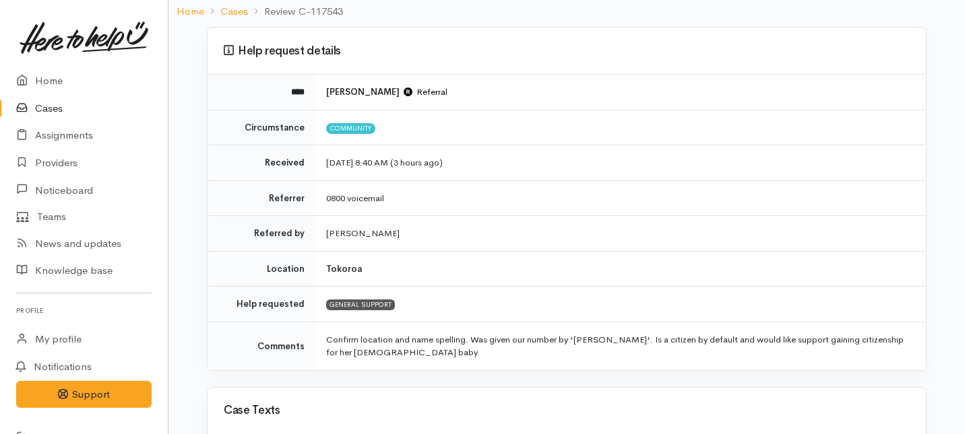
scroll to position [96, 0]
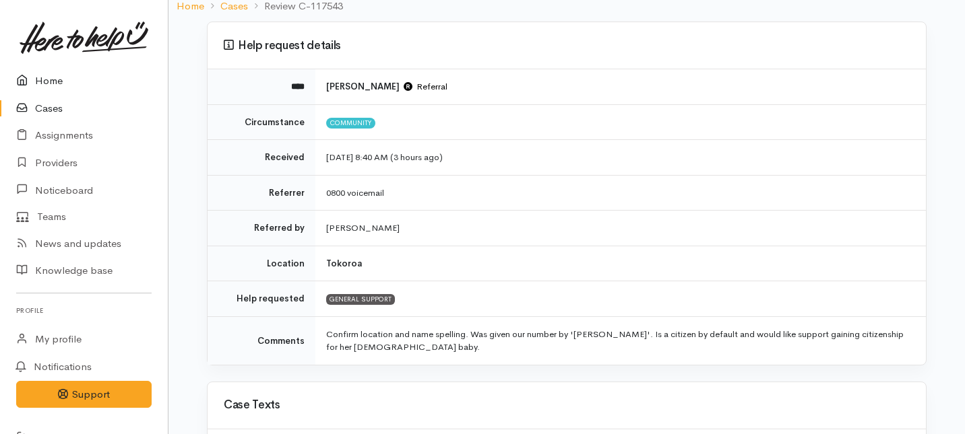
click at [47, 86] on link "Home" at bounding box center [84, 81] width 168 height 28
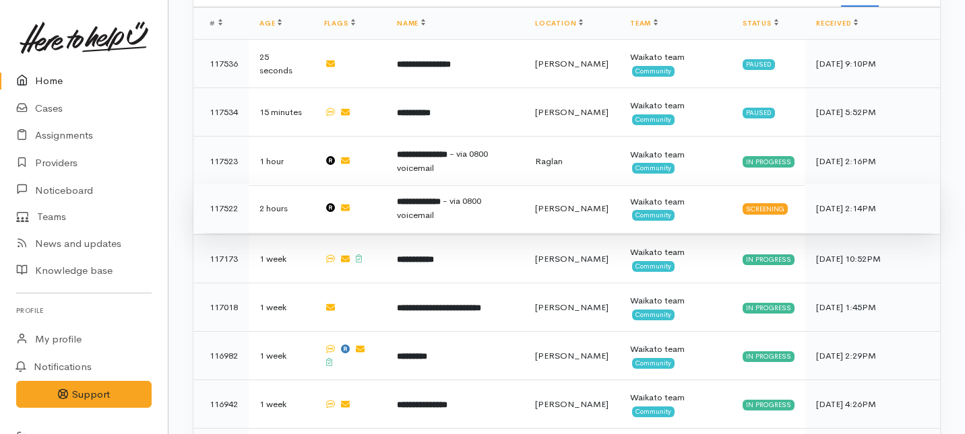
scroll to position [931, 0]
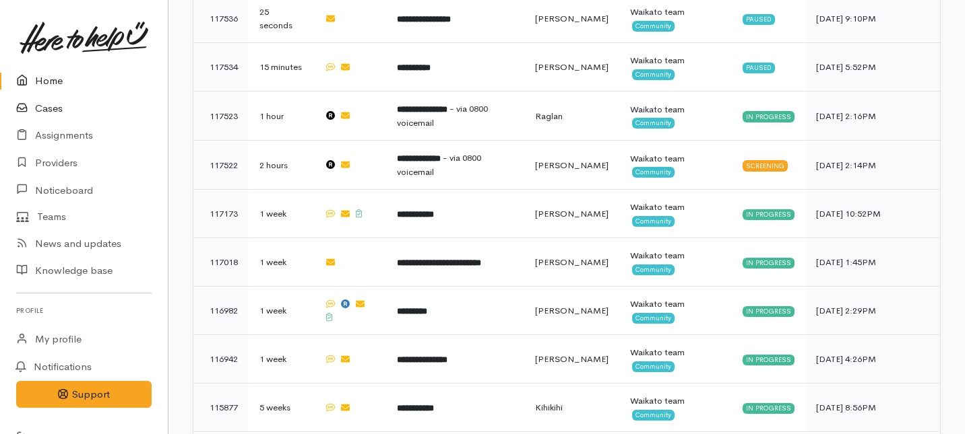
click at [49, 108] on link "Cases" at bounding box center [84, 109] width 168 height 28
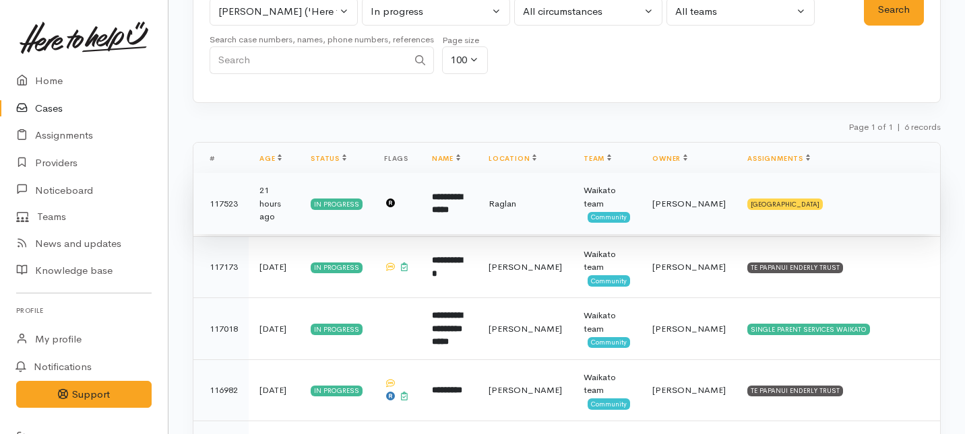
scroll to position [106, 0]
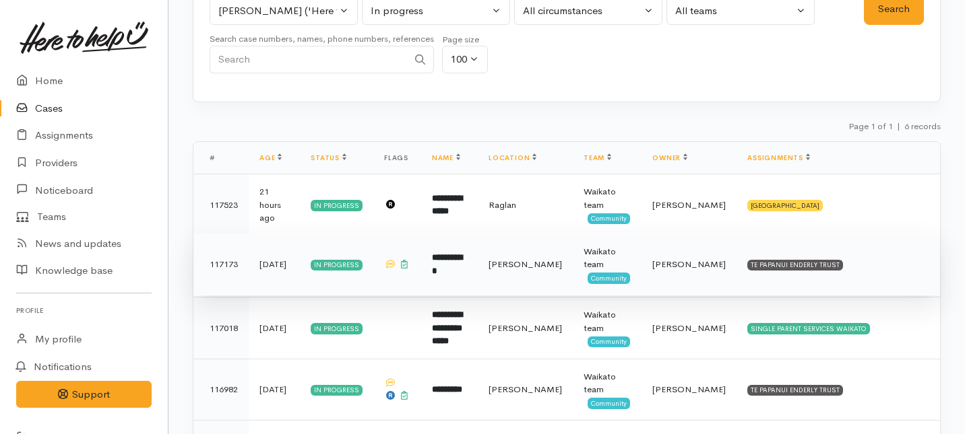
click at [764, 280] on td "TE PAPANUI ENDERLY TRUST" at bounding box center [837, 265] width 203 height 62
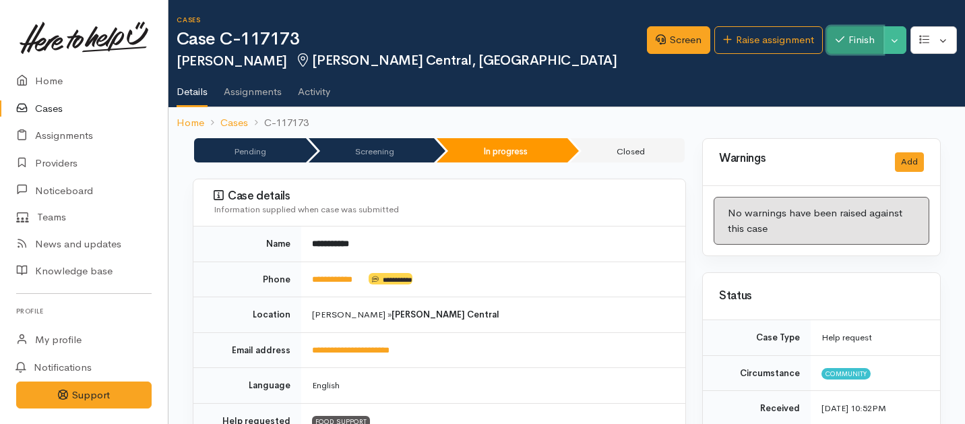
click at [851, 38] on button "Finish" at bounding box center [855, 40] width 57 height 28
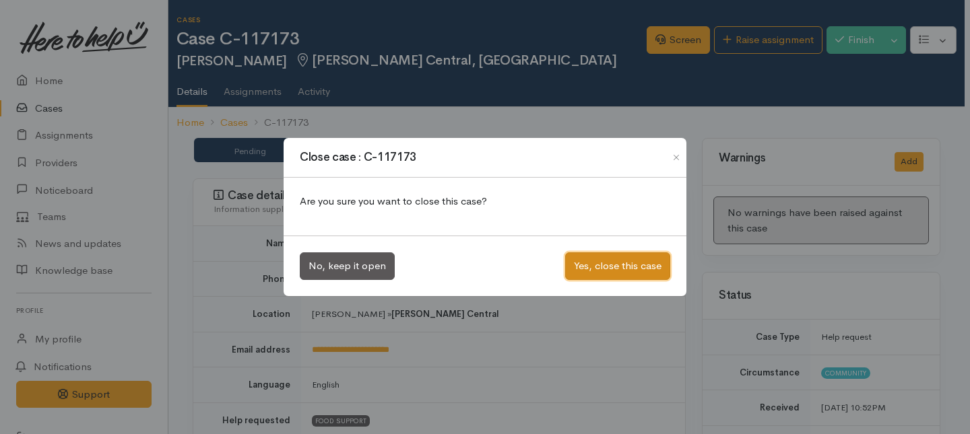
click at [589, 268] on button "Yes, close this case" at bounding box center [617, 267] width 105 height 28
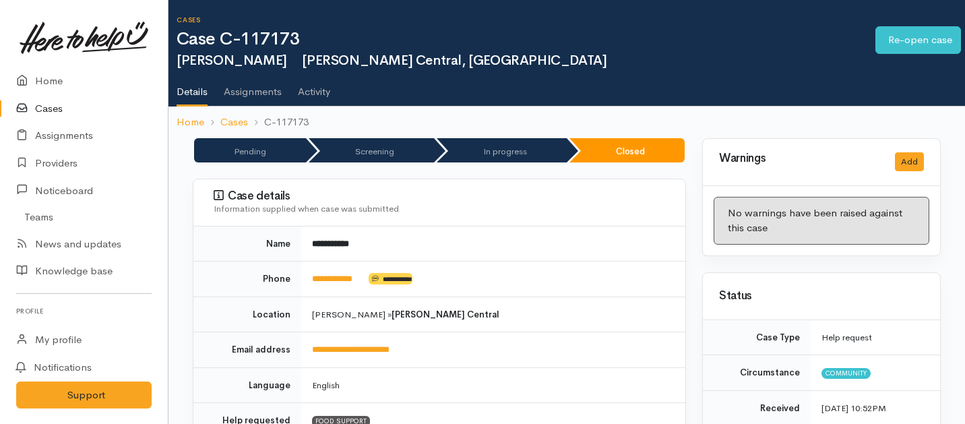
click at [57, 110] on link "Cases" at bounding box center [84, 109] width 168 height 28
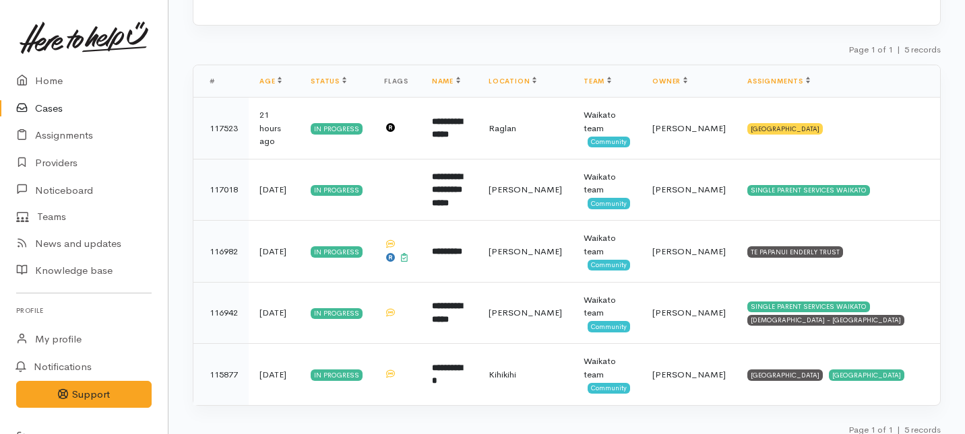
scroll to position [194, 0]
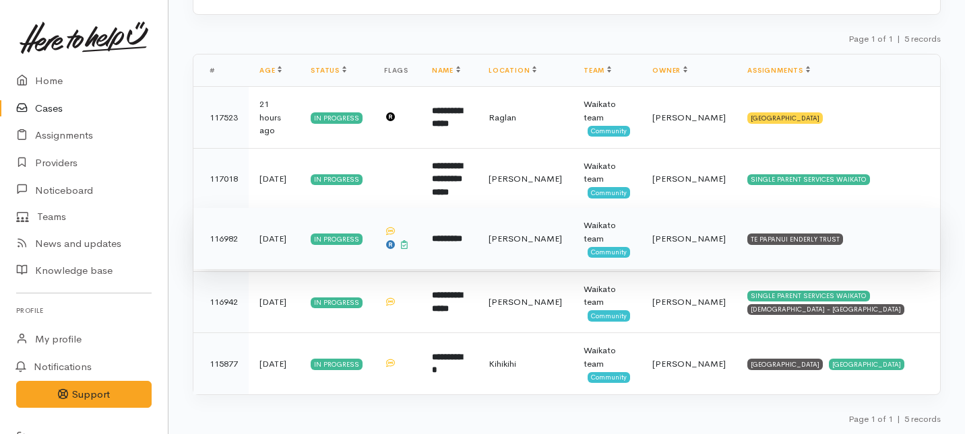
click at [746, 257] on td "TE PAPANUI ENDERLY TRUST" at bounding box center [837, 239] width 203 height 62
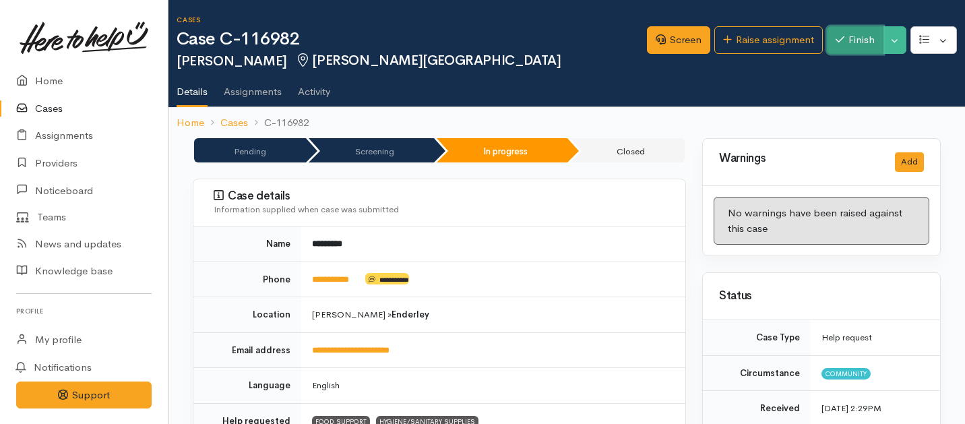
click at [846, 36] on button "Finish" at bounding box center [855, 40] width 57 height 28
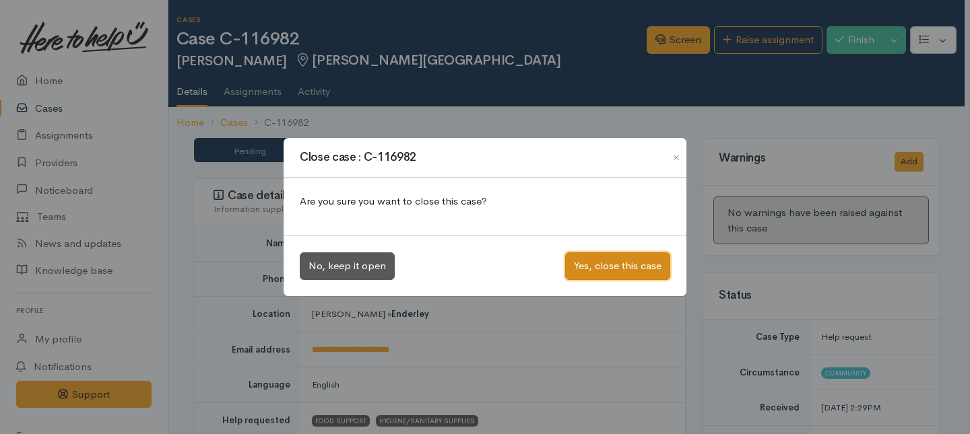
click at [600, 273] on button "Yes, close this case" at bounding box center [617, 267] width 105 height 28
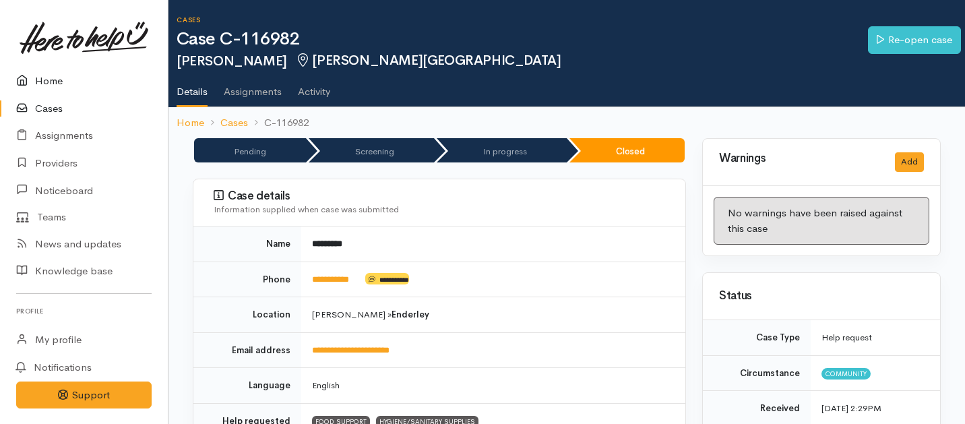
click at [46, 71] on link "Home" at bounding box center [84, 81] width 168 height 28
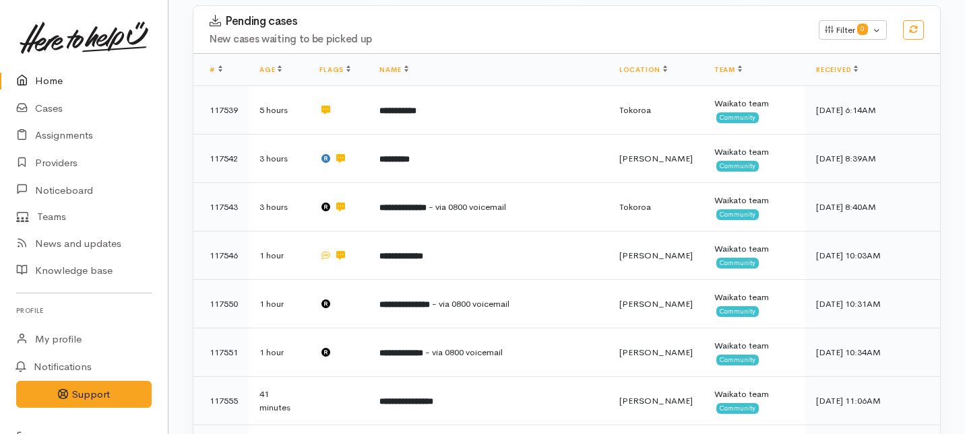
scroll to position [258, 0]
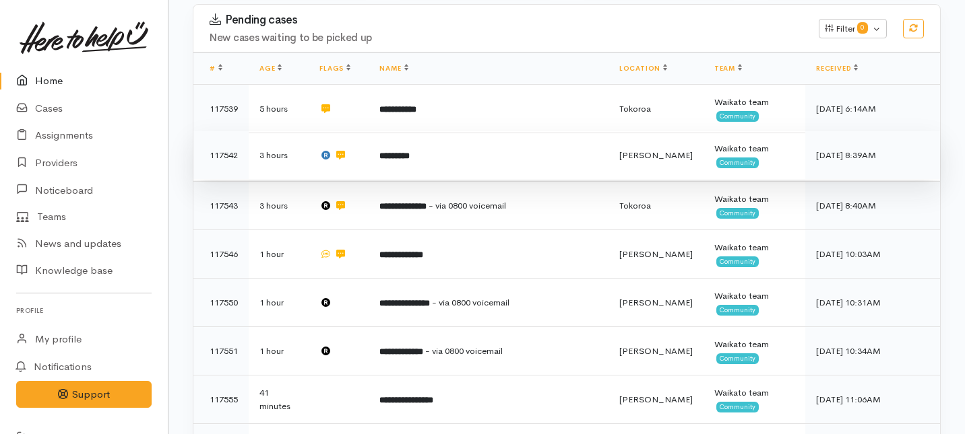
click at [404, 152] on b "*********" at bounding box center [394, 156] width 30 height 9
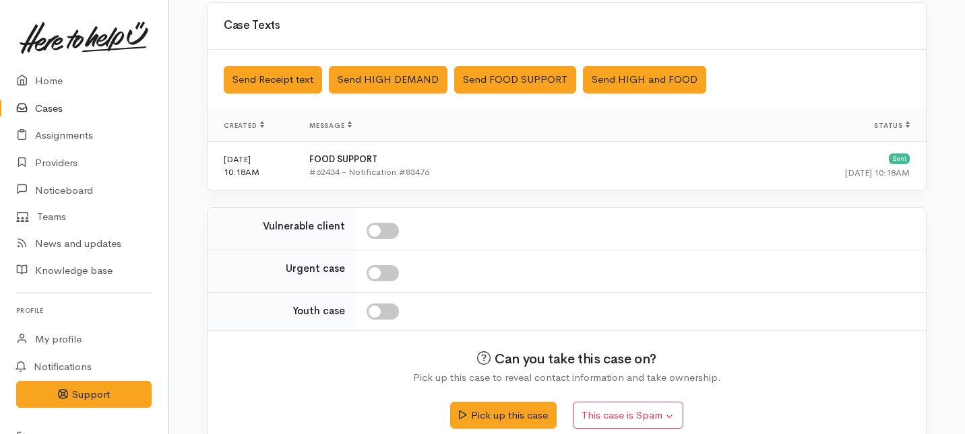
scroll to position [475, 0]
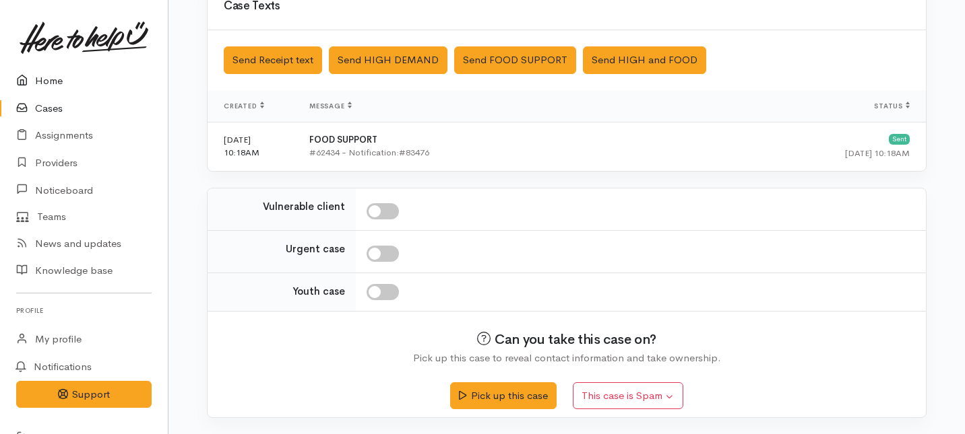
click at [51, 88] on link "Home" at bounding box center [84, 81] width 168 height 28
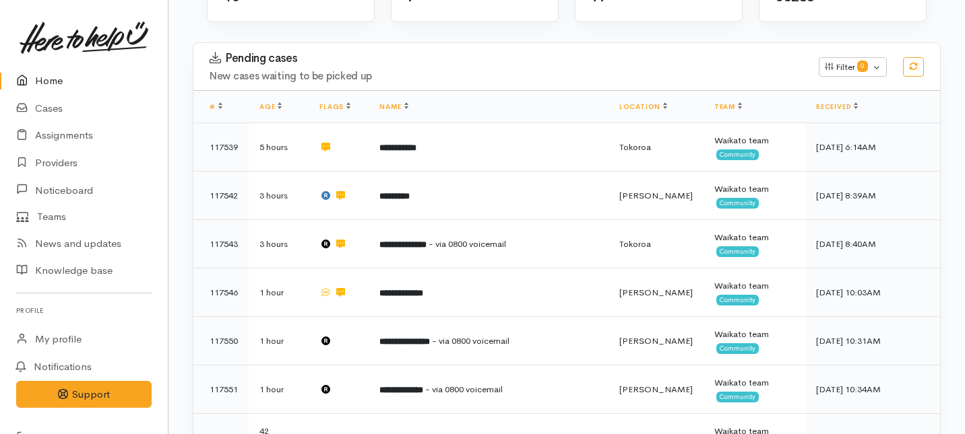
scroll to position [220, 0]
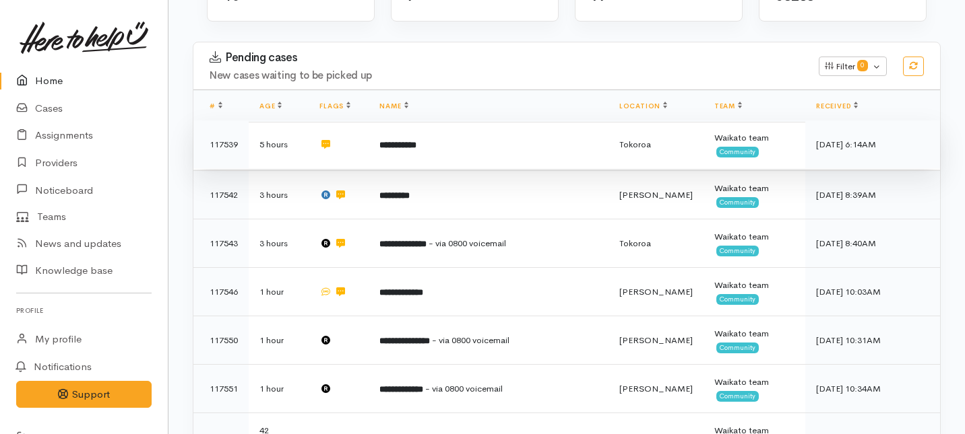
click at [411, 121] on td "**********" at bounding box center [488, 145] width 240 height 49
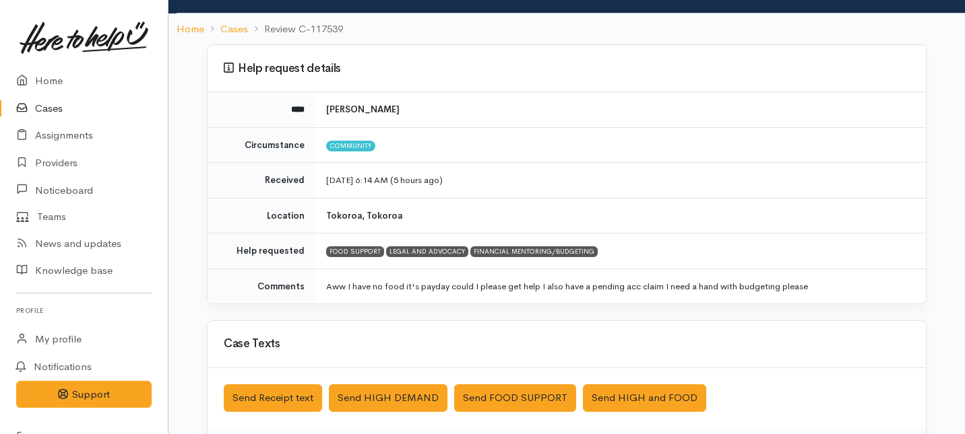
scroll to position [74, 0]
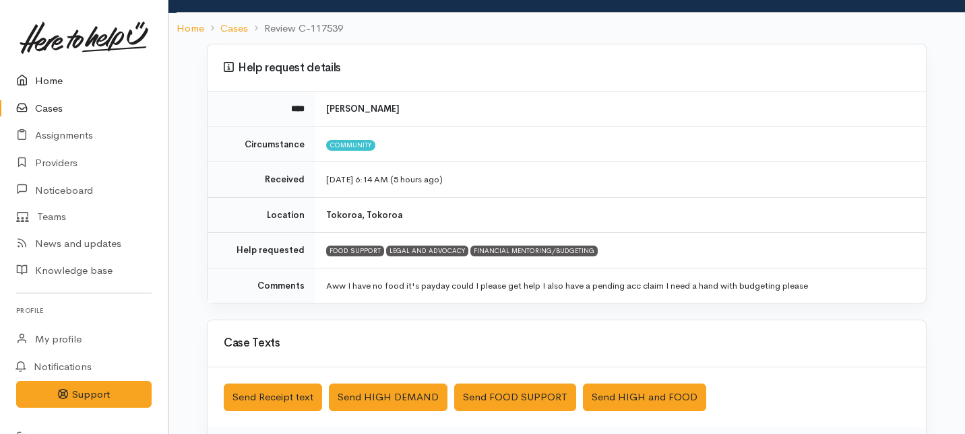
click at [41, 81] on link "Home" at bounding box center [84, 81] width 168 height 28
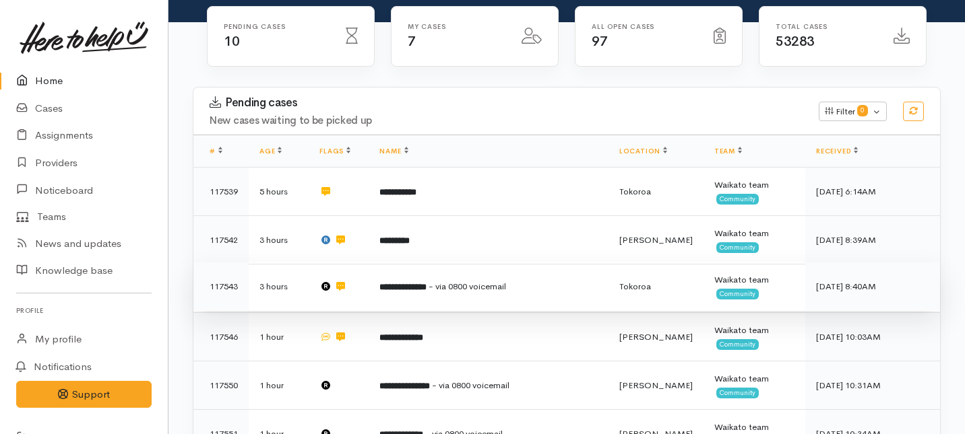
scroll to position [178, 0]
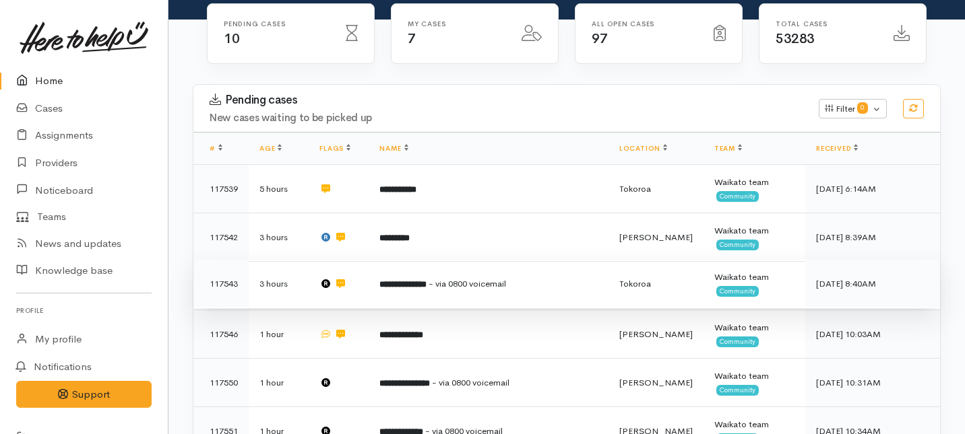
click at [404, 260] on td "**********" at bounding box center [488, 284] width 240 height 49
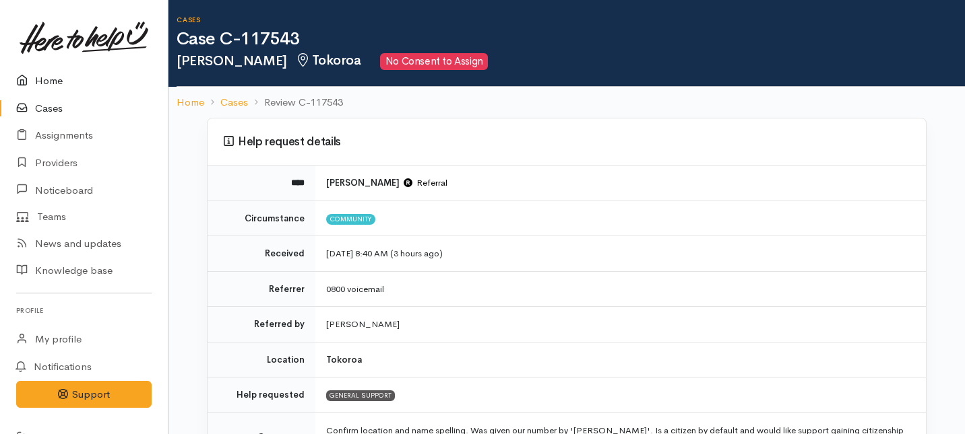
click at [53, 87] on link "Home" at bounding box center [84, 81] width 168 height 28
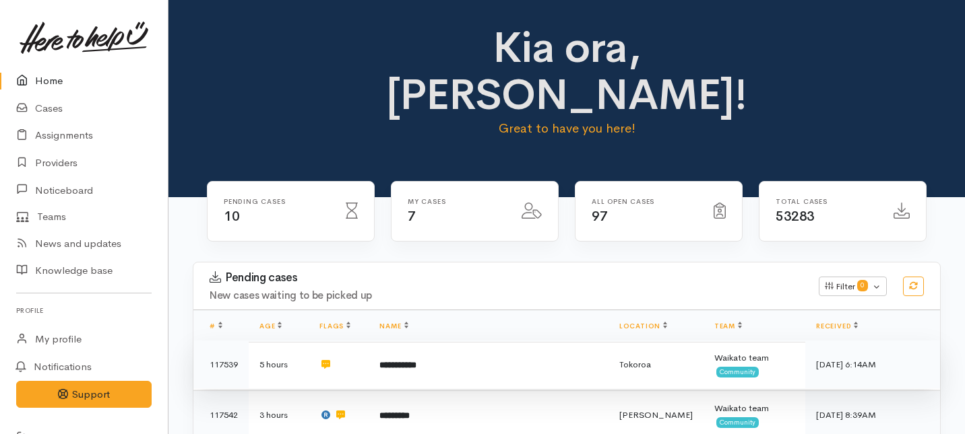
click at [389, 341] on td "**********" at bounding box center [488, 365] width 240 height 49
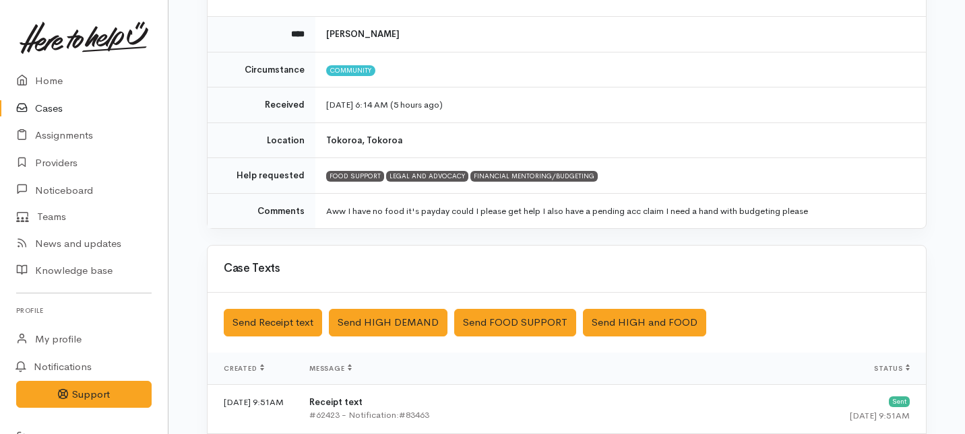
scroll to position [461, 0]
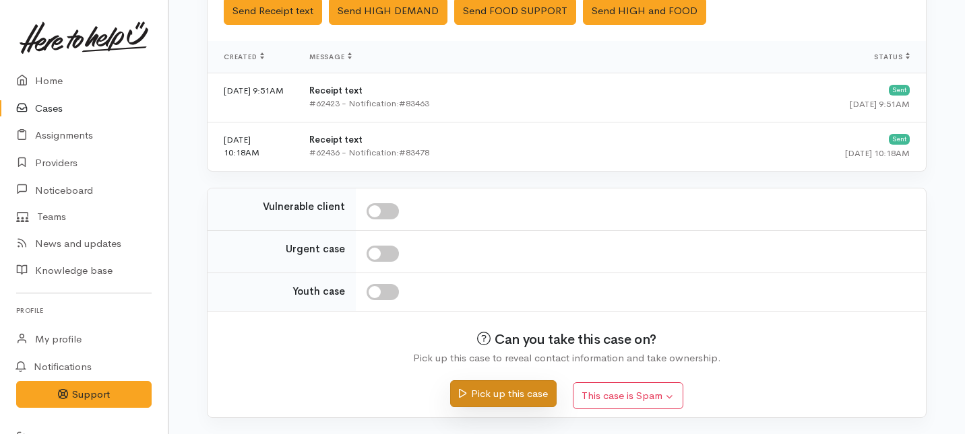
click at [521, 391] on button "Pick up this case" at bounding box center [503, 395] width 106 height 28
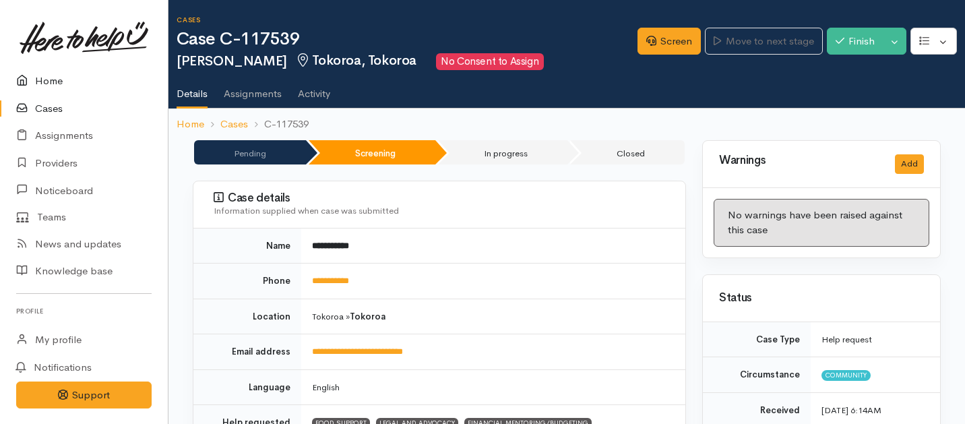
click at [49, 79] on link "Home" at bounding box center [84, 81] width 168 height 28
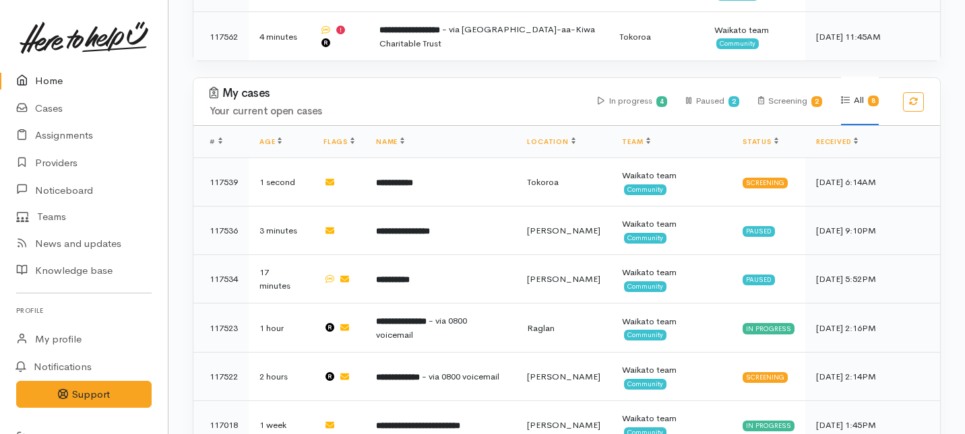
scroll to position [729, 0]
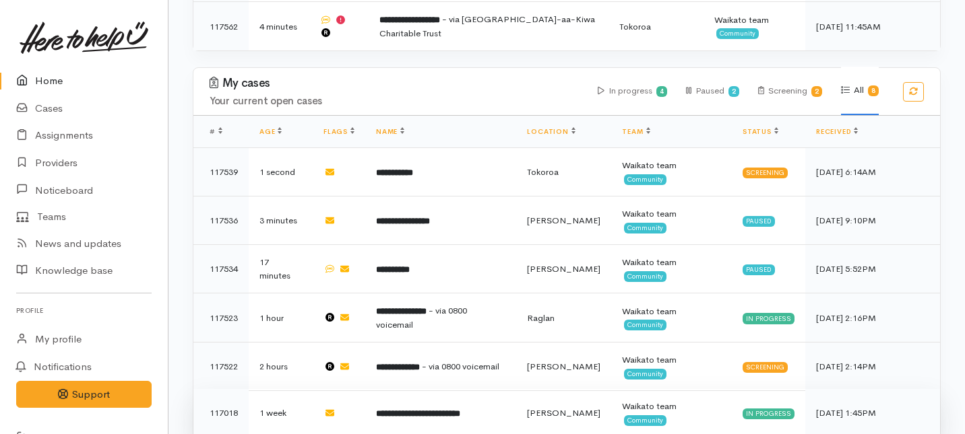
click at [397, 389] on td "**********" at bounding box center [441, 413] width 152 height 49
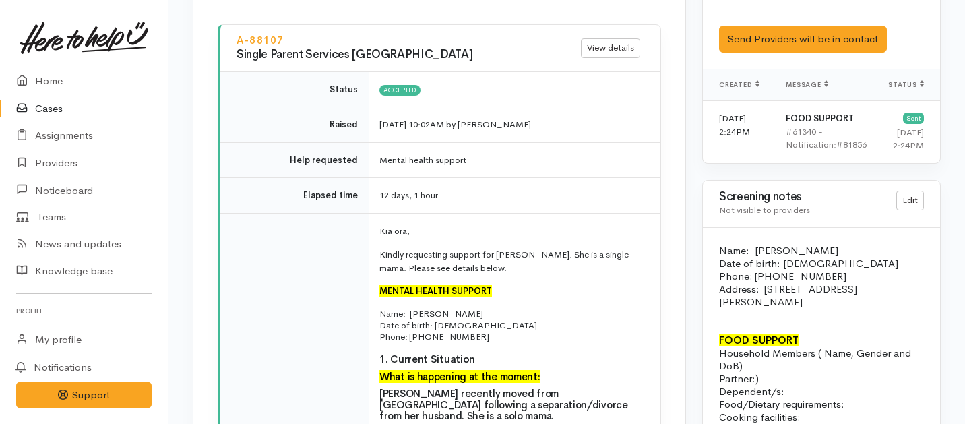
scroll to position [1807, 0]
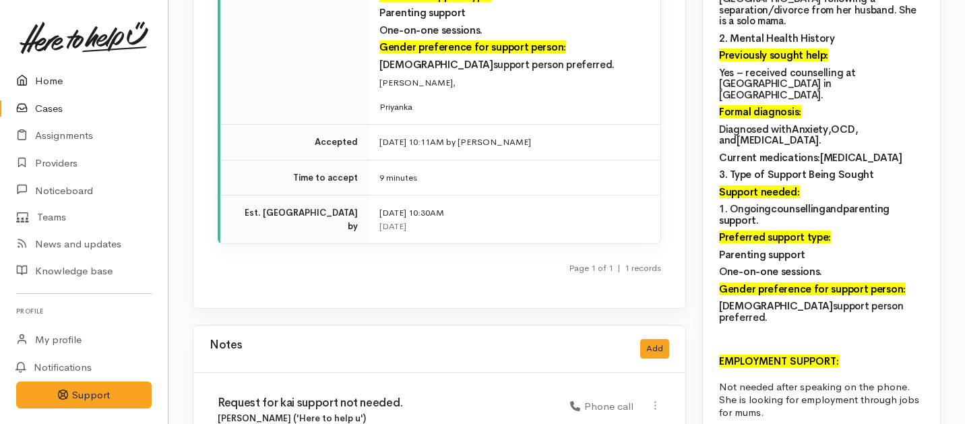
click at [61, 88] on link "Home" at bounding box center [84, 81] width 168 height 28
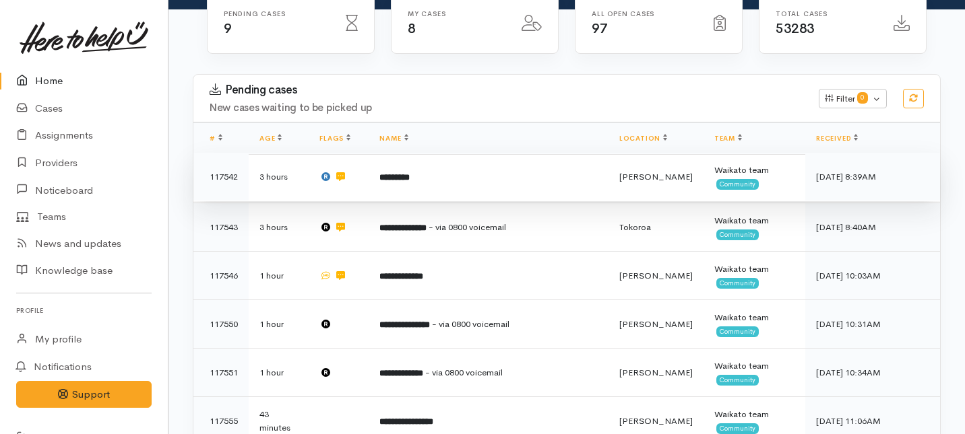
scroll to position [834, 0]
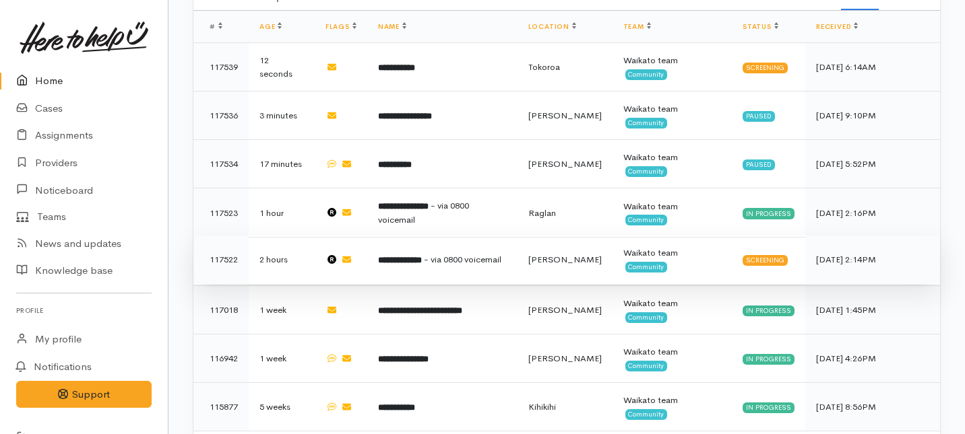
click at [444, 236] on td "**********" at bounding box center [442, 260] width 150 height 49
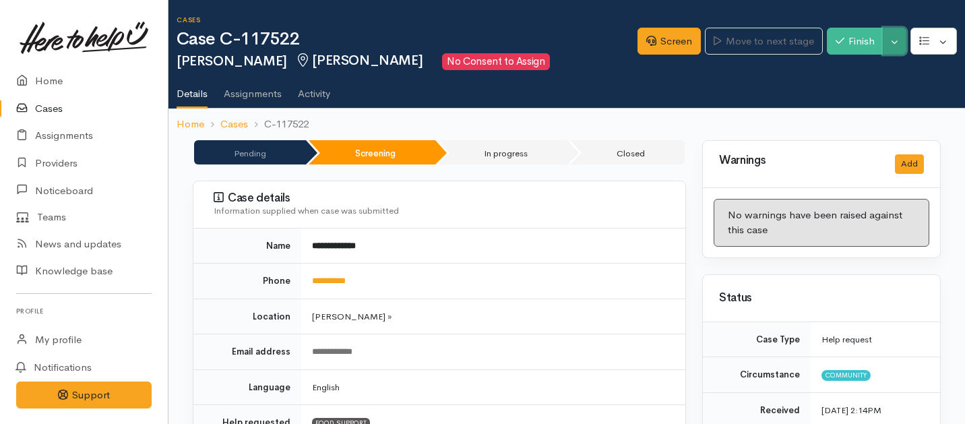
click at [898, 42] on button "Toggle Dropdown" at bounding box center [894, 42] width 24 height 28
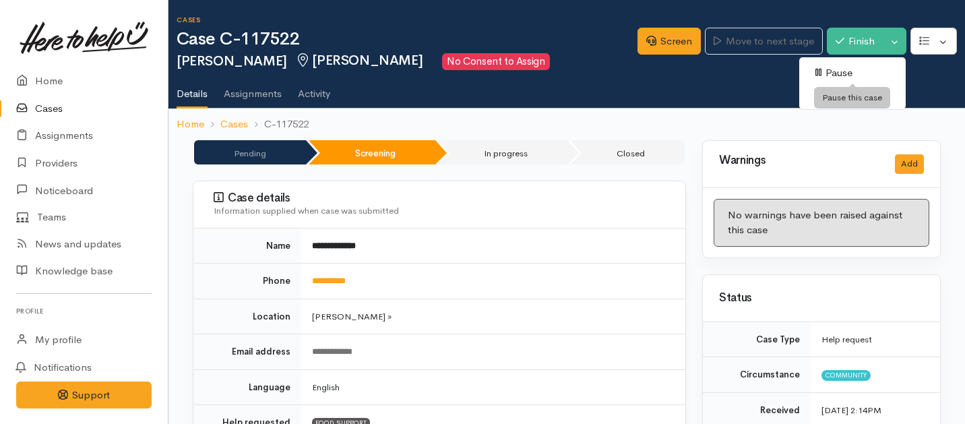
click at [837, 69] on link "Pause" at bounding box center [852, 73] width 106 height 21
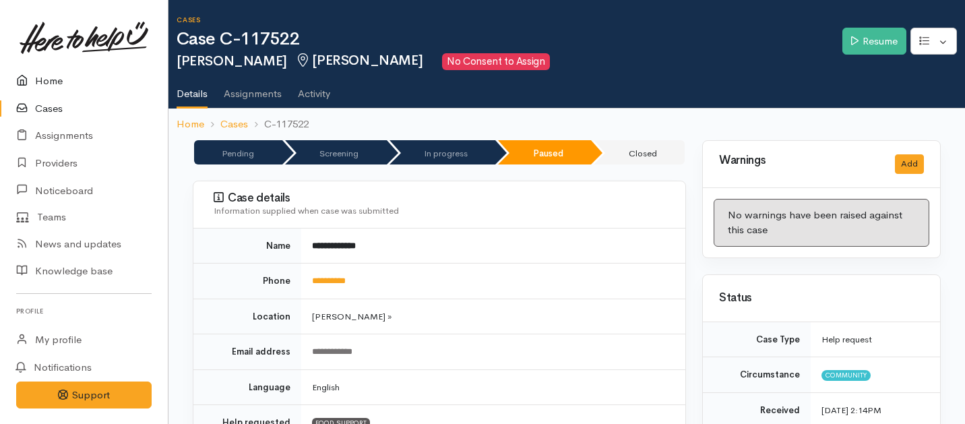
click at [45, 84] on link "Home" at bounding box center [84, 81] width 168 height 28
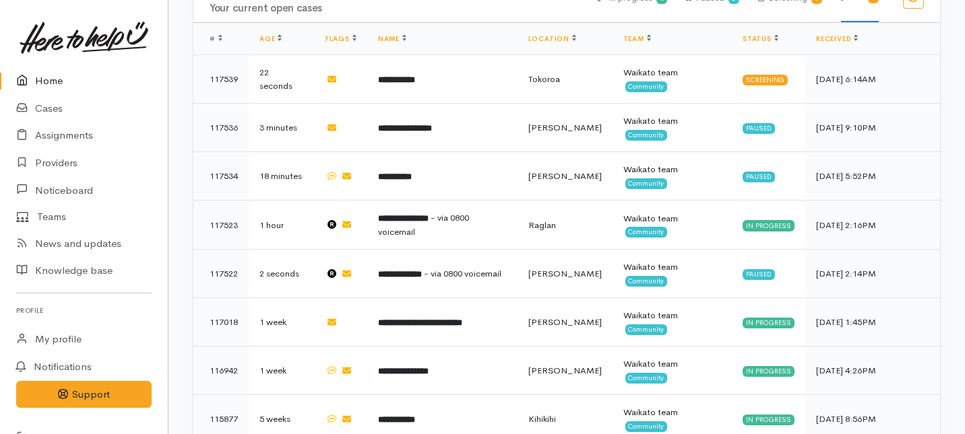
scroll to position [788, 0]
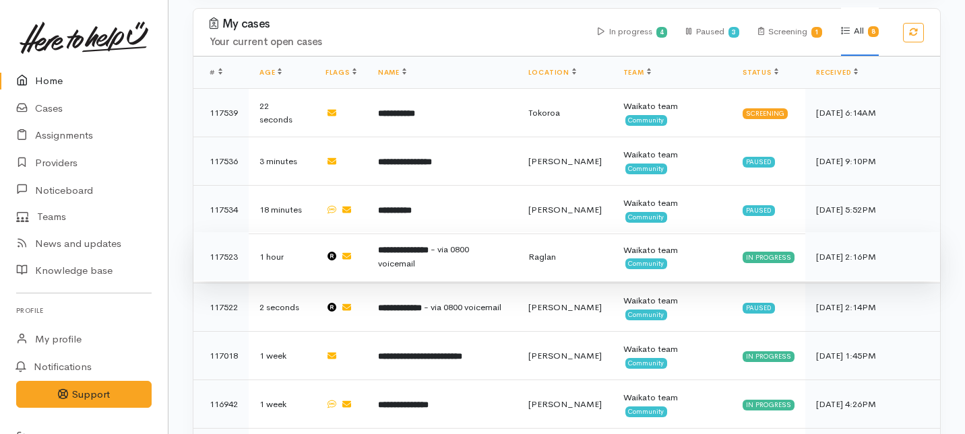
click at [368, 232] on td "**********" at bounding box center [442, 256] width 150 height 49
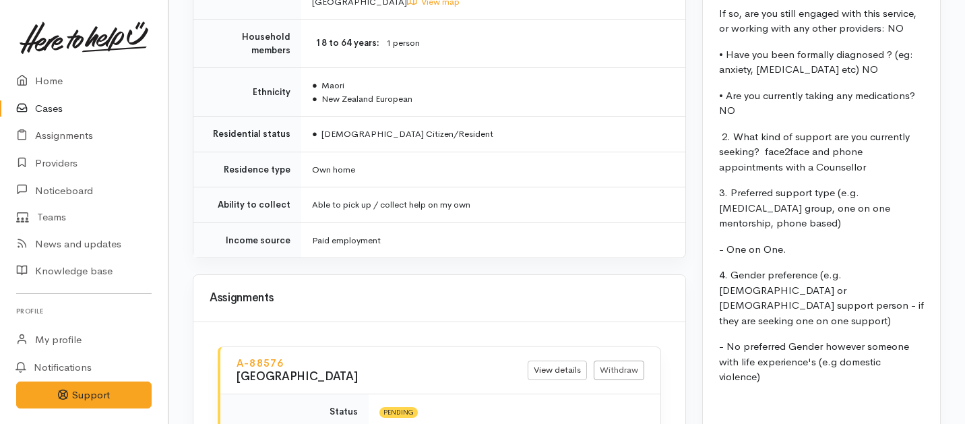
scroll to position [1813, 0]
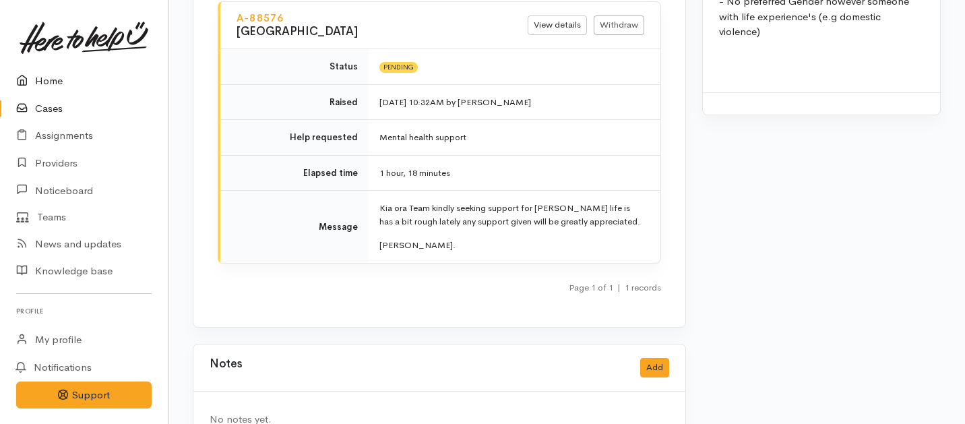
click at [49, 82] on link "Home" at bounding box center [84, 81] width 168 height 28
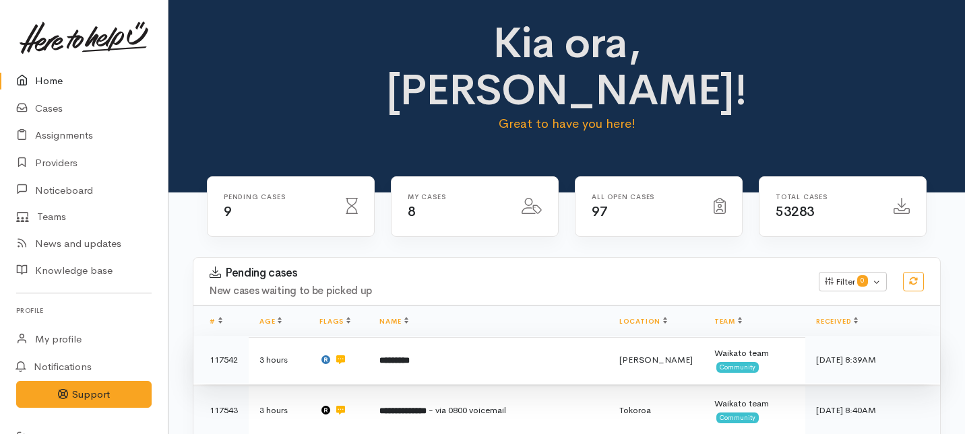
scroll to position [3, 0]
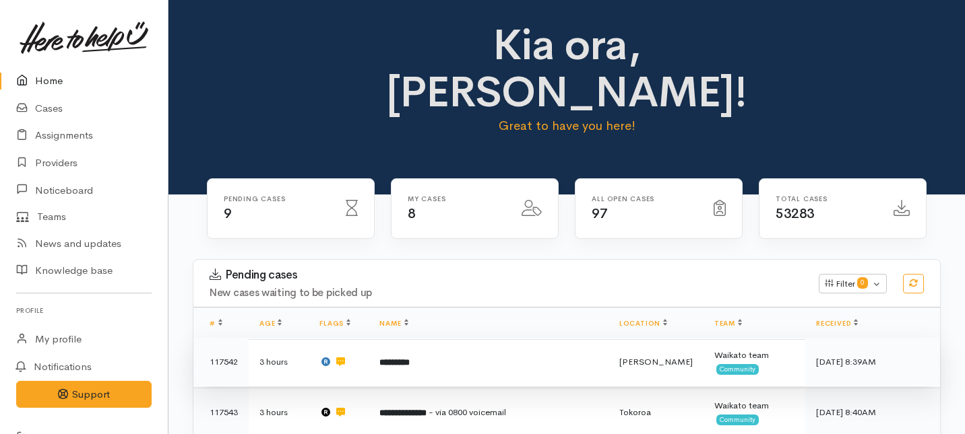
click at [270, 338] on td "3 hours" at bounding box center [279, 362] width 60 height 49
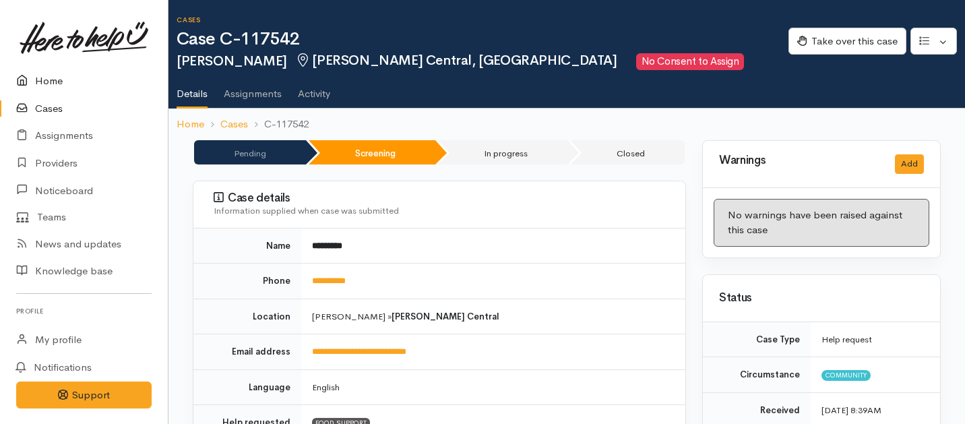
click at [44, 79] on link "Home" at bounding box center [84, 81] width 168 height 28
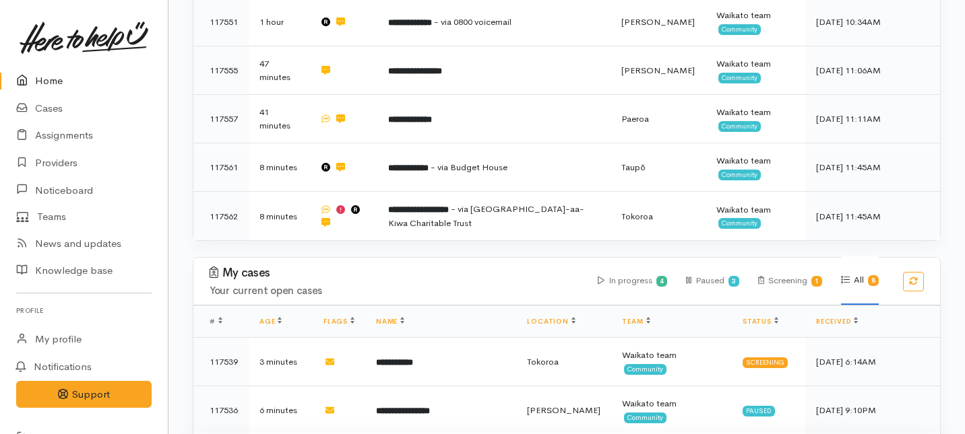
scroll to position [680, 0]
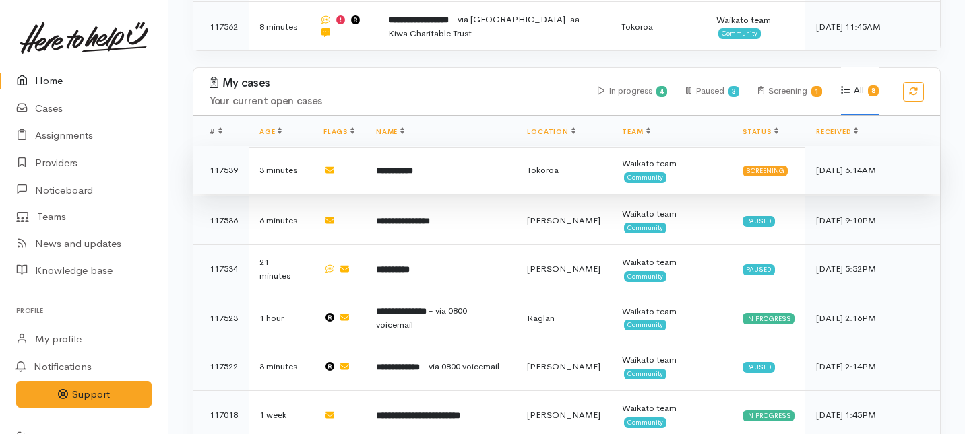
click at [474, 146] on td "**********" at bounding box center [441, 170] width 152 height 49
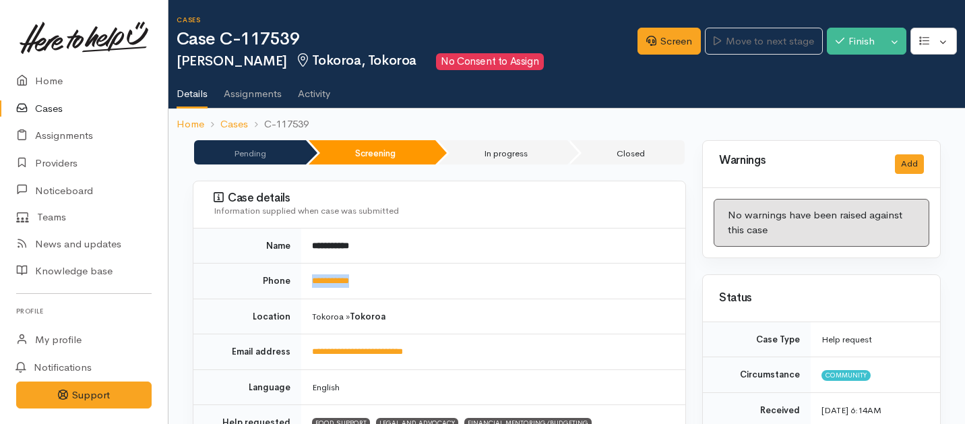
drag, startPoint x: 405, startPoint y: 284, endPoint x: 306, endPoint y: 278, distance: 99.2
click at [306, 278] on td "**********" at bounding box center [493, 281] width 384 height 36
copy link "**********"
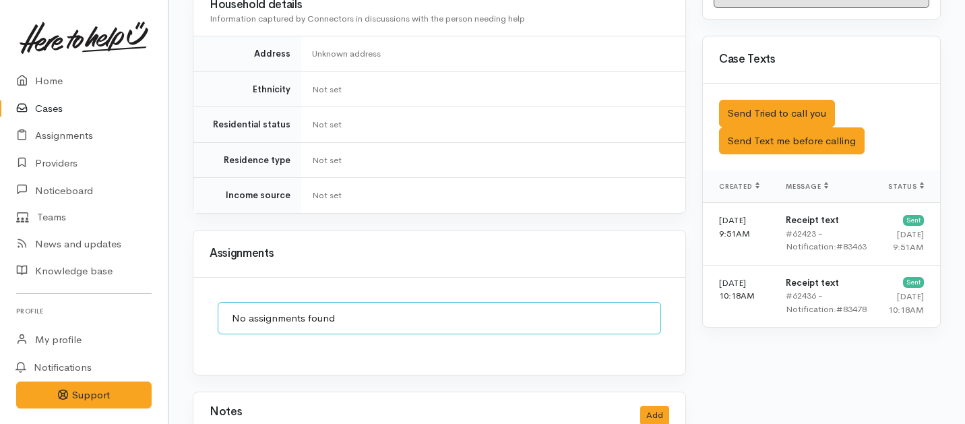
scroll to position [849, 0]
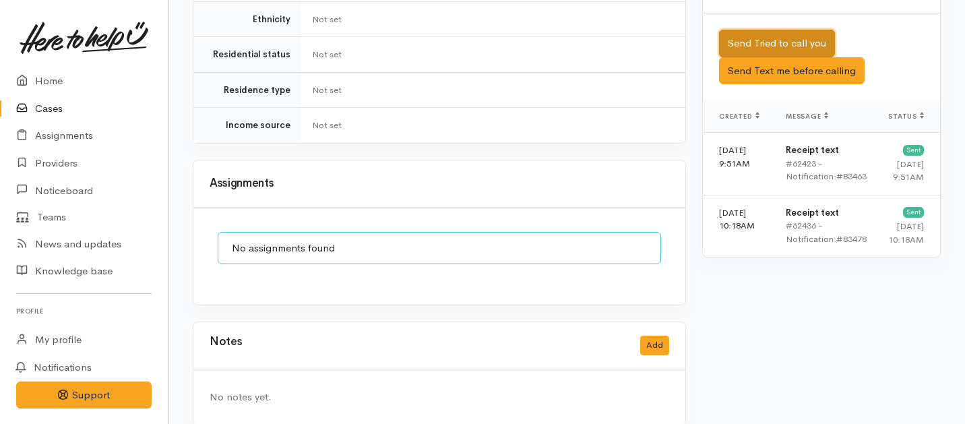
click at [764, 36] on button "Send Tried to call you" at bounding box center [777, 44] width 116 height 28
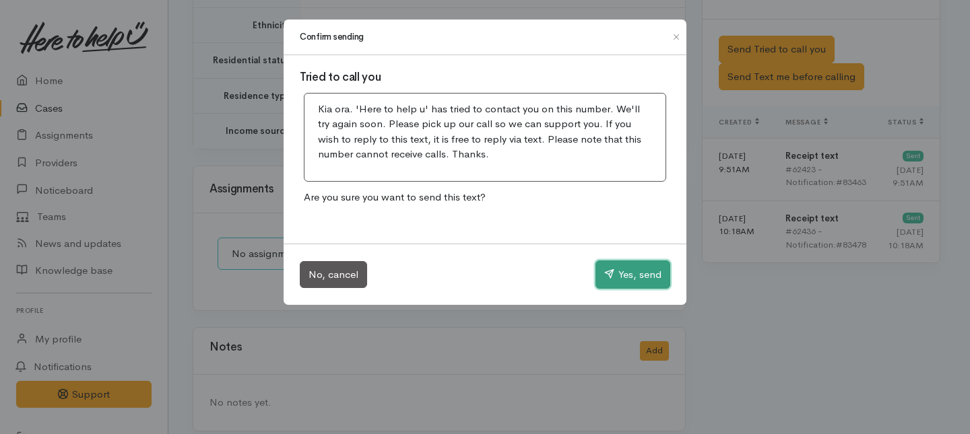
click at [649, 280] on button "Yes, send" at bounding box center [632, 275] width 75 height 28
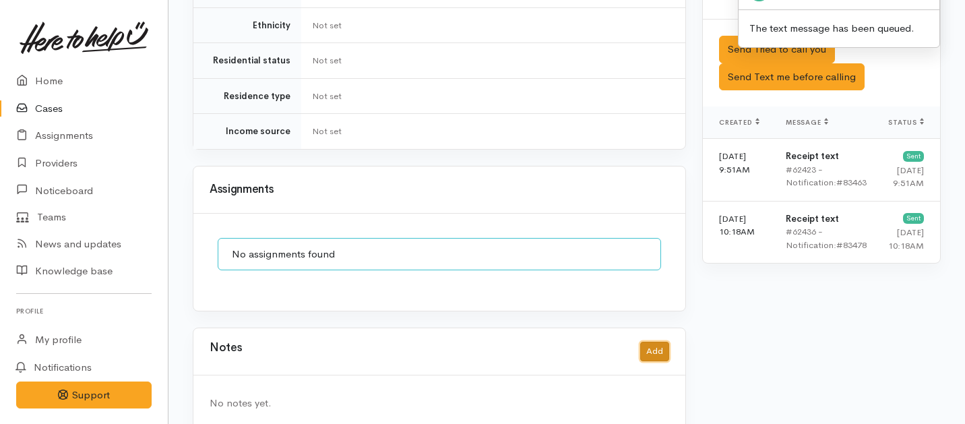
click at [643, 343] on button "Add" at bounding box center [654, 352] width 29 height 20
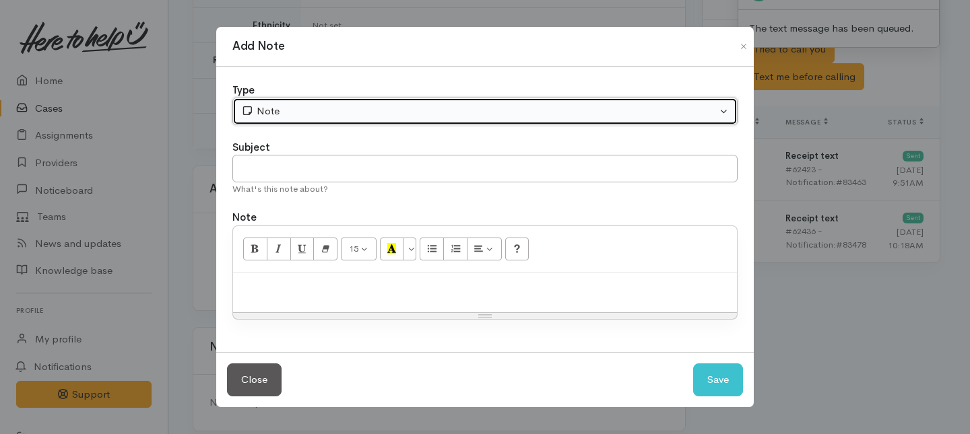
click at [470, 117] on div "Note" at bounding box center [479, 111] width 476 height 15
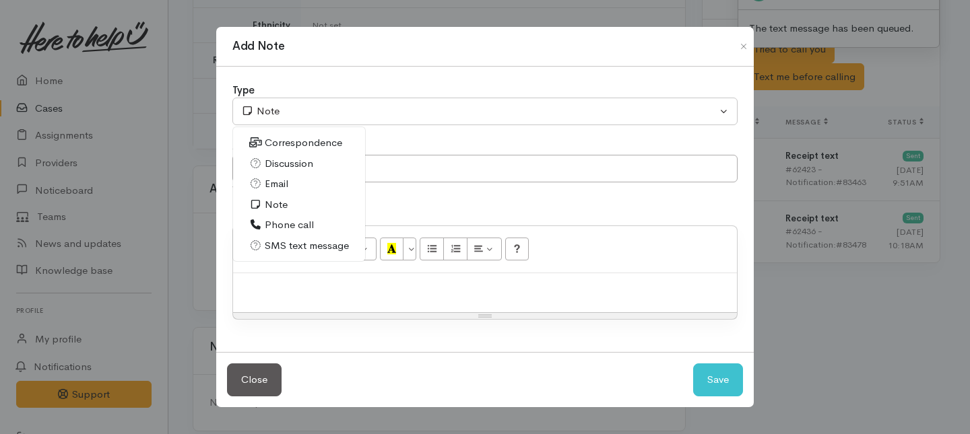
click at [273, 226] on span "Phone call" at bounding box center [289, 225] width 49 height 15
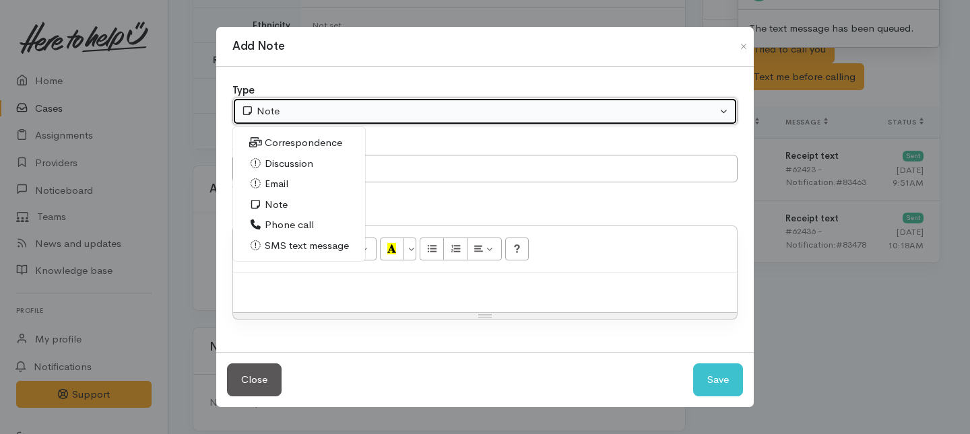
select select "3"
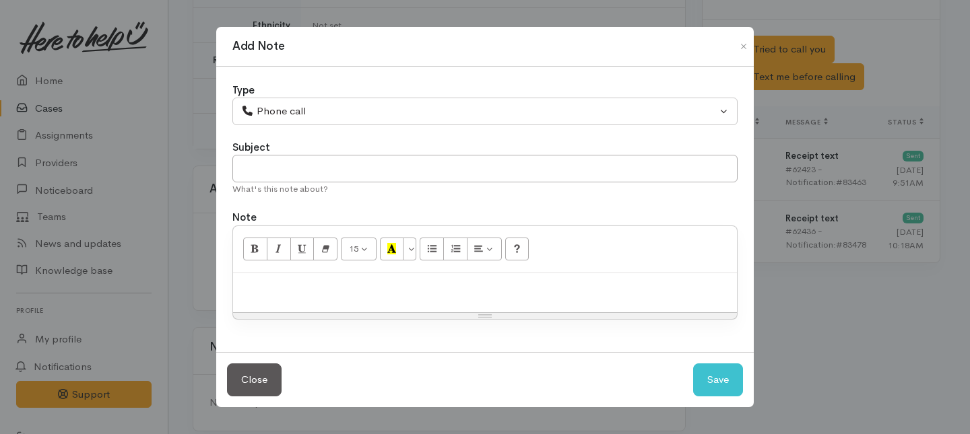
click at [304, 187] on div "What's this note about?" at bounding box center [484, 189] width 505 height 13
click at [298, 186] on div "What's this note about?" at bounding box center [484, 189] width 505 height 13
click at [307, 168] on input "text" at bounding box center [484, 169] width 505 height 28
type input "1st Attempt to contact"
click at [345, 304] on div at bounding box center [485, 293] width 504 height 40
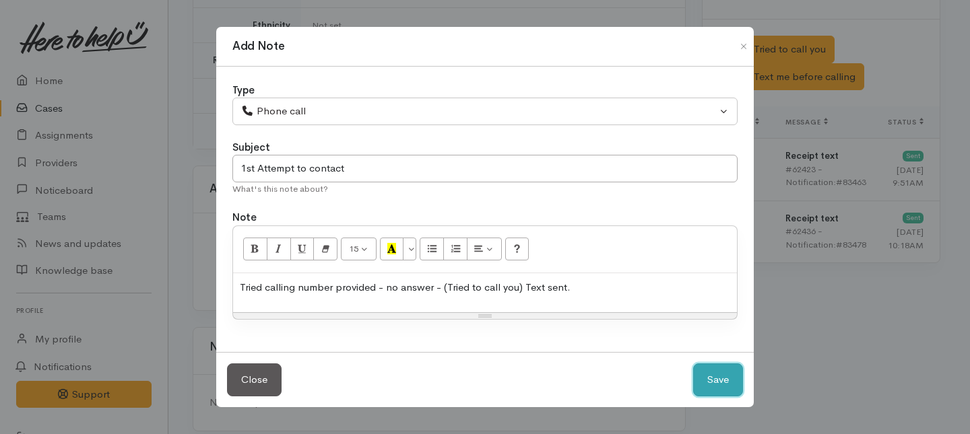
click at [713, 375] on button "Save" at bounding box center [718, 380] width 50 height 33
select select "1"
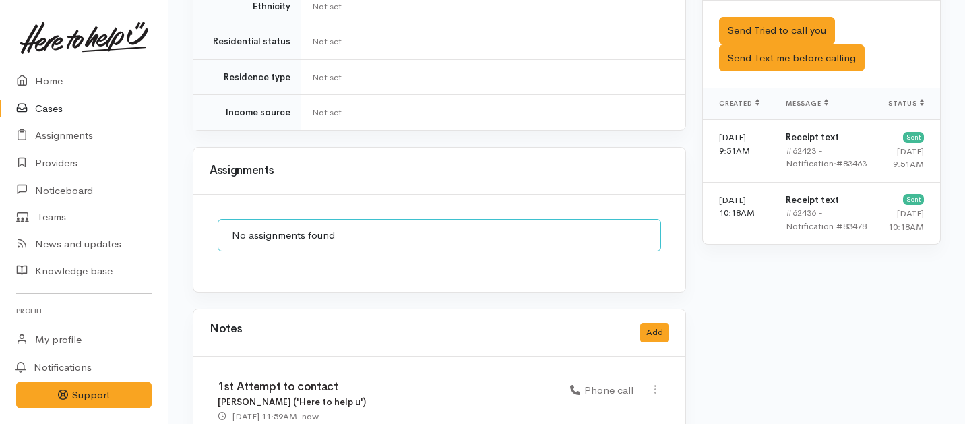
scroll to position [922, 0]
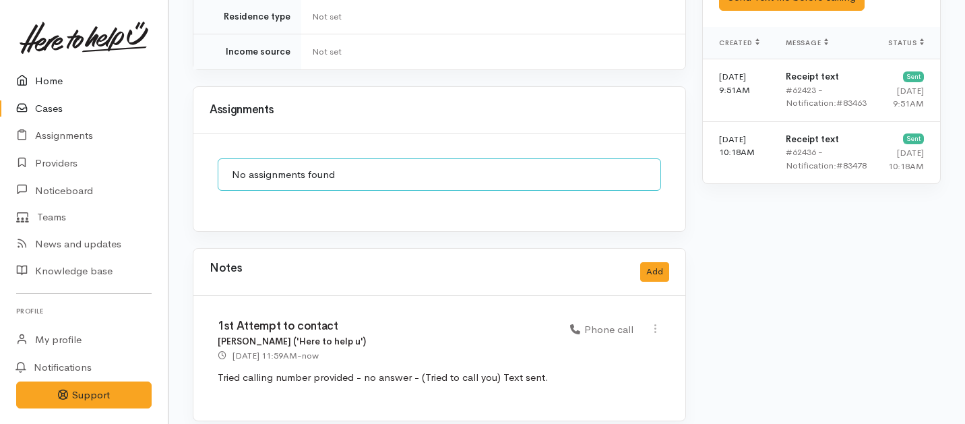
click at [49, 80] on link "Home" at bounding box center [84, 81] width 168 height 28
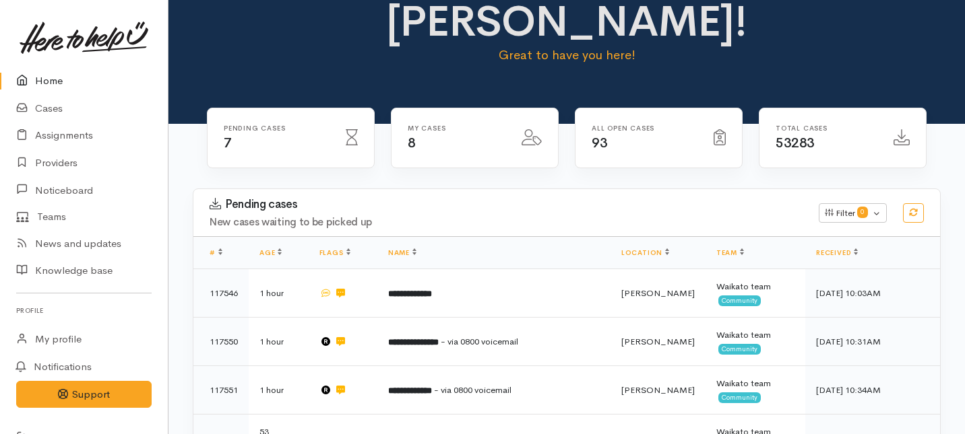
scroll to position [68, 0]
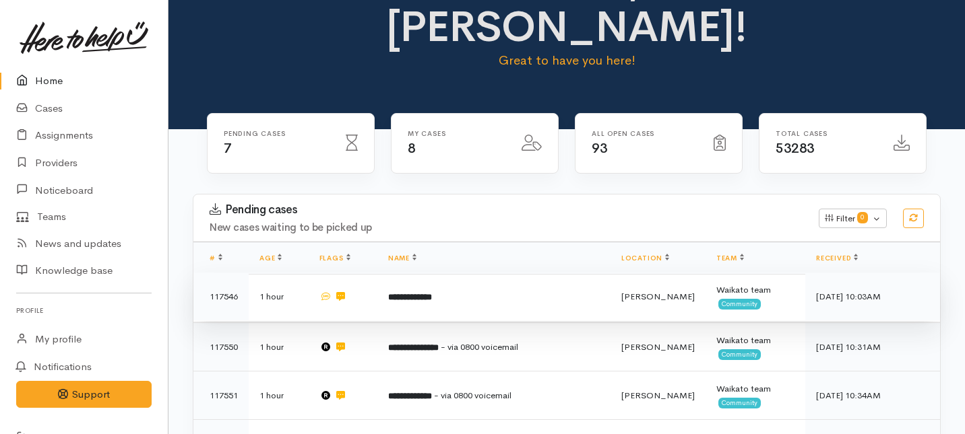
click at [467, 273] on td "**********" at bounding box center [493, 297] width 233 height 49
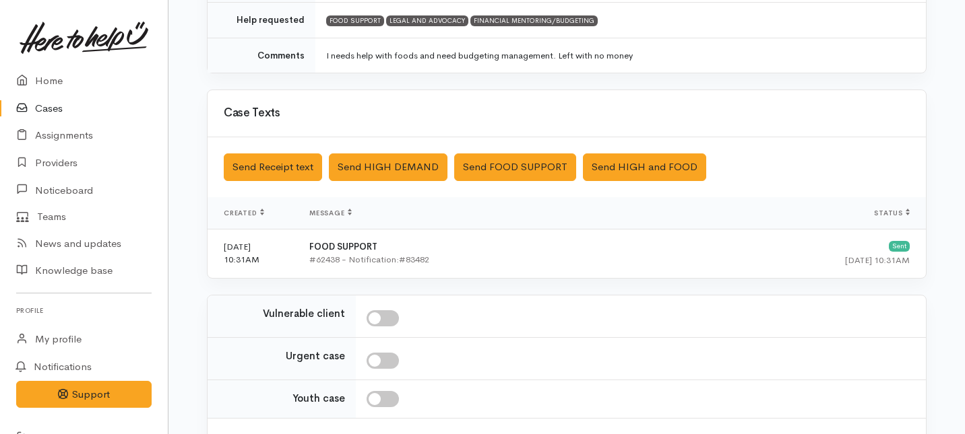
scroll to position [412, 0]
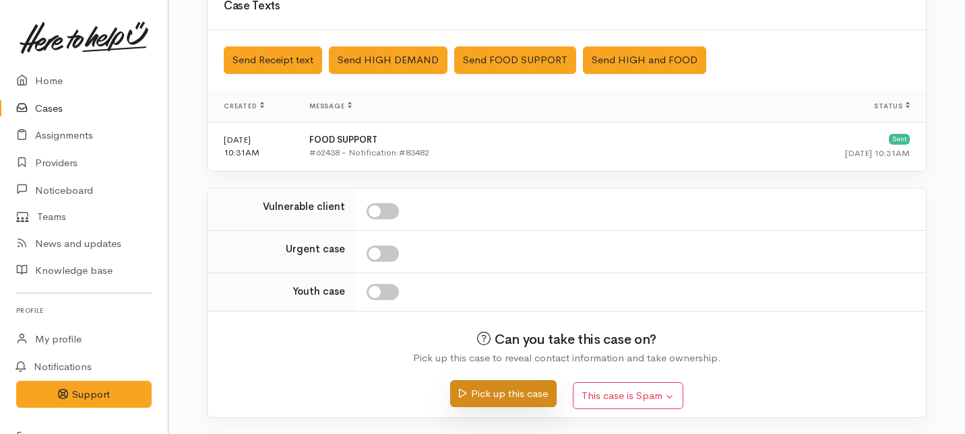
click at [478, 391] on button "Pick up this case" at bounding box center [503, 395] width 106 height 28
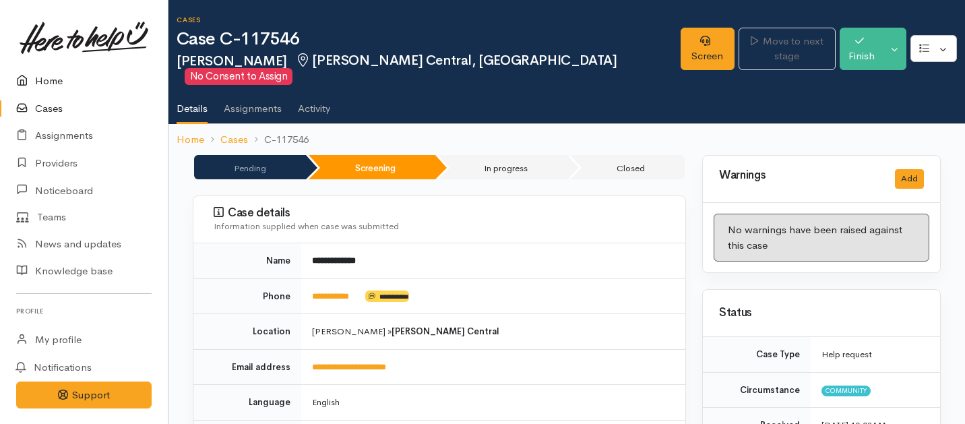
click at [50, 84] on link "Home" at bounding box center [84, 81] width 168 height 28
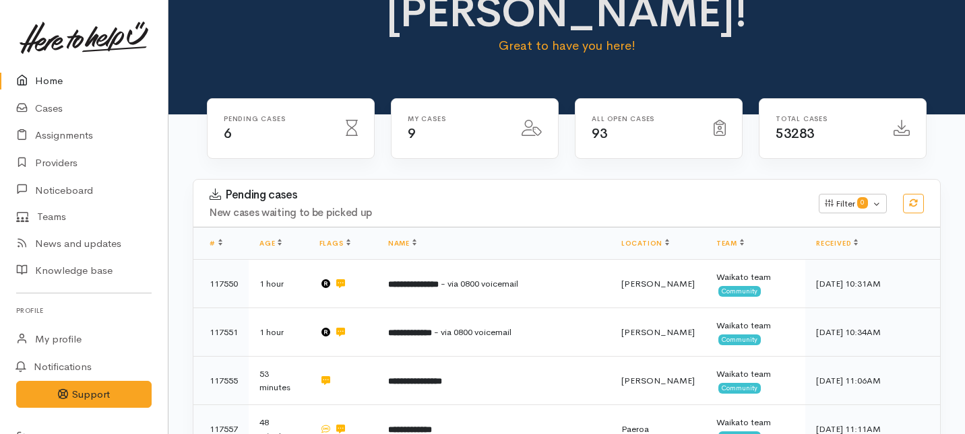
scroll to position [84, 0]
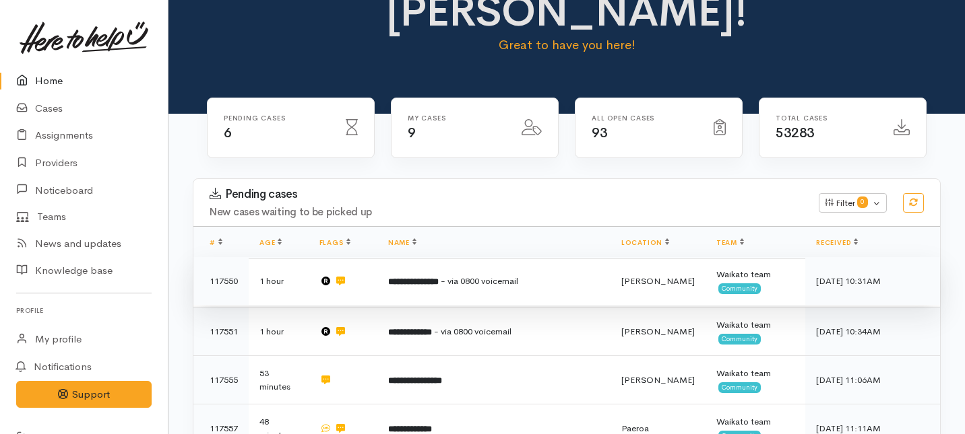
click at [463, 257] on td "**********" at bounding box center [493, 281] width 233 height 49
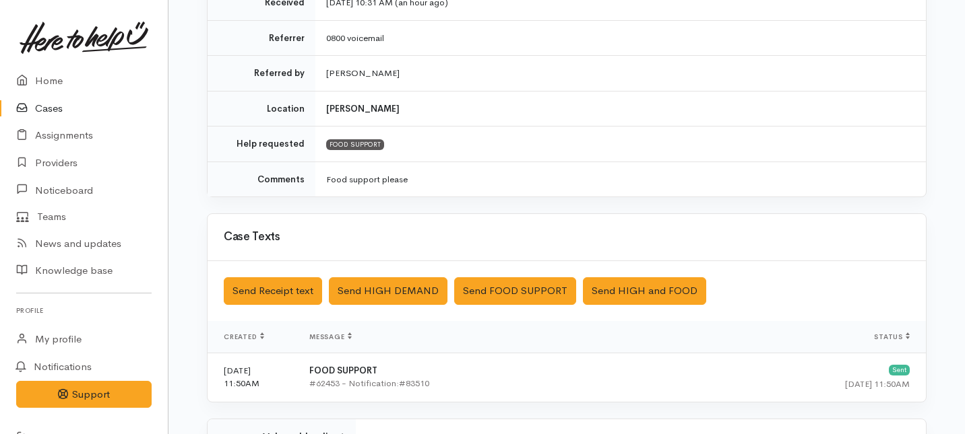
scroll to position [482, 0]
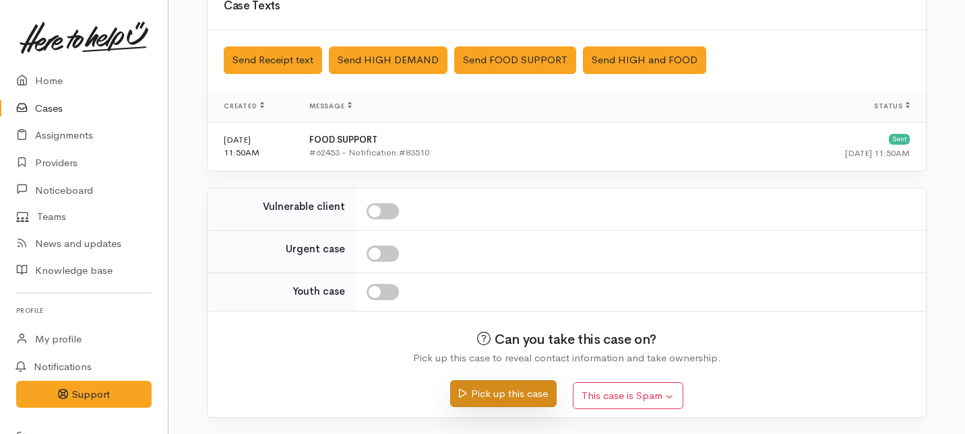
click at [471, 396] on button "Pick up this case" at bounding box center [503, 395] width 106 height 28
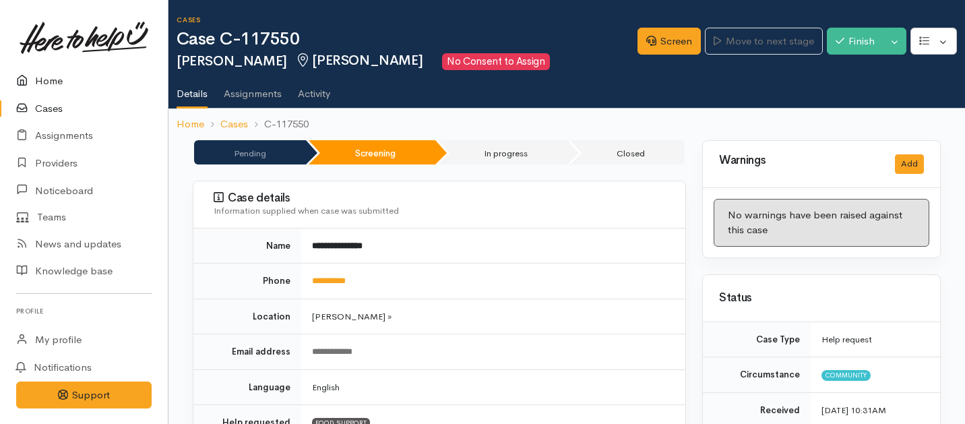
click at [48, 84] on link "Home" at bounding box center [84, 81] width 168 height 28
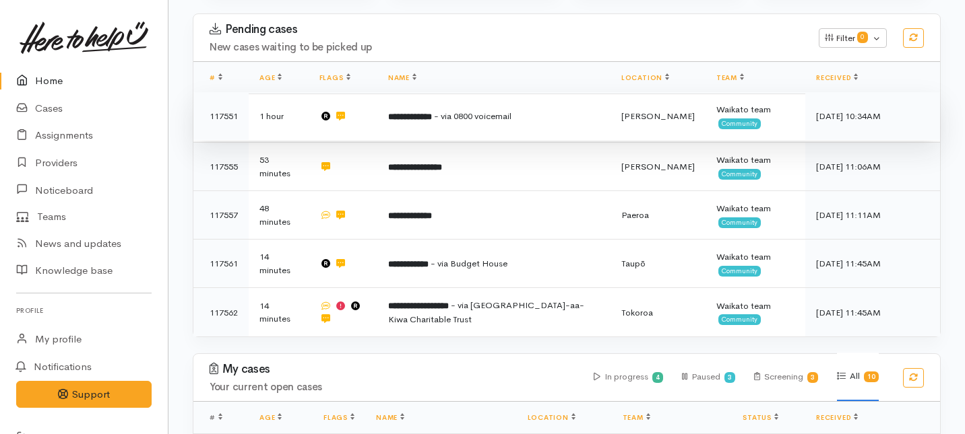
scroll to position [243, 0]
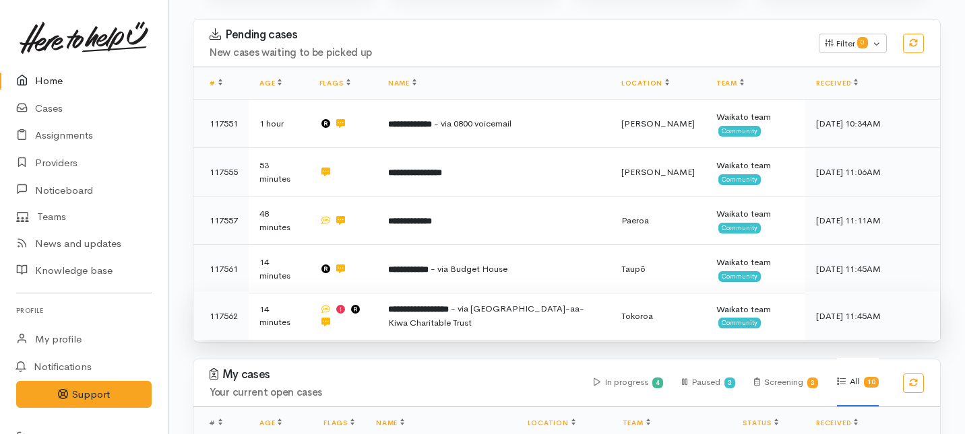
click at [399, 303] on span "- via [GEOGRAPHIC_DATA]-aa-Kiwa Charitable Trust" at bounding box center [486, 316] width 196 height 26
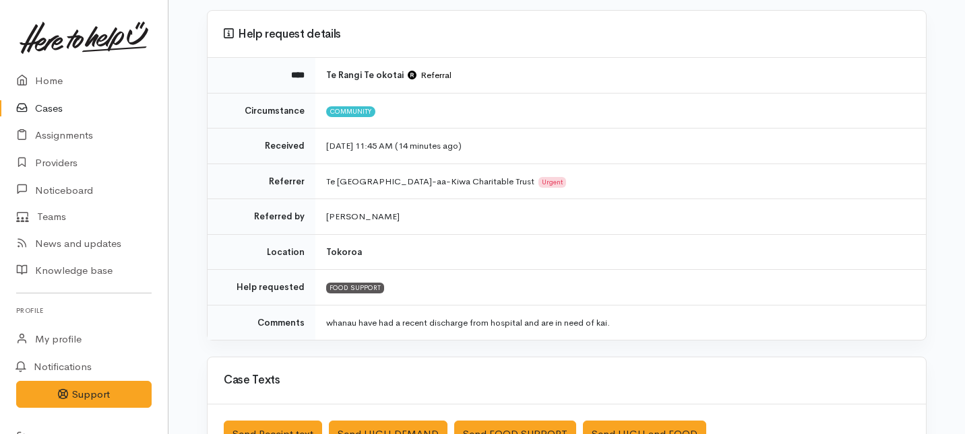
scroll to position [111, 0]
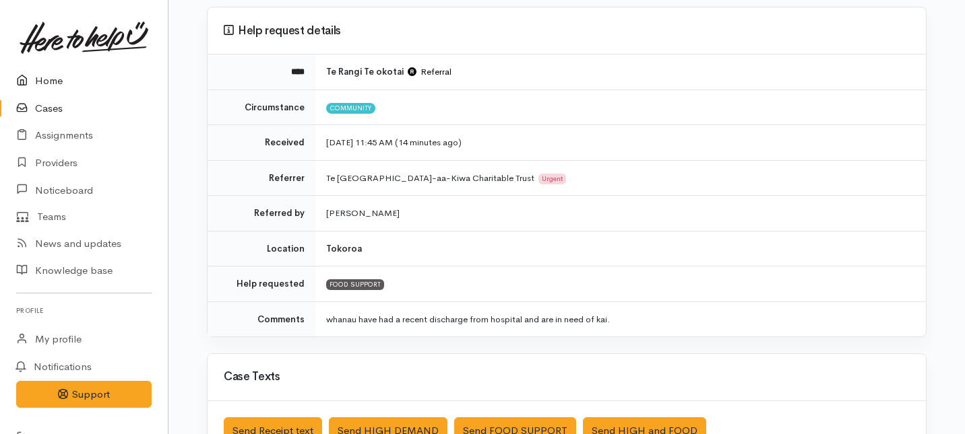
click at [46, 81] on link "Home" at bounding box center [84, 81] width 168 height 28
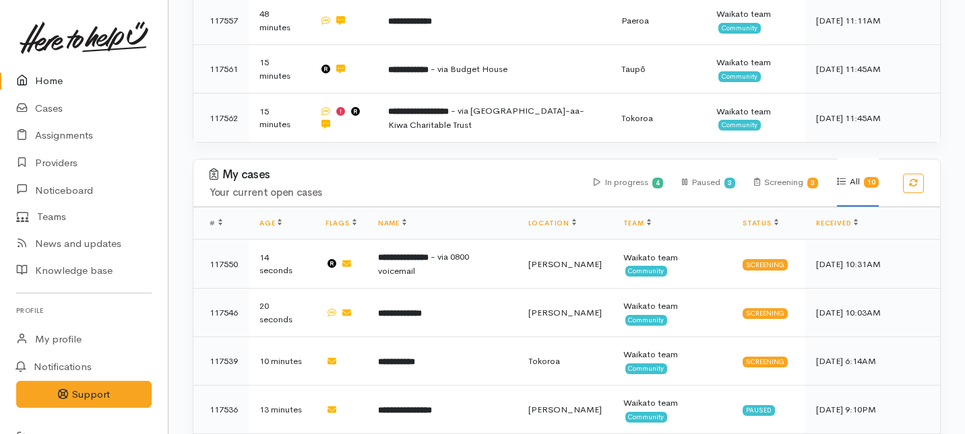
scroll to position [440, 0]
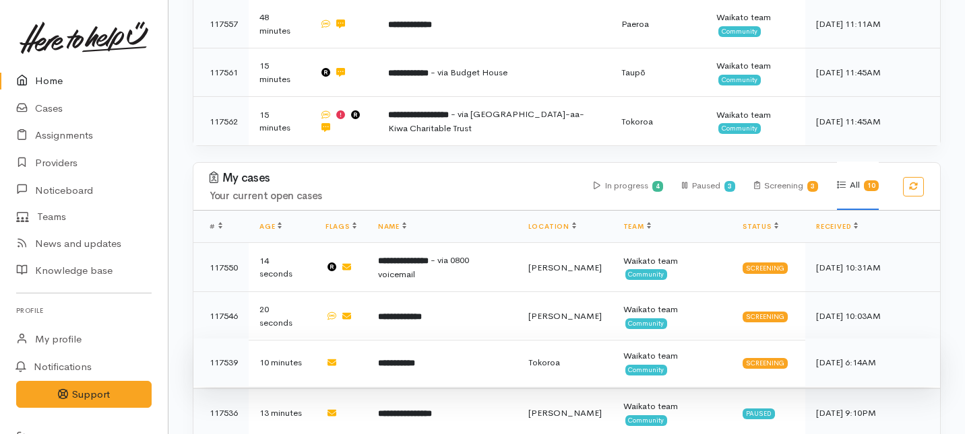
click at [470, 339] on td "**********" at bounding box center [442, 363] width 150 height 49
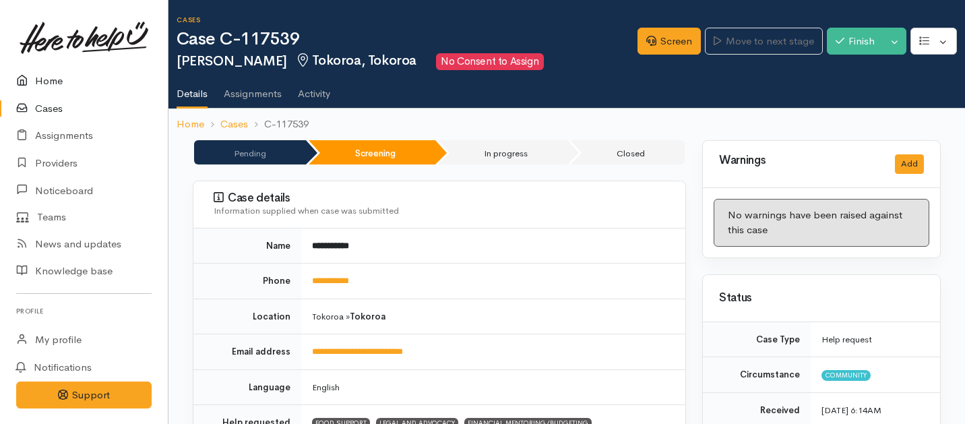
click at [60, 79] on link "Home" at bounding box center [84, 81] width 168 height 28
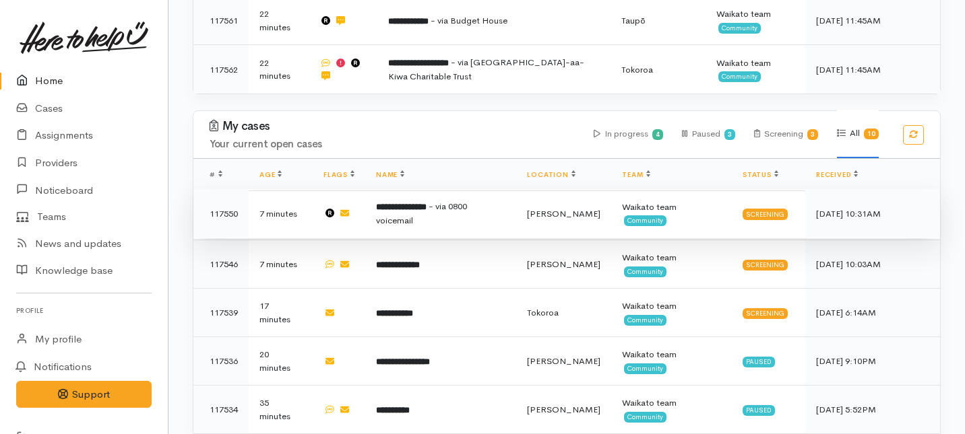
scroll to position [598, 0]
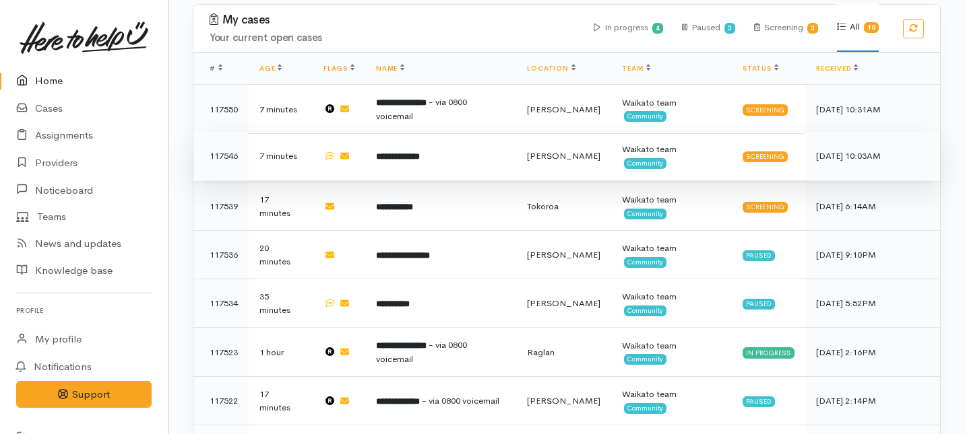
click at [485, 132] on td "**********" at bounding box center [441, 156] width 152 height 49
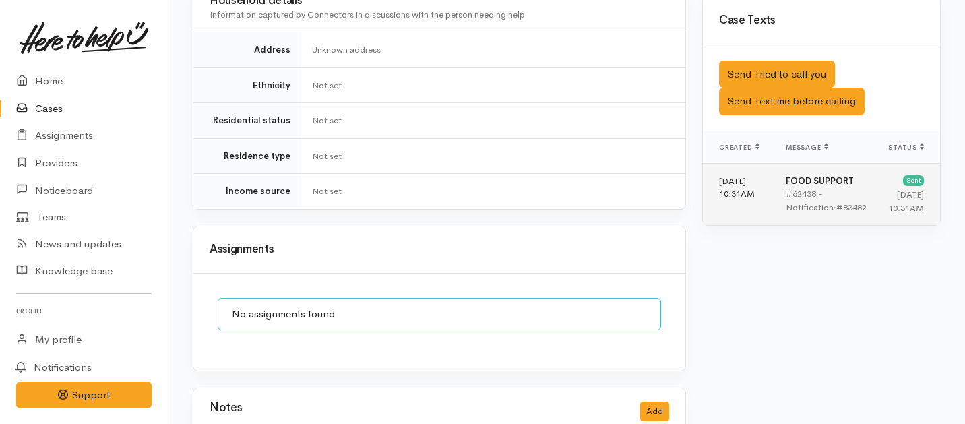
scroll to position [824, 0]
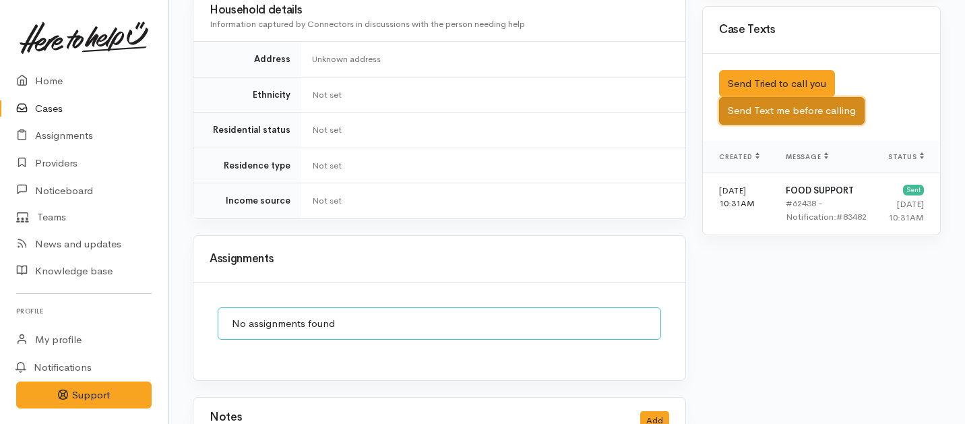
click at [761, 97] on button "Send Text me before calling" at bounding box center [792, 111] width 146 height 28
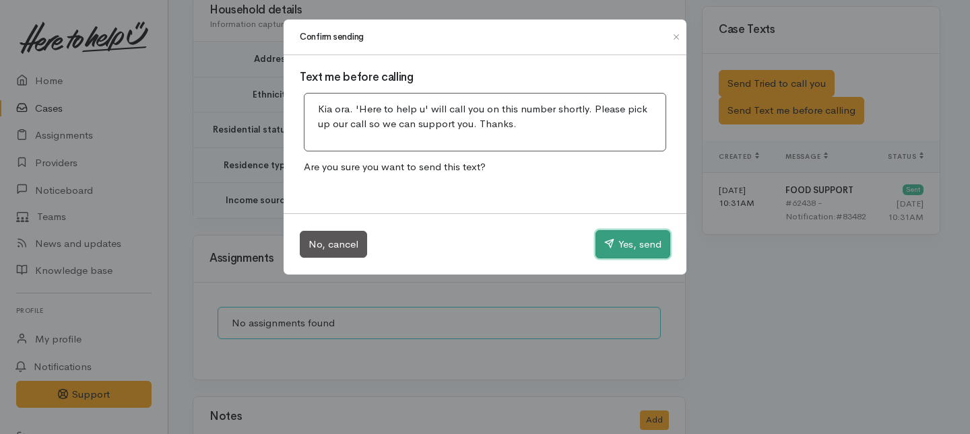
click at [634, 256] on button "Yes, send" at bounding box center [632, 244] width 75 height 28
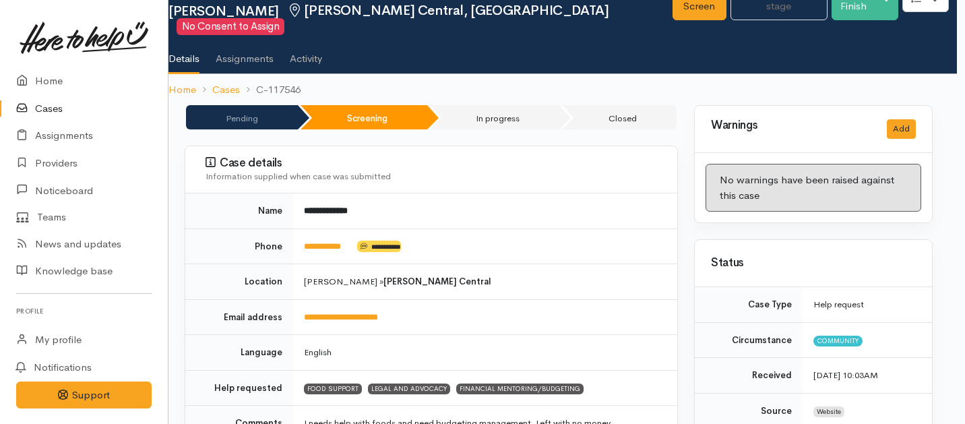
scroll to position [51, 8]
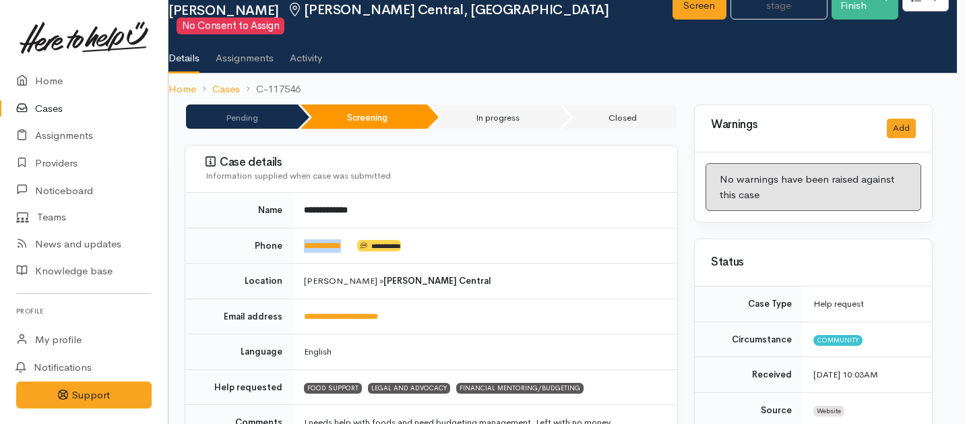
drag, startPoint x: 354, startPoint y: 231, endPoint x: 295, endPoint y: 236, distance: 59.5
click at [295, 236] on td "**********" at bounding box center [485, 246] width 384 height 36
copy td "**********"
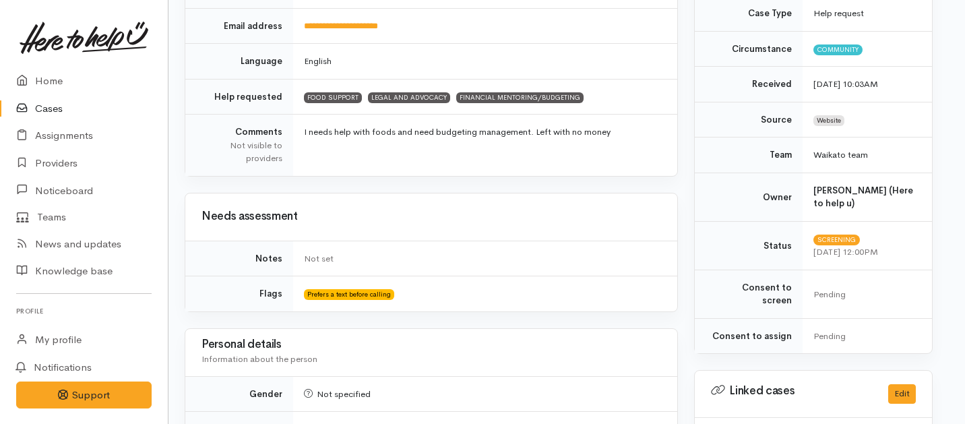
scroll to position [0, 8]
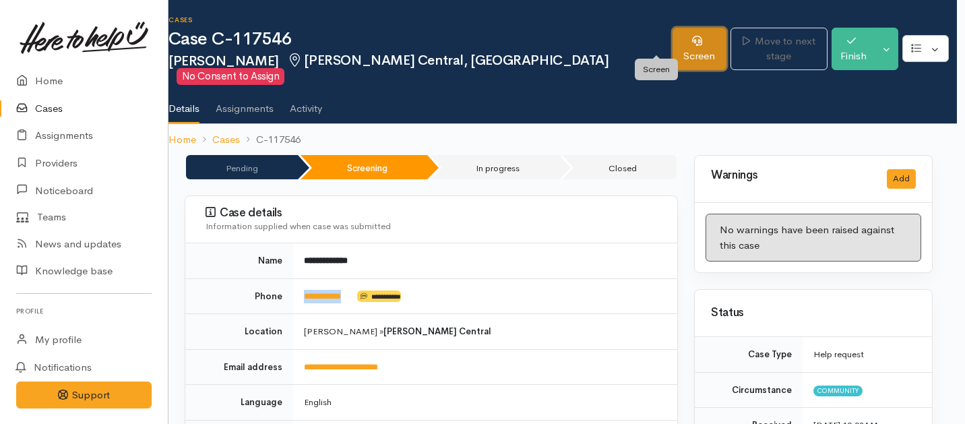
click at [672, 48] on link "Screen" at bounding box center [699, 49] width 54 height 42
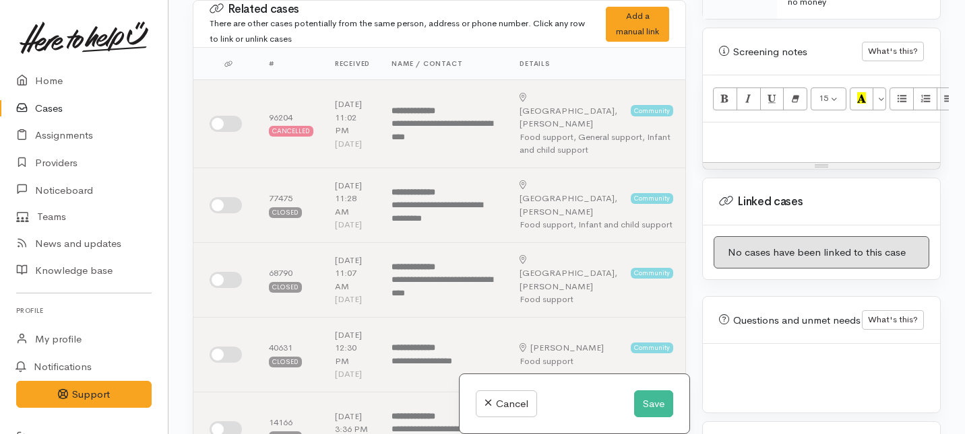
scroll to position [842, 0]
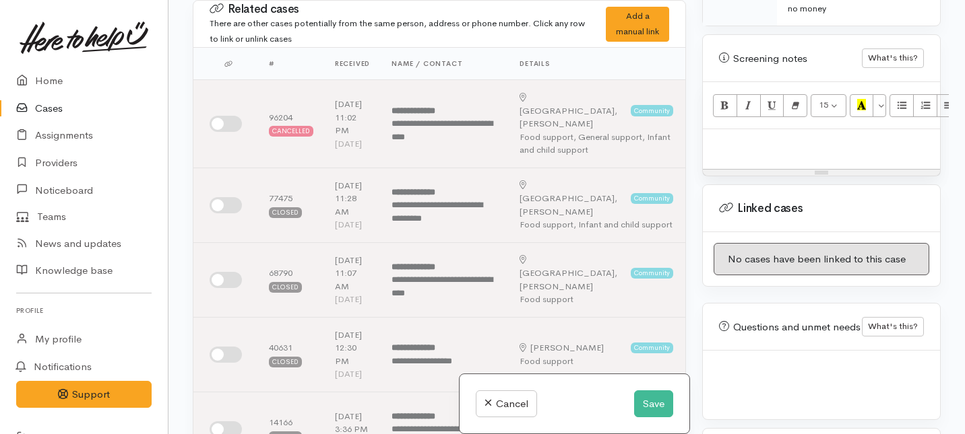
click at [741, 136] on p at bounding box center [821, 143] width 224 height 15
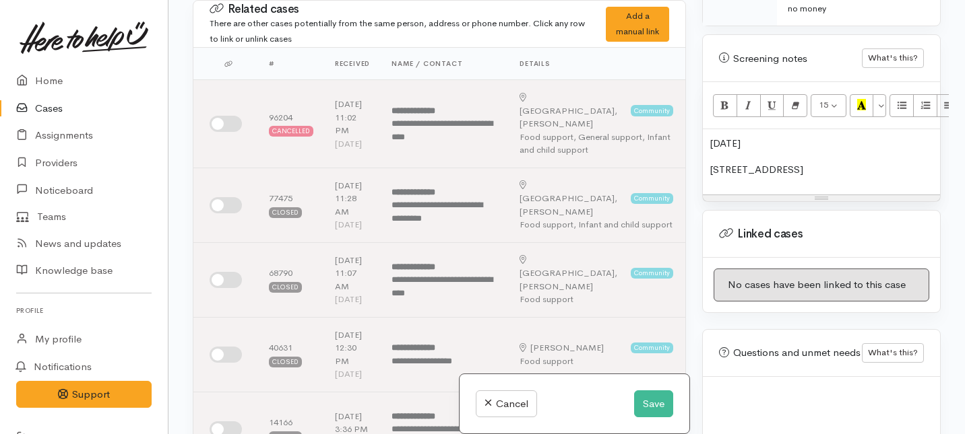
click at [739, 162] on p "4 Hill street" at bounding box center [821, 169] width 224 height 15
click at [785, 162] on p "4 Hill Street" at bounding box center [821, 169] width 224 height 15
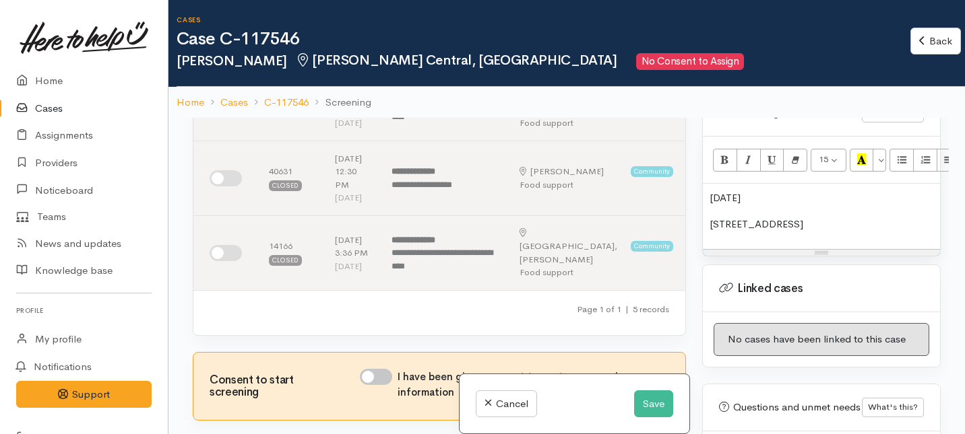
scroll to position [906, 0]
click at [765, 216] on p "4 Hill Street" at bounding box center [821, 223] width 224 height 15
drag, startPoint x: 863, startPoint y: 198, endPoint x: 900, endPoint y: 236, distance: 53.4
click at [900, 236] on div "15 8 9 10 11 12 14 18 24 36 Background Color Transparent Select #ffff00 Text Co…" at bounding box center [821, 195] width 237 height 119
click at [900, 249] on div "Resize" at bounding box center [821, 252] width 237 height 6
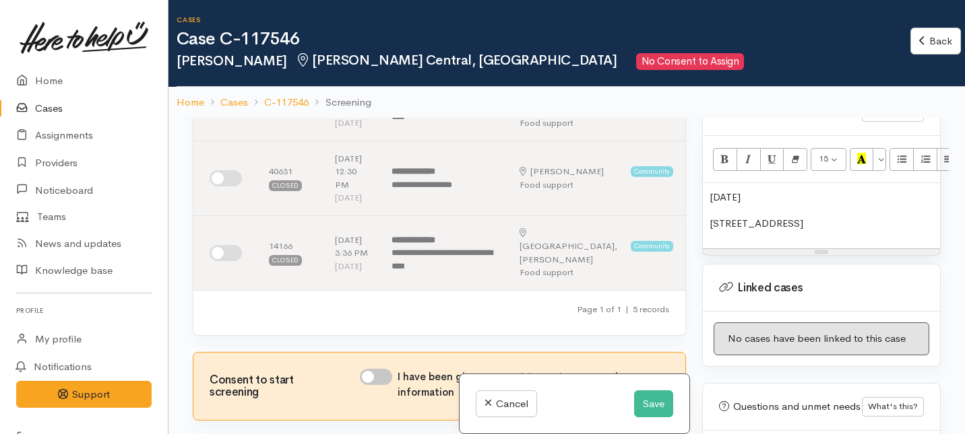
click at [900, 249] on div "Resize" at bounding box center [821, 252] width 237 height 6
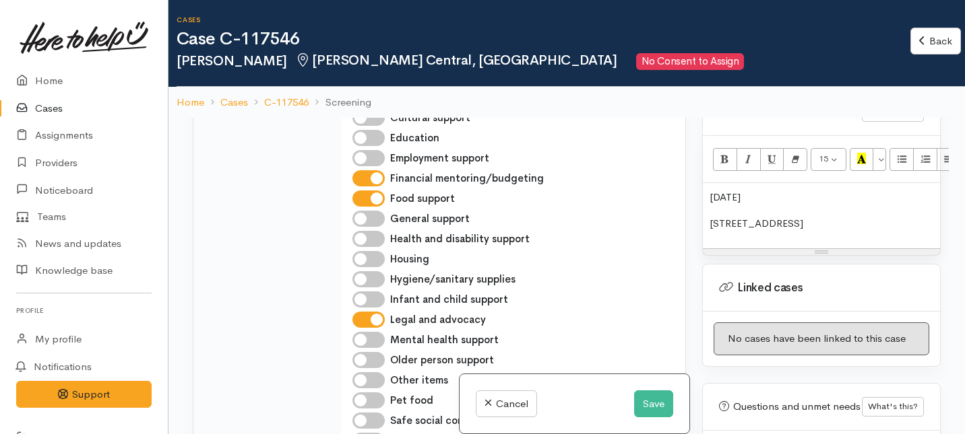
scroll to position [1059, 0]
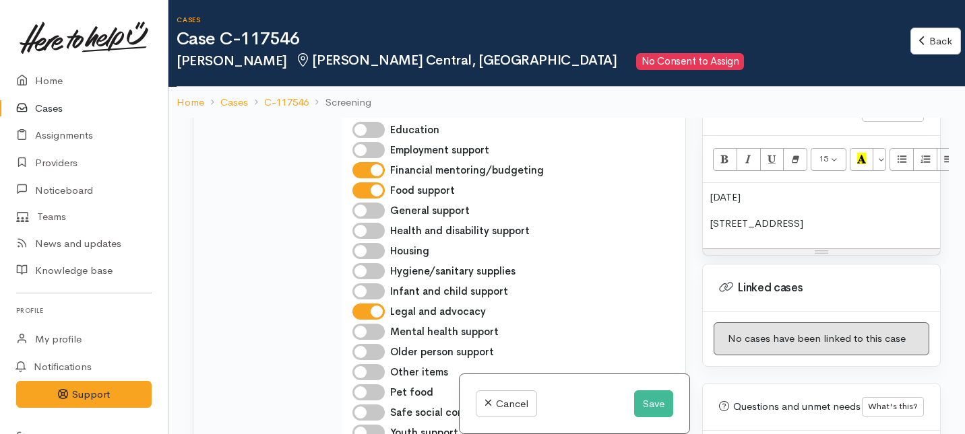
click at [365, 320] on input "Legal and advocacy" at bounding box center [368, 312] width 32 height 16
checkbox input "false"
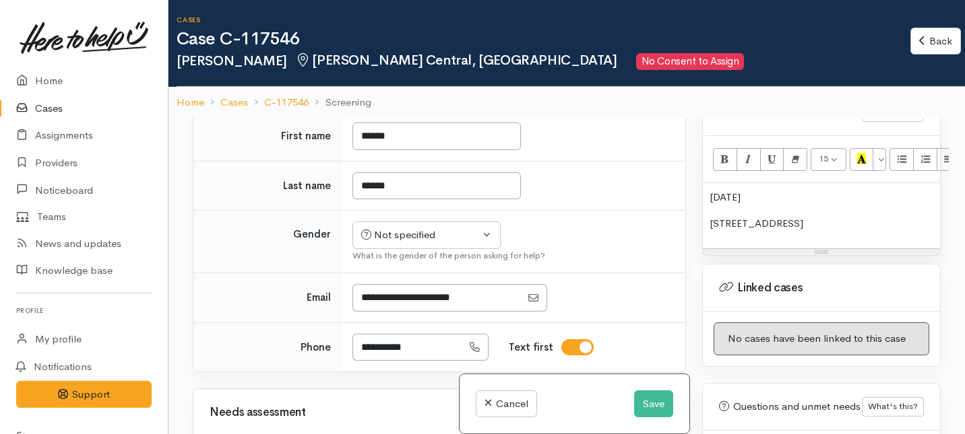
scroll to position [670, 0]
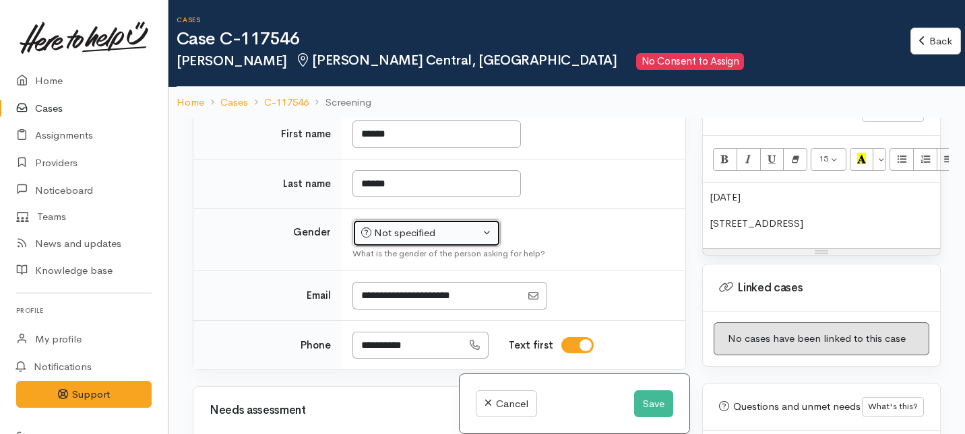
click at [381, 241] on div "Not specified" at bounding box center [420, 233] width 119 height 15
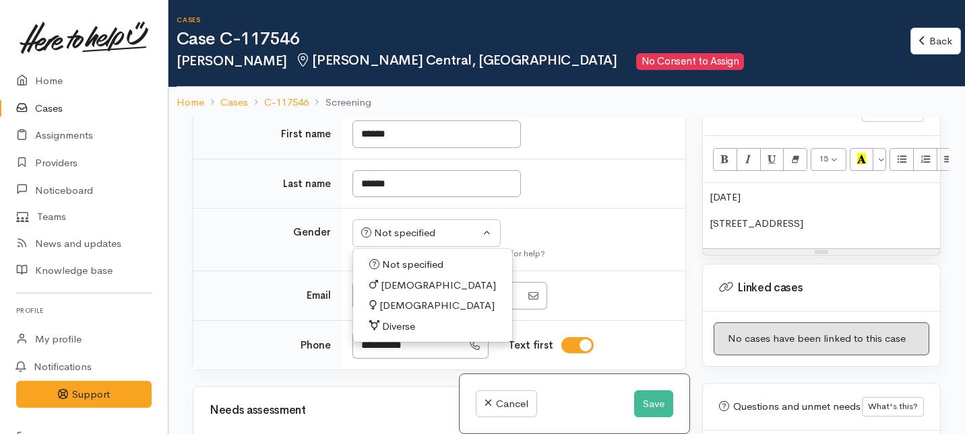
click at [401, 314] on span "Female" at bounding box center [436, 305] width 115 height 15
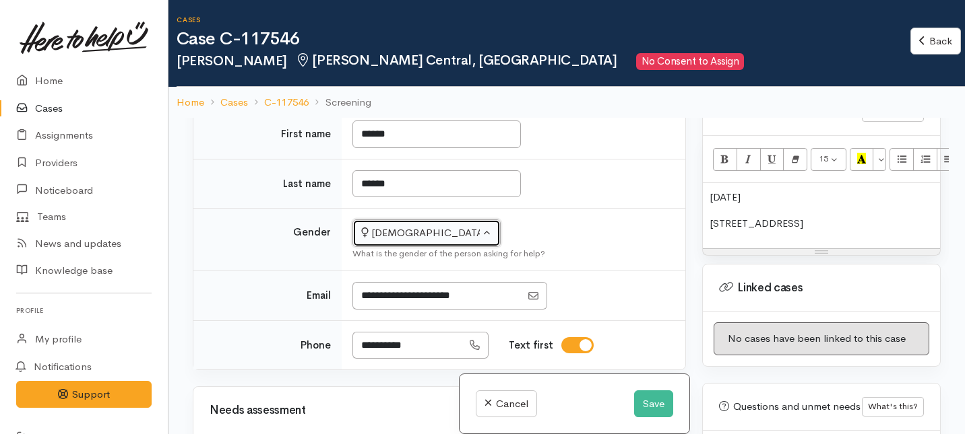
click at [393, 241] on div "Female" at bounding box center [420, 233] width 119 height 15
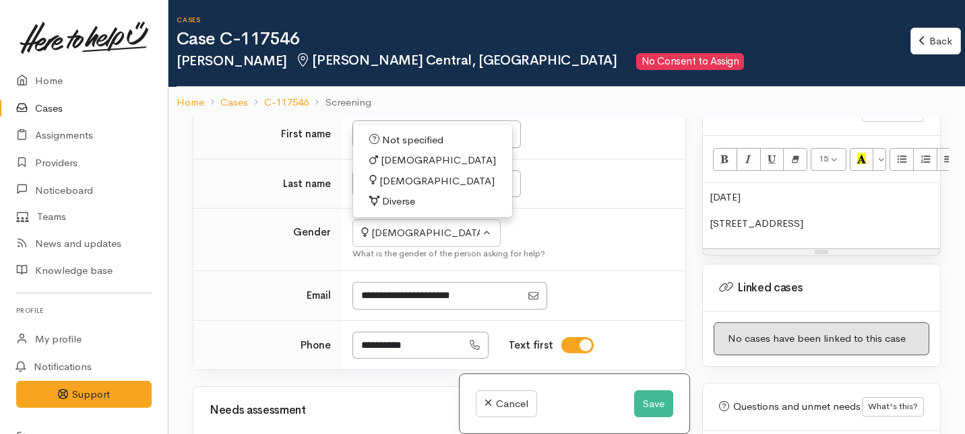
click at [390, 168] on span "Male" at bounding box center [438, 160] width 115 height 15
select select "Male"
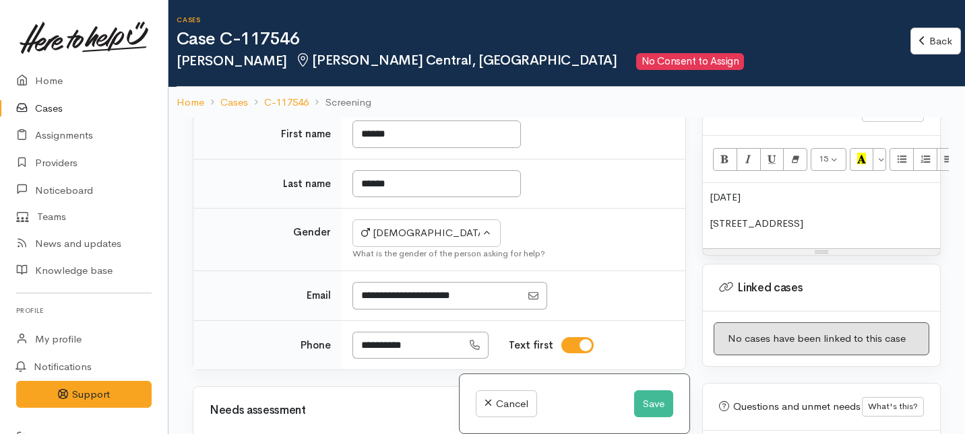
click at [832, 216] on p "4 Hill Street, Hamilton" at bounding box center [821, 223] width 224 height 15
click at [711, 190] on p "19/4/92" at bounding box center [821, 197] width 224 height 15
click at [703, 217] on div "Dob: 19/4/92 4 Hill Street, Hamilton" at bounding box center [821, 215] width 237 height 65
click at [853, 216] on p "Address: 4 Hill Street, Hamilton" at bounding box center [821, 223] width 224 height 15
click at [853, 216] on p "Address: 4 Hill Street, HamiltonC" at bounding box center [821, 223] width 224 height 15
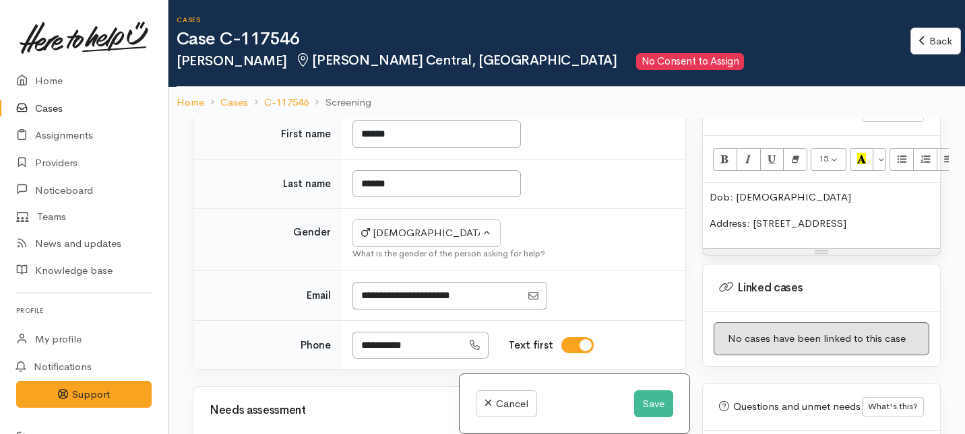
click at [852, 216] on p "Address: 4 Hill Street, HamiltonCentral" at bounding box center [821, 223] width 224 height 15
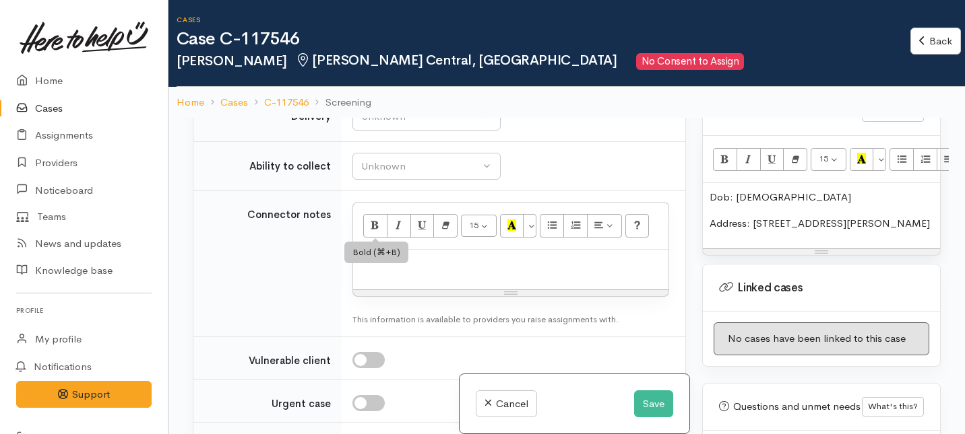
scroll to position [1436, 0]
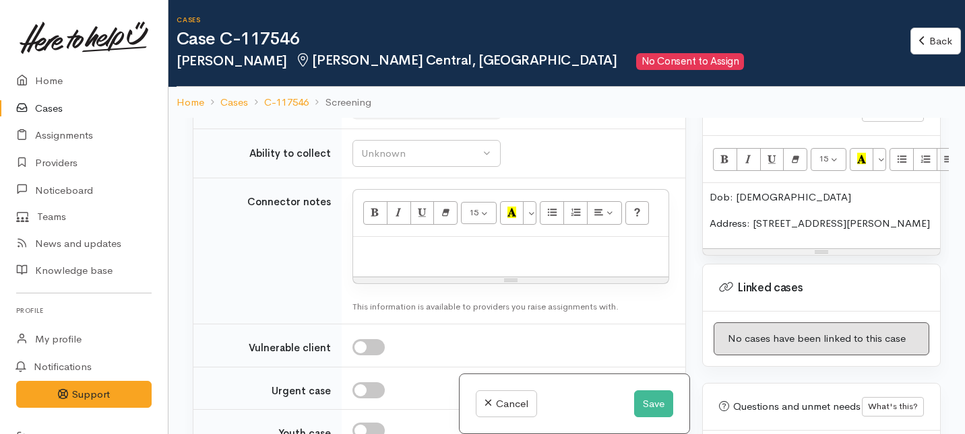
click at [443, 112] on div "Unknown" at bounding box center [420, 103] width 119 height 15
click at [378, 238] on span "No" at bounding box center [376, 229] width 14 height 15
select select "1"
click at [424, 162] on div "Unknown" at bounding box center [420, 153] width 119 height 15
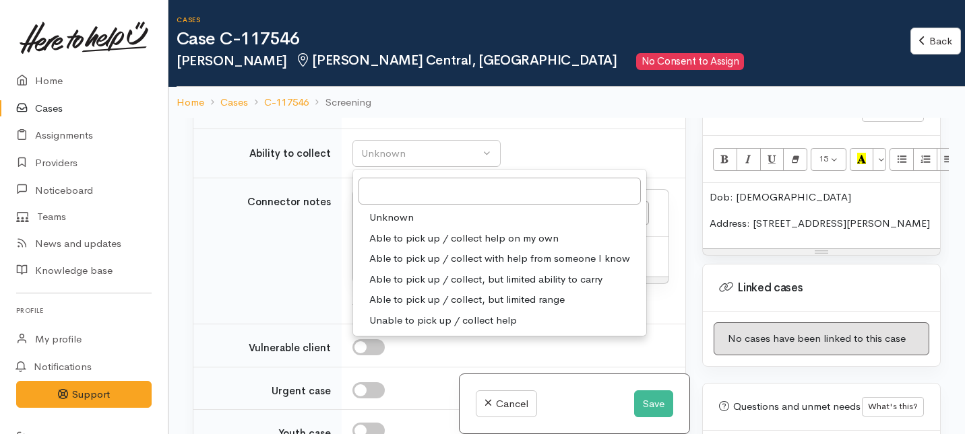
click at [391, 247] on span "Able to pick up / collect help on my own" at bounding box center [463, 238] width 189 height 15
select select "2"
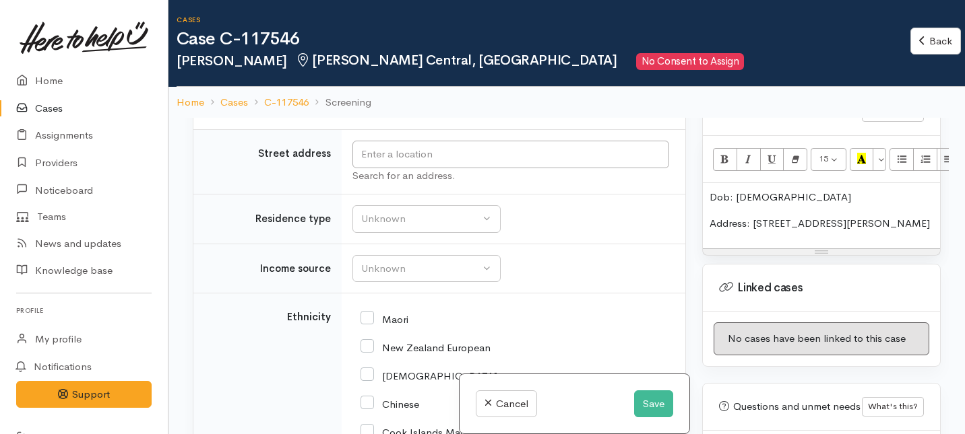
scroll to position [1945, 0]
click at [393, 170] on input "text" at bounding box center [510, 156] width 317 height 28
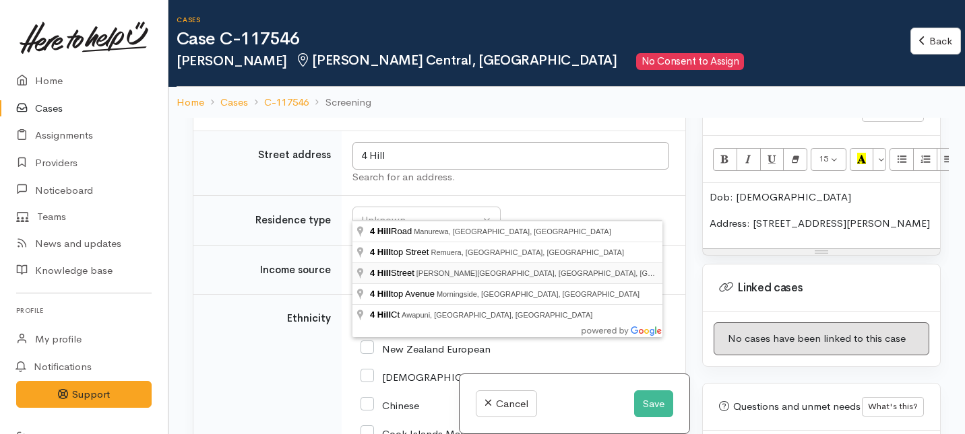
type input "4 Hill Street, Hamilton Lake, Hamilton, New Zealand"
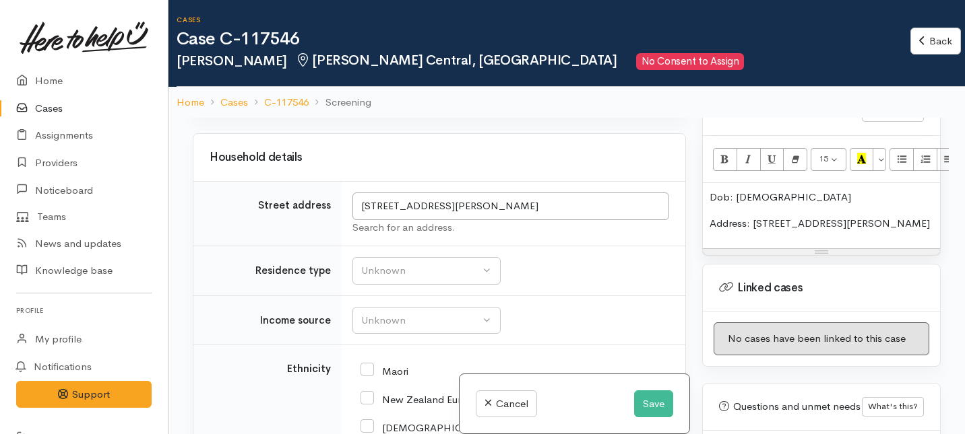
scroll to position [2383, 0]
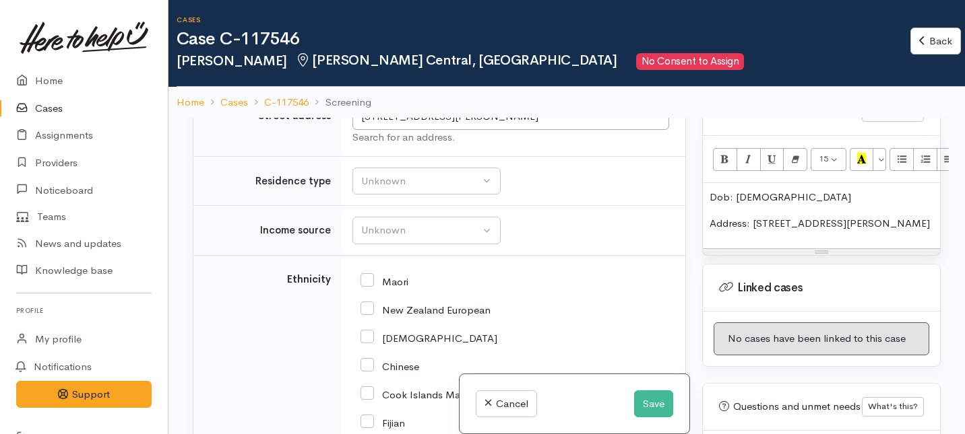
drag, startPoint x: 901, startPoint y: 212, endPoint x: 808, endPoint y: 212, distance: 93.0
click at [808, 216] on p "Address: 4 Hill Street, Hamilton Central" at bounding box center [821, 223] width 224 height 15
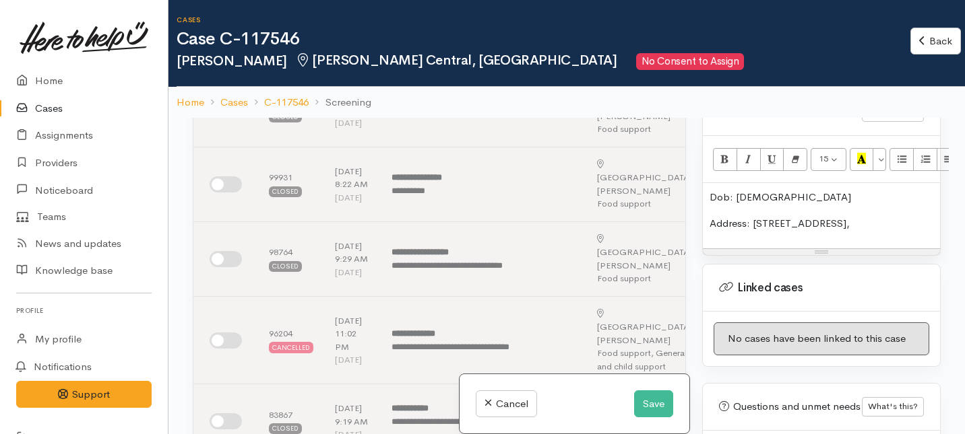
scroll to position [0, 0]
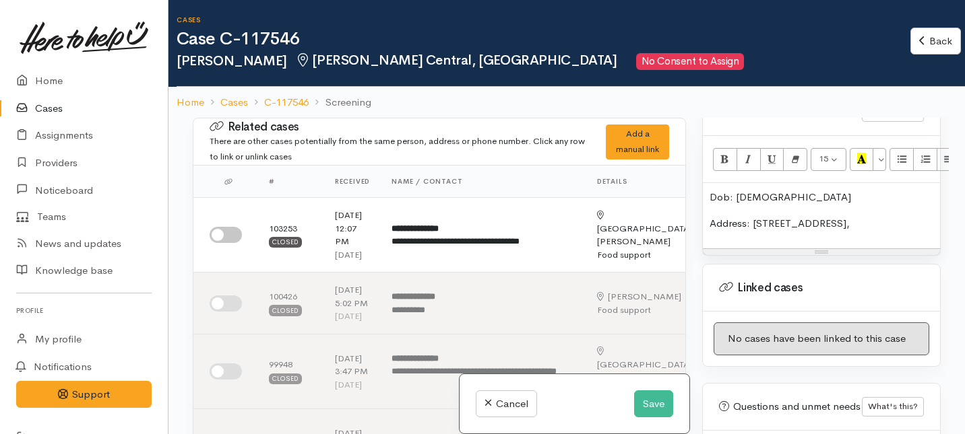
click at [711, 190] on p "Dob: 19/4/92" at bounding box center [821, 197] width 224 height 15
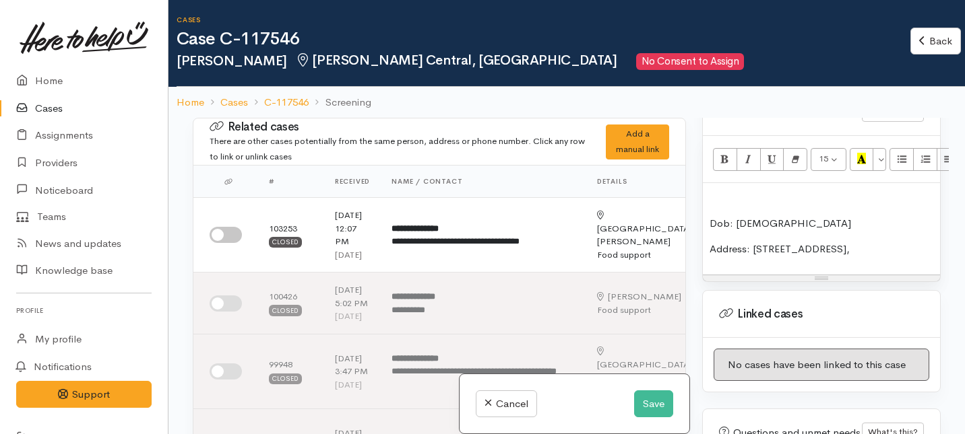
click at [717, 190] on p at bounding box center [821, 197] width 224 height 15
click at [822, 242] on p "Address: 4 Hill Street," at bounding box center [821, 249] width 224 height 15
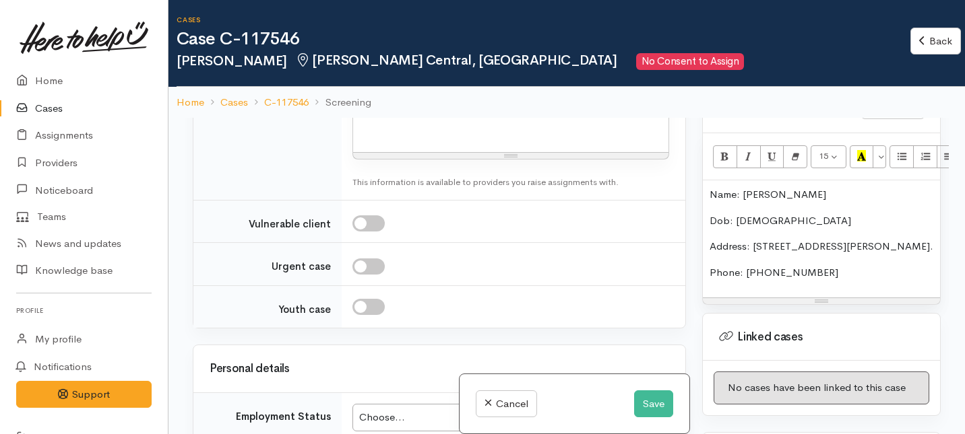
scroll to position [1972, 0]
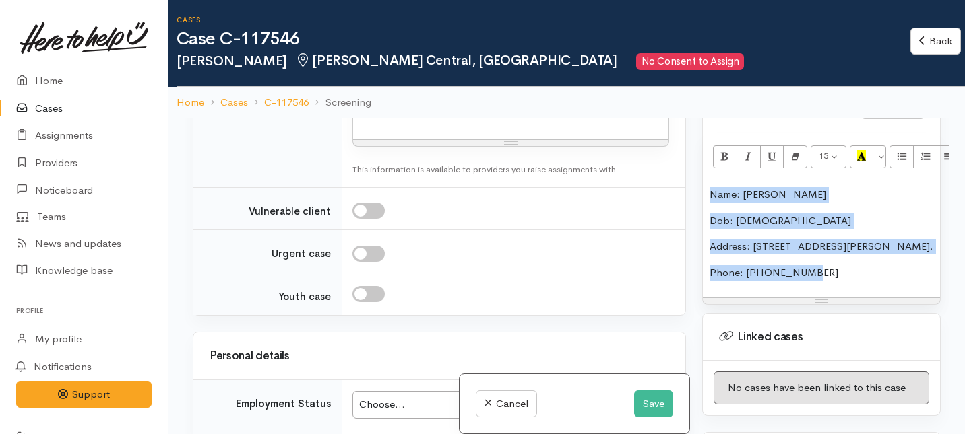
drag, startPoint x: 812, startPoint y: 265, endPoint x: 700, endPoint y: 185, distance: 138.0
click at [700, 185] on div "Warnings Add No warnings have been raised against this case Add Warning Title ●…" at bounding box center [821, 335] width 255 height 434
copy div "Name: Elijah George Dob: 19/4/92 Address: 4 Hill Street, Hamilton Lake. Phone: …"
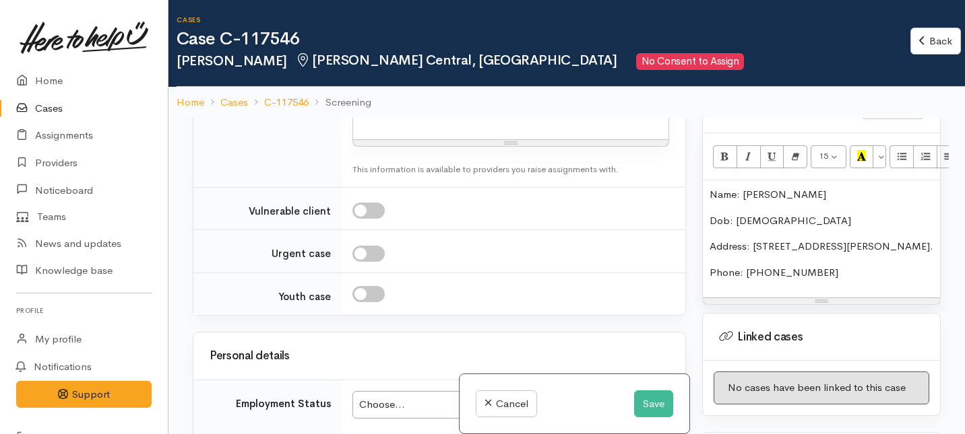
click at [371, 123] on p at bounding box center [511, 114] width 302 height 15
paste div
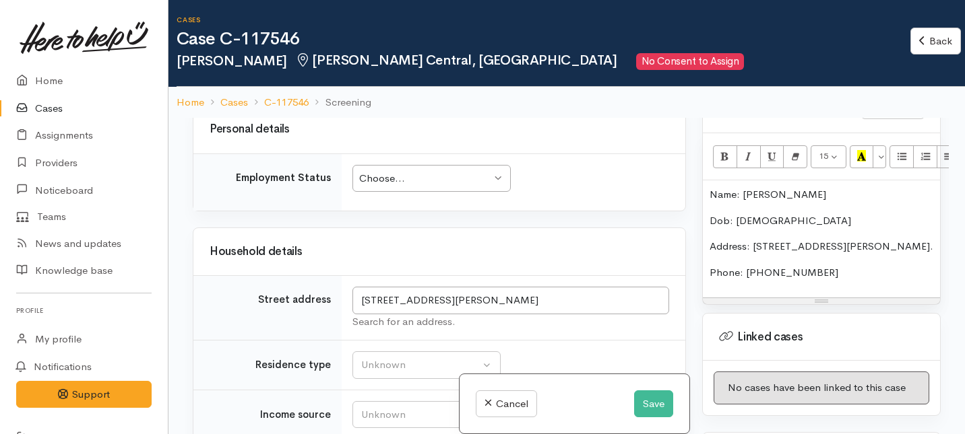
scroll to position [2290, 0]
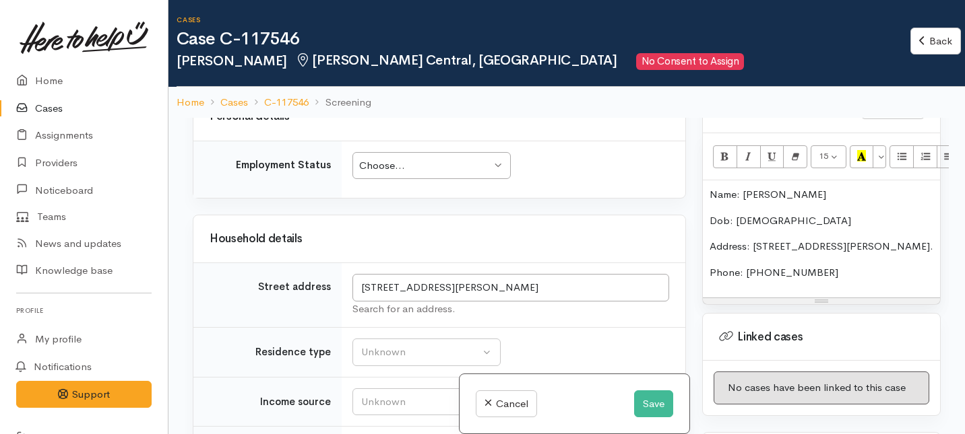
click at [368, 174] on div "Choose..." at bounding box center [425, 165] width 132 height 15
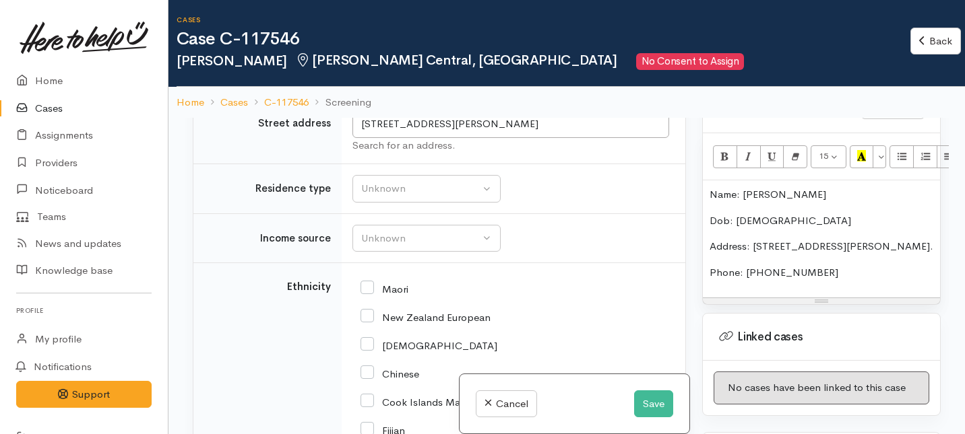
scroll to position [2454, 0]
click at [392, 196] on div "Unknown" at bounding box center [420, 188] width 119 height 15
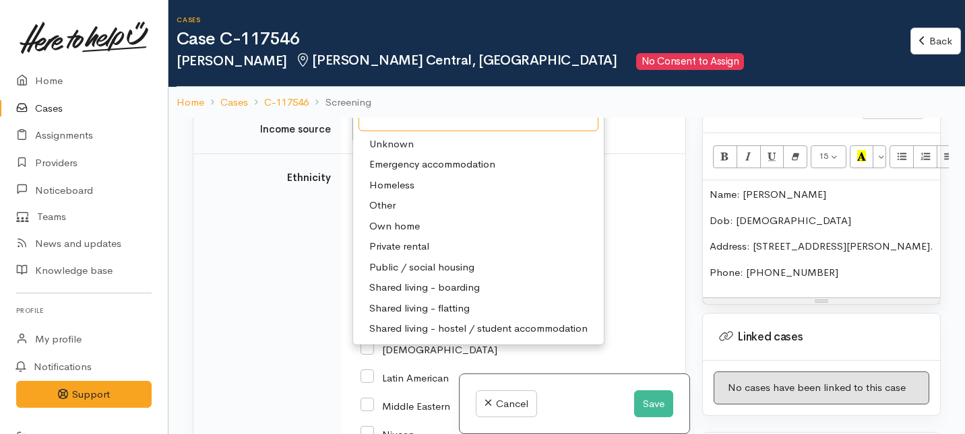
scroll to position [2565, 0]
click at [386, 253] on span "Private rental" at bounding box center [399, 244] width 60 height 15
select select "2"
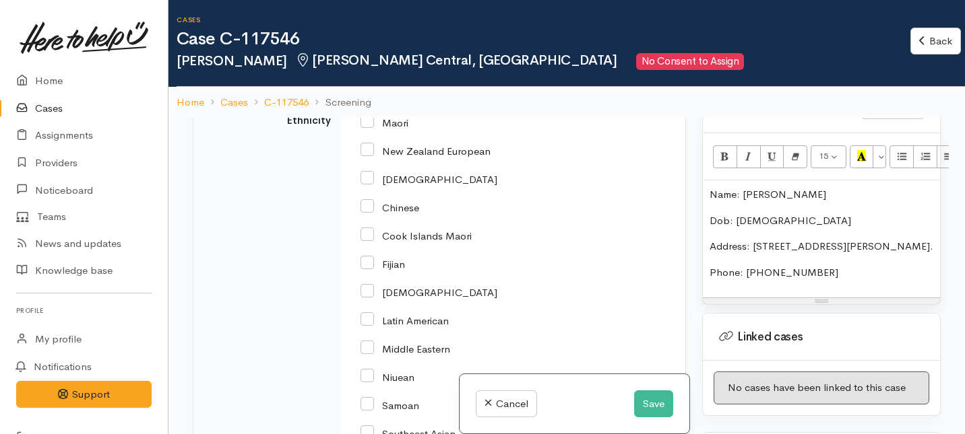
scroll to position [2632, 0]
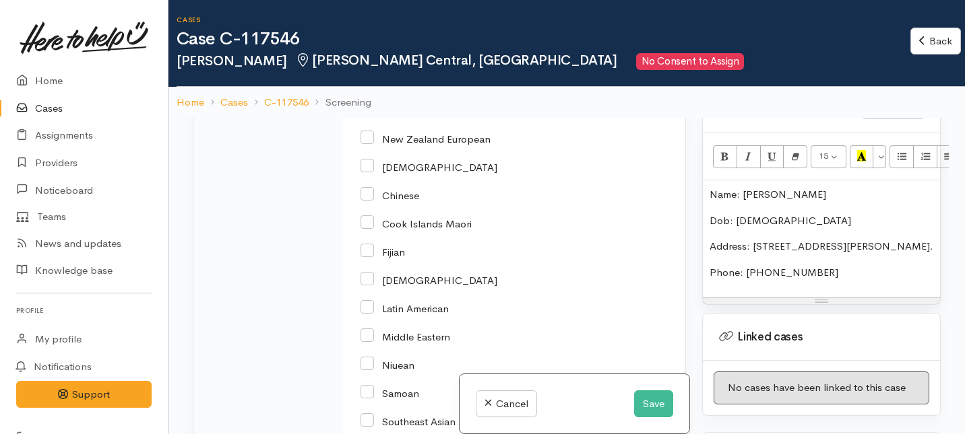
click at [421, 68] on div "Unknown" at bounding box center [420, 60] width 119 height 15
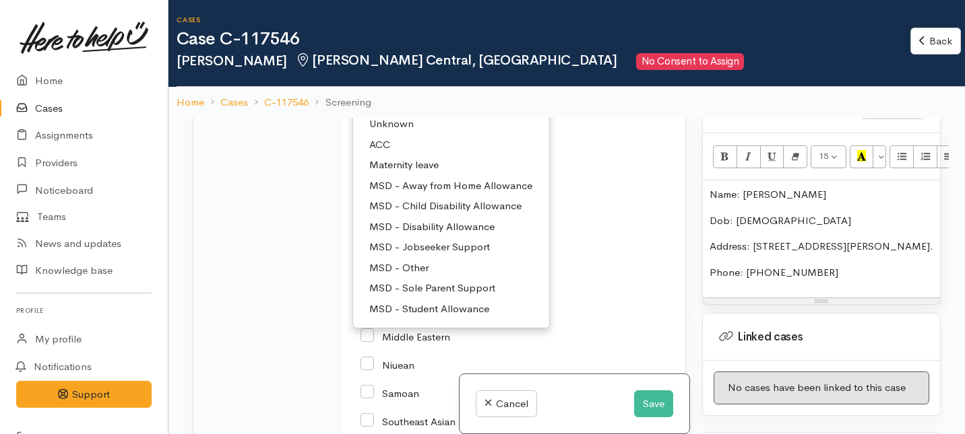
click at [393, 255] on span "MSD - Jobseeker Support" at bounding box center [429, 247] width 121 height 15
select select "4"
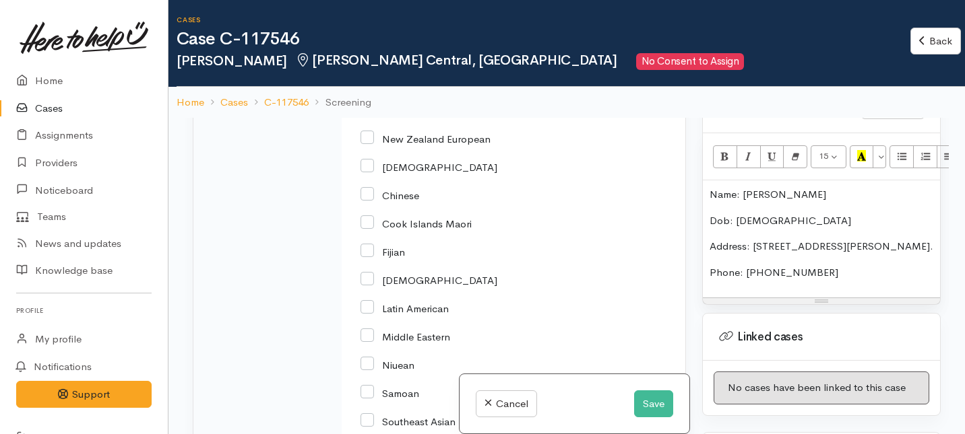
click at [367, 144] on input "New Zealand European" at bounding box center [425, 138] width 130 height 12
checkbox input "true"
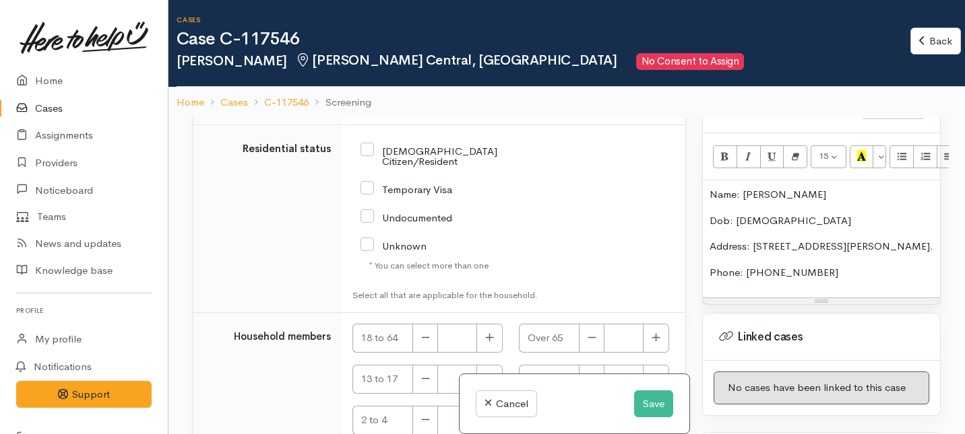
scroll to position [3275, 0]
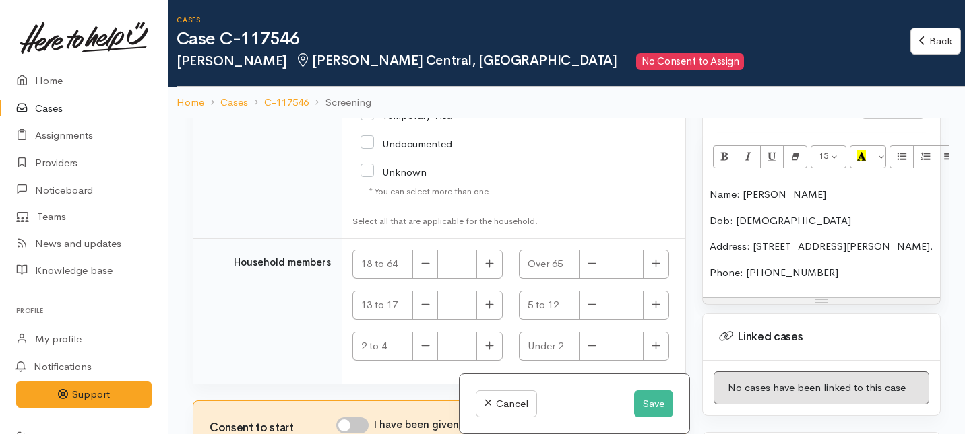
click at [369, 92] on input "NZ Citizen/Resident" at bounding box center [452, 81] width 185 height 22
checkbox input "true"
click at [490, 261] on icon "button" at bounding box center [489, 264] width 9 height 10
type input "1"
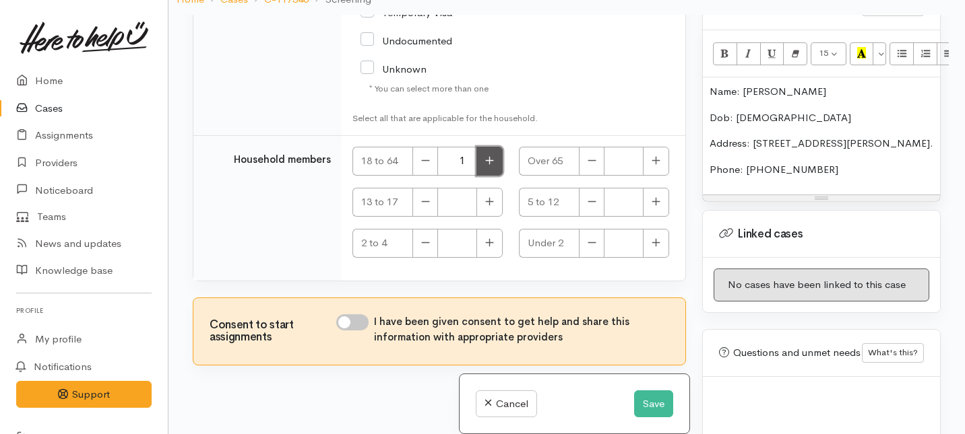
scroll to position [118, 0]
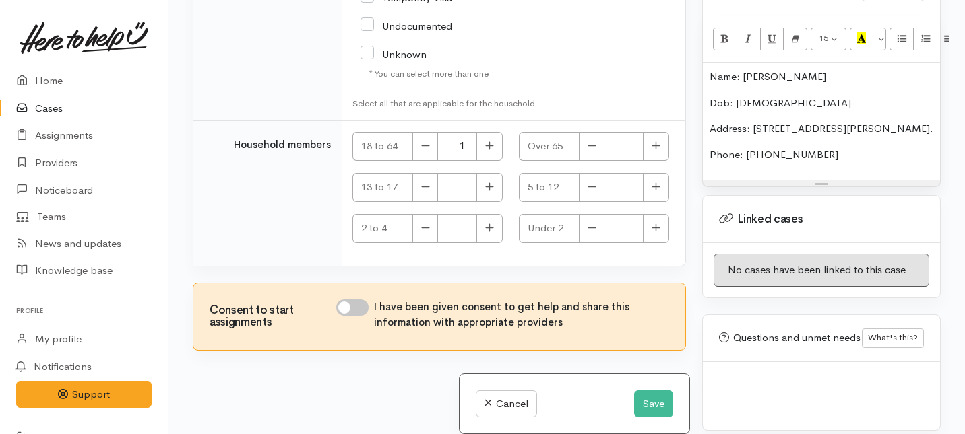
click at [355, 298] on div "Consent to start assignments I have been given consent to get help and share th…" at bounding box center [439, 317] width 492 height 67
click at [356, 306] on input "I have been given consent to get help and share this information with appropria…" at bounding box center [352, 308] width 32 height 16
checkbox input "true"
click at [641, 408] on button "Save" at bounding box center [653, 405] width 39 height 28
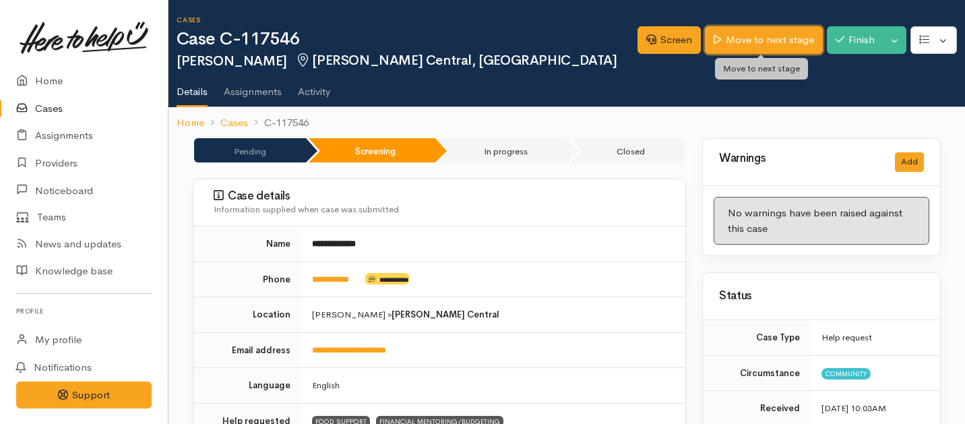
click at [762, 49] on link "Move to next stage" at bounding box center [763, 40] width 117 height 28
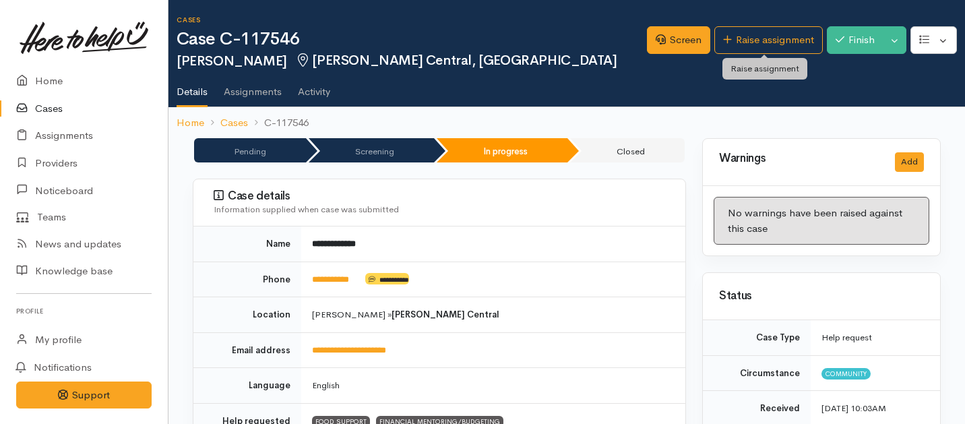
click at [769, 42] on link "Raise assignment" at bounding box center [768, 40] width 108 height 28
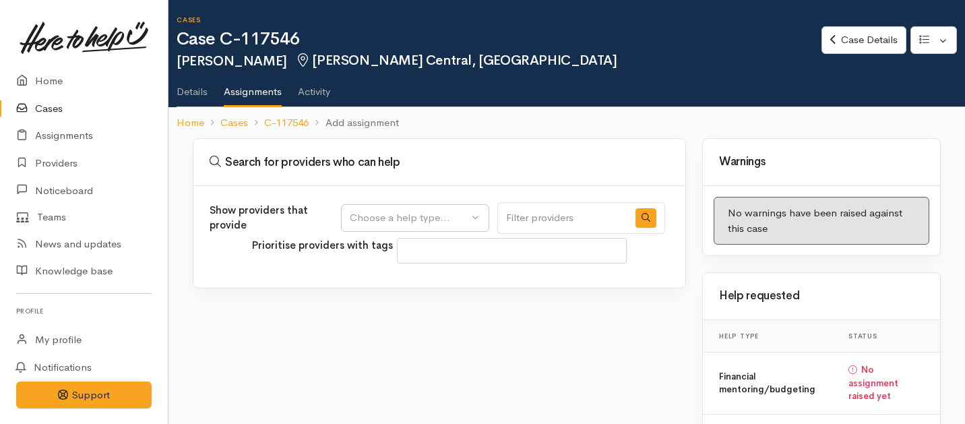
select select
click at [445, 215] on div "Choose a help type..." at bounding box center [409, 217] width 119 height 15
click at [391, 302] on span "Financial mentoring/budgeting" at bounding box center [429, 302] width 142 height 15
select select "9"
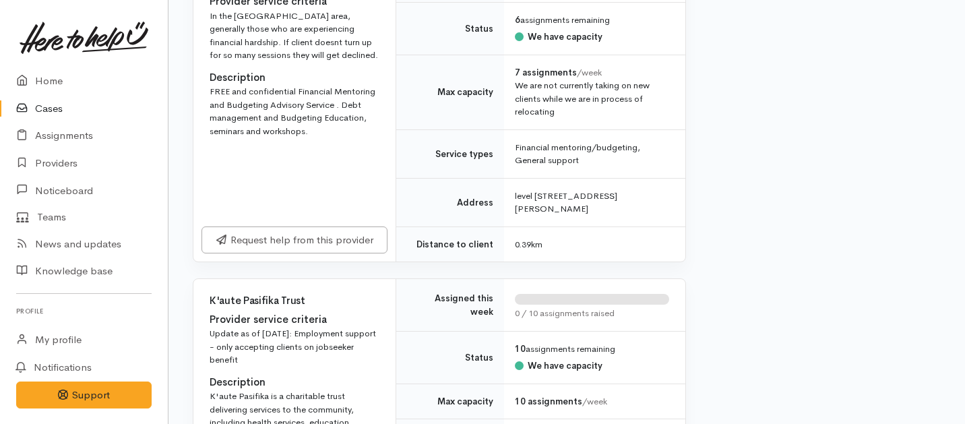
scroll to position [752, 0]
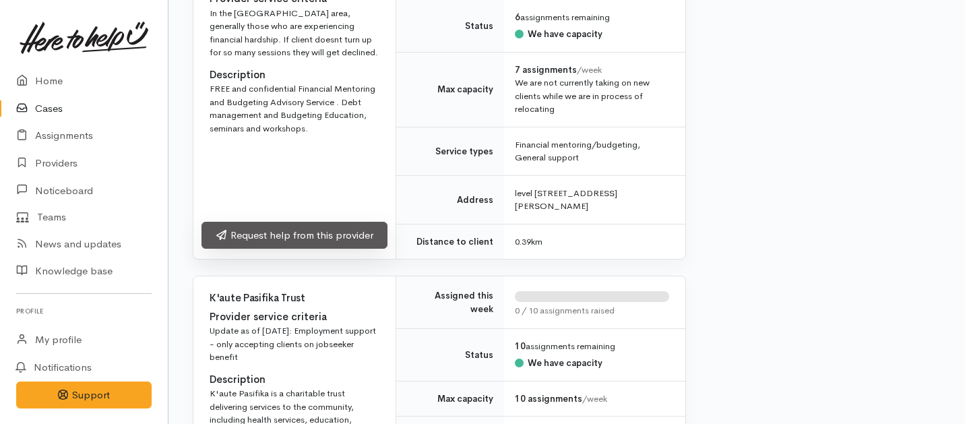
click at [361, 239] on link "Request help from this provider" at bounding box center [294, 236] width 186 height 28
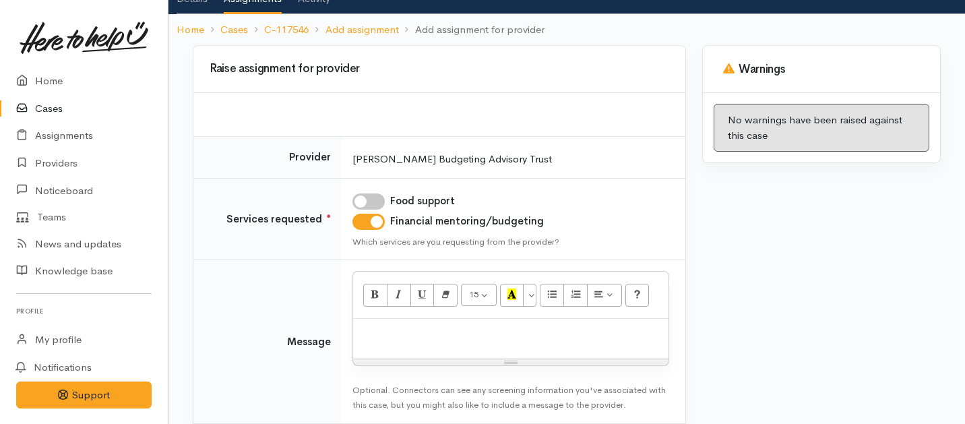
scroll to position [117, 0]
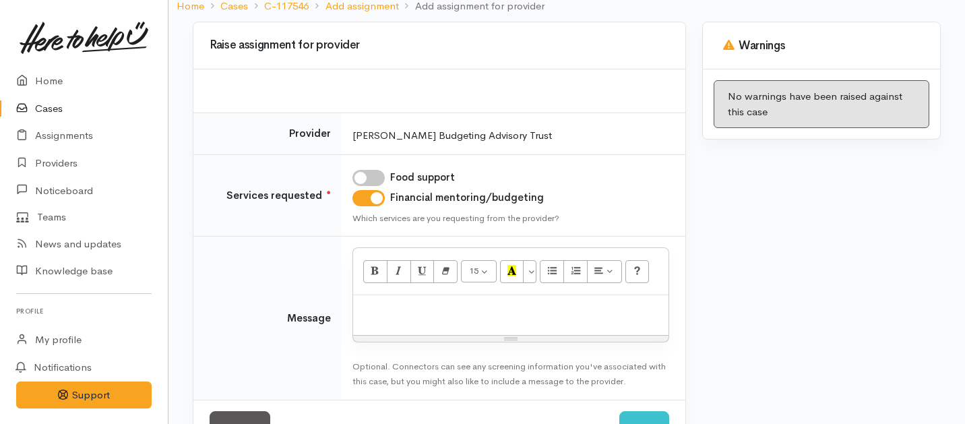
click at [430, 305] on p at bounding box center [511, 309] width 302 height 15
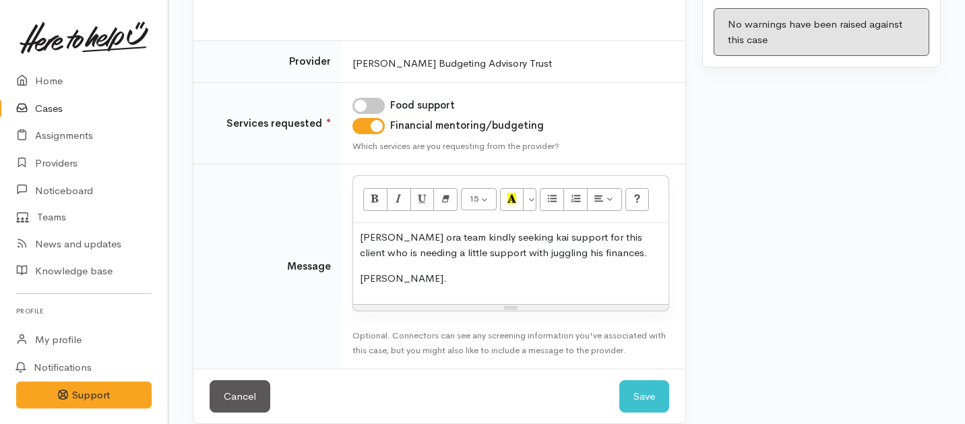
scroll to position [204, 0]
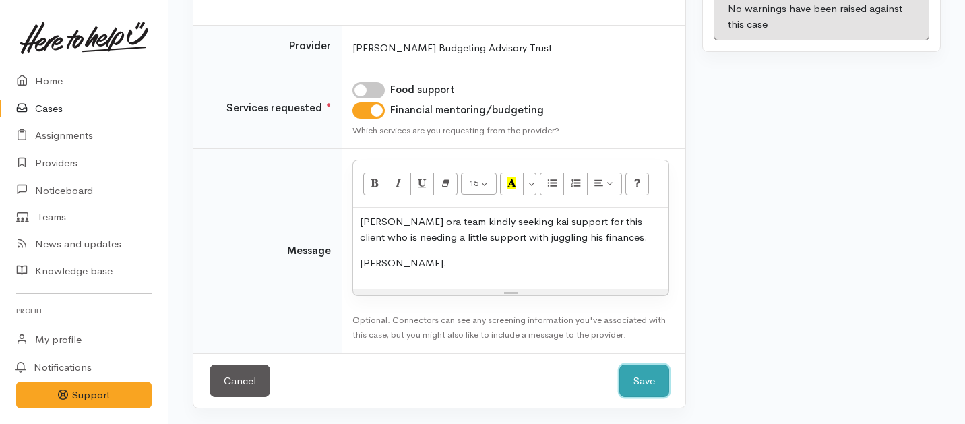
click at [644, 380] on button "Save" at bounding box center [644, 380] width 50 height 33
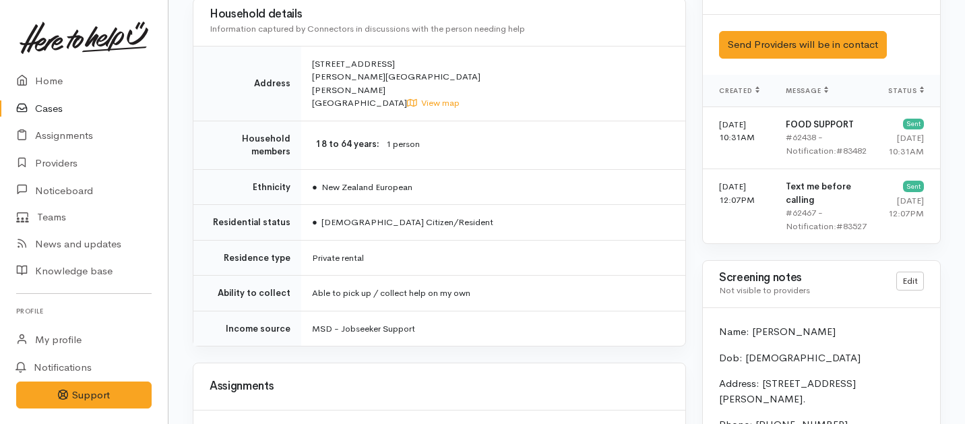
scroll to position [1345, 0]
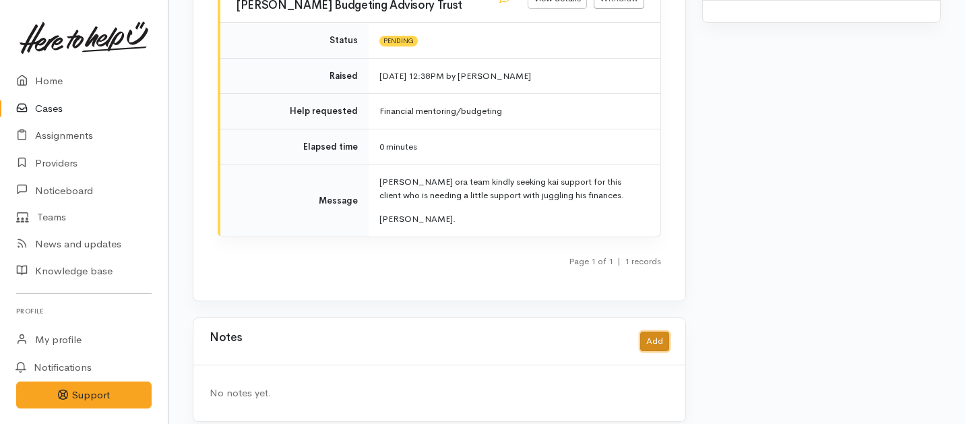
click at [651, 331] on button "Add" at bounding box center [654, 341] width 29 height 20
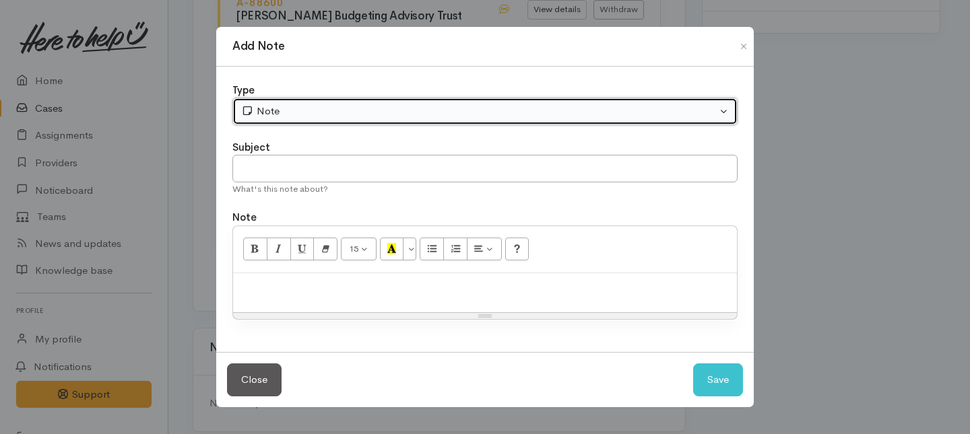
click at [413, 113] on div "Note" at bounding box center [479, 111] width 476 height 15
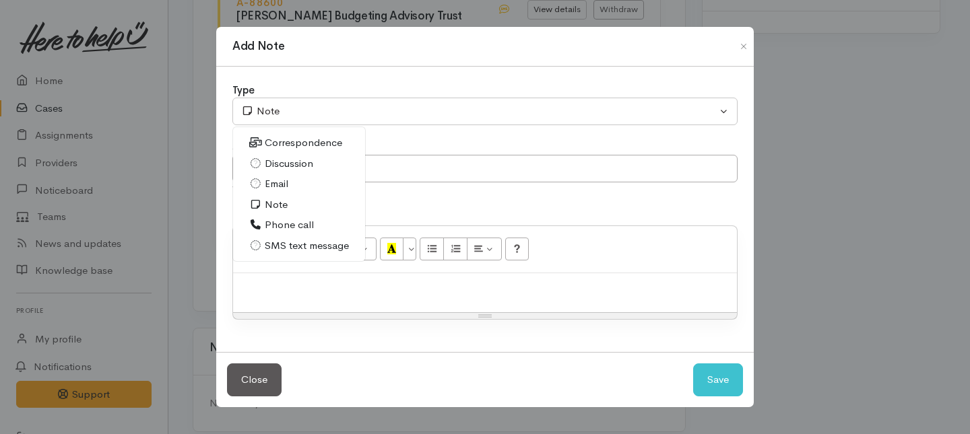
click at [294, 230] on span "Phone call" at bounding box center [289, 225] width 49 height 15
select select "3"
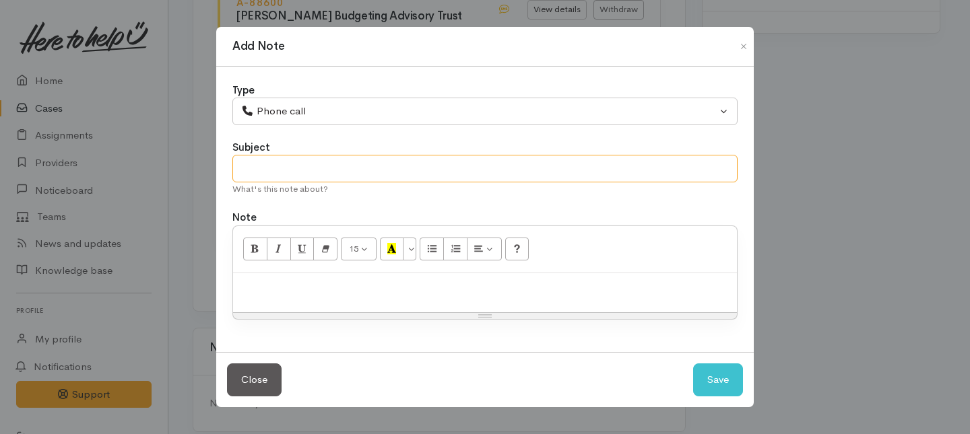
click at [310, 159] on input "text" at bounding box center [484, 169] width 505 height 28
type input "d"
type input "Decline letter needed."
click at [317, 286] on p at bounding box center [485, 287] width 490 height 15
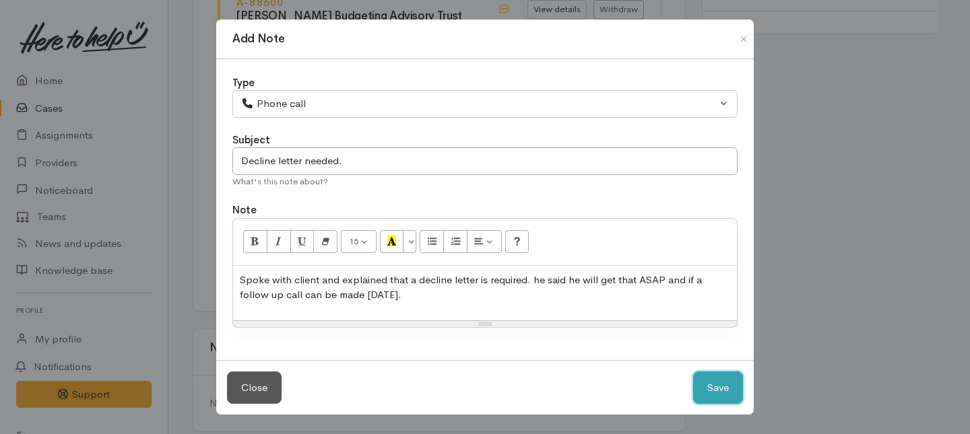
click at [723, 385] on button "Save" at bounding box center [718, 388] width 50 height 33
select select "1"
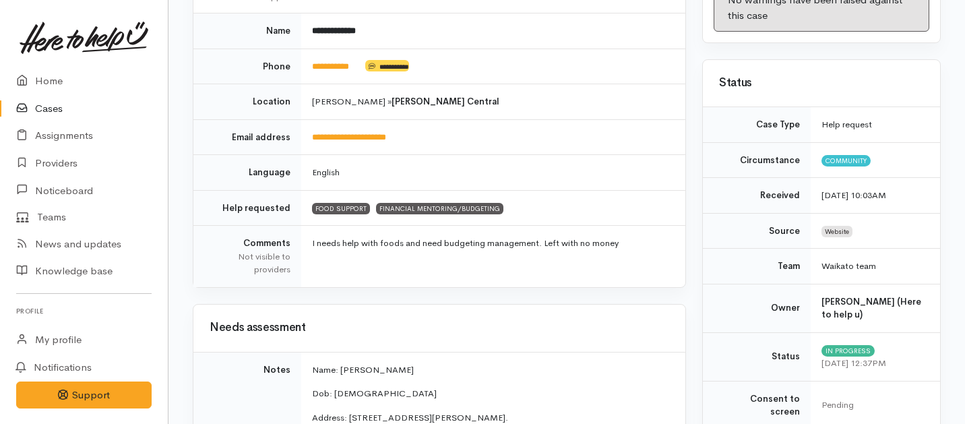
scroll to position [0, 0]
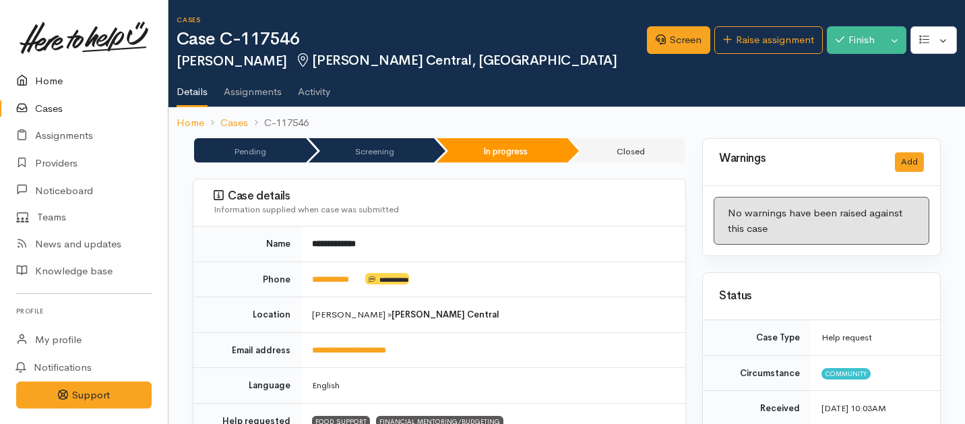
click at [49, 68] on link "Home" at bounding box center [84, 81] width 168 height 28
click at [51, 85] on link "Home" at bounding box center [84, 81] width 168 height 28
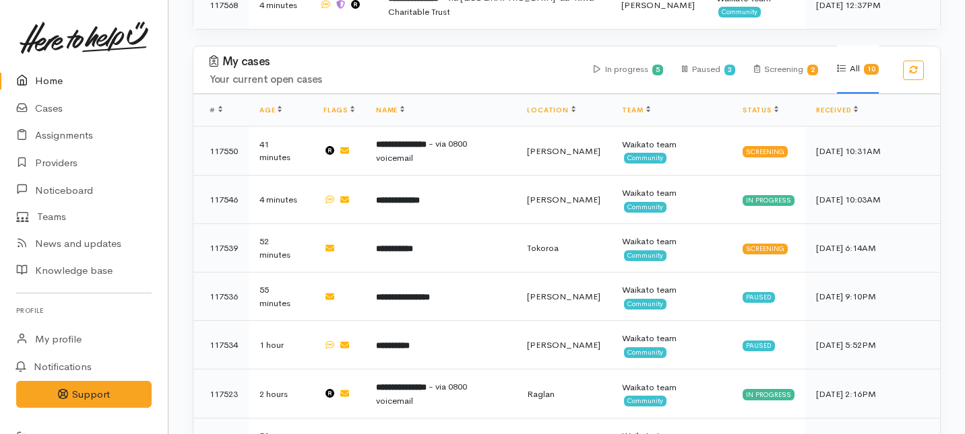
scroll to position [751, 0]
